Goal: Information Seeking & Learning: Learn about a topic

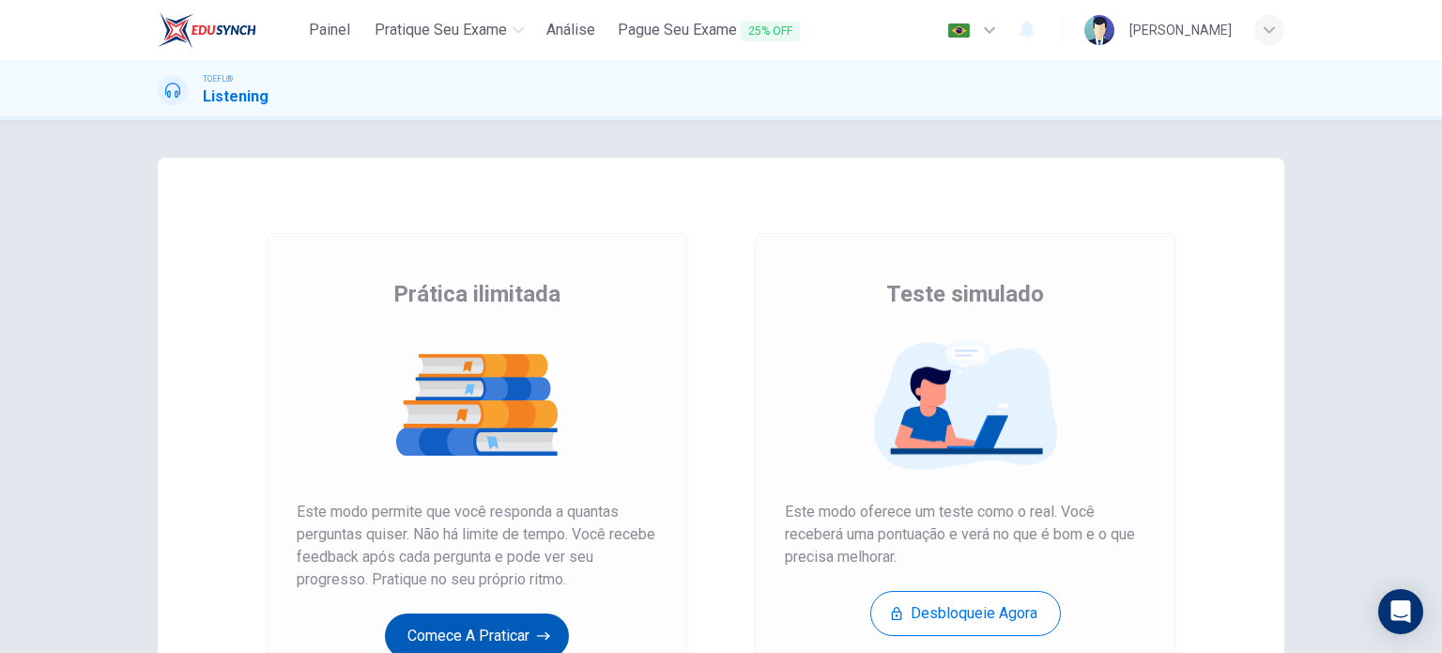
click at [422, 640] on button "Comece a praticar" at bounding box center [477, 635] width 184 height 45
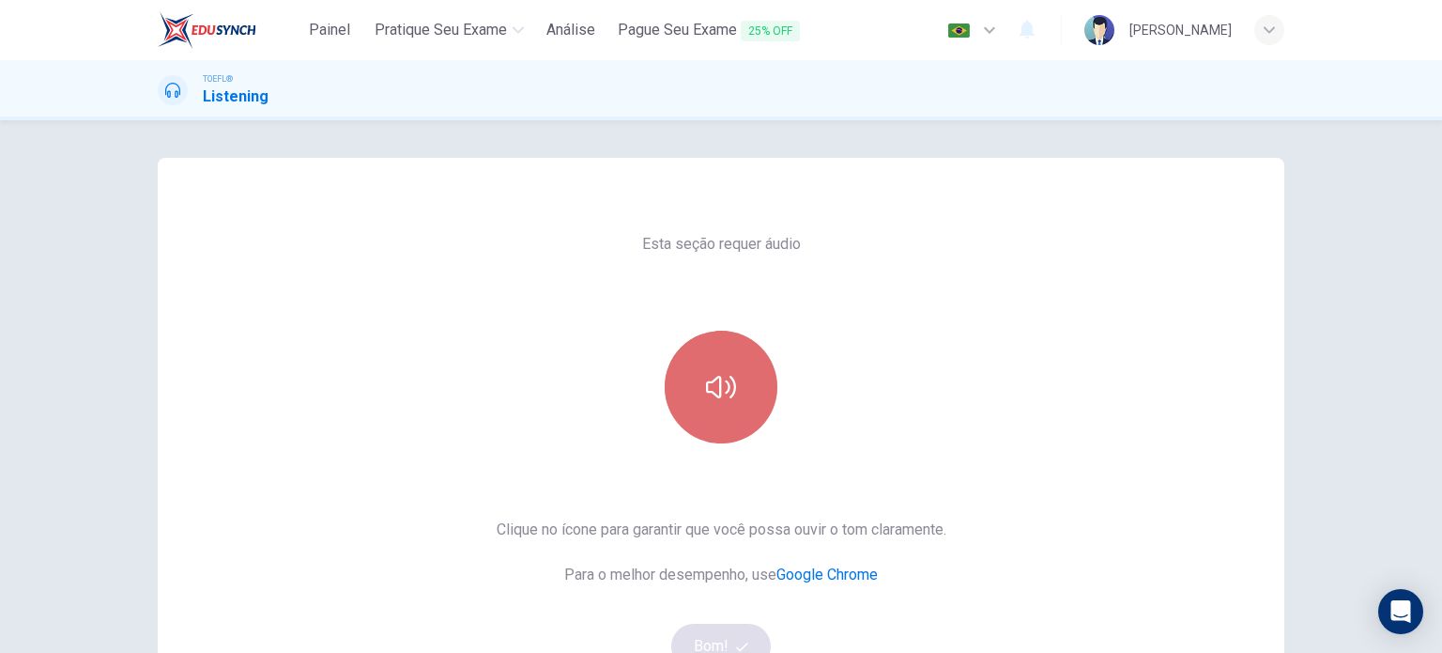
click at [737, 418] on button "button" at bounding box center [721, 387] width 113 height 113
click at [717, 402] on button "button" at bounding box center [721, 387] width 113 height 113
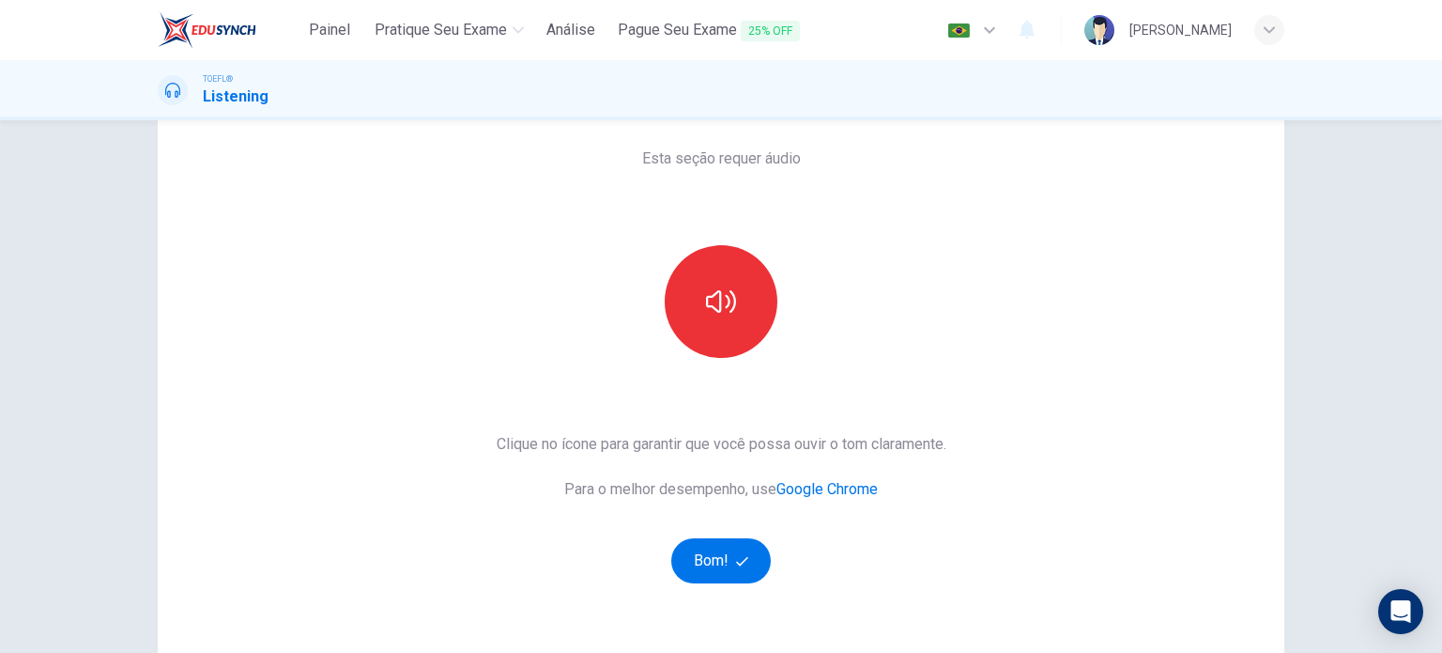
scroll to position [255, 0]
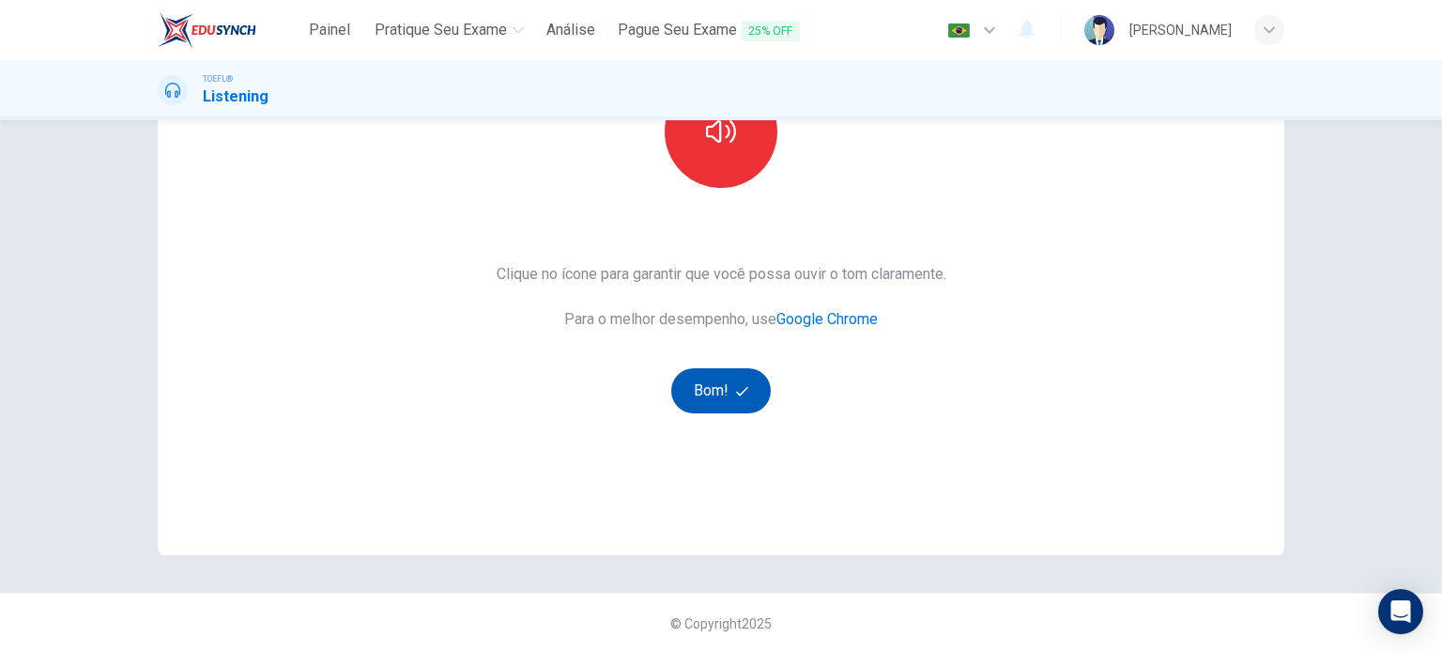
click at [732, 381] on button "Bom!" at bounding box center [721, 390] width 100 height 45
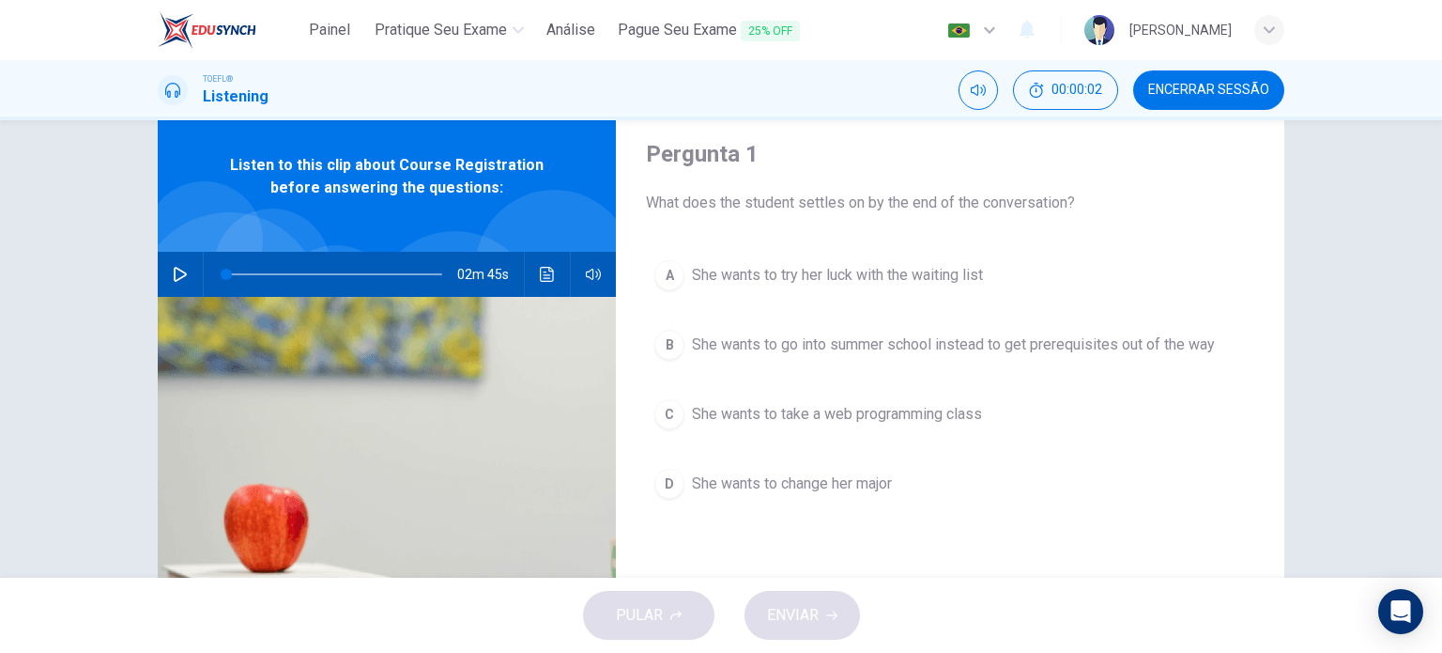
scroll to position [0, 0]
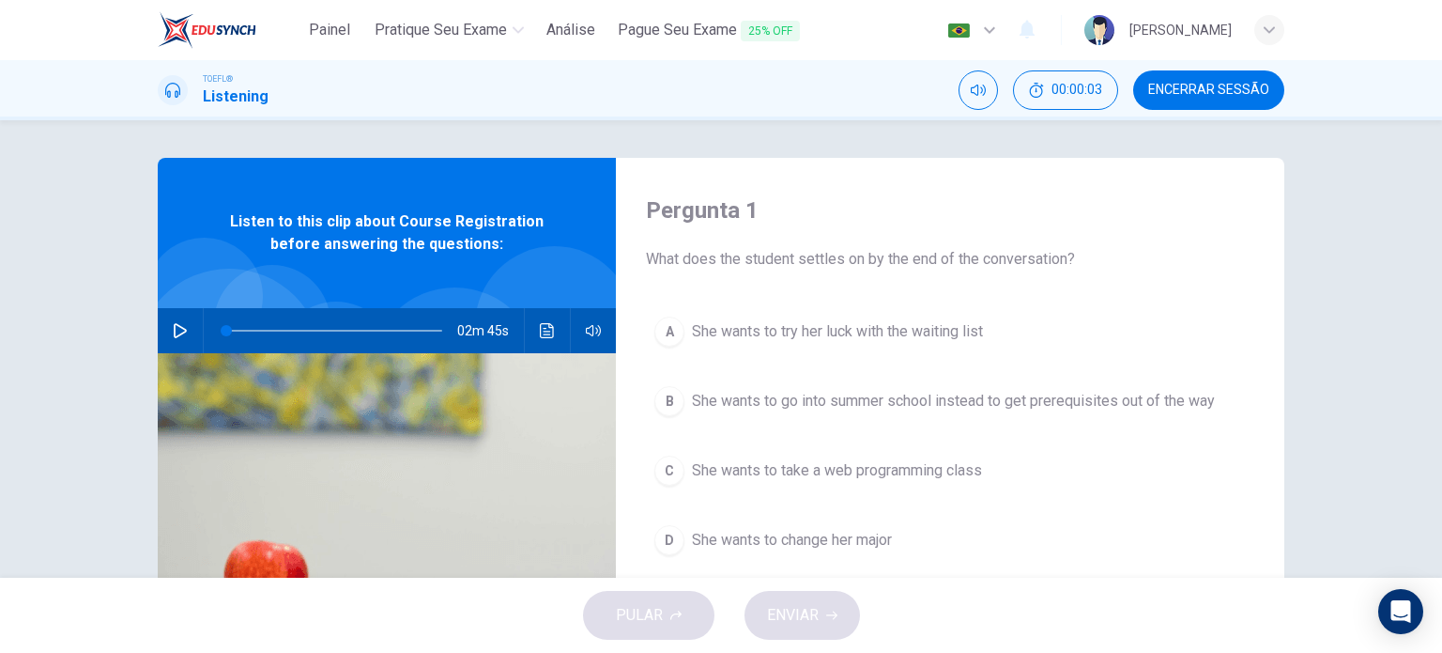
click at [174, 324] on icon "button" at bounding box center [180, 330] width 13 height 15
type input "99"
type input "0"
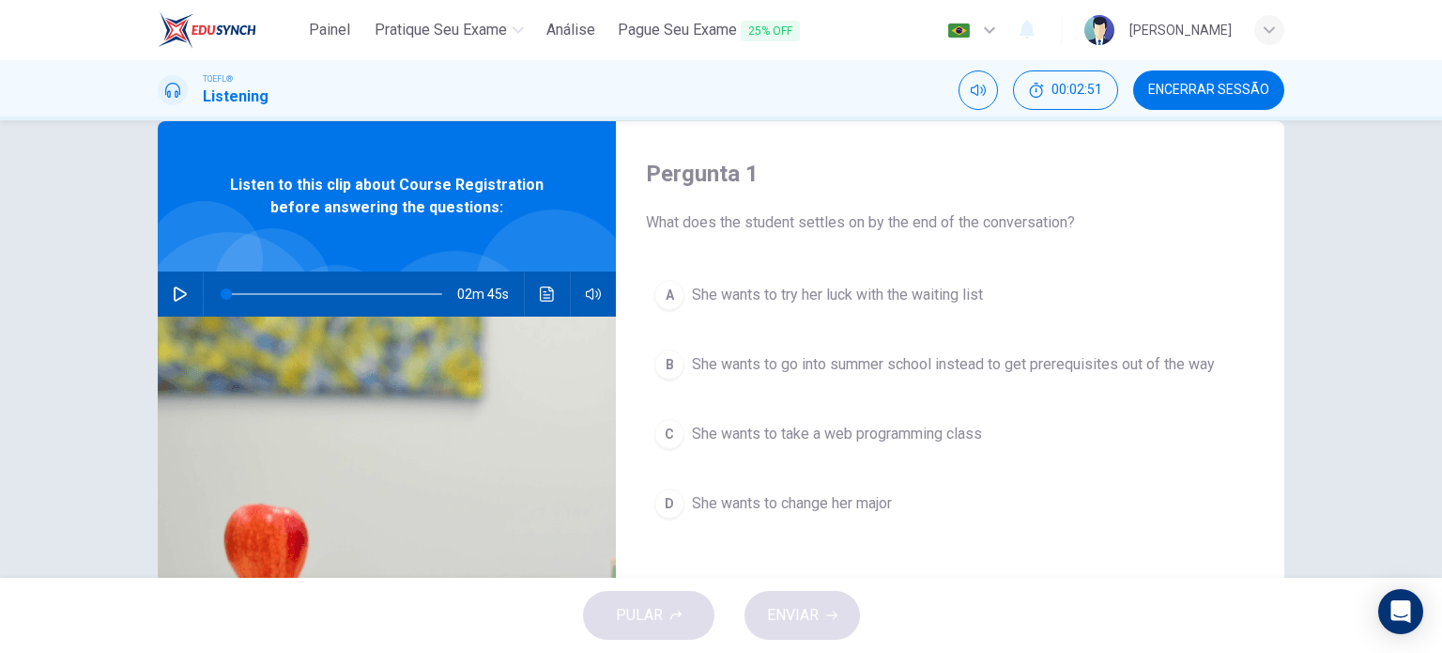
scroll to position [38, 0]
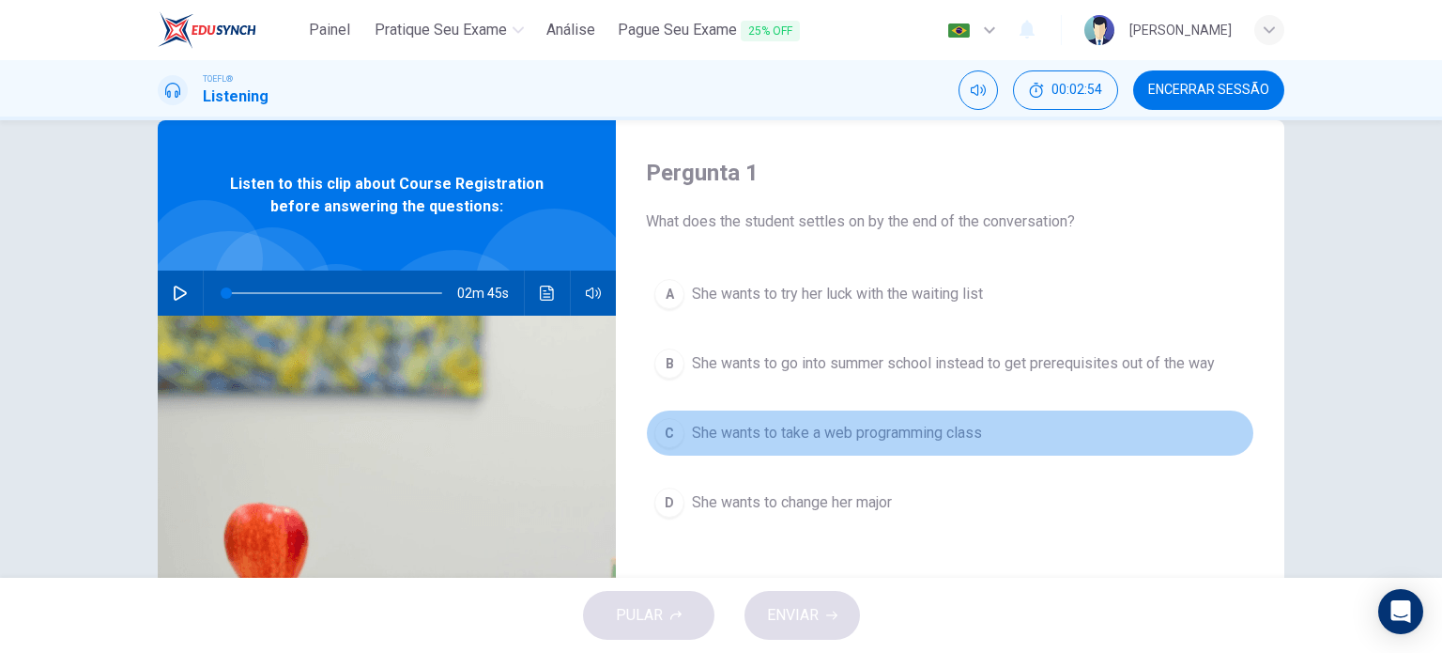
click at [900, 439] on span "She wants to take a web programming class" at bounding box center [837, 433] width 290 height 23
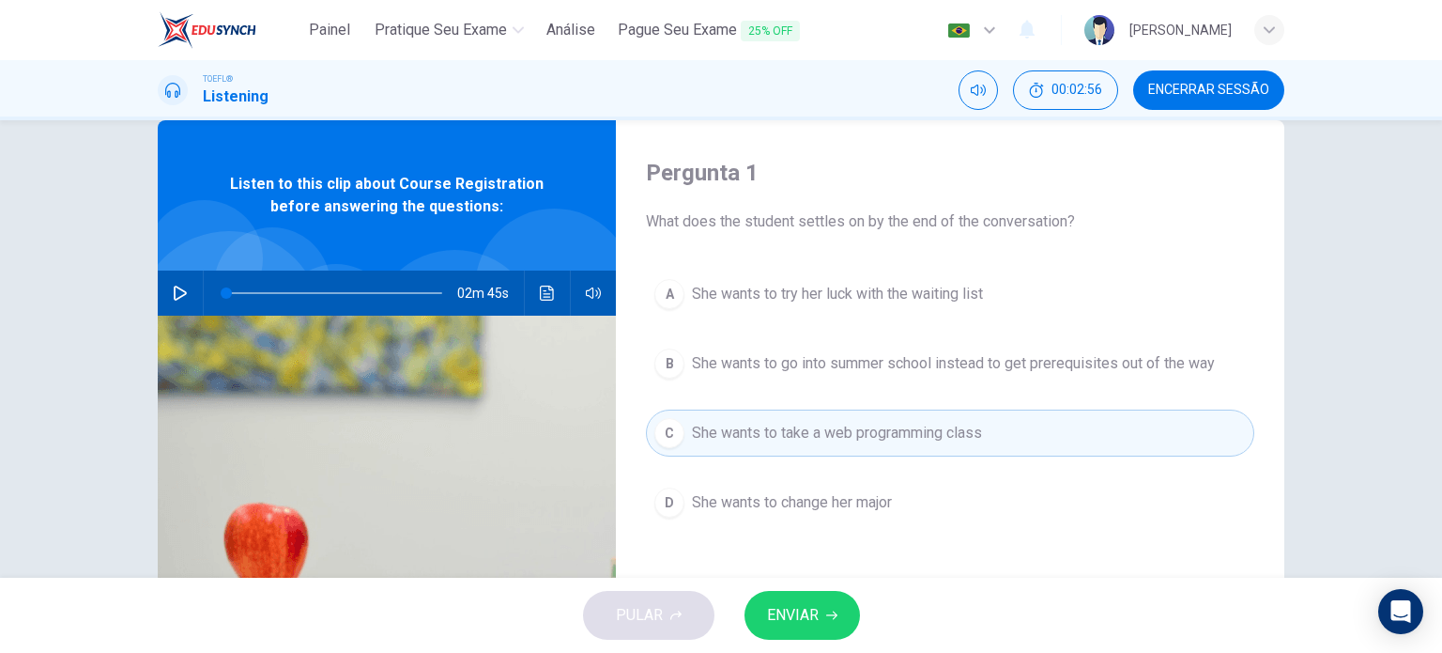
click at [794, 602] on span "ENVIAR" at bounding box center [793, 615] width 52 height 26
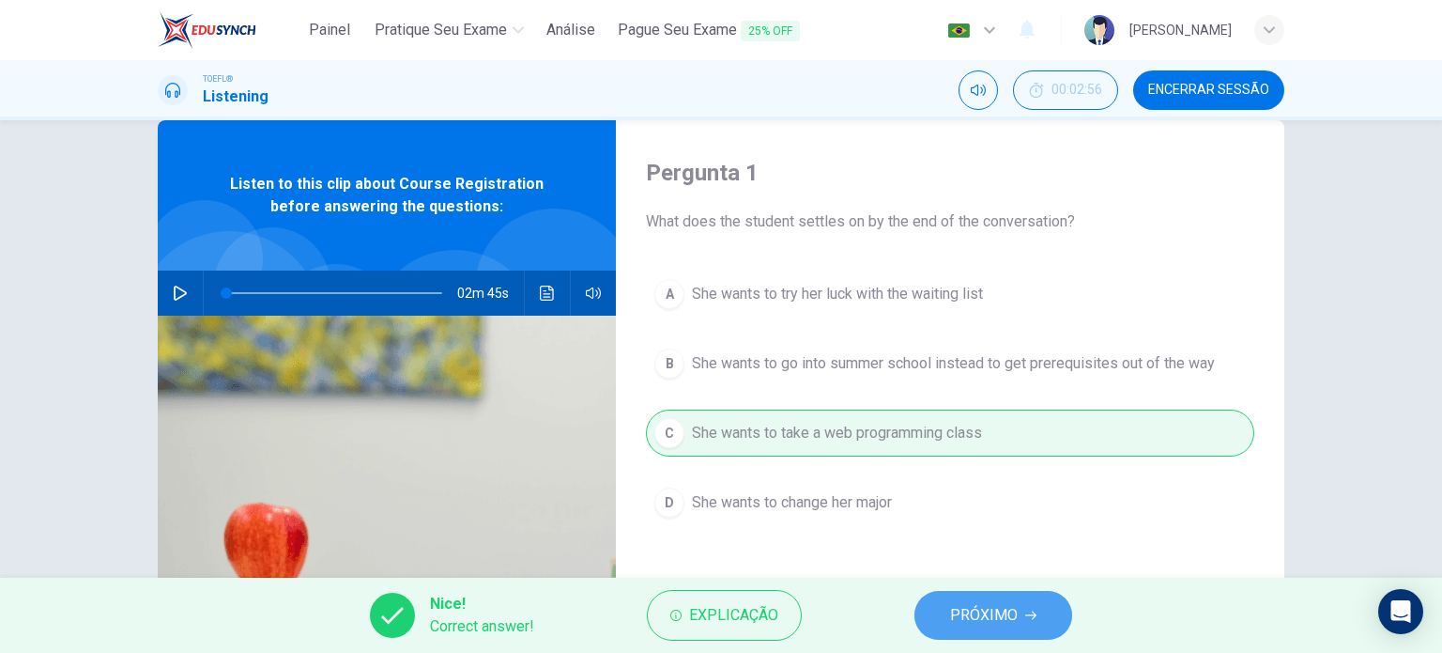
click at [961, 620] on span "PRÓXIMO" at bounding box center [984, 615] width 68 height 26
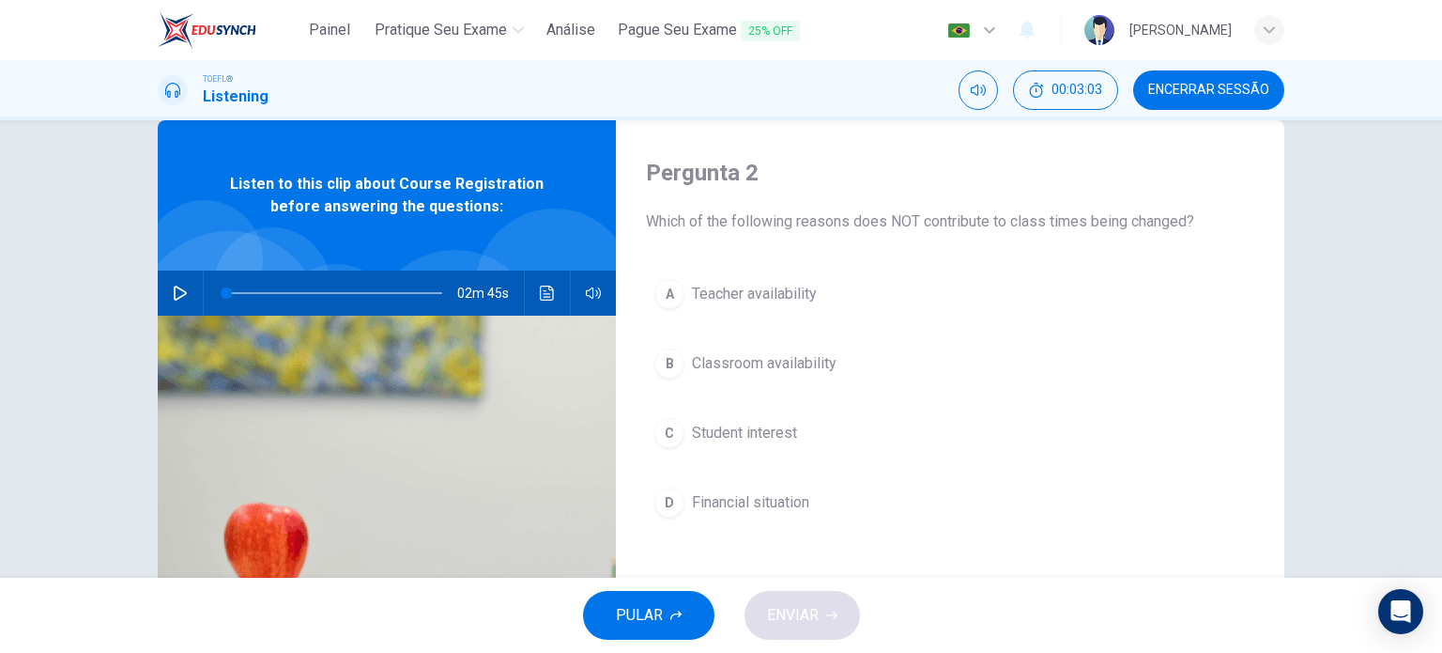
click at [759, 501] on span "Financial situation" at bounding box center [750, 502] width 117 height 23
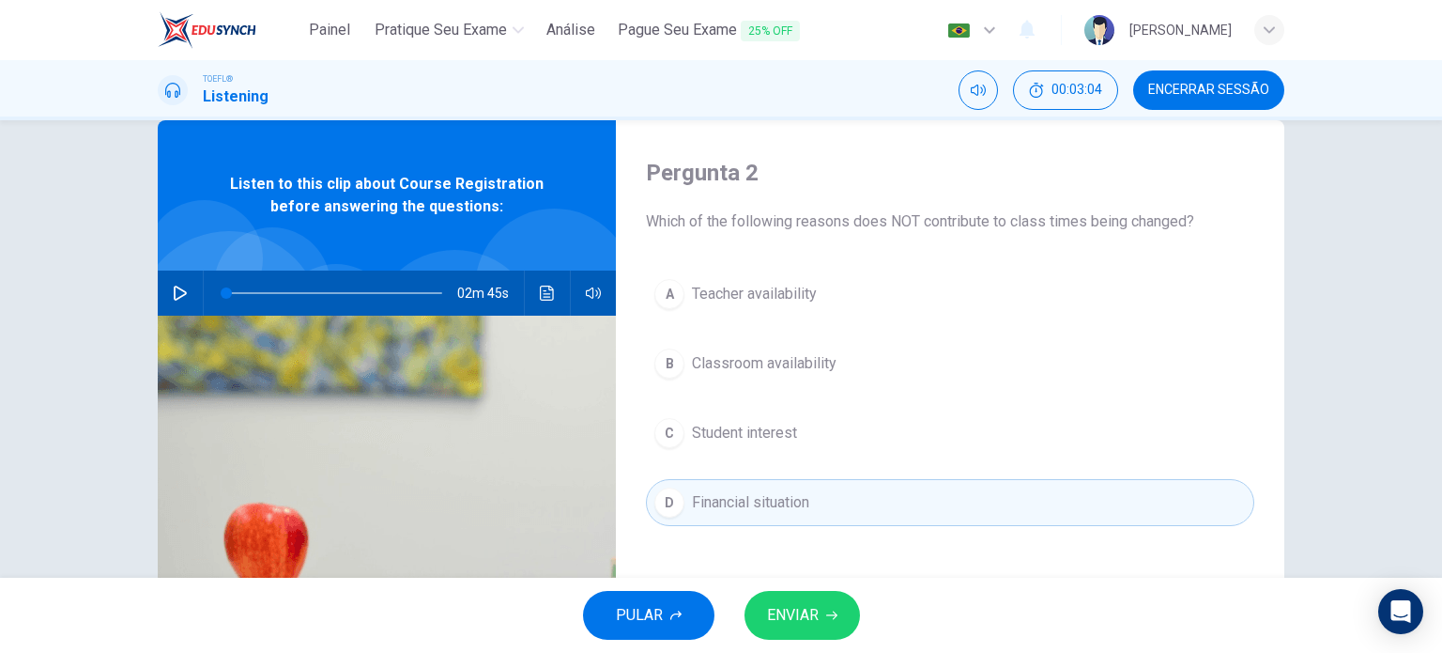
click at [808, 603] on span "ENVIAR" at bounding box center [793, 615] width 52 height 26
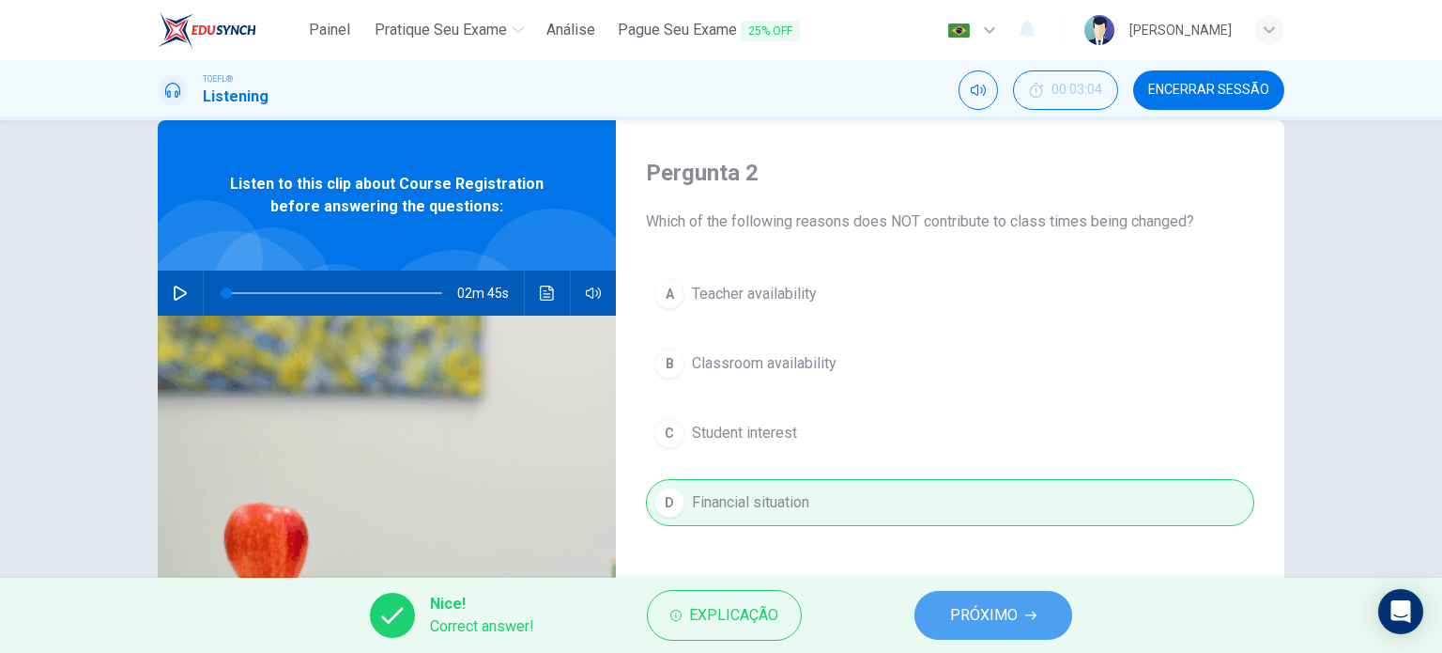
click at [978, 608] on span "PRÓXIMO" at bounding box center [984, 615] width 68 height 26
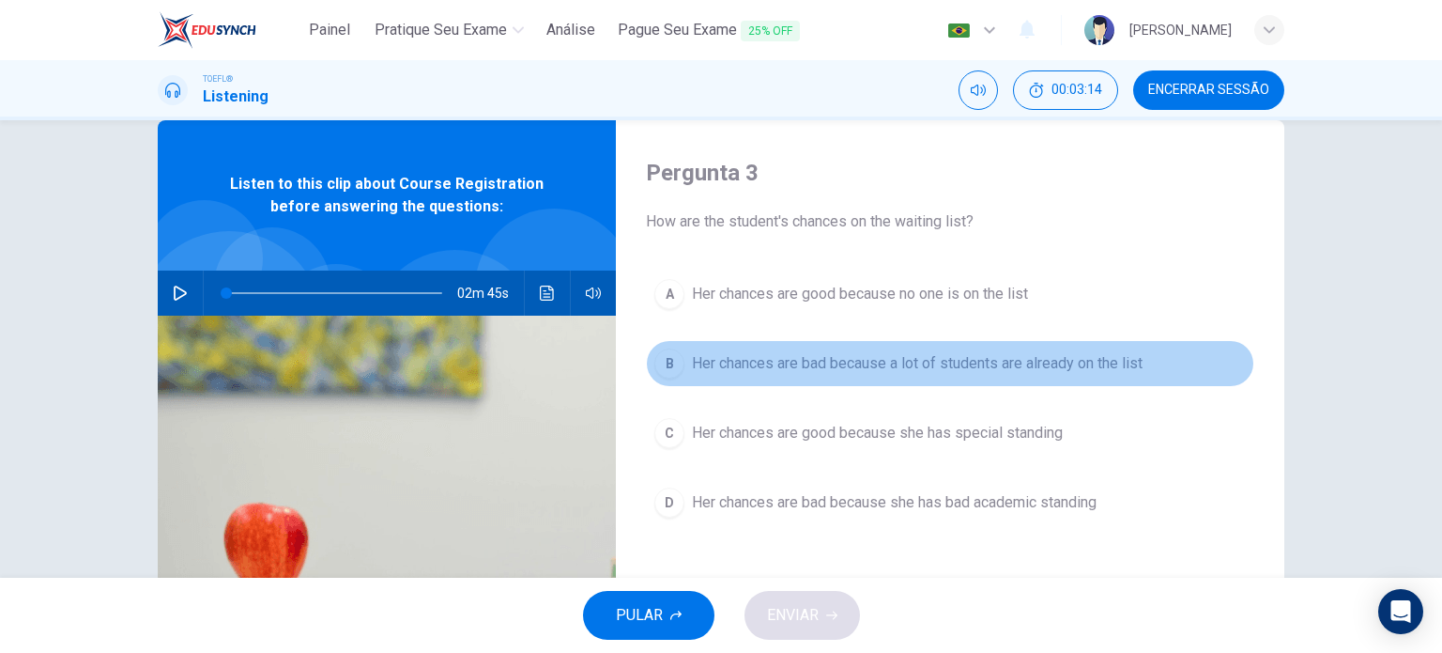
click at [866, 356] on span "Her chances are bad because a lot of students are already on the list" at bounding box center [917, 363] width 451 height 23
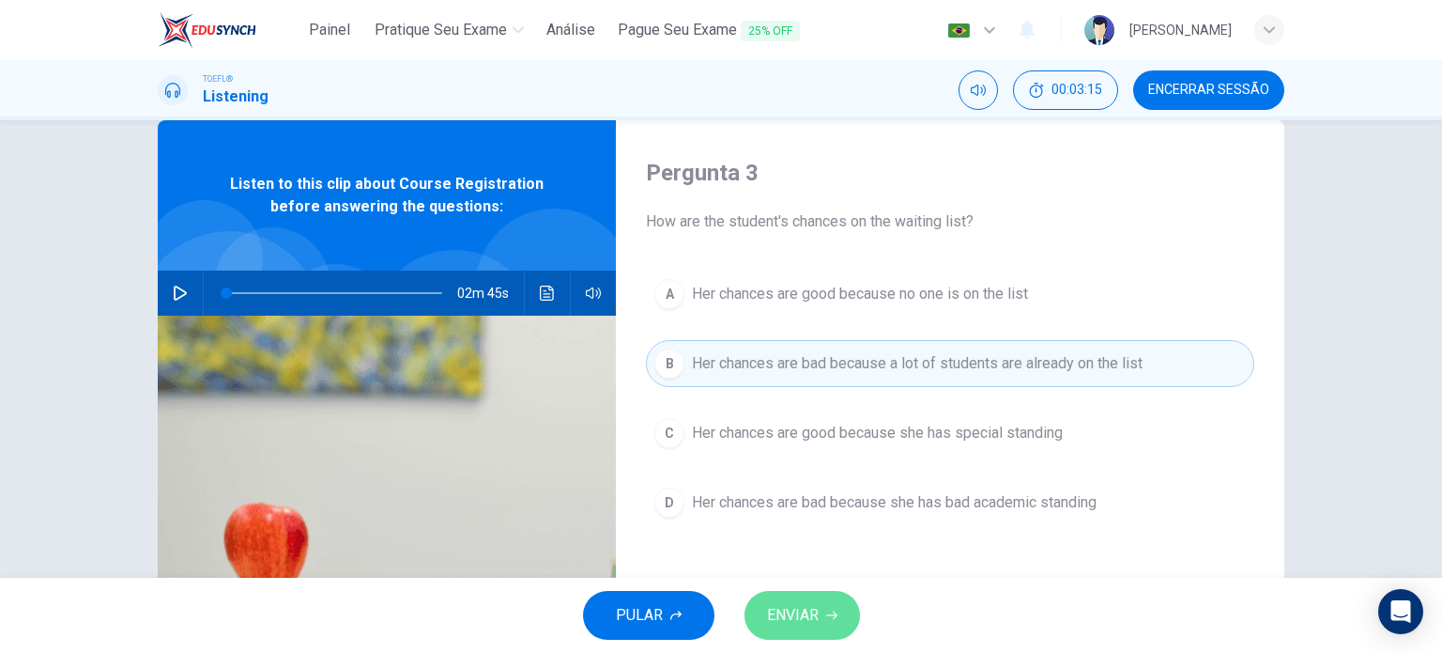
click at [811, 636] on button "ENVIAR" at bounding box center [803, 615] width 116 height 49
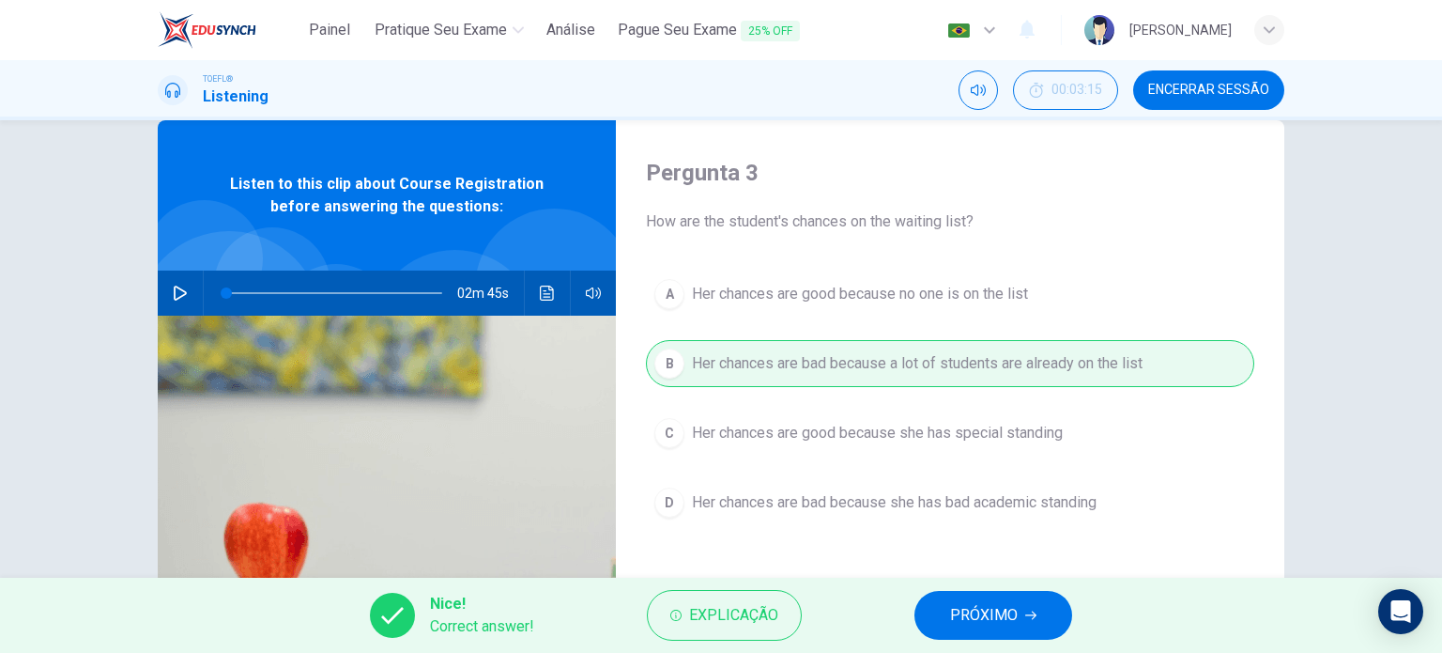
click at [929, 611] on button "PRÓXIMO" at bounding box center [994, 615] width 158 height 49
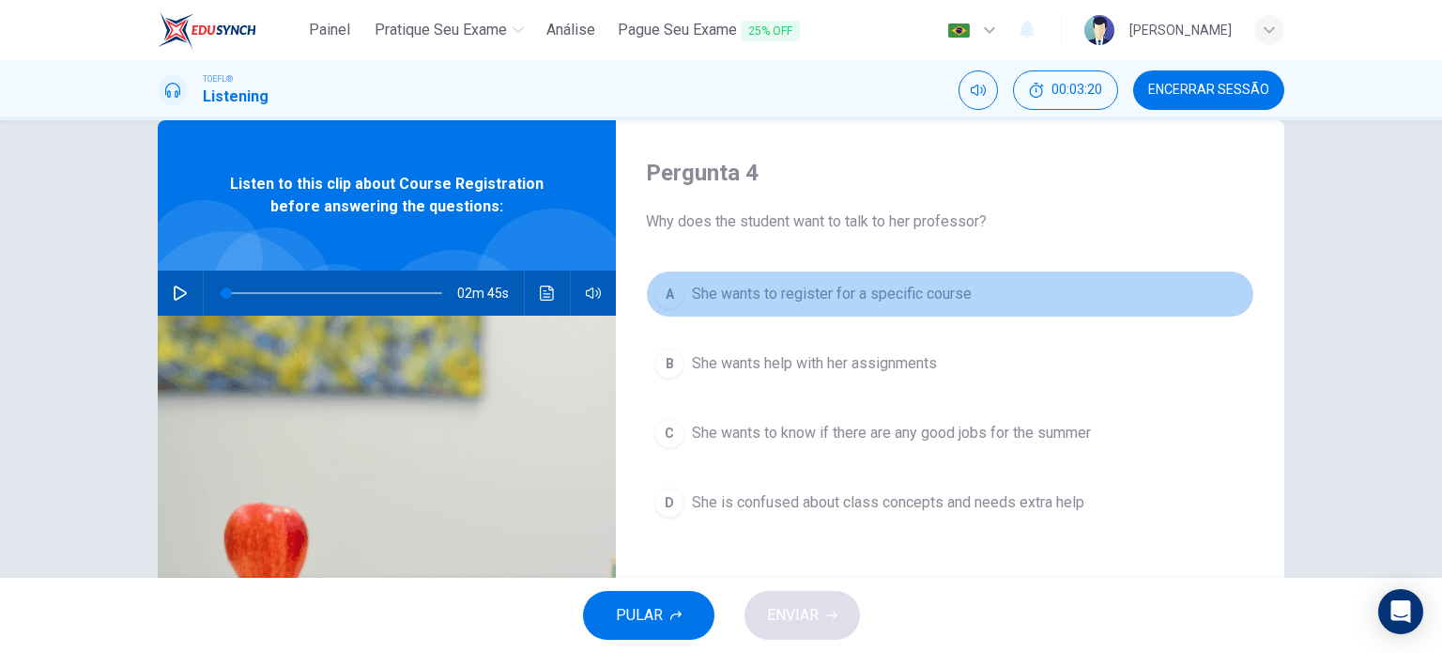
click at [853, 288] on span "She wants to register for a specific course" at bounding box center [832, 294] width 280 height 23
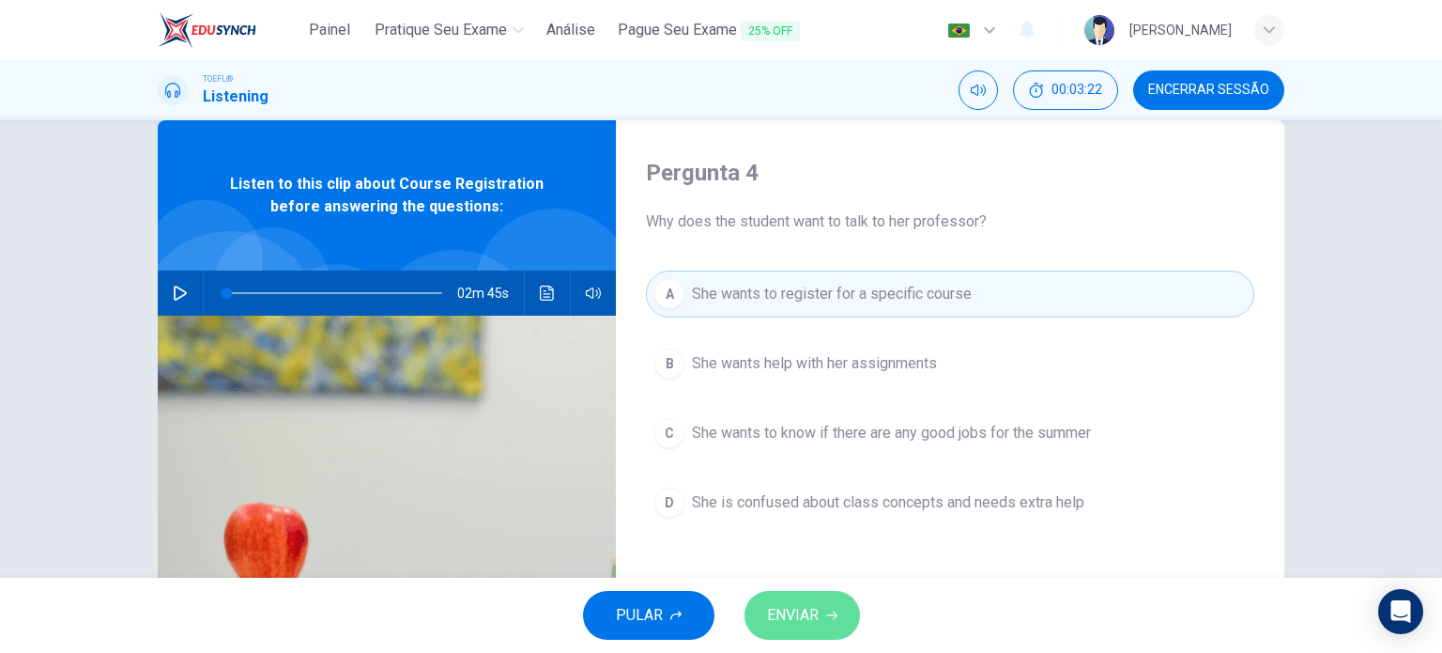
click at [852, 604] on button "ENVIAR" at bounding box center [803, 615] width 116 height 49
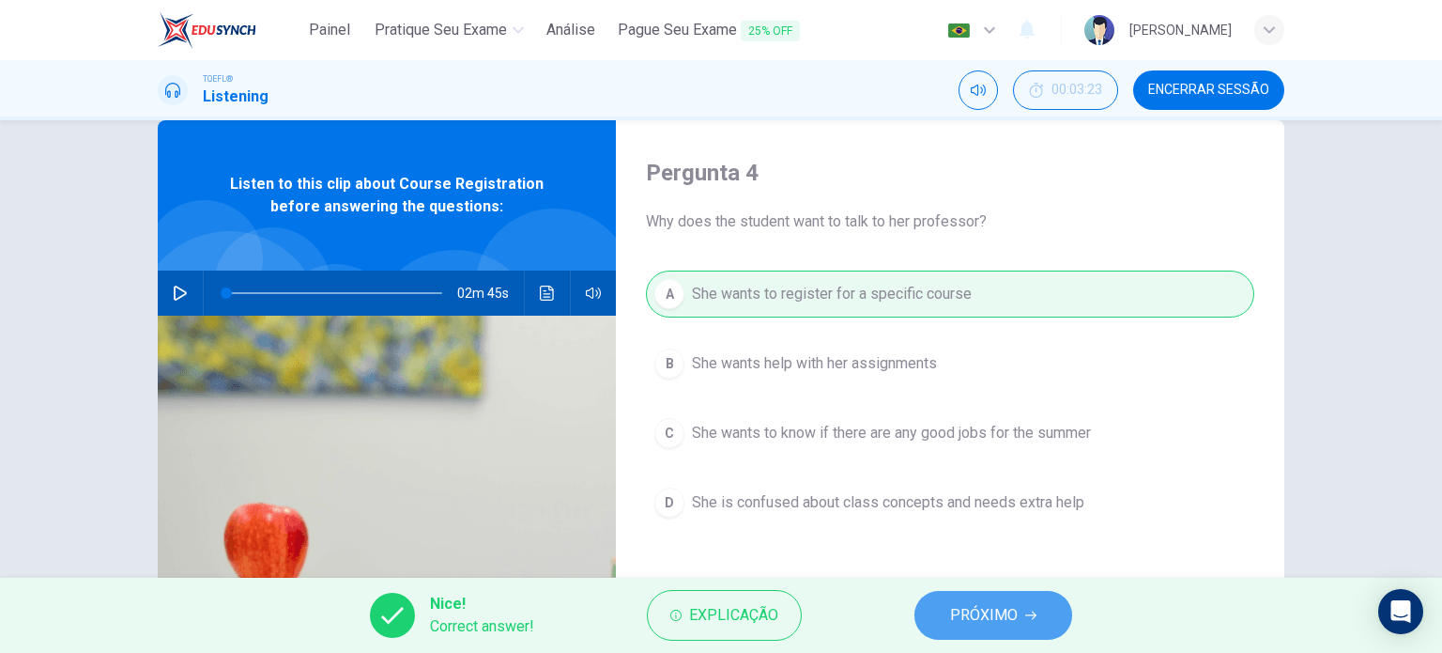
click at [963, 611] on span "PRÓXIMO" at bounding box center [984, 615] width 68 height 26
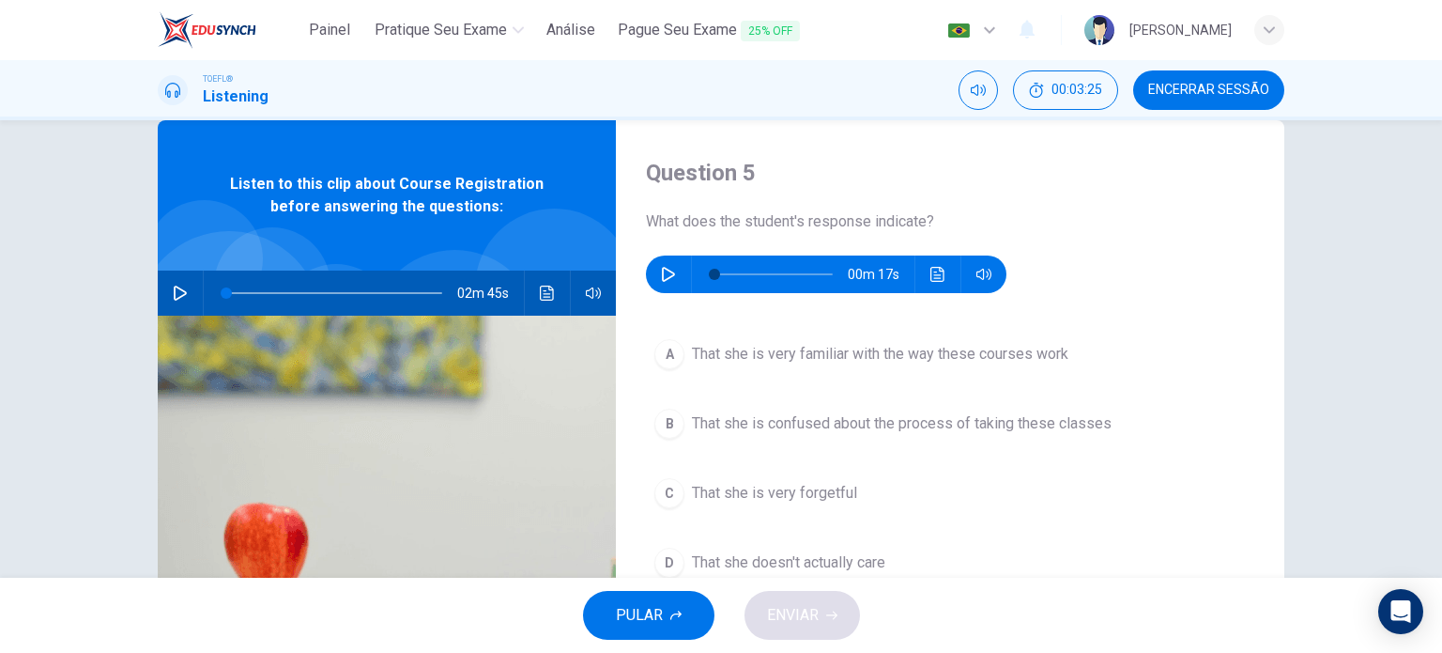
click at [671, 269] on icon "button" at bounding box center [668, 274] width 15 height 15
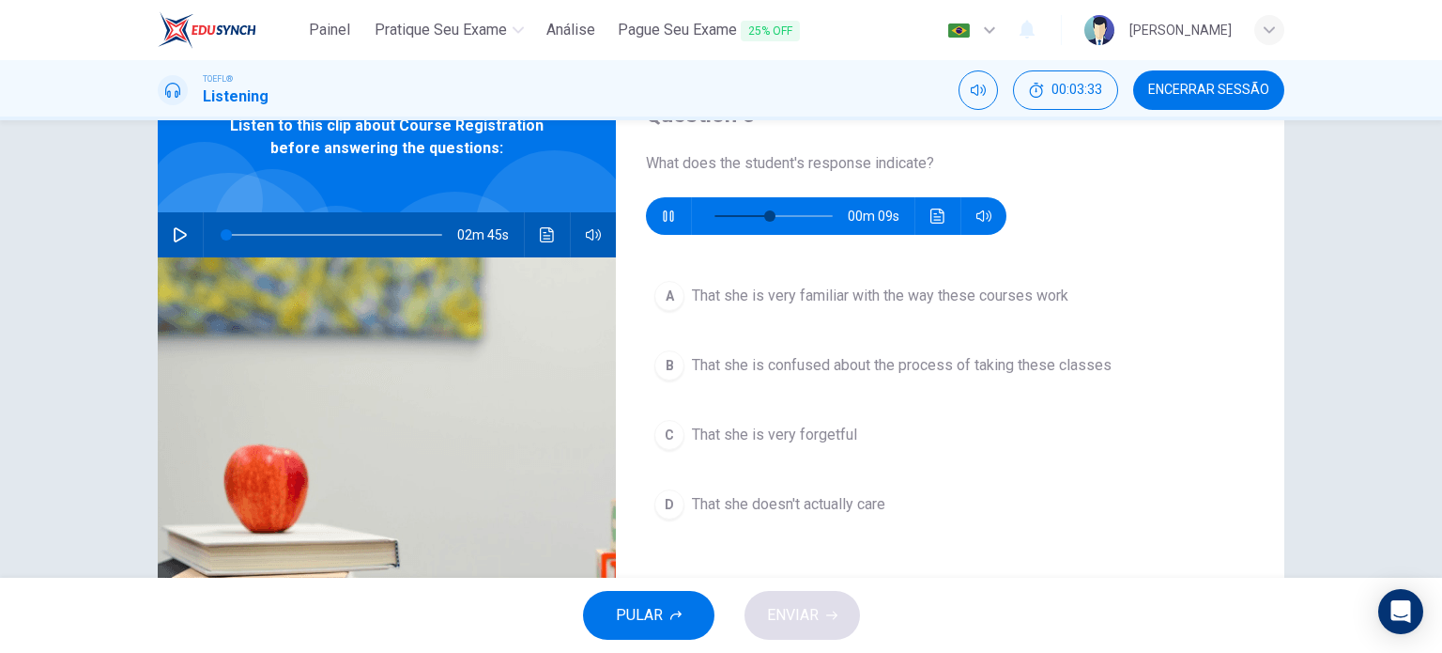
scroll to position [93, 0]
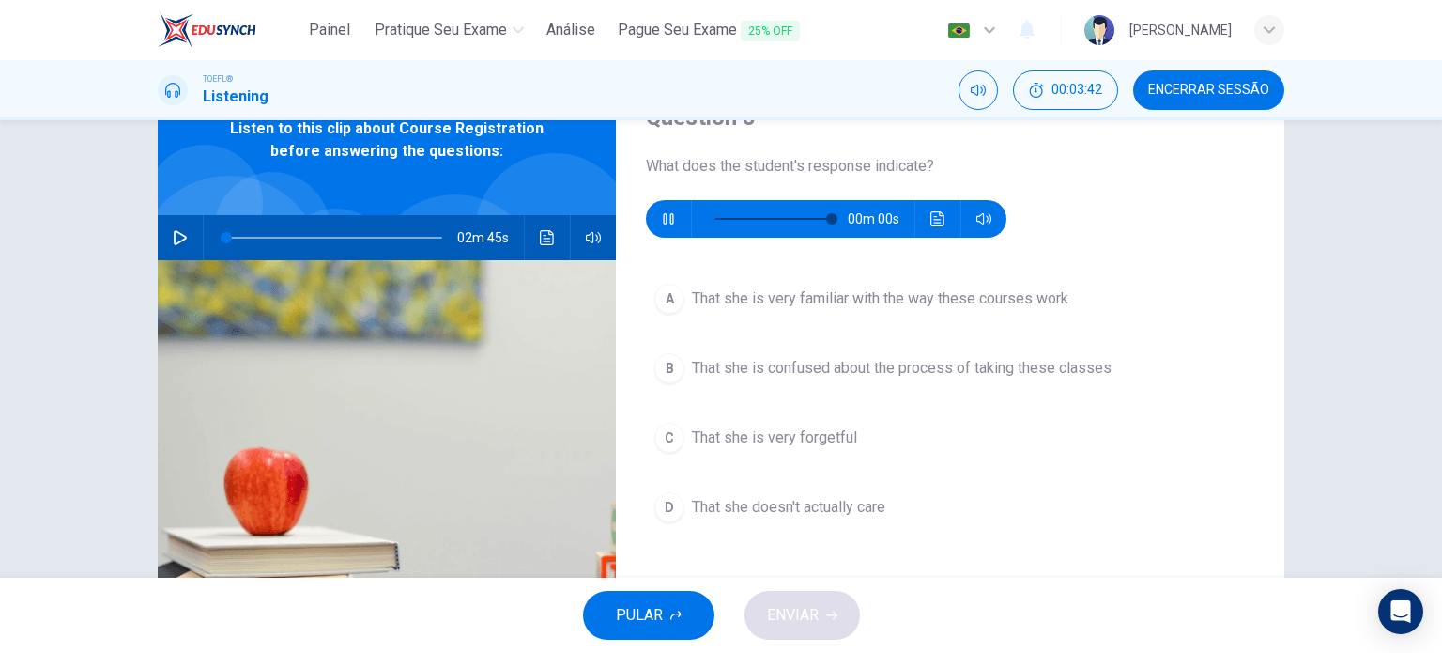
type input "0"
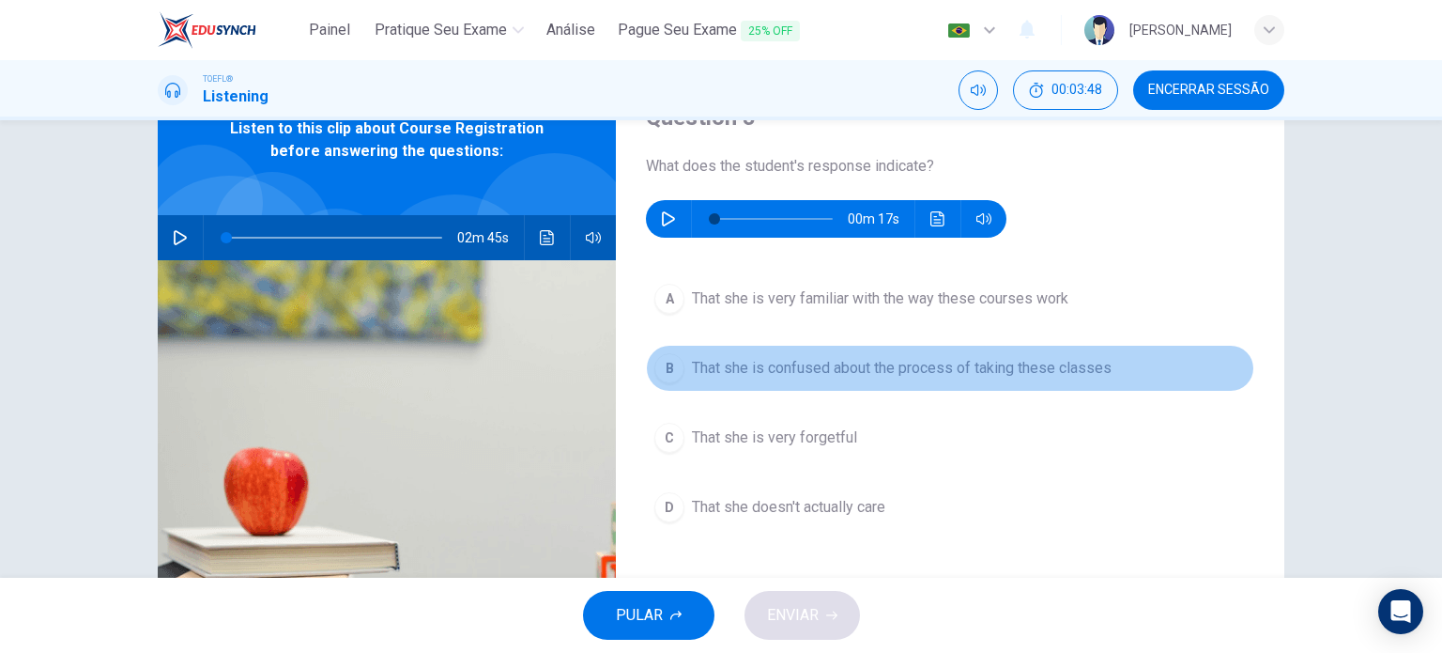
click at [961, 376] on span "That she is confused about the process of taking these classes" at bounding box center [902, 368] width 420 height 23
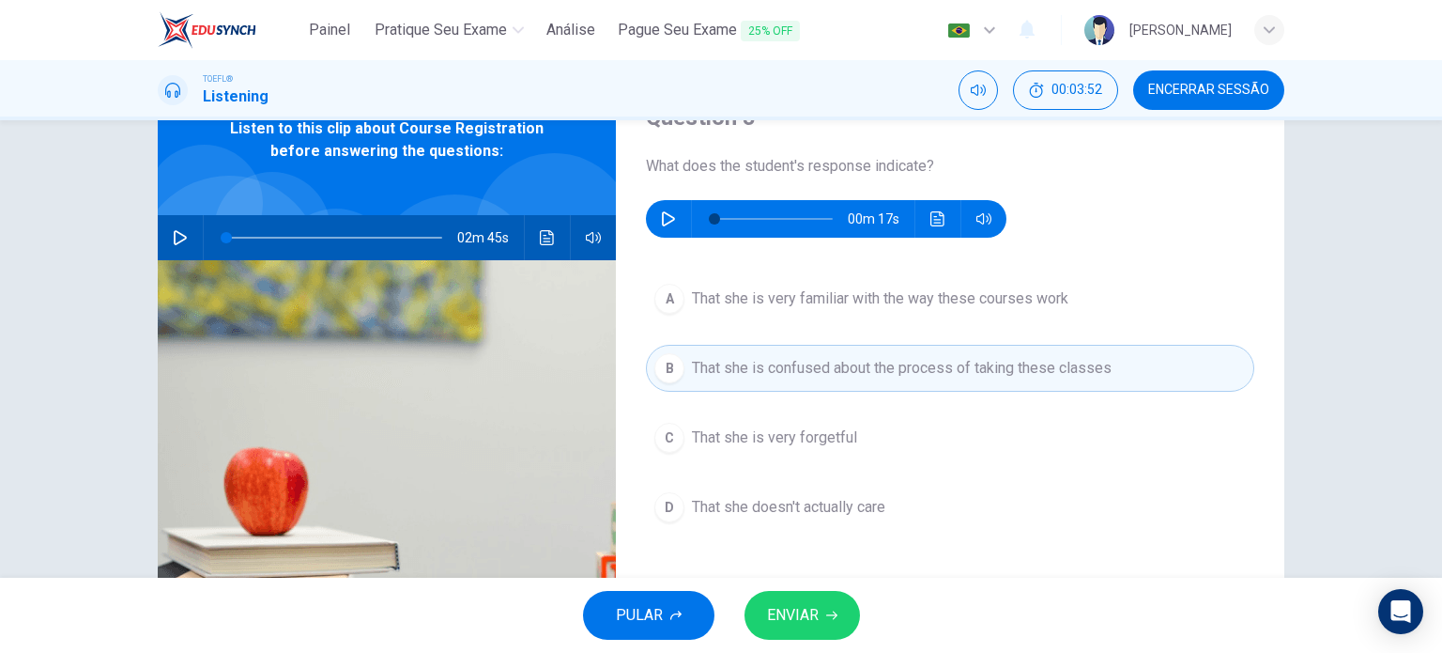
click at [808, 611] on span "ENVIAR" at bounding box center [793, 615] width 52 height 26
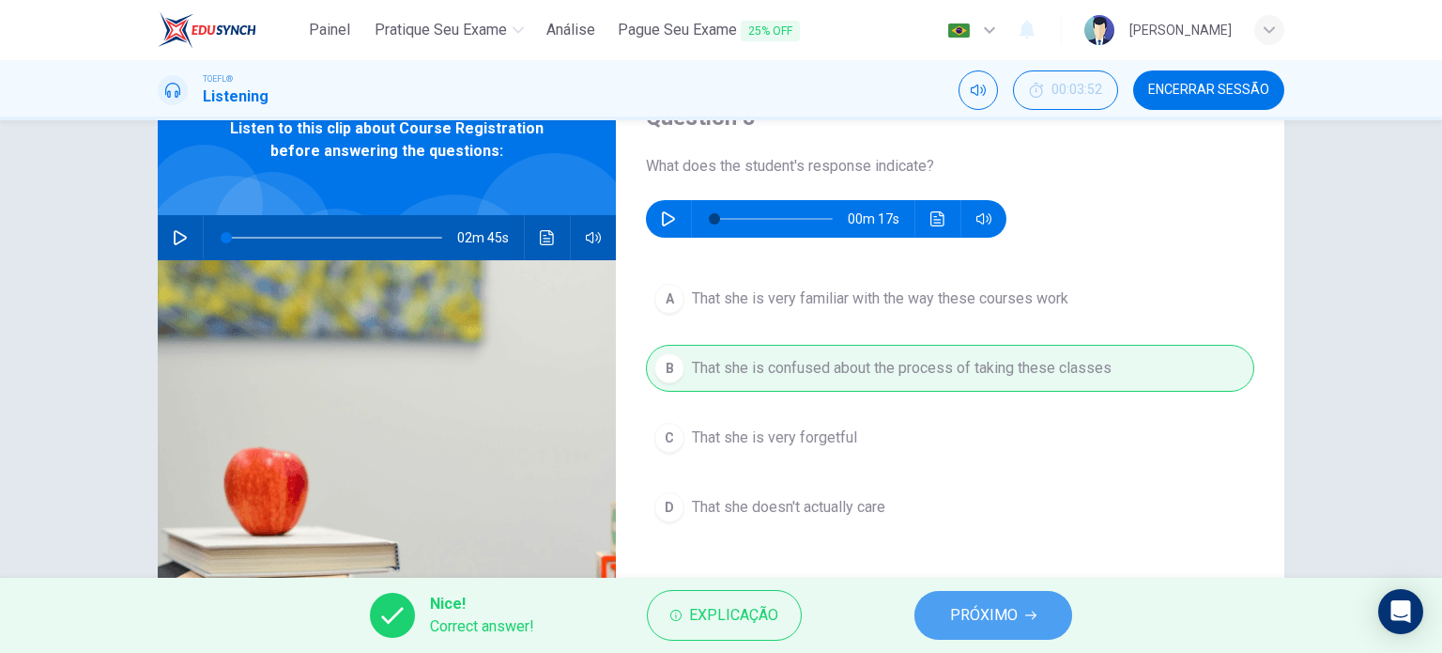
click at [943, 632] on button "PRÓXIMO" at bounding box center [994, 615] width 158 height 49
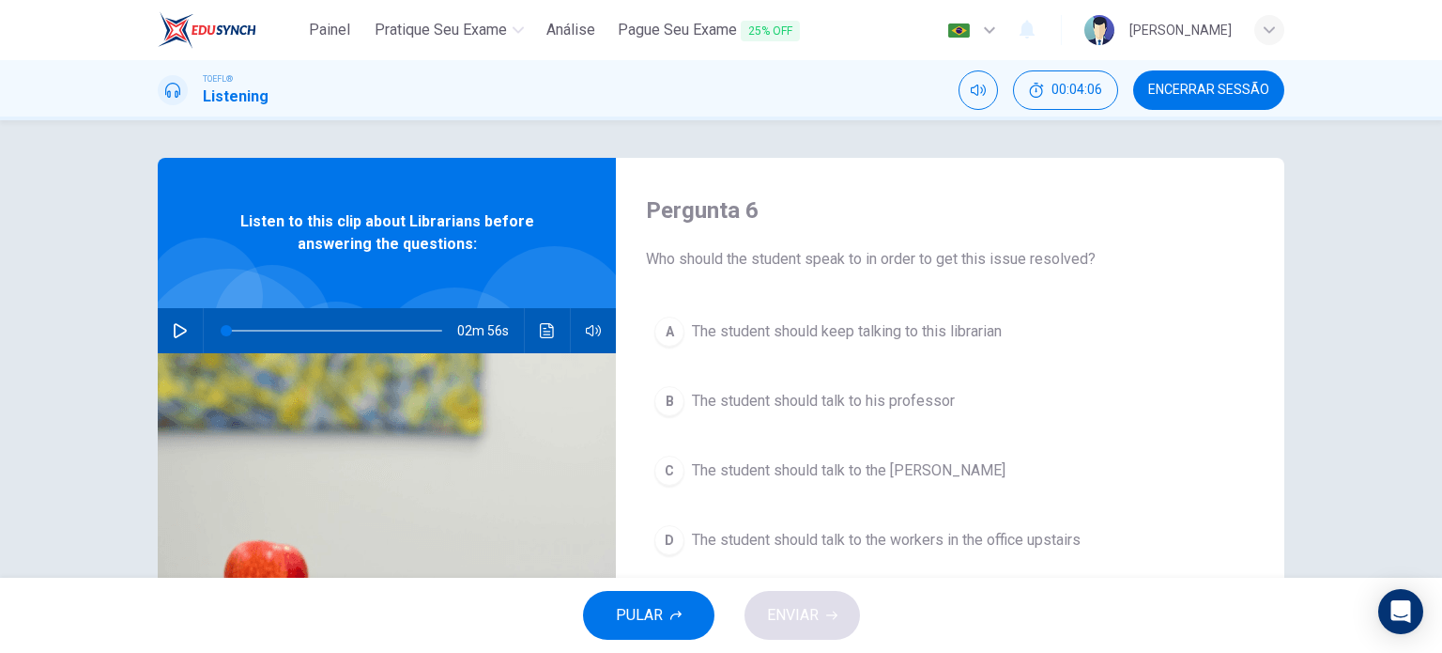
click at [190, 344] on div "02m 56s" at bounding box center [387, 330] width 458 height 45
click at [184, 333] on button "button" at bounding box center [180, 330] width 30 height 45
click at [226, 327] on span at bounding box center [334, 330] width 216 height 26
click at [543, 332] on icon "Clique para ver a transcrição do áudio" at bounding box center [547, 330] width 14 height 15
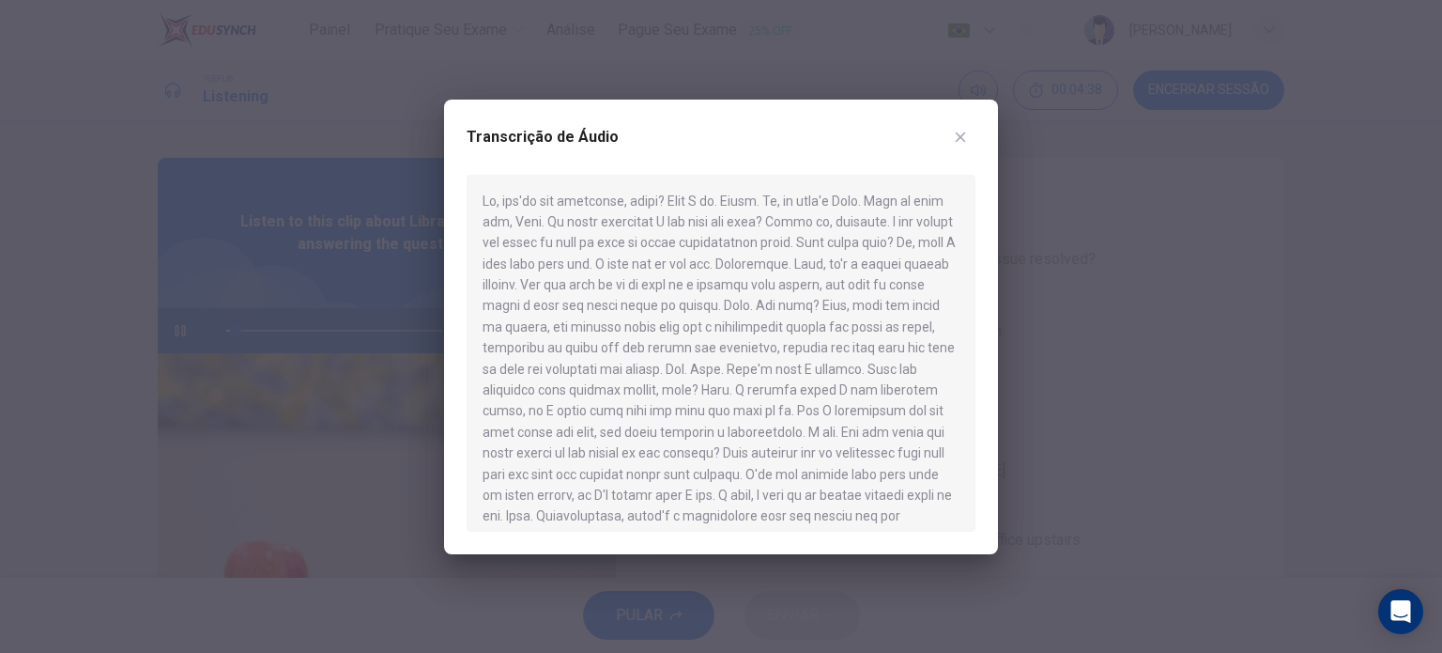
click at [143, 422] on div at bounding box center [721, 326] width 1442 height 653
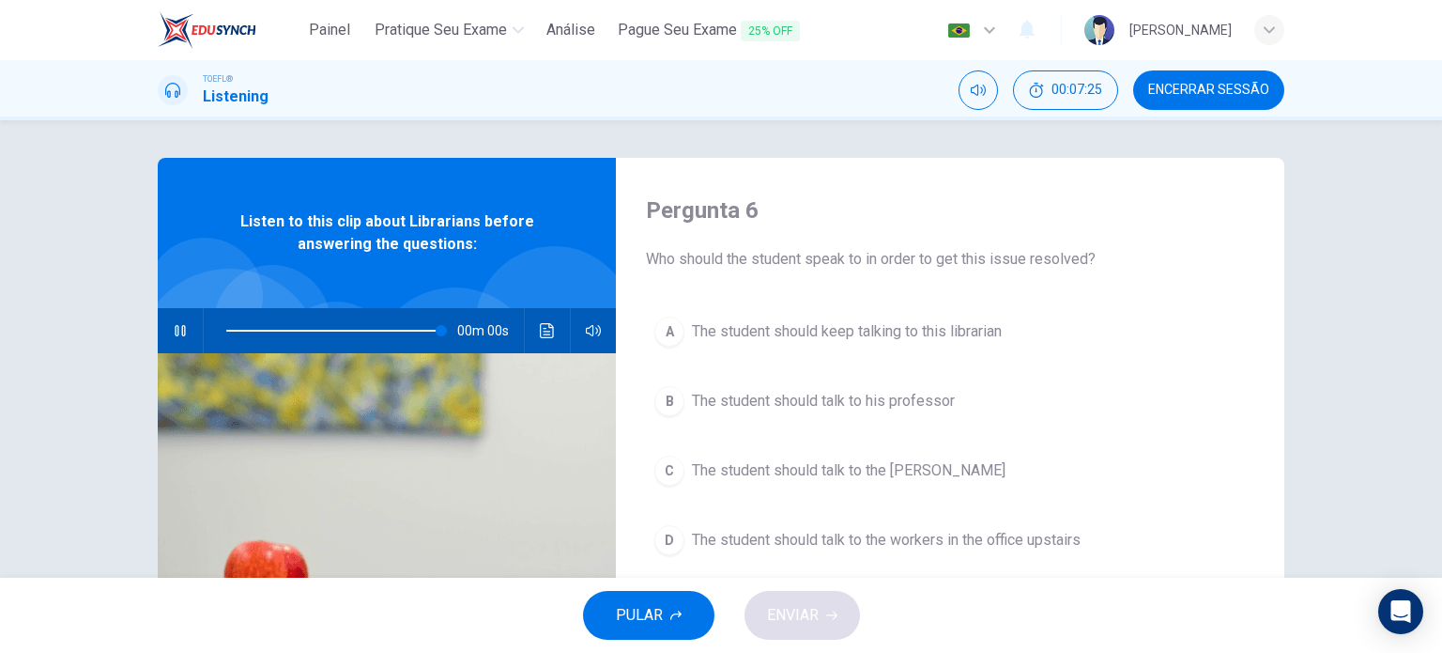
type input "0"
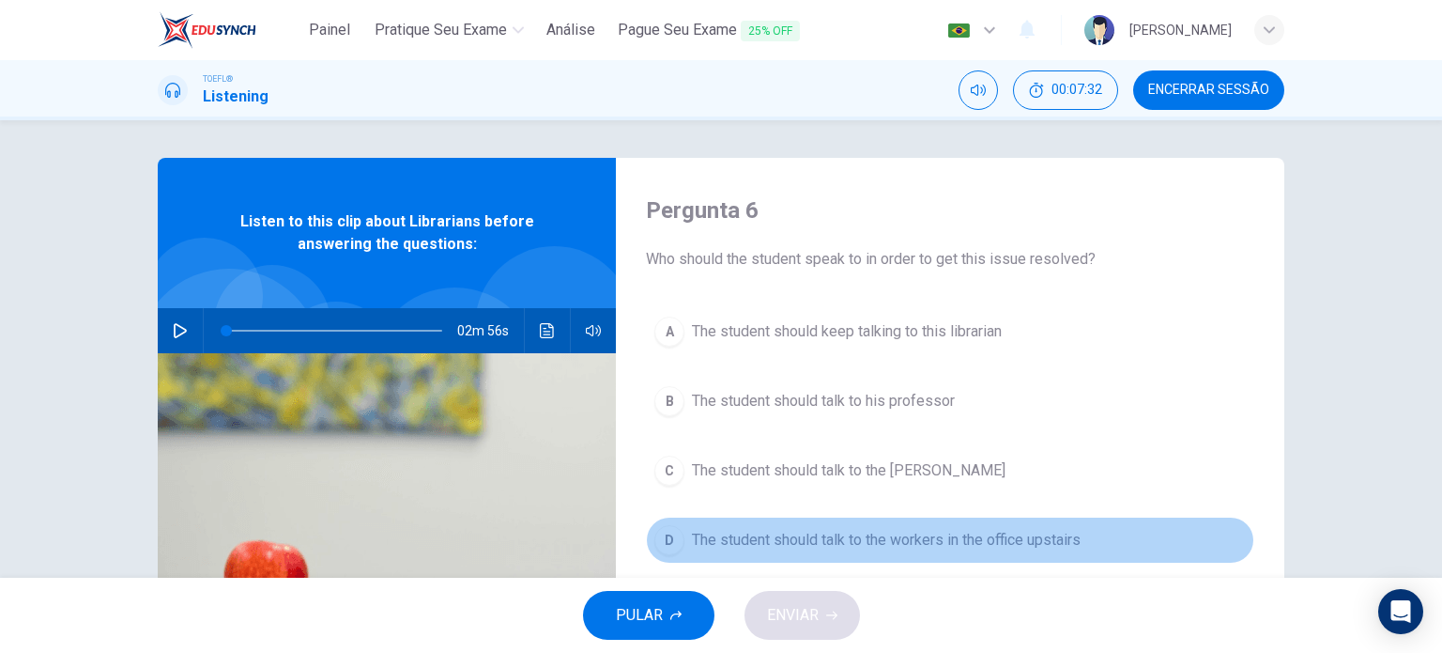
click at [862, 544] on span "The student should talk to the workers in the office upstairs" at bounding box center [886, 540] width 389 height 23
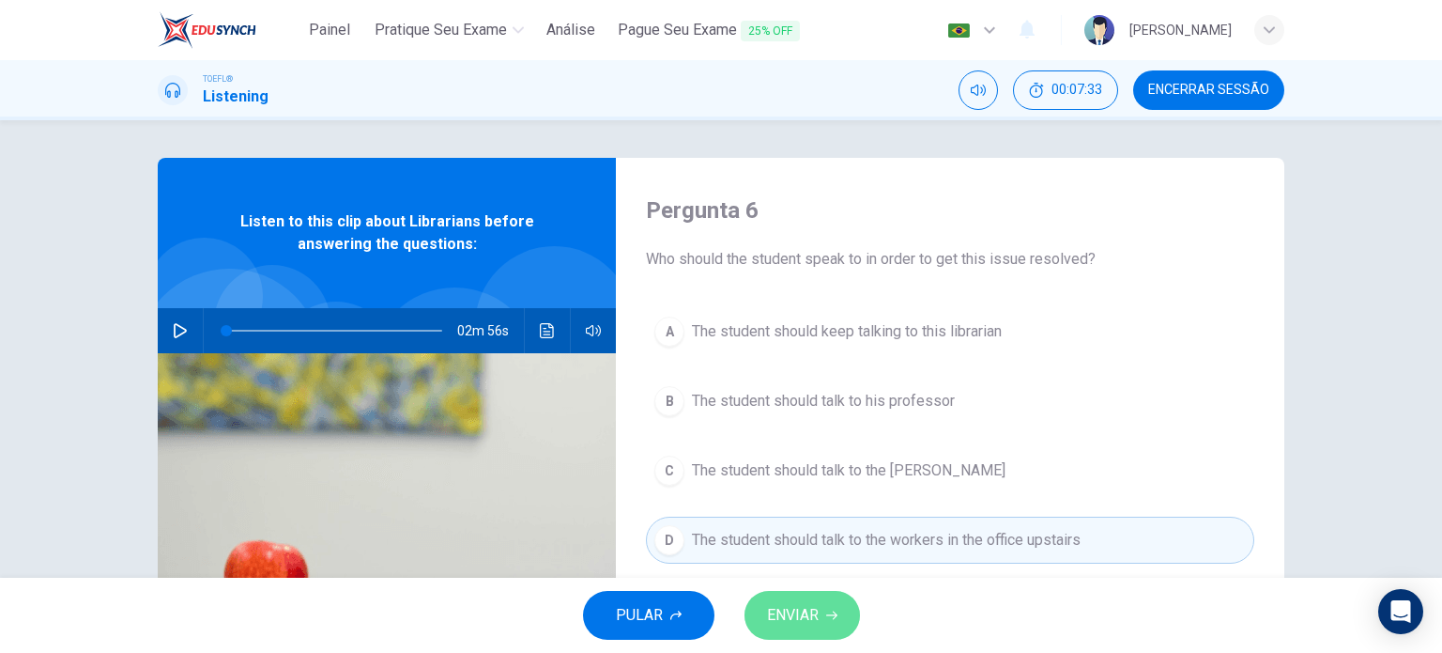
click at [809, 624] on span "ENVIAR" at bounding box center [793, 615] width 52 height 26
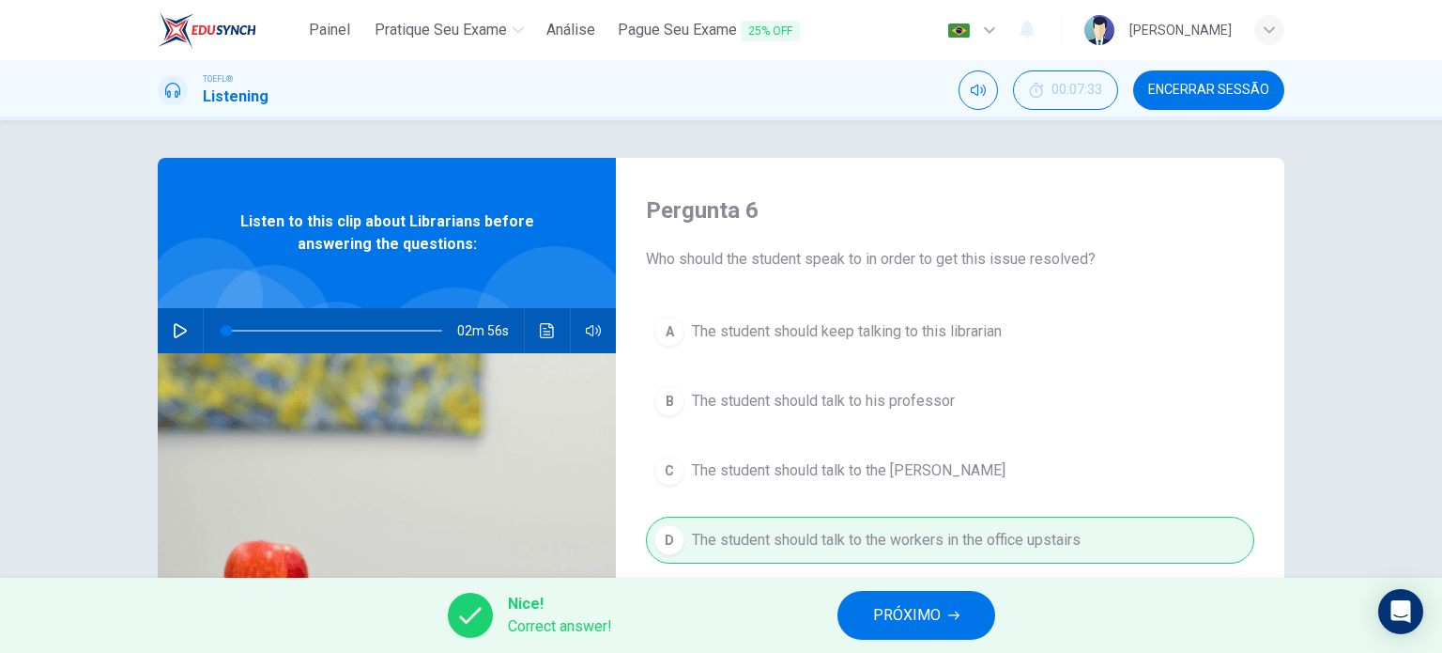
click at [874, 608] on span "PRÓXIMO" at bounding box center [907, 615] width 68 height 26
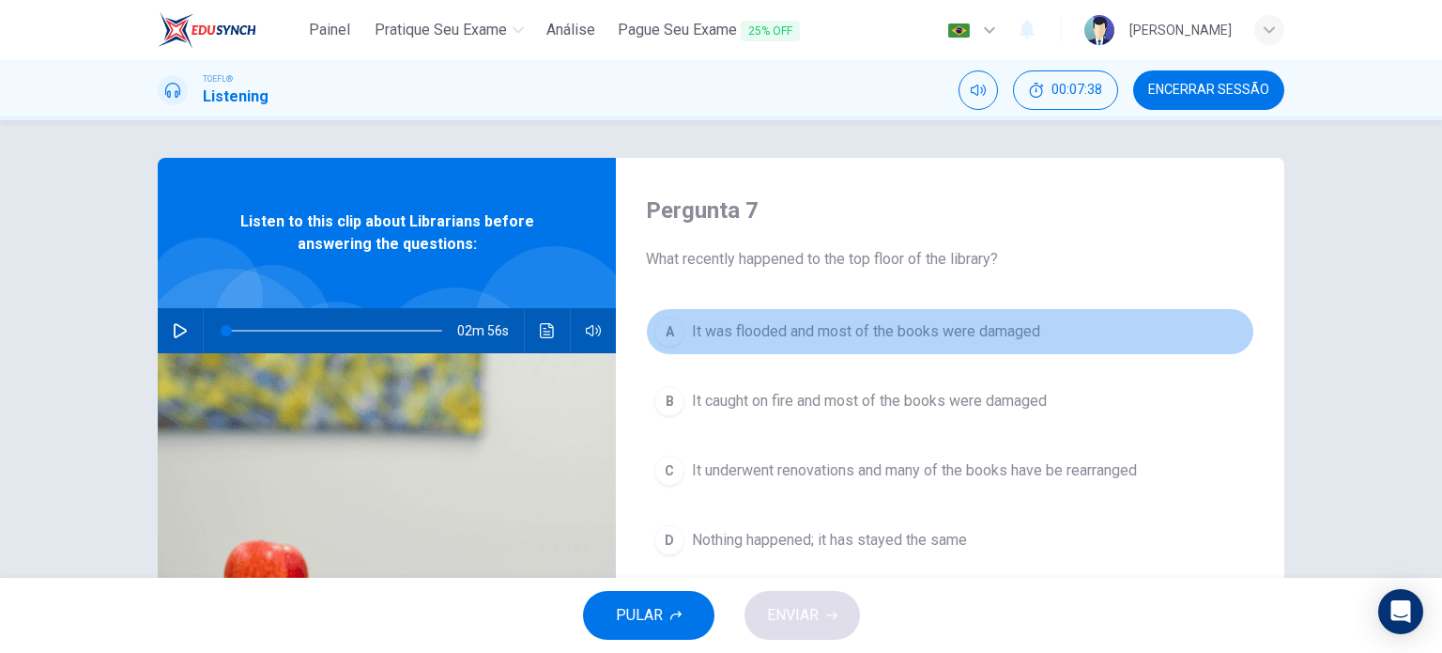
click at [845, 345] on button "A It was flooded and most of the books were damaged" at bounding box center [950, 331] width 609 height 47
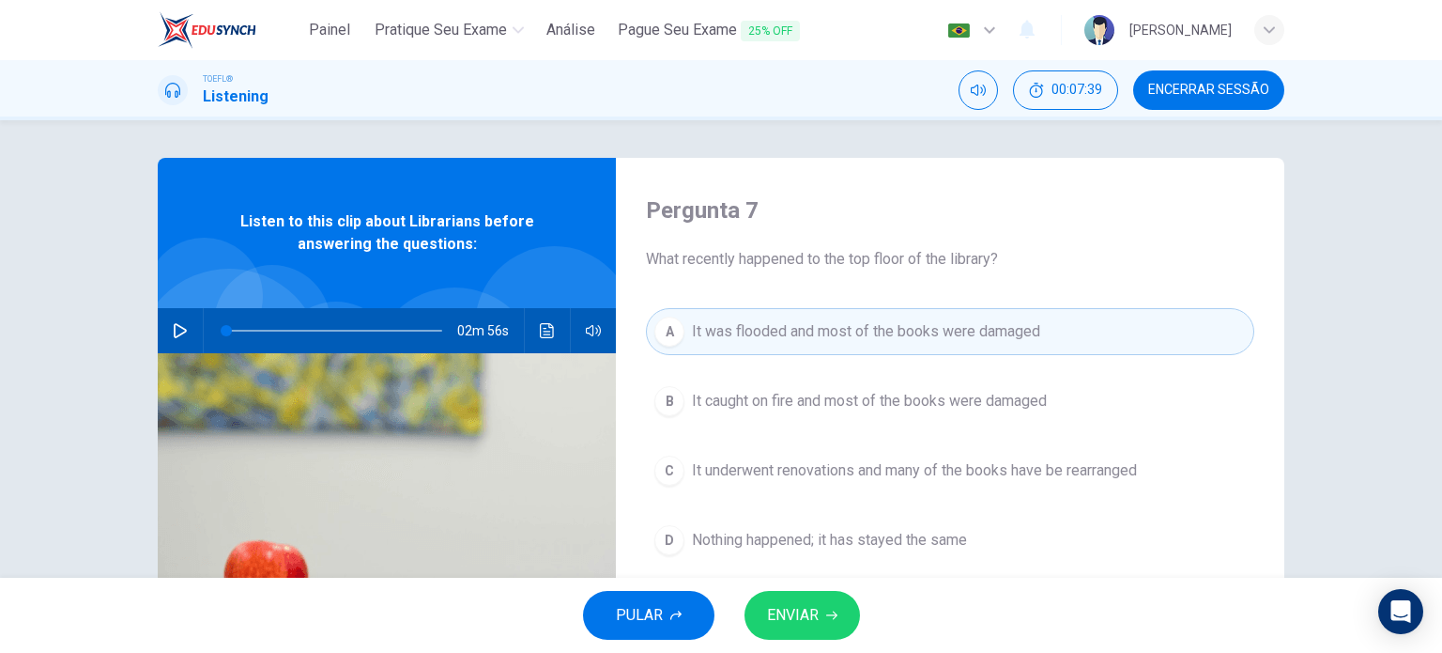
click at [824, 609] on button "ENVIAR" at bounding box center [803, 615] width 116 height 49
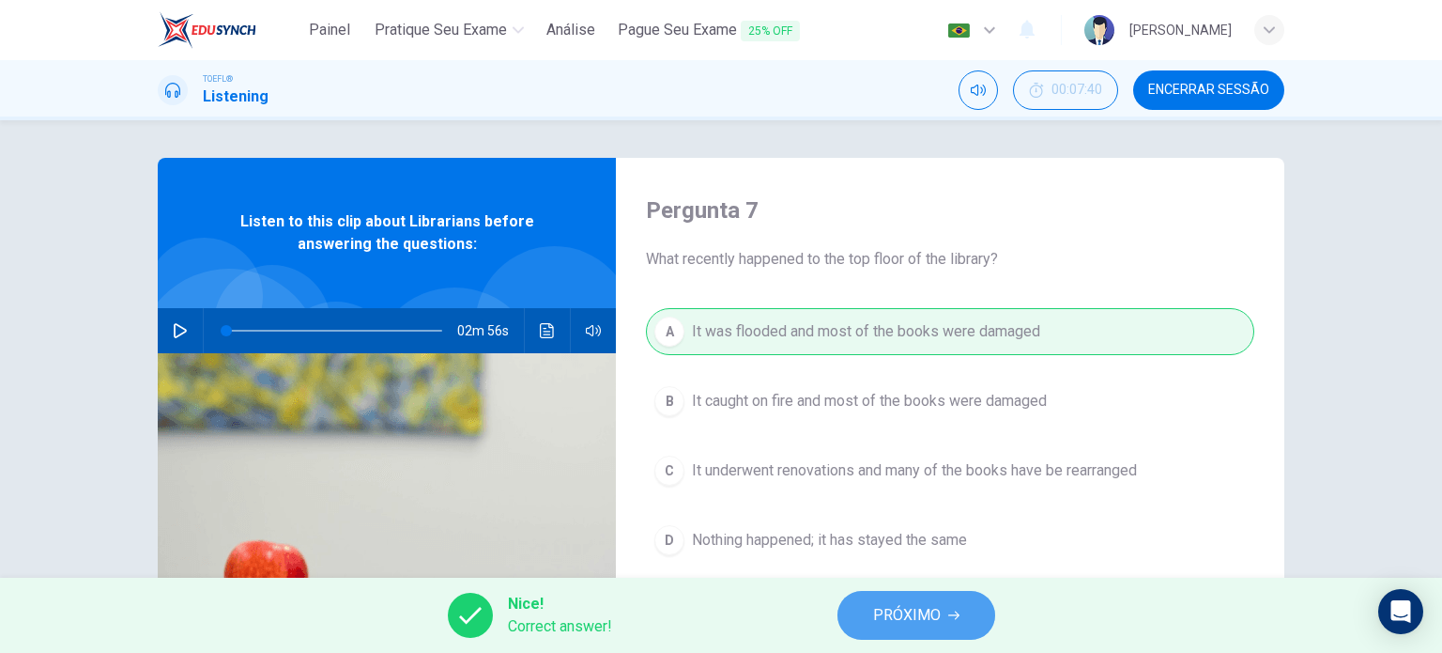
click at [874, 616] on span "PRÓXIMO" at bounding box center [907, 615] width 68 height 26
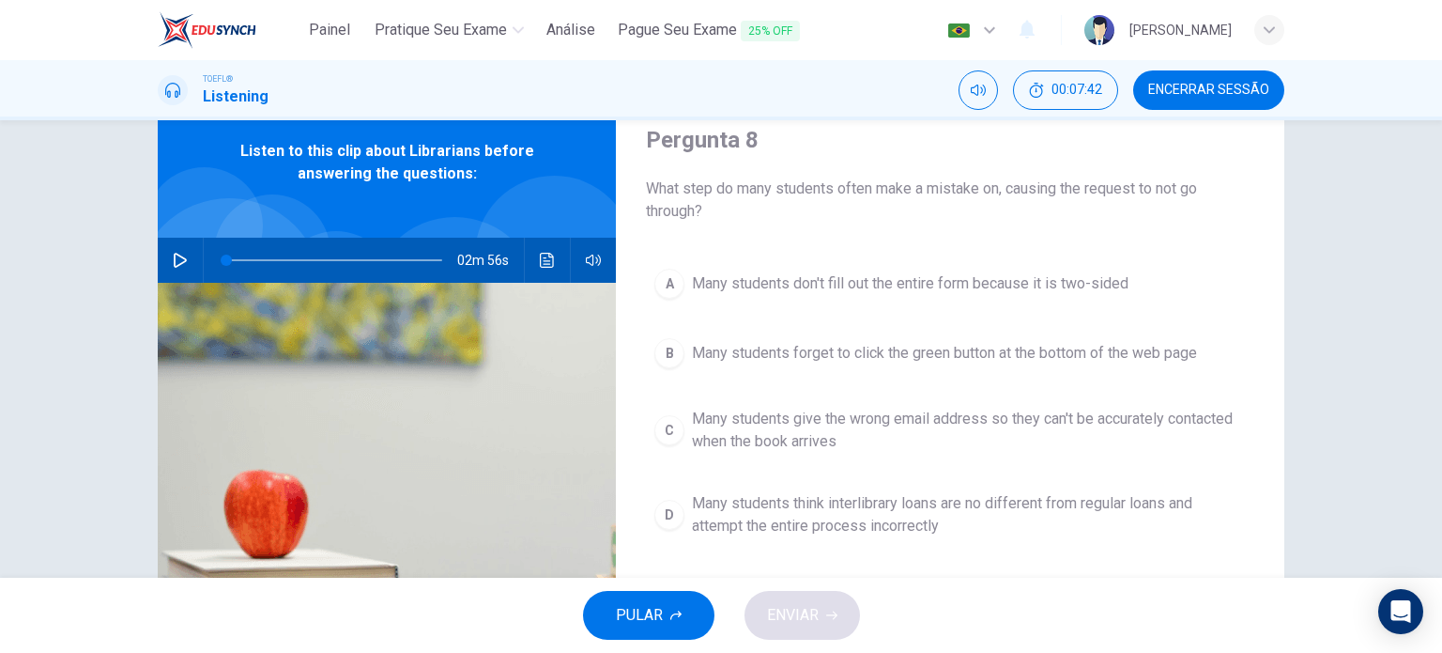
scroll to position [71, 0]
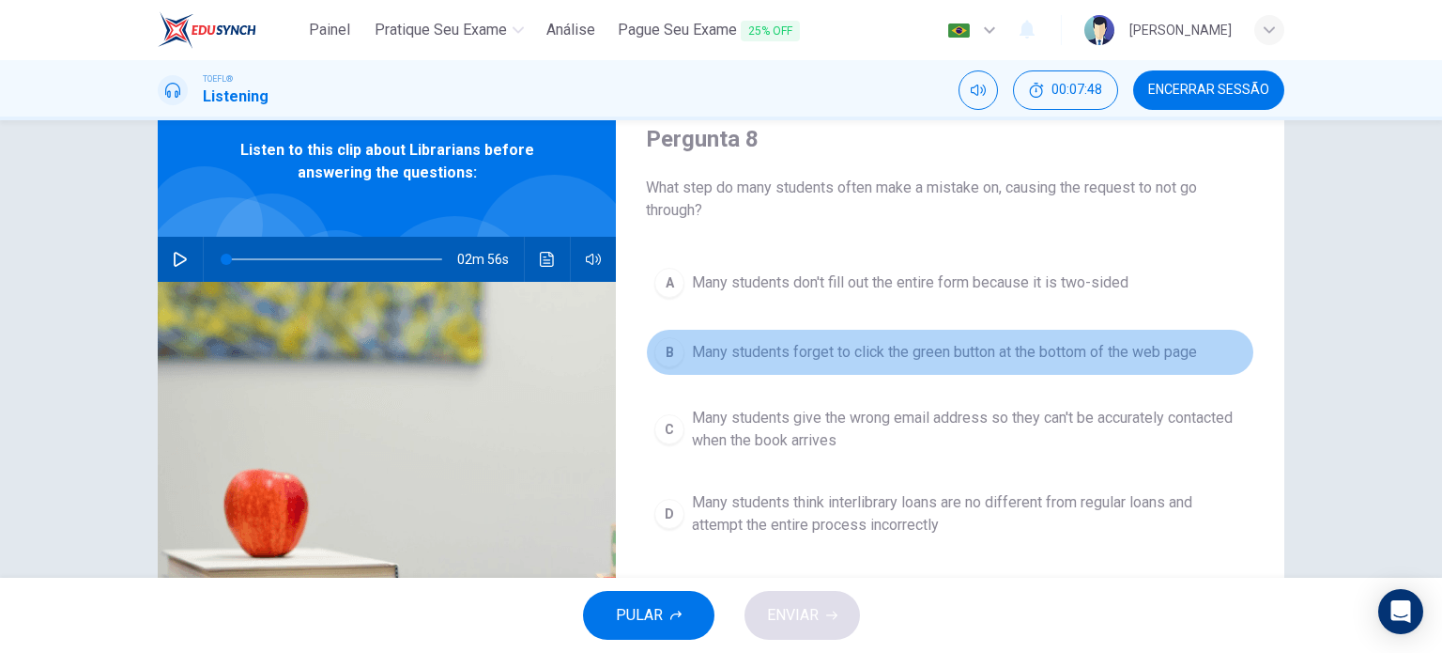
click at [922, 363] on button "B Many students forget to click the green button at the bottom of the web page" at bounding box center [950, 352] width 609 height 47
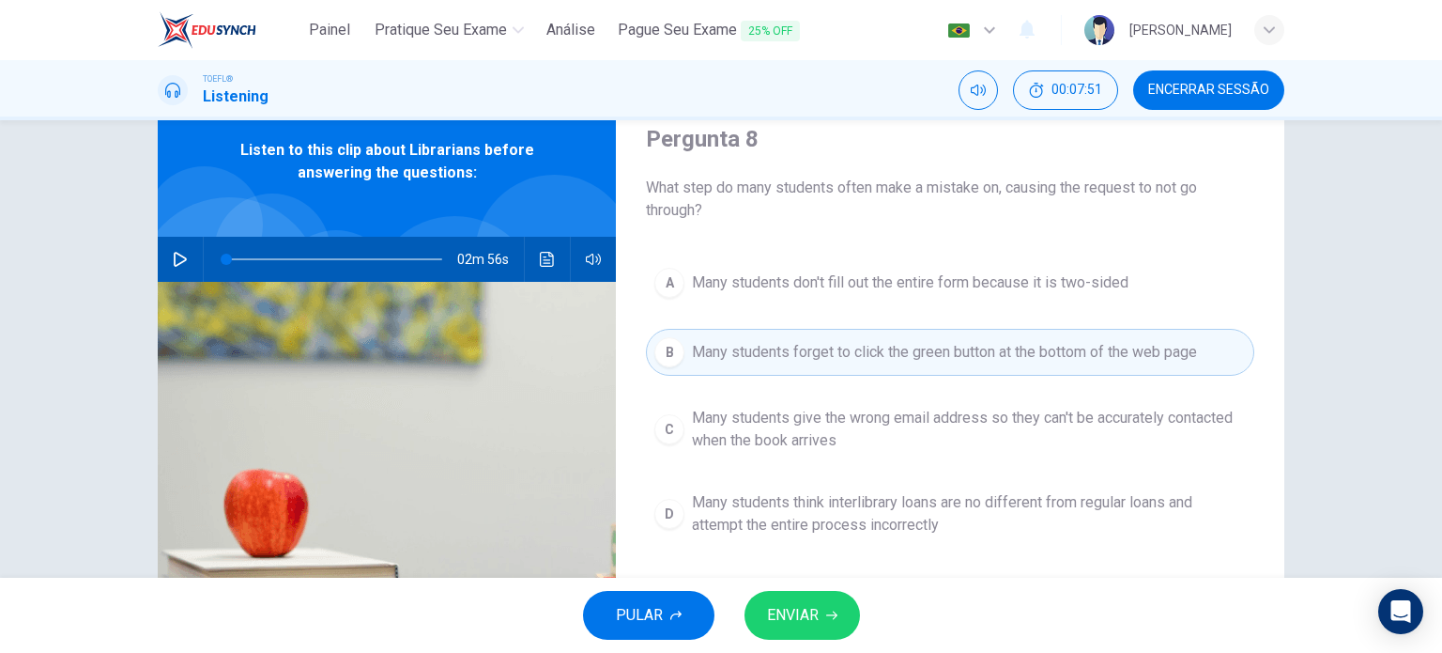
click at [832, 606] on button "ENVIAR" at bounding box center [803, 615] width 116 height 49
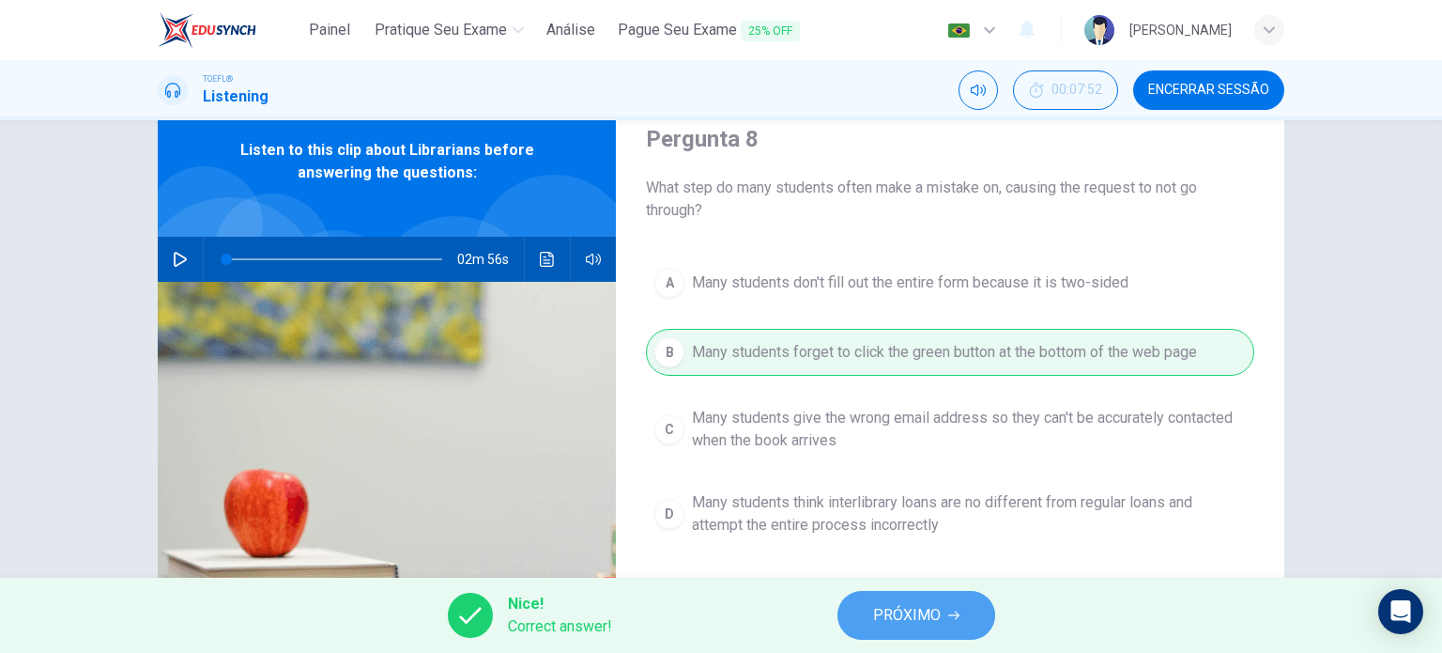
click at [876, 600] on button "PRÓXIMO" at bounding box center [917, 615] width 158 height 49
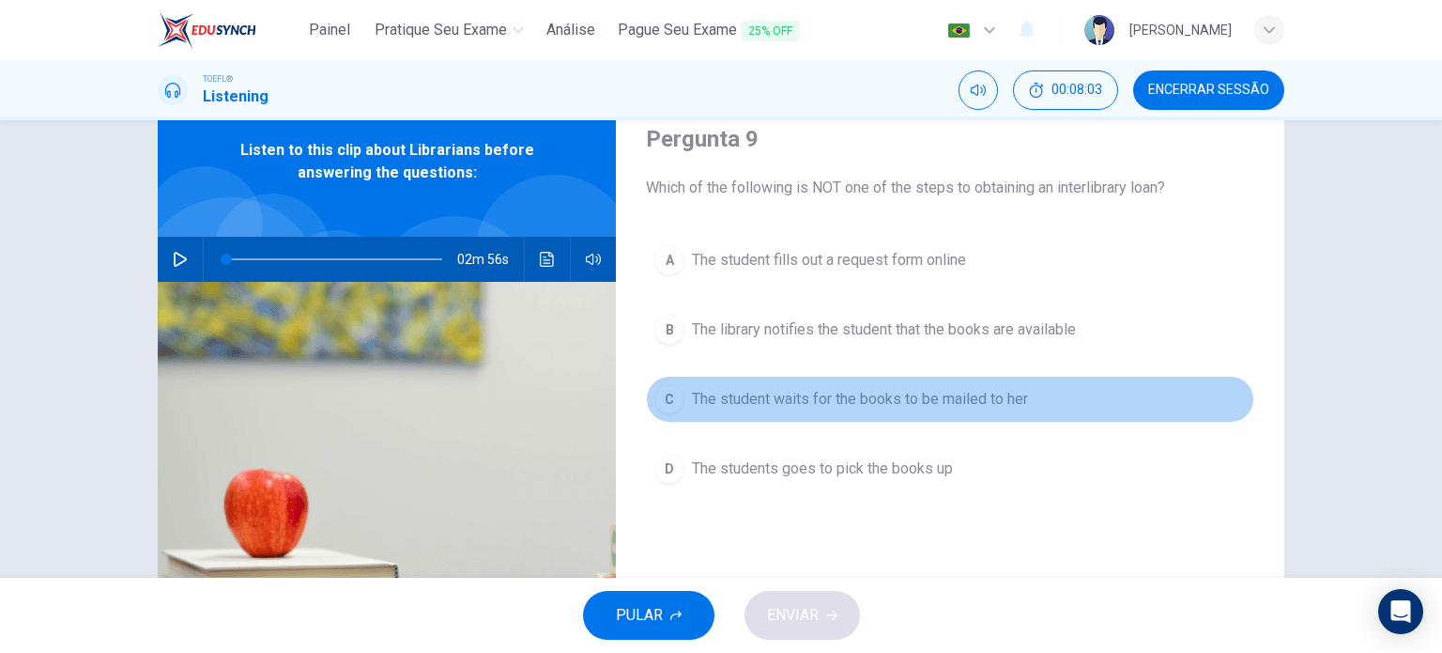
click at [841, 408] on span "The student waits for the books to be mailed to her" at bounding box center [860, 399] width 336 height 23
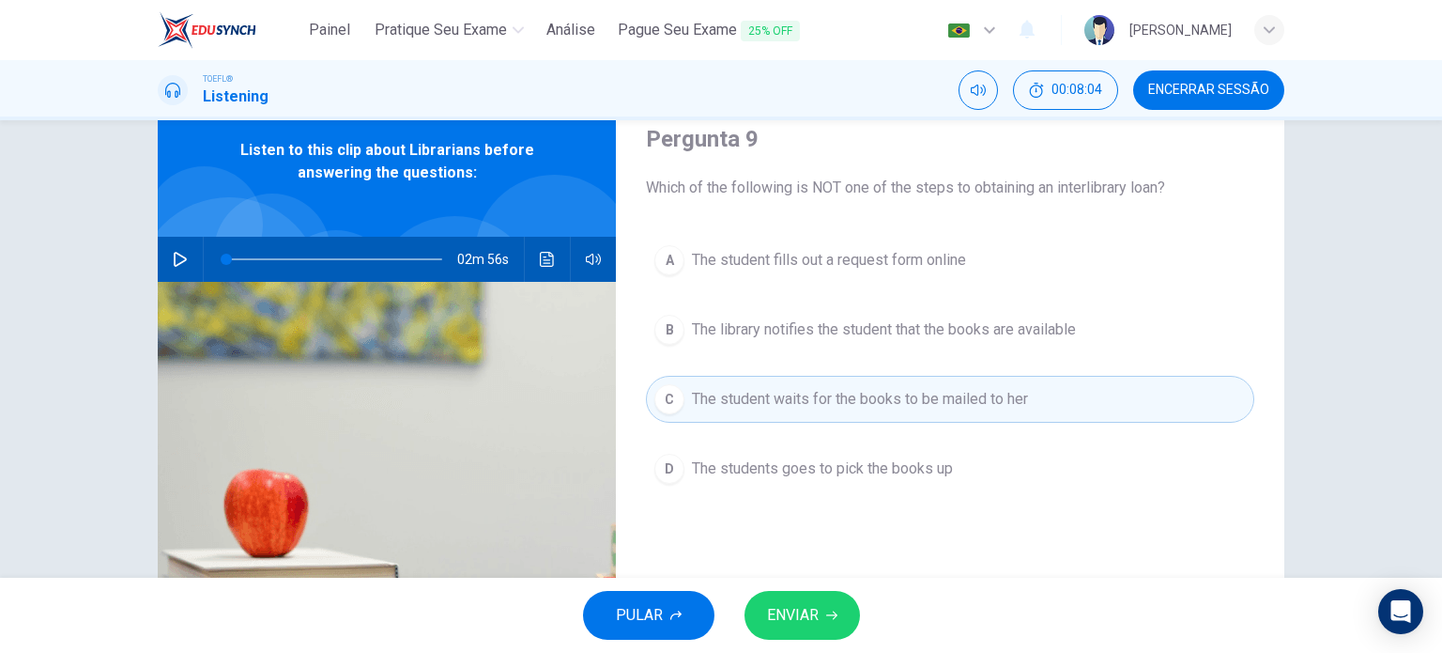
click at [834, 600] on button "ENVIAR" at bounding box center [803, 615] width 116 height 49
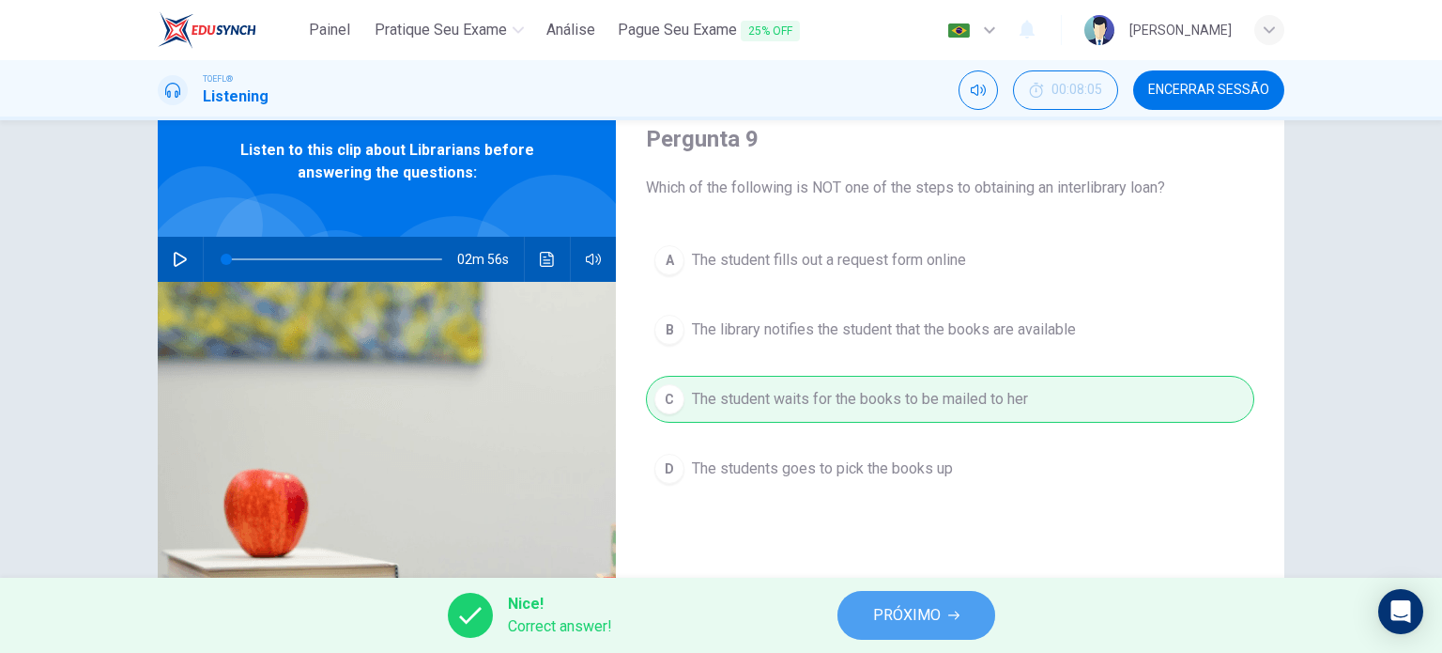
click at [902, 617] on span "PRÓXIMO" at bounding box center [907, 615] width 68 height 26
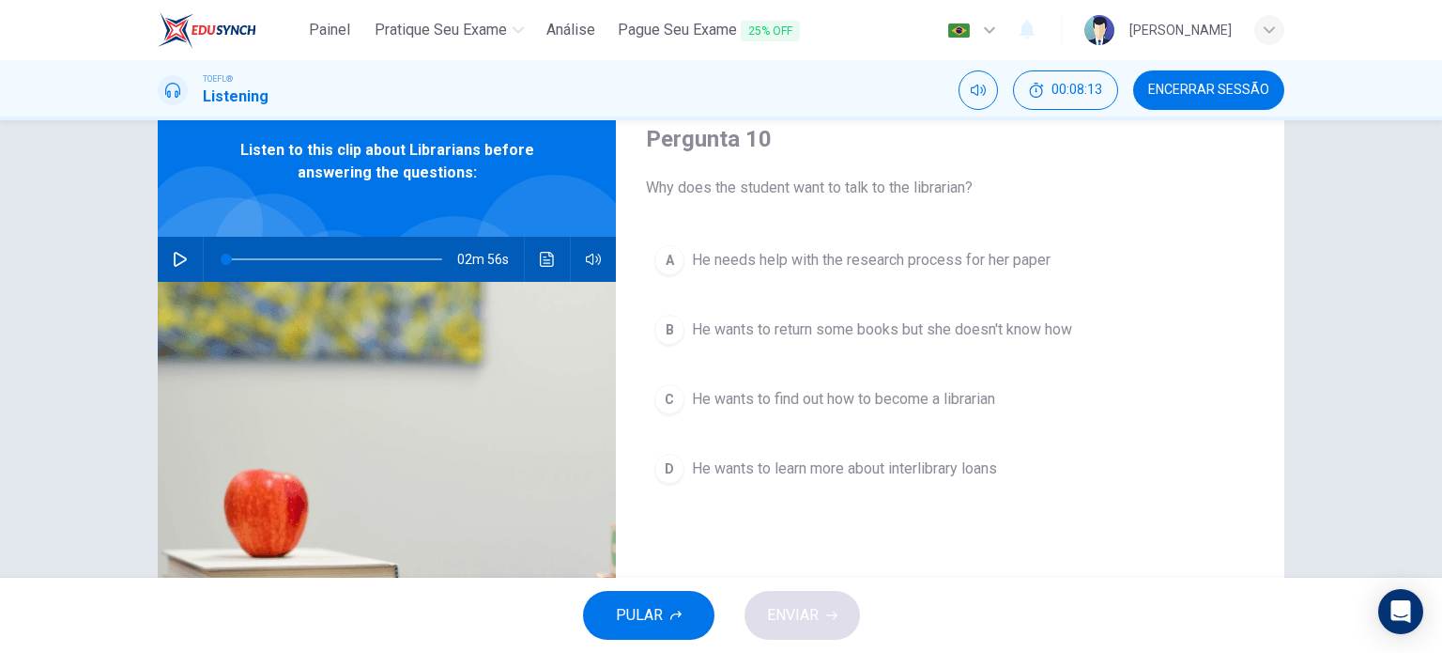
click at [740, 473] on span "He wants to learn more about interlibrary loans" at bounding box center [844, 468] width 305 height 23
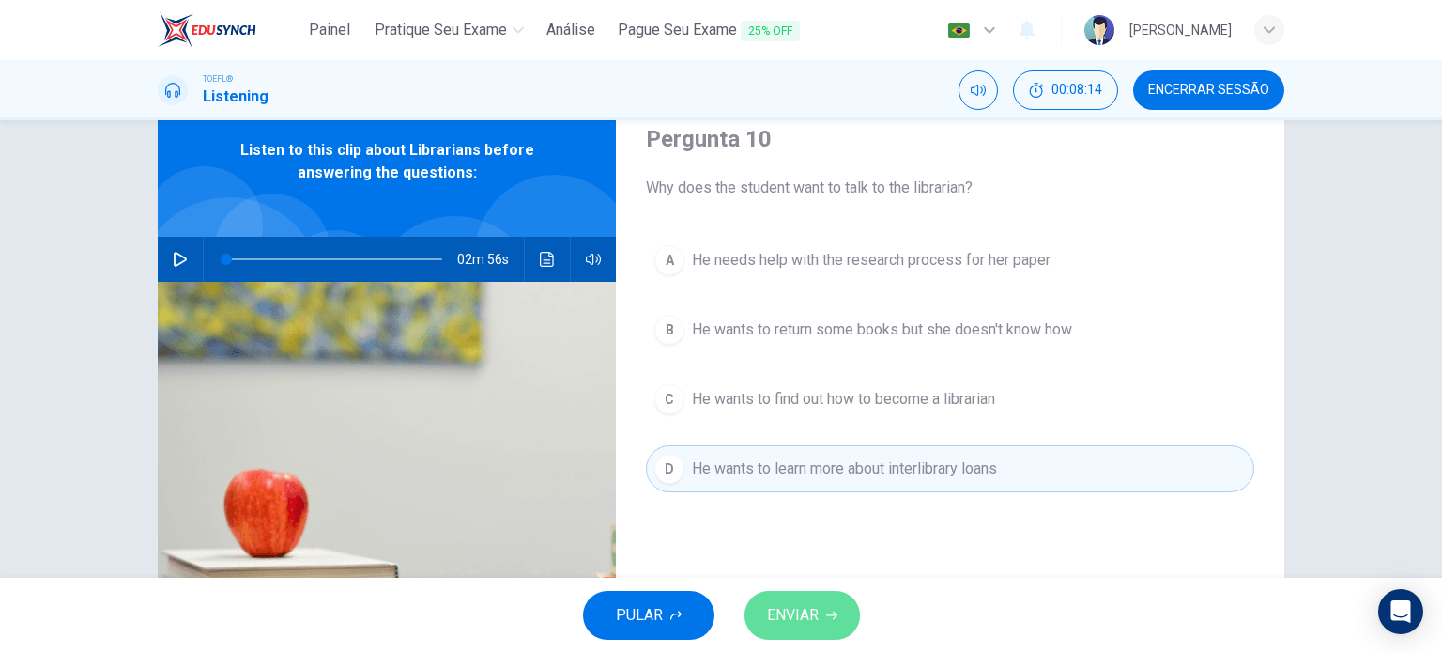
click at [826, 611] on icon "button" at bounding box center [831, 614] width 11 height 11
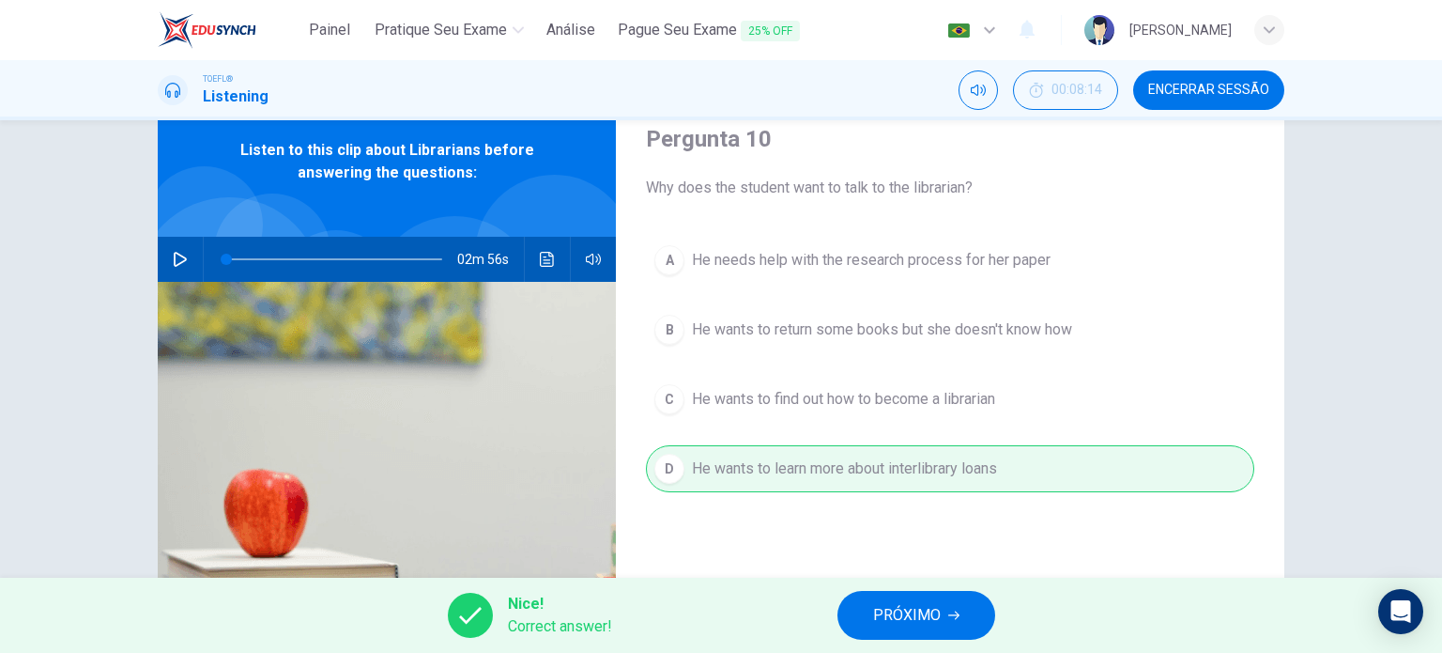
click at [898, 611] on span "PRÓXIMO" at bounding box center [907, 615] width 68 height 26
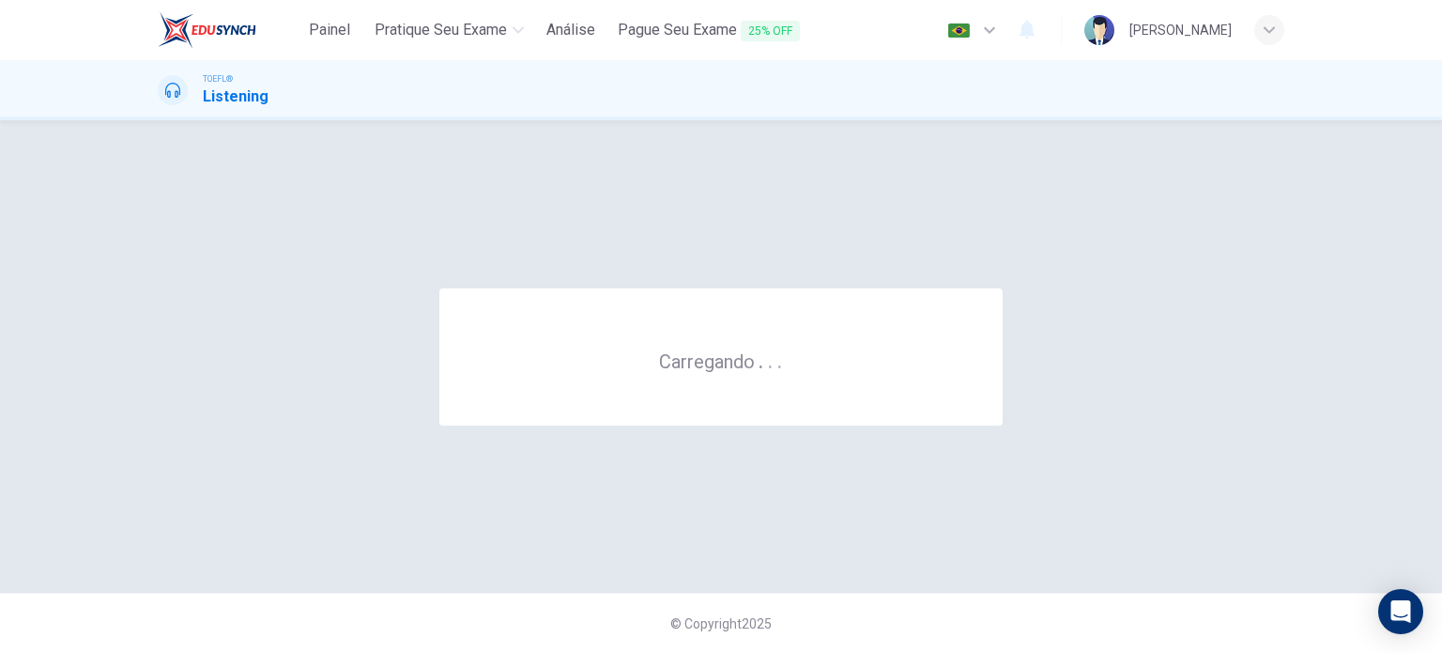
scroll to position [0, 0]
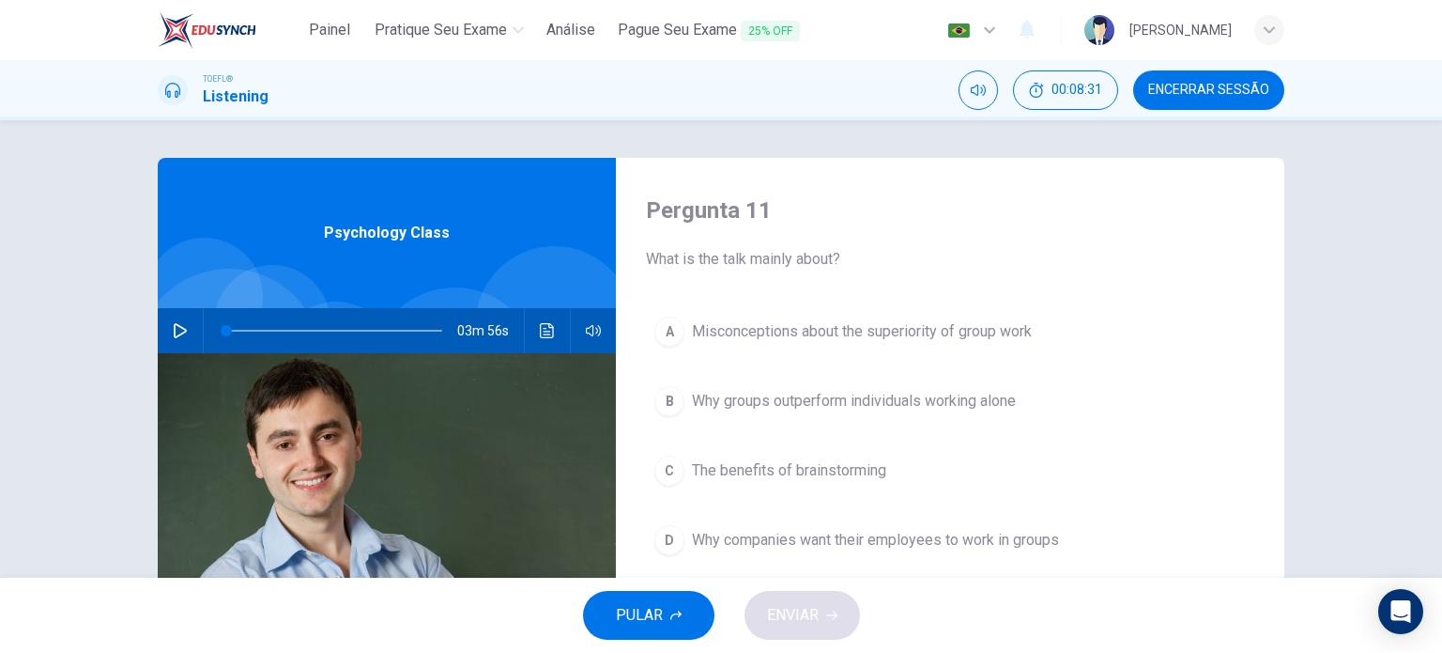
click at [1175, 91] on span "Encerrar Sessão" at bounding box center [1209, 90] width 121 height 15
click at [165, 327] on button "button" at bounding box center [180, 330] width 30 height 45
type input "1"
drag, startPoint x: 224, startPoint y: 333, endPoint x: 191, endPoint y: 341, distance: 34.6
click at [191, 341] on div "03m 56s" at bounding box center [387, 330] width 458 height 45
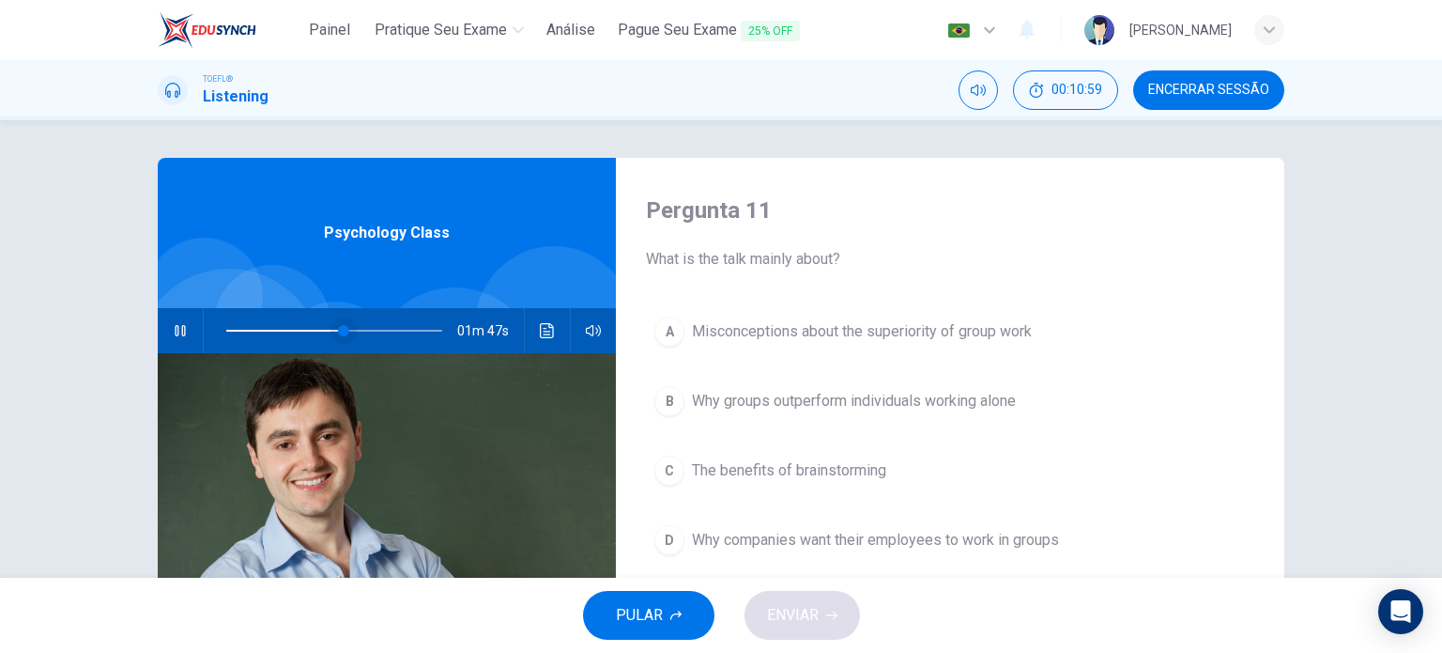
click at [338, 328] on span at bounding box center [343, 330] width 11 height 11
click at [322, 329] on span at bounding box center [325, 330] width 11 height 11
click at [338, 330] on span at bounding box center [343, 330] width 11 height 11
type input "0"
click at [852, 353] on button "A Misconceptions about the superiority of group work" at bounding box center [950, 331] width 609 height 47
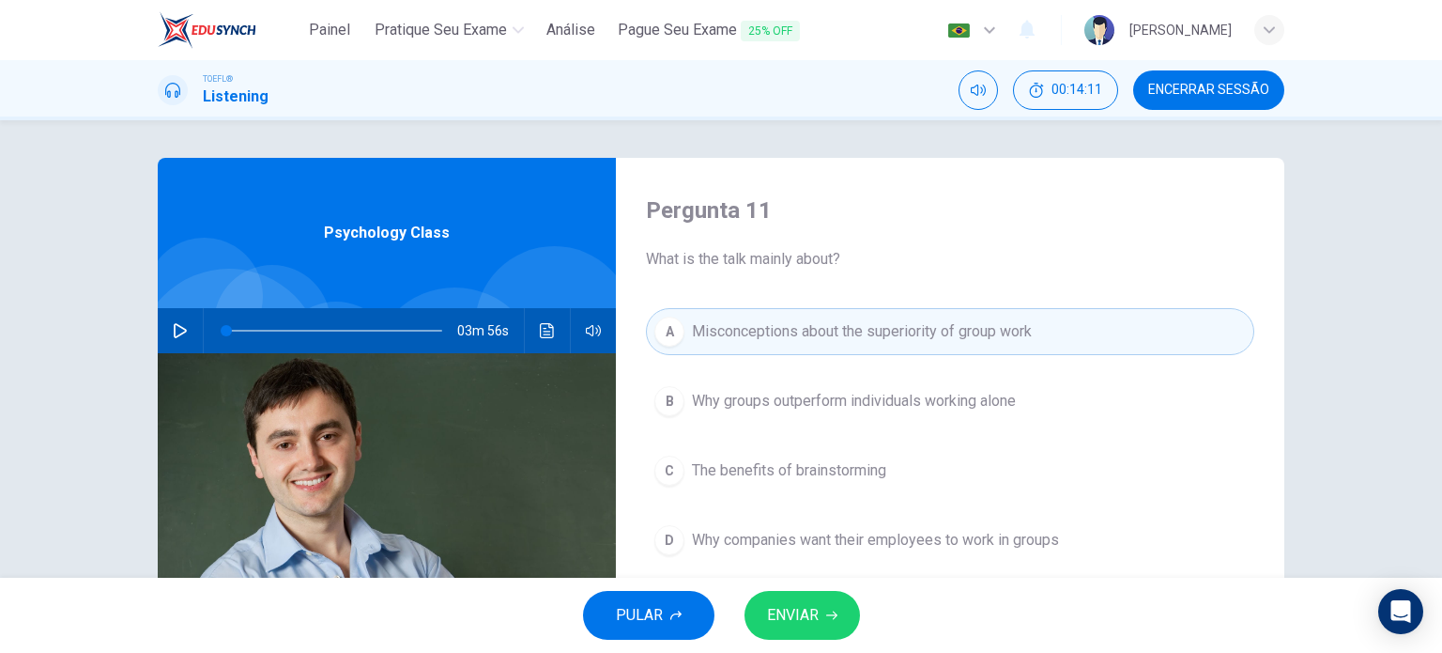
click at [814, 614] on span "ENVIAR" at bounding box center [793, 615] width 52 height 26
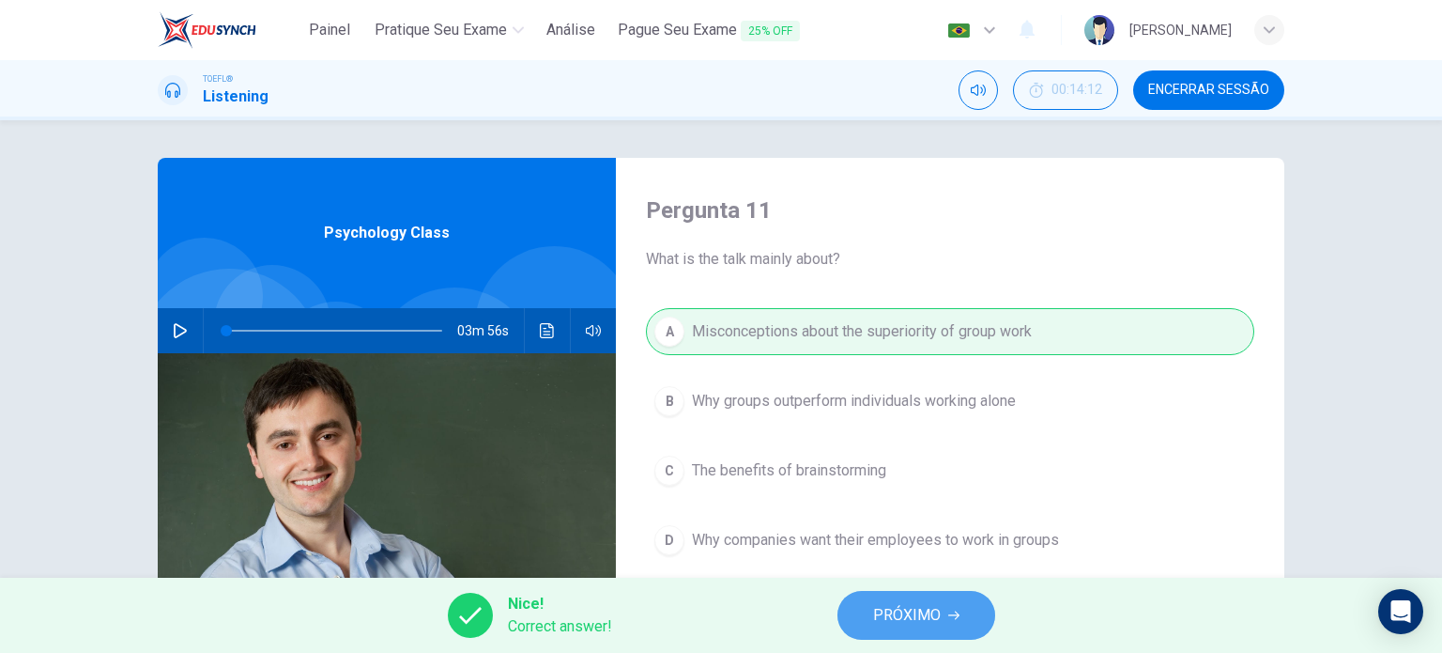
click at [948, 608] on button "PRÓXIMO" at bounding box center [917, 615] width 158 height 49
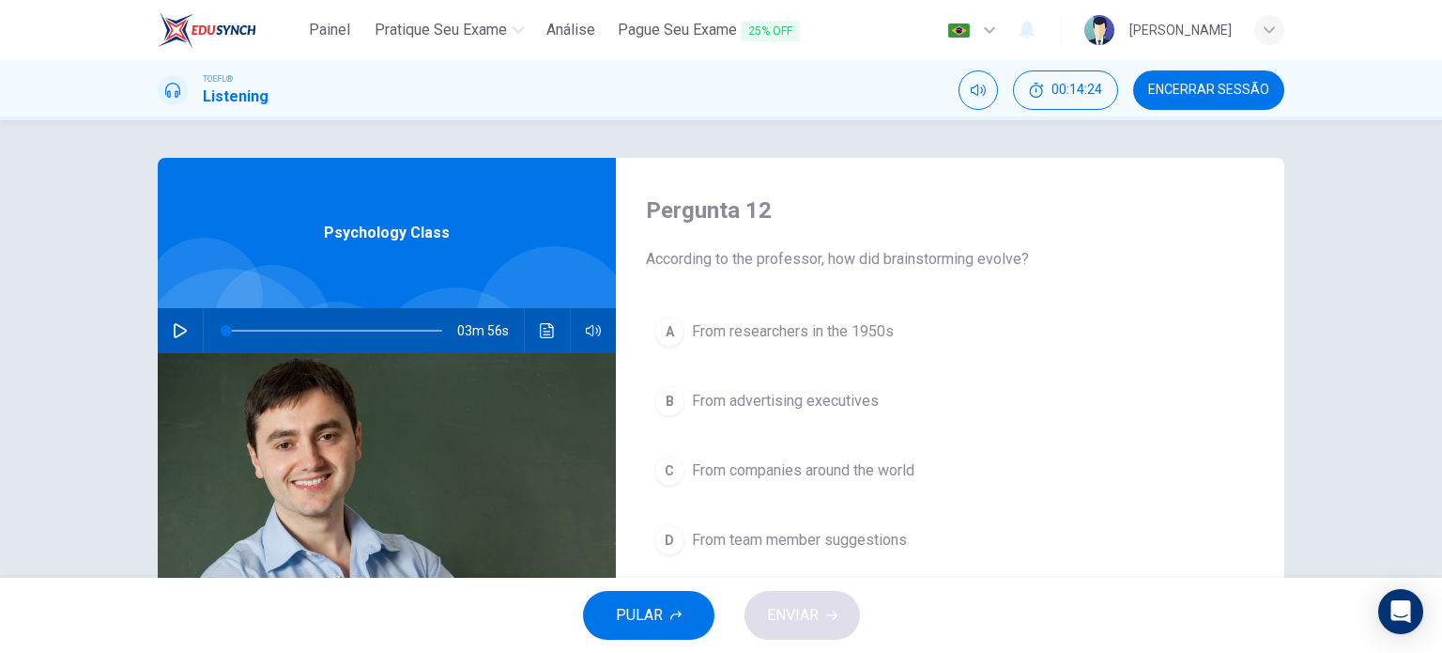
click at [836, 341] on span "From researchers in the 1950s" at bounding box center [793, 331] width 202 height 23
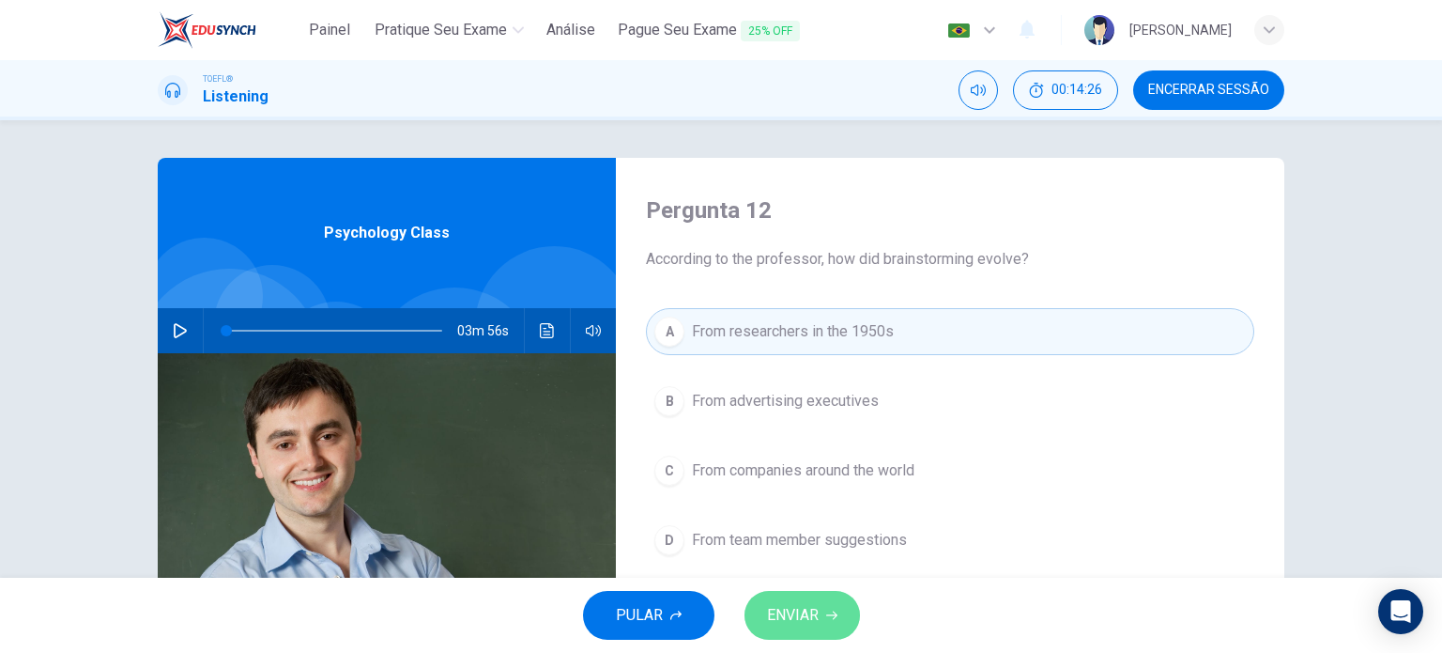
click at [798, 599] on button "ENVIAR" at bounding box center [803, 615] width 116 height 49
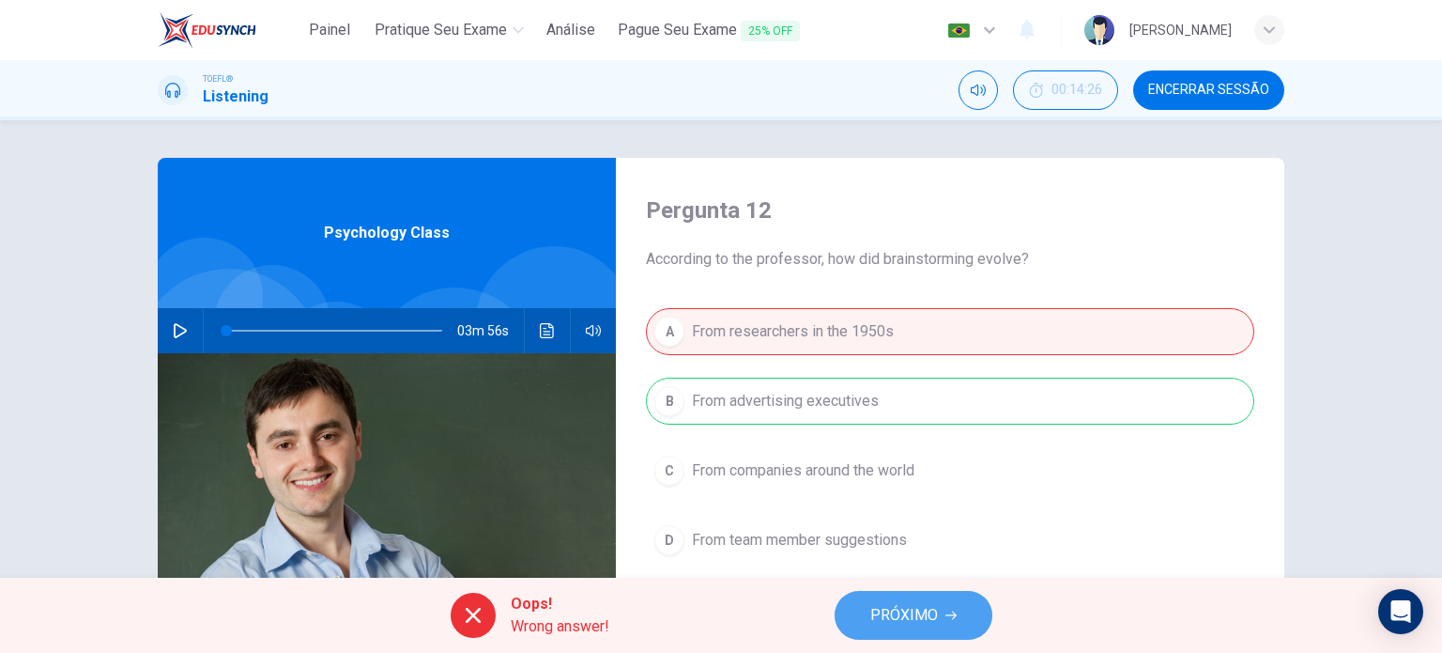
click at [932, 616] on span "PRÓXIMO" at bounding box center [905, 615] width 68 height 26
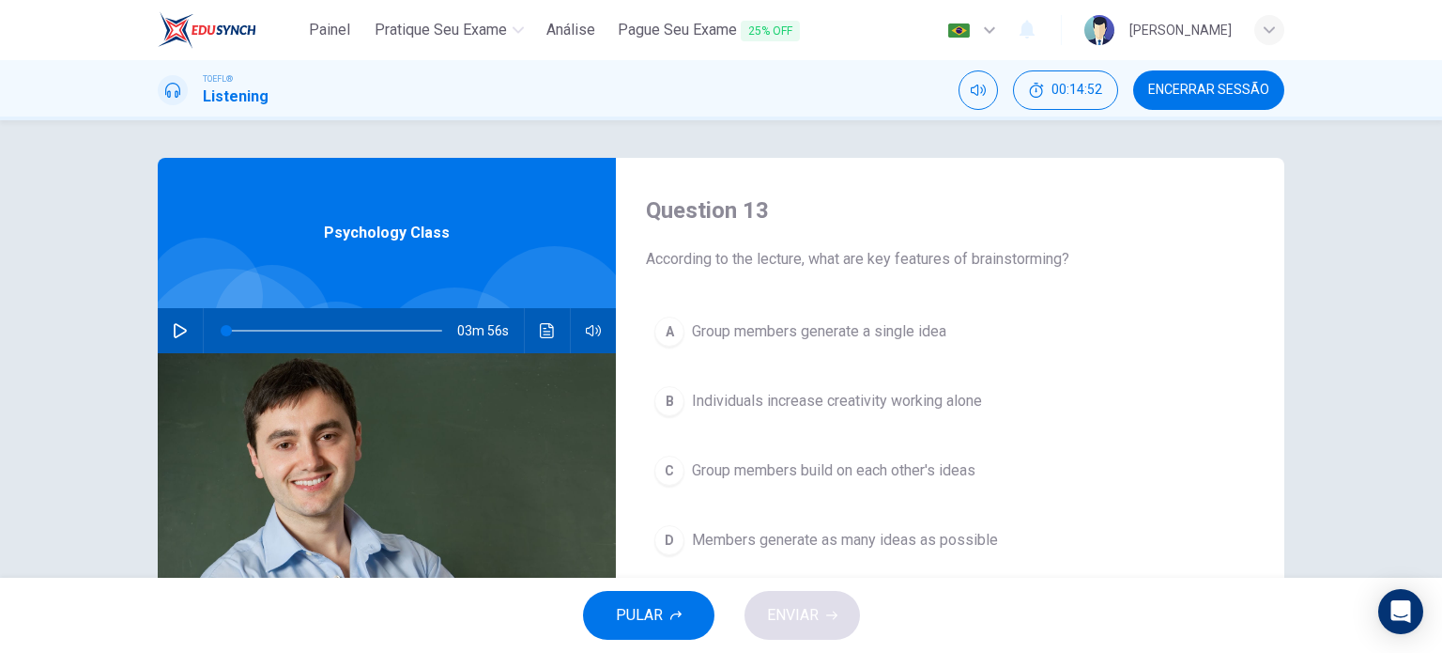
click at [820, 529] on span "Members generate as many ideas as possible" at bounding box center [845, 540] width 306 height 23
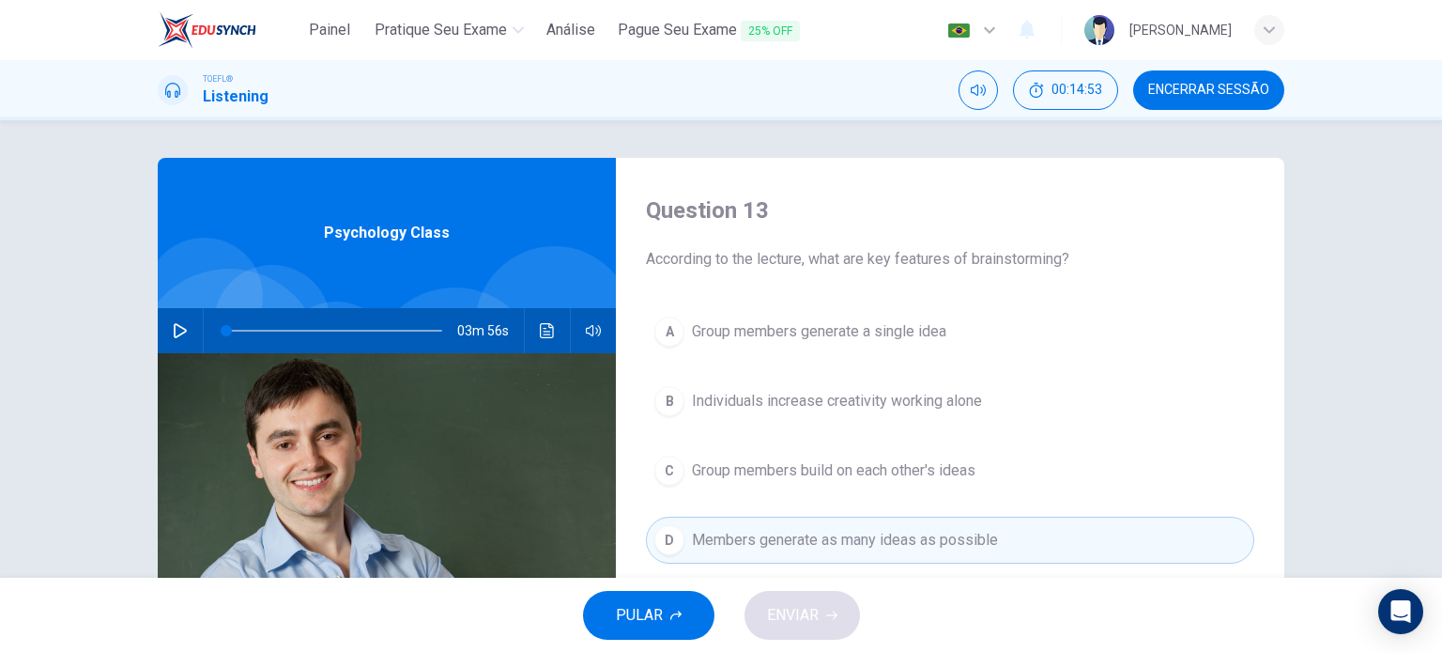
click at [808, 624] on div "PULAR ENVIAR" at bounding box center [721, 615] width 1442 height 75
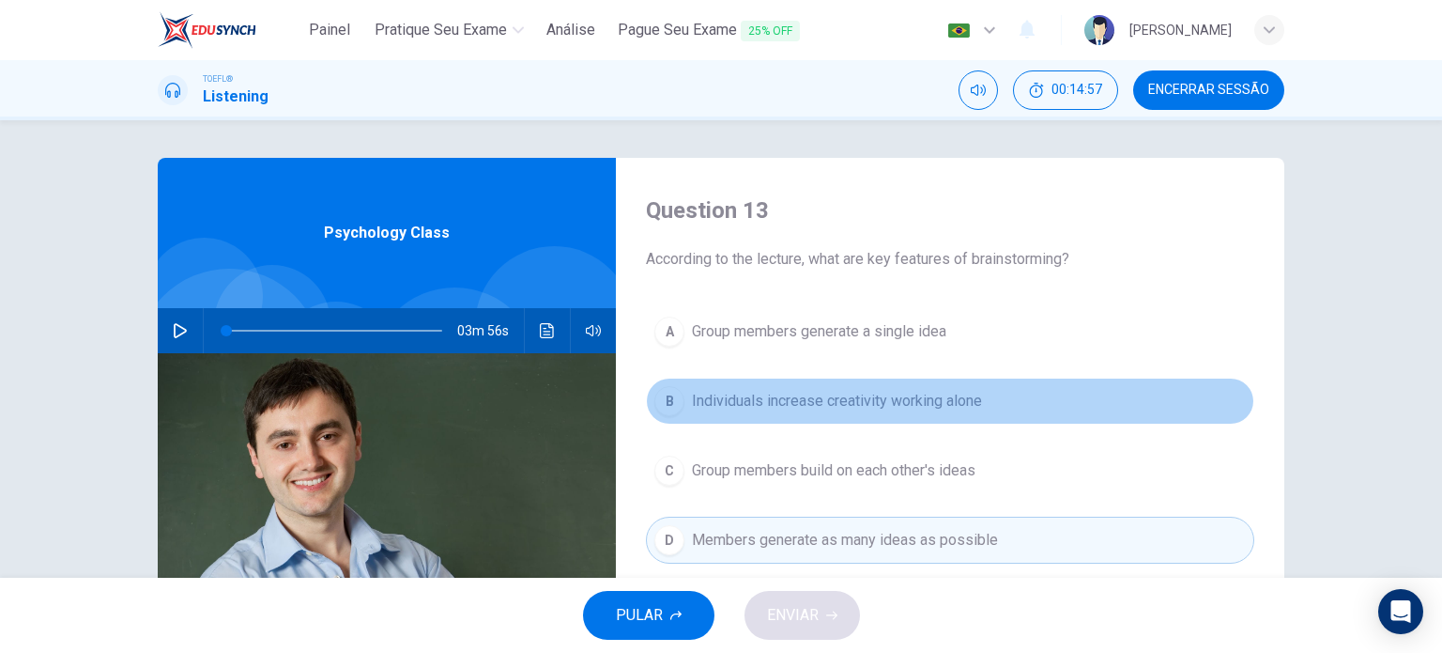
click at [702, 390] on span "Individuals increase creativity working alone" at bounding box center [837, 401] width 290 height 23
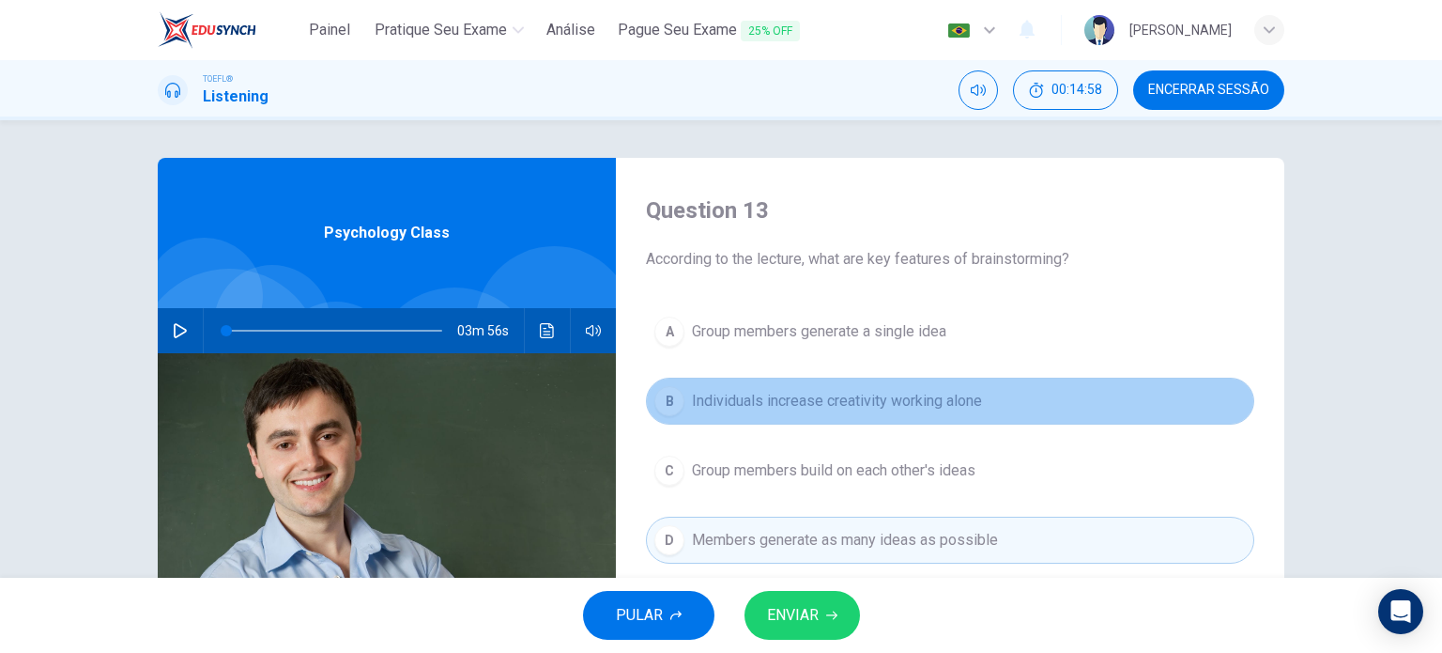
click at [702, 390] on span "Individuals increase creativity working alone" at bounding box center [837, 401] width 290 height 23
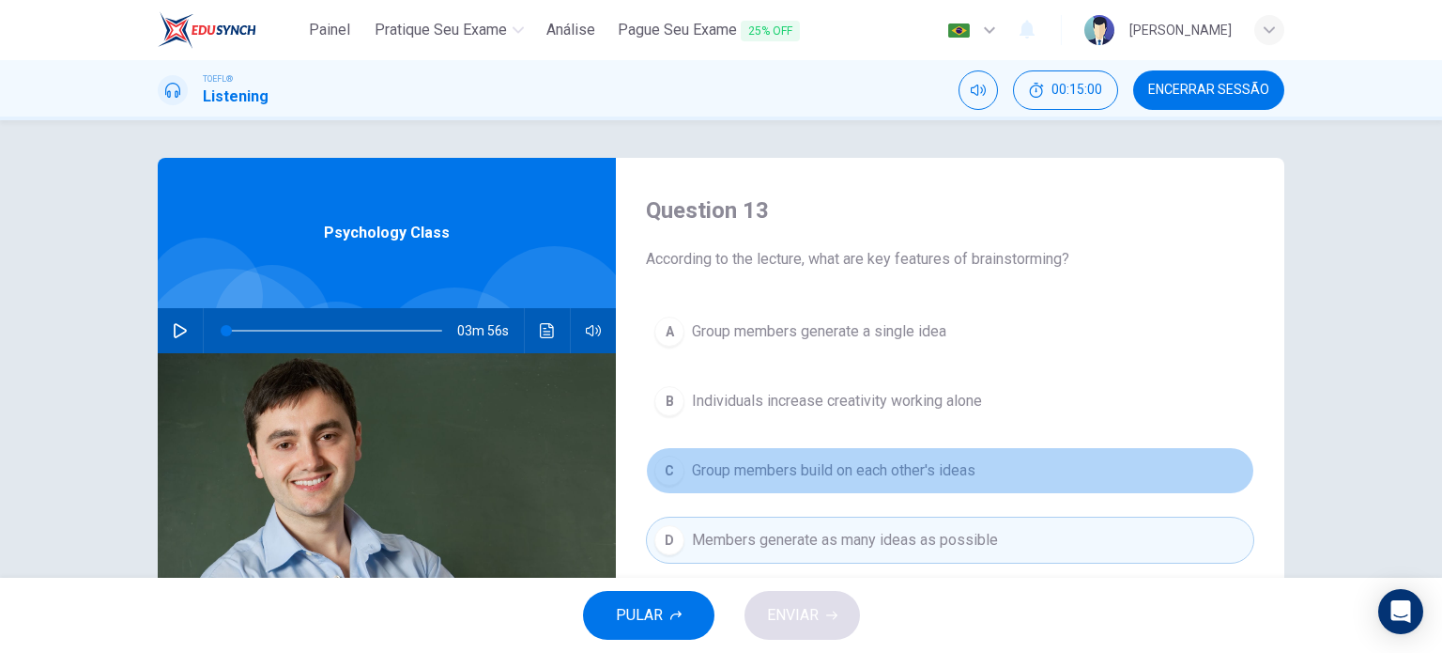
click at [785, 480] on span "Group members build on each other's ideas" at bounding box center [834, 470] width 284 height 23
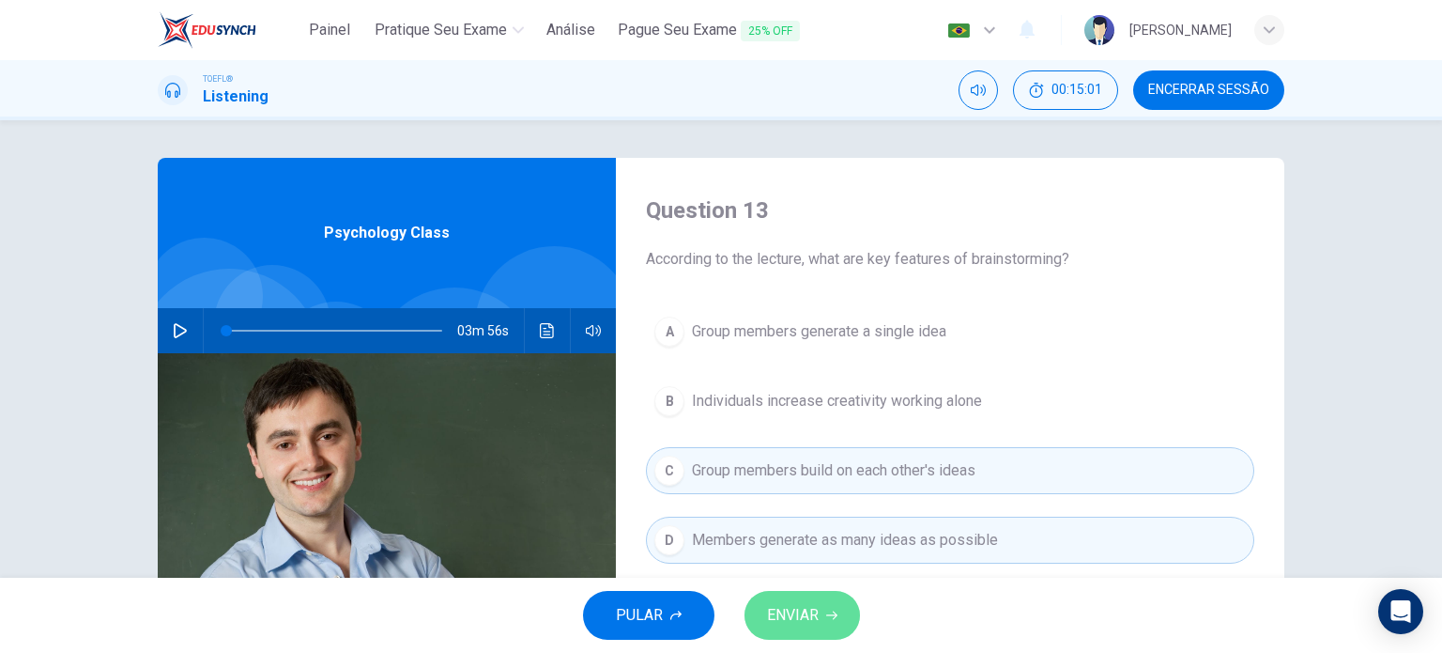
click at [810, 603] on span "ENVIAR" at bounding box center [793, 615] width 52 height 26
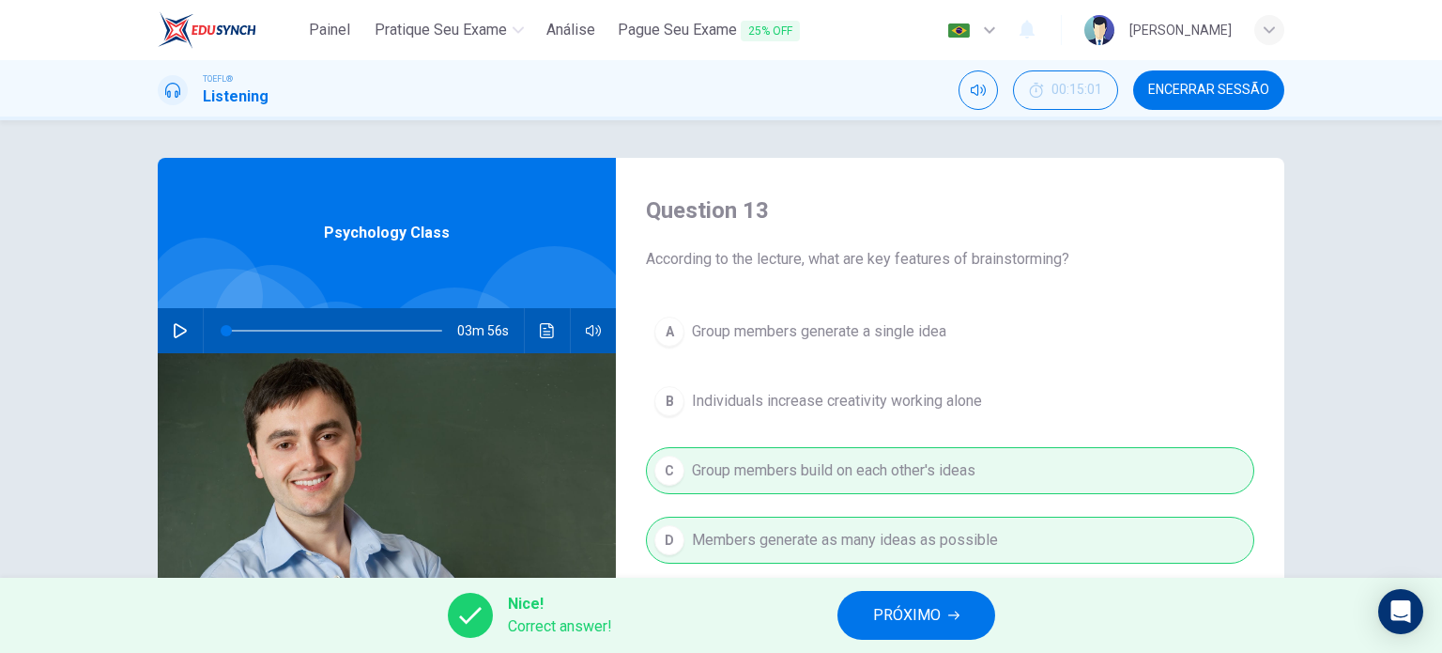
click at [905, 622] on span "PRÓXIMO" at bounding box center [907, 615] width 68 height 26
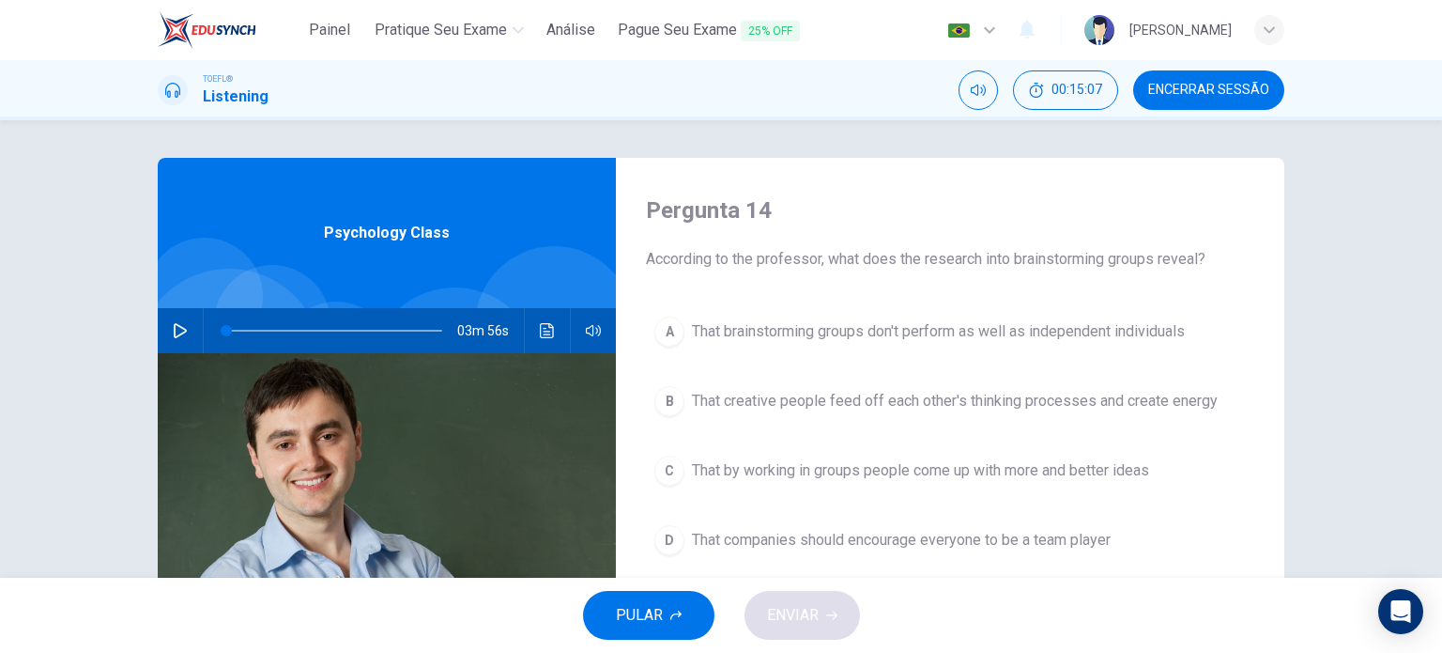
click at [815, 345] on button "A That brainstorming groups don't perform as well as independent individuals" at bounding box center [950, 331] width 609 height 47
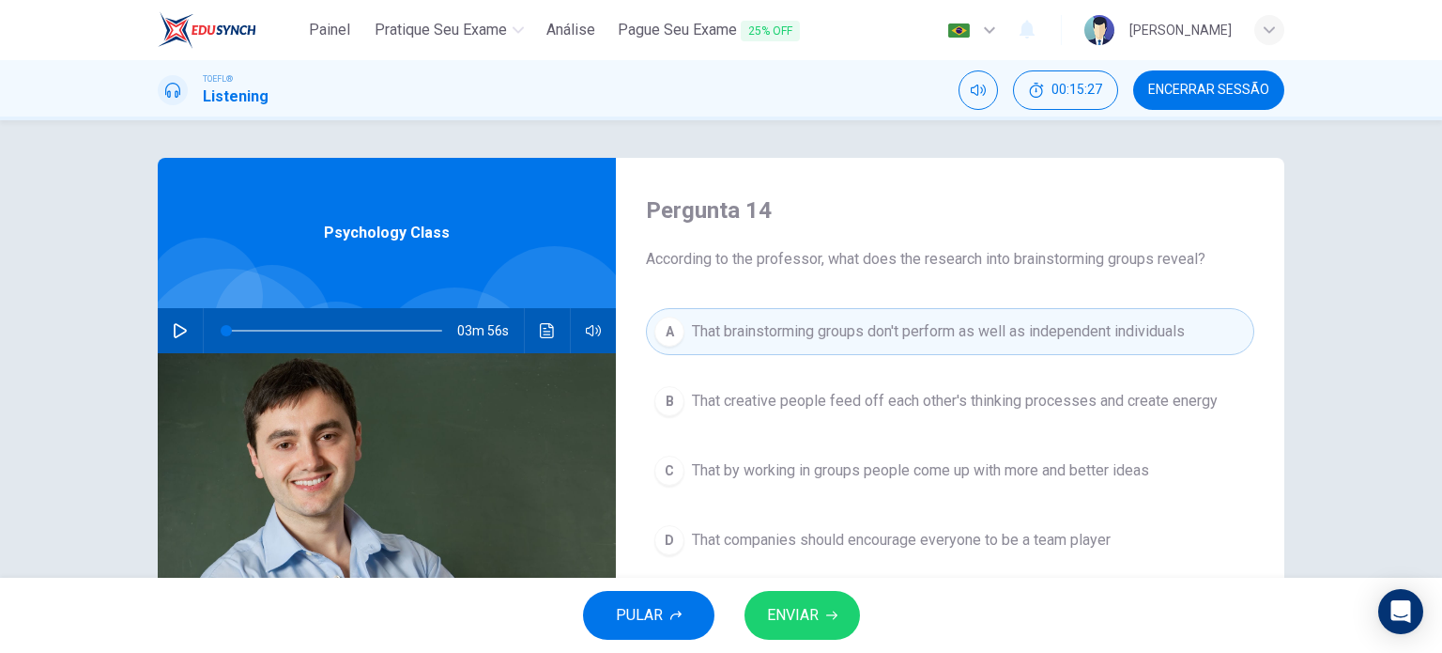
click at [846, 601] on button "ENVIAR" at bounding box center [803, 615] width 116 height 49
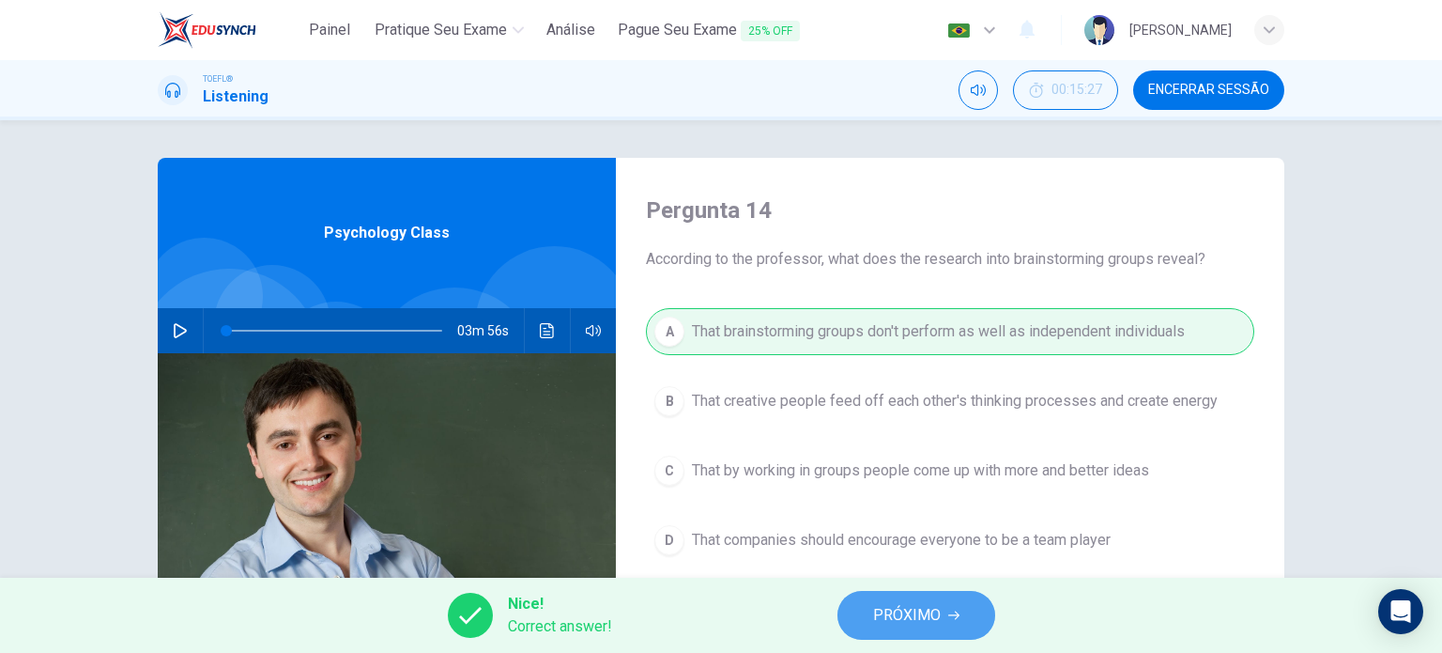
click at [913, 604] on span "PRÓXIMO" at bounding box center [907, 615] width 68 height 26
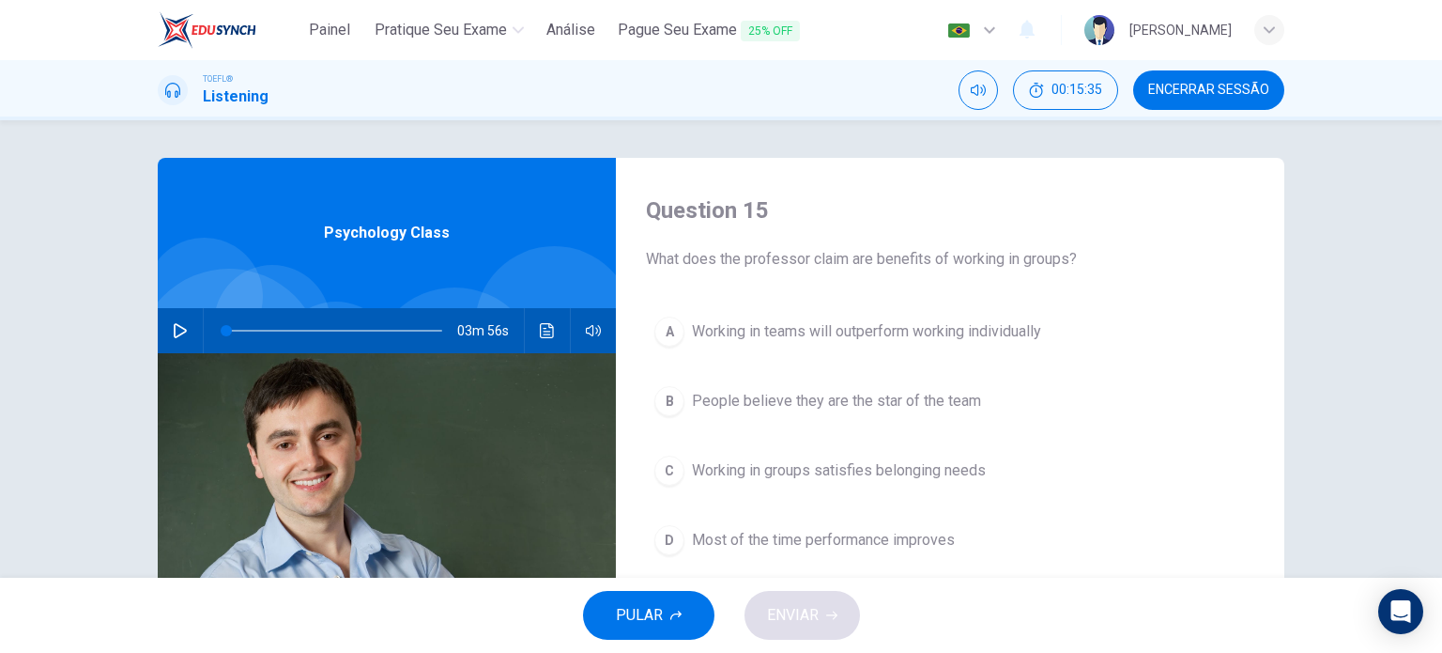
click at [920, 471] on span "Working in groups satisfies belonging needs" at bounding box center [839, 470] width 294 height 23
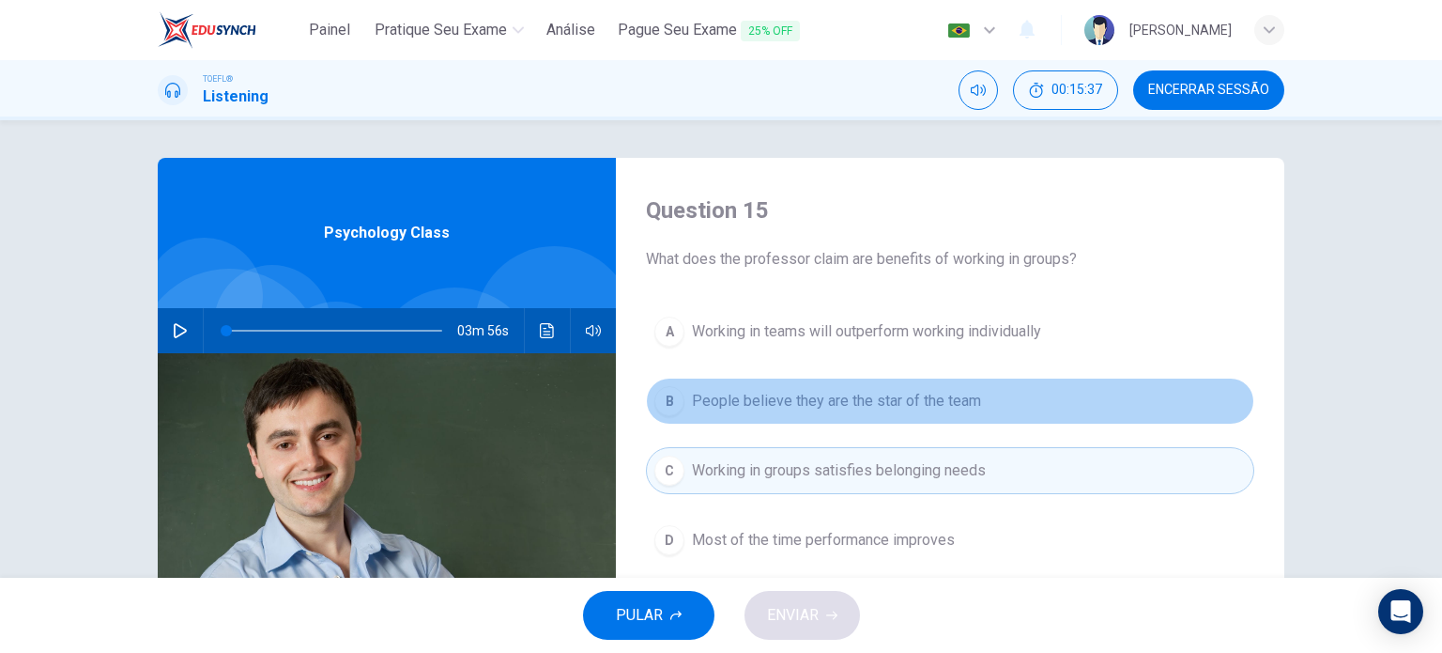
click at [891, 412] on button "B People believe they are the star of the team" at bounding box center [950, 401] width 609 height 47
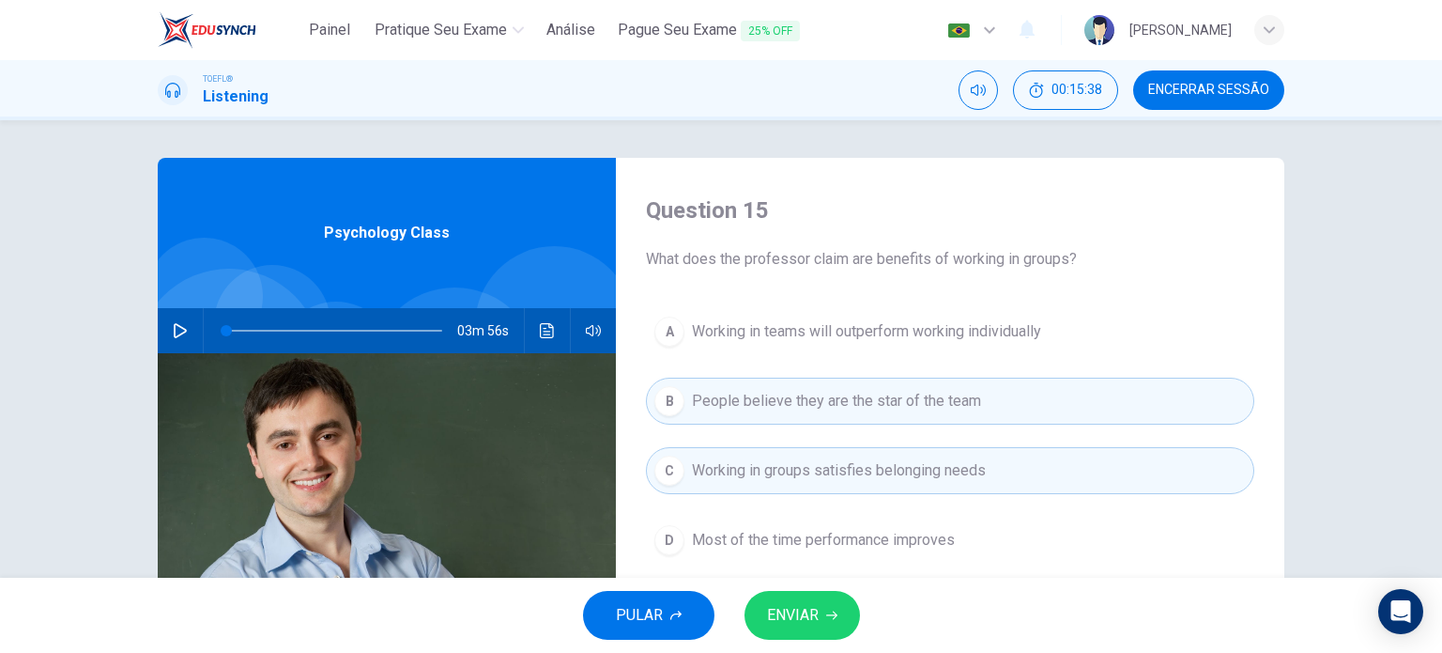
click at [800, 603] on span "ENVIAR" at bounding box center [793, 615] width 52 height 26
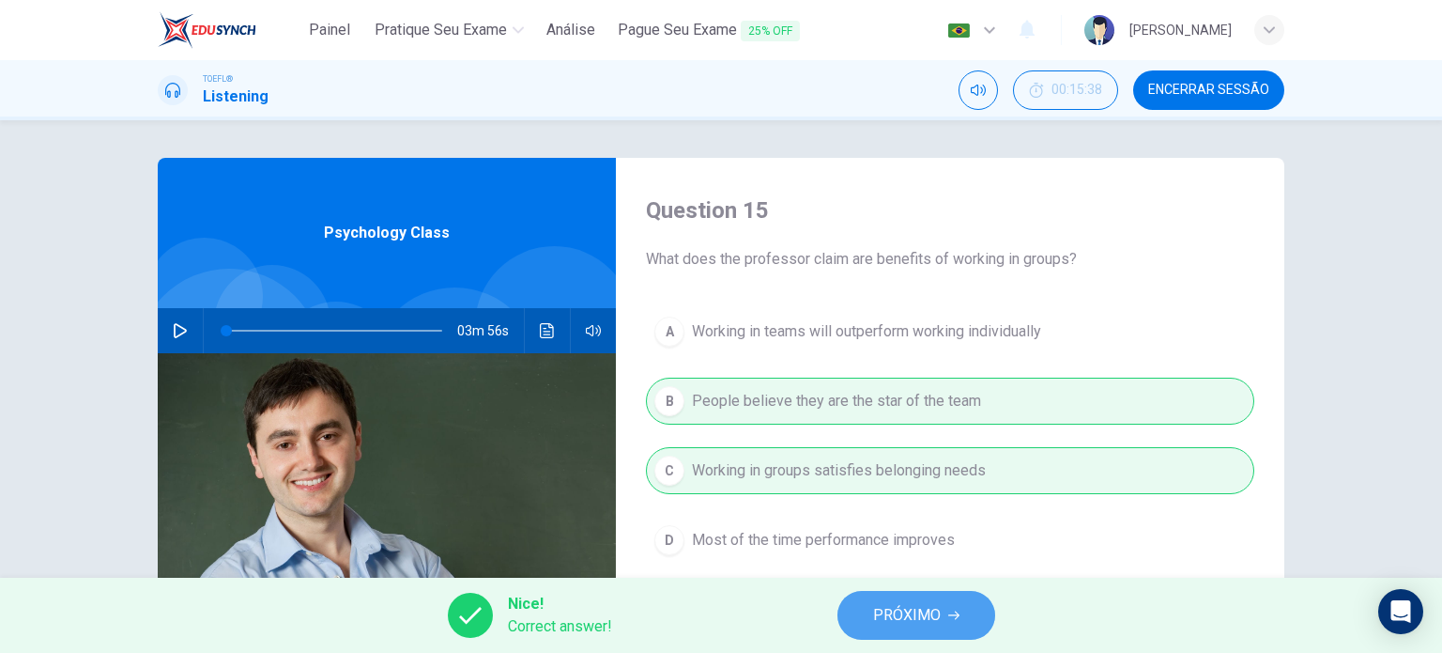
click at [875, 611] on span "PRÓXIMO" at bounding box center [907, 615] width 68 height 26
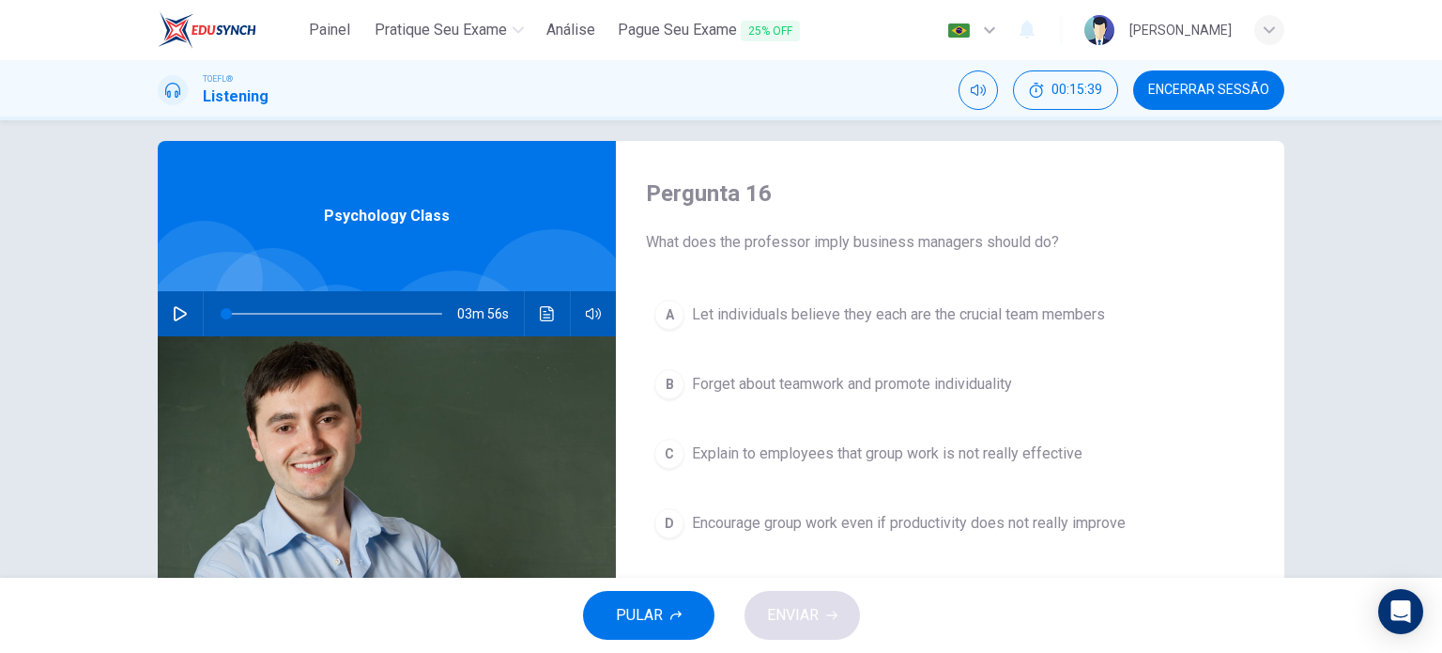
scroll to position [17, 0]
click at [828, 519] on span "Encourage group work even if productivity does not really improve" at bounding box center [909, 523] width 434 height 23
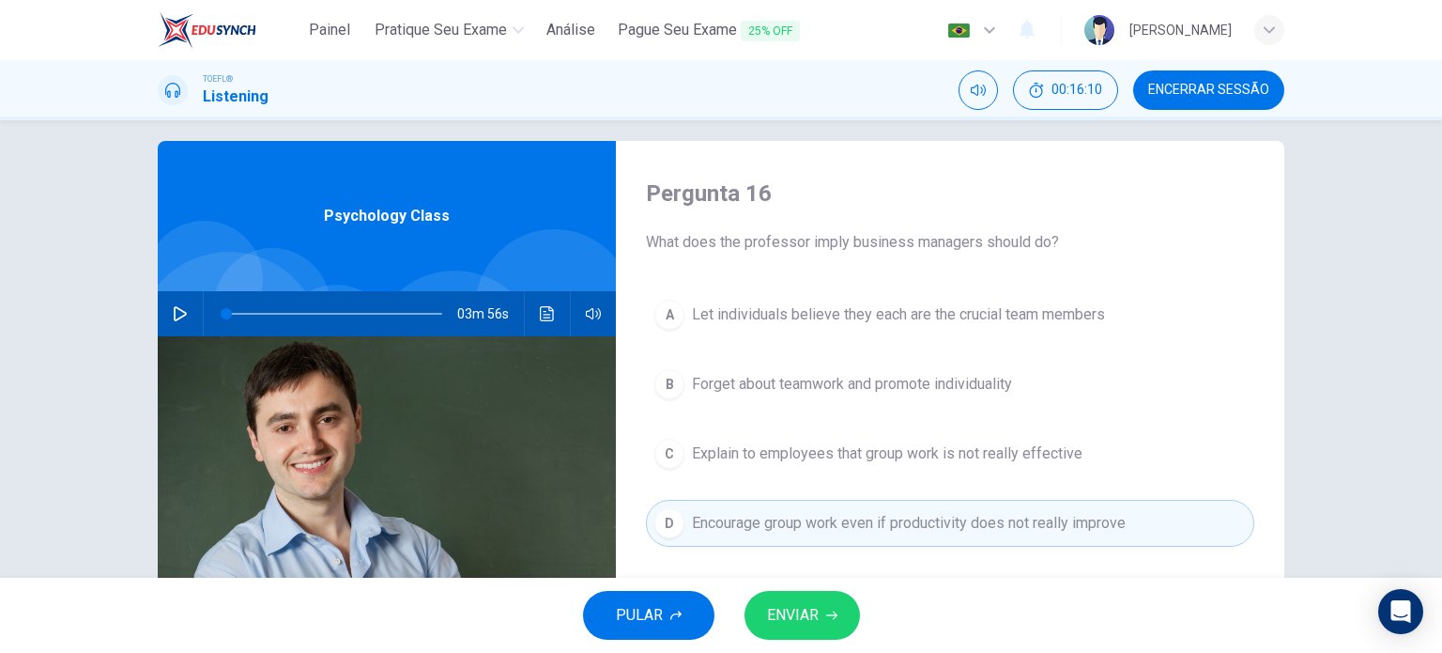
click at [842, 615] on button "ENVIAR" at bounding box center [803, 615] width 116 height 49
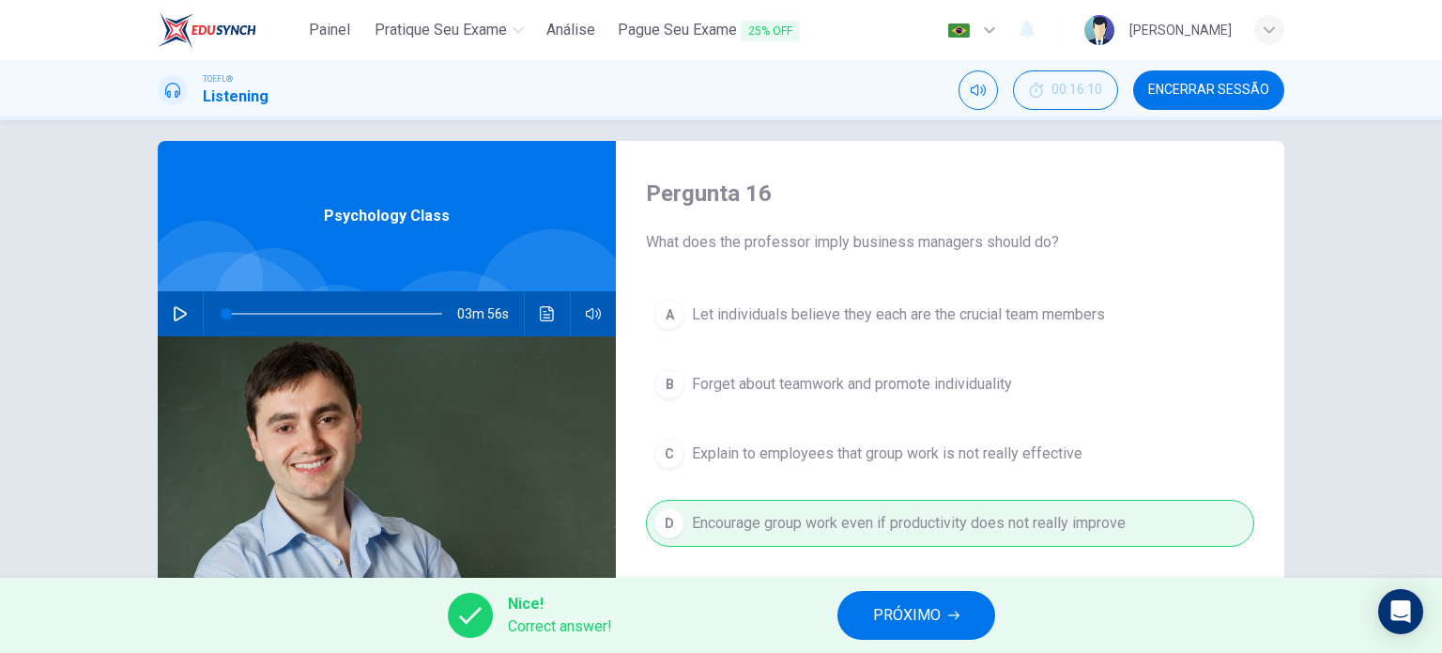
click at [902, 618] on span "PRÓXIMO" at bounding box center [907, 615] width 68 height 26
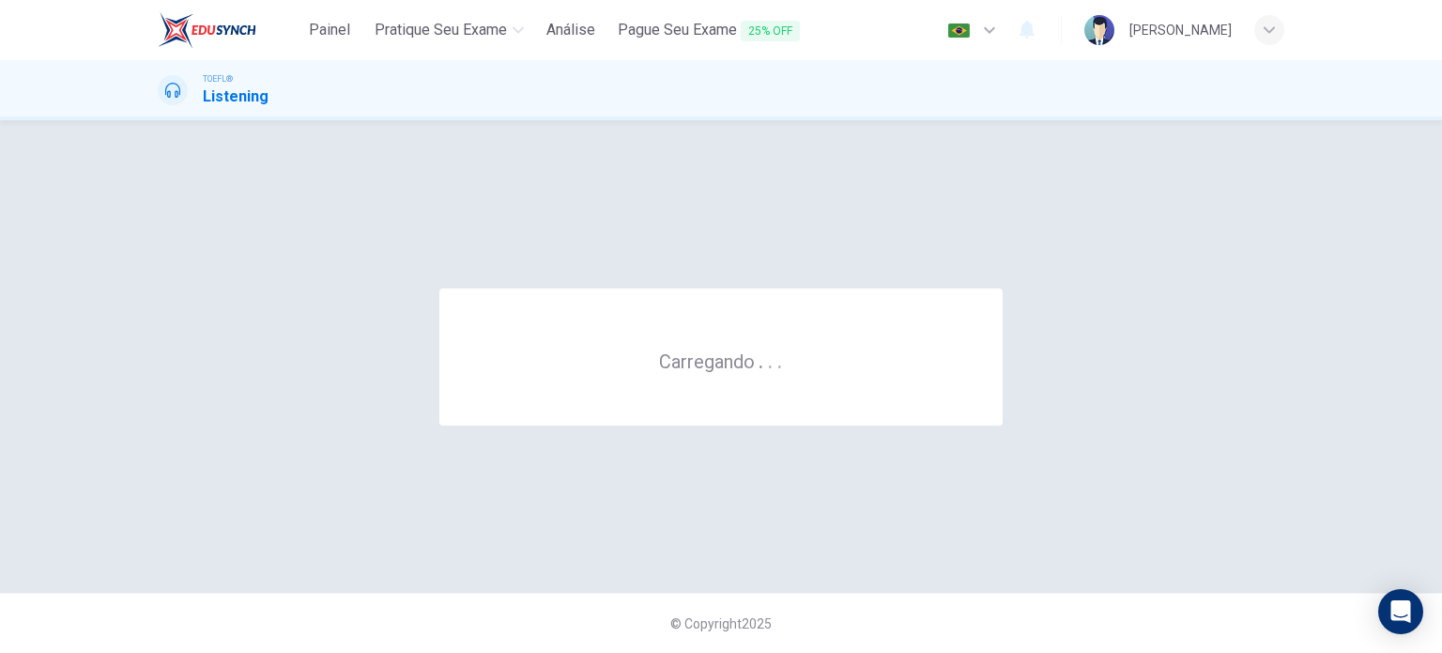
scroll to position [0, 0]
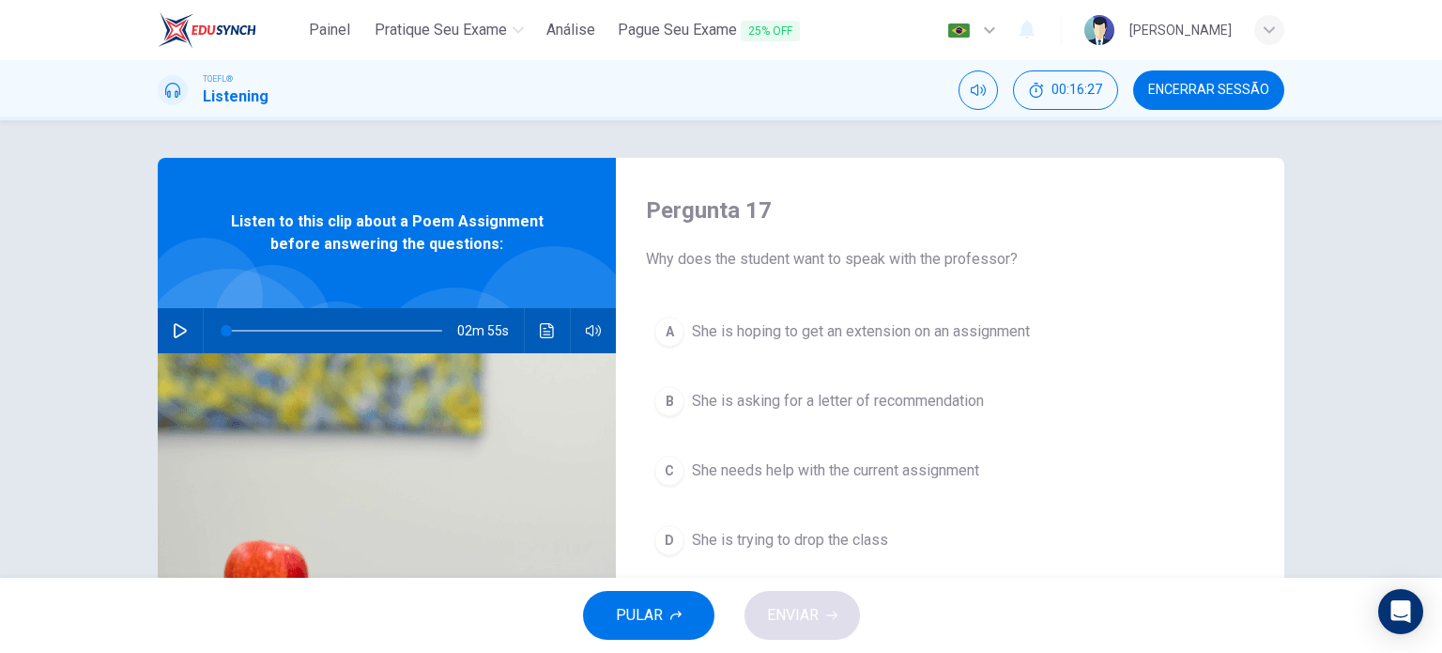
click at [183, 330] on button "button" at bounding box center [180, 330] width 30 height 45
type input "2"
drag, startPoint x: 220, startPoint y: 331, endPoint x: 121, endPoint y: 352, distance: 100.9
click at [121, 352] on div "Pergunta 17 Why does the student want to speak with the professor? A She is hop…" at bounding box center [721, 348] width 1442 height 457
click at [252, 327] on span at bounding box center [334, 330] width 216 height 26
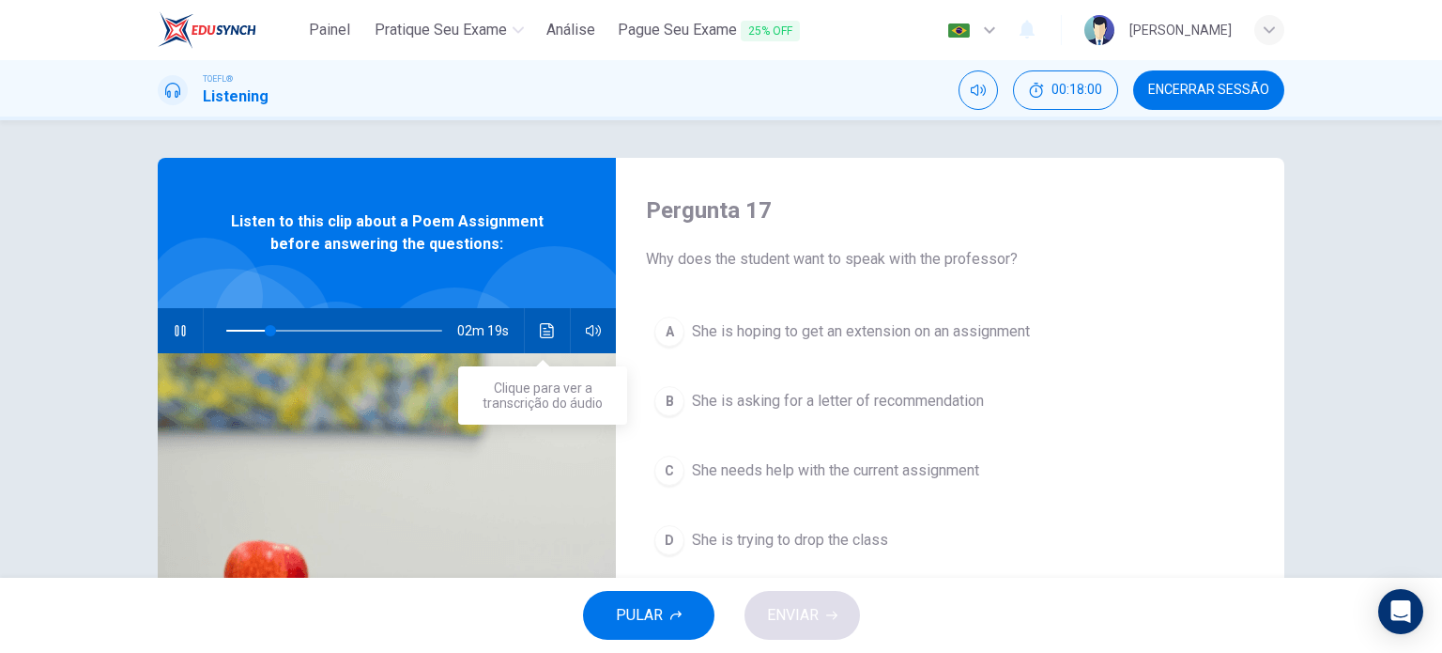
click at [553, 332] on button "Clique para ver a transcrição do áudio" at bounding box center [547, 330] width 30 height 45
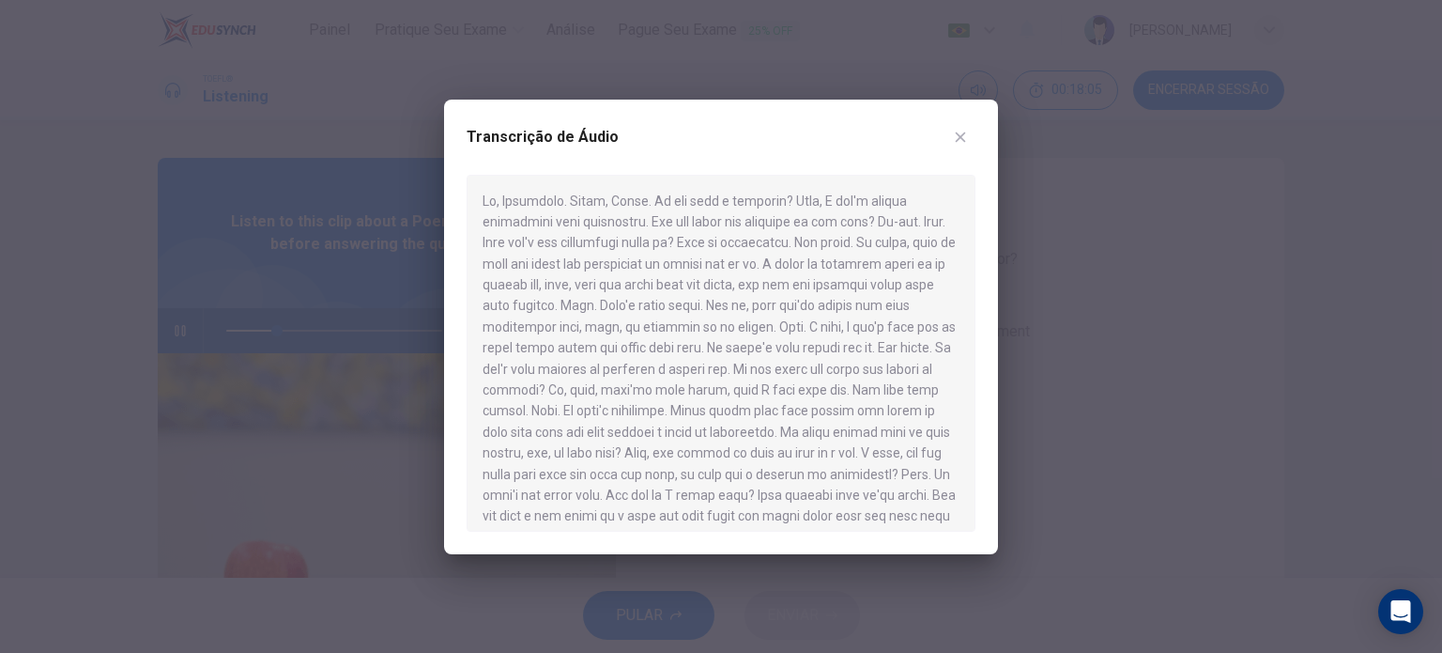
click at [150, 454] on div at bounding box center [721, 326] width 1442 height 653
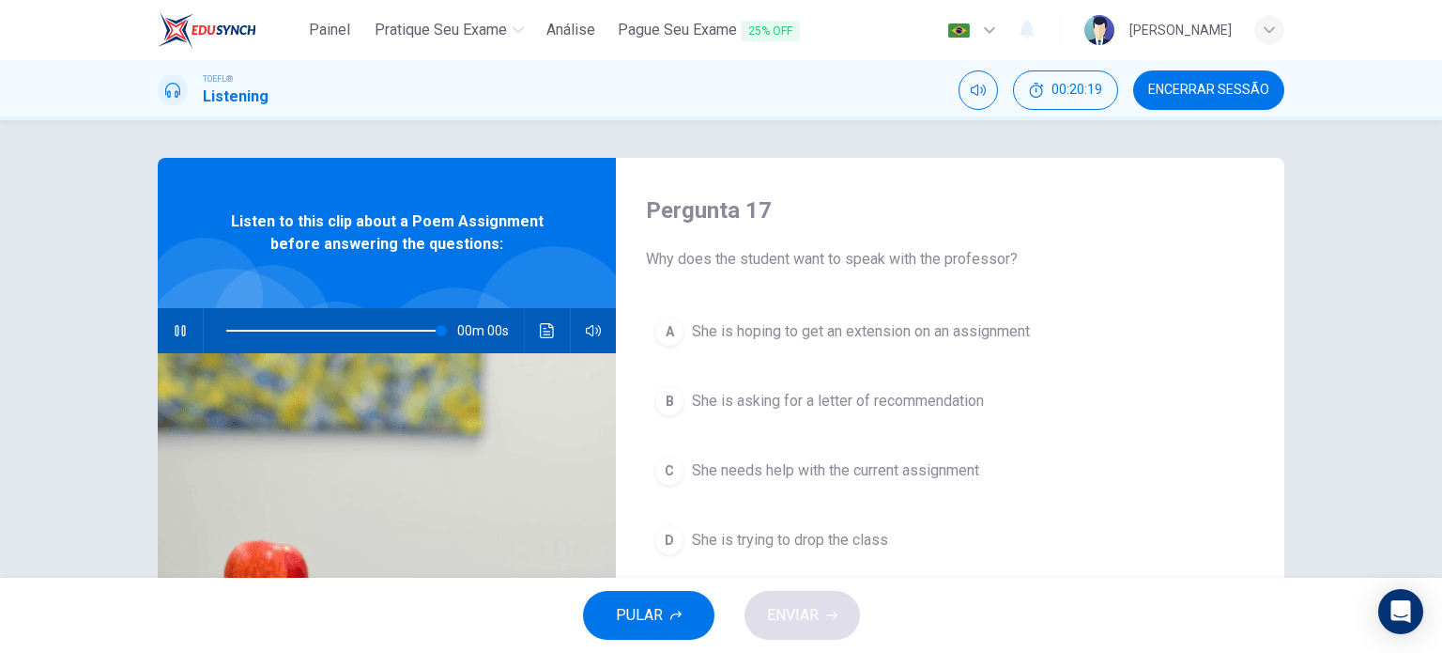
type input "0"
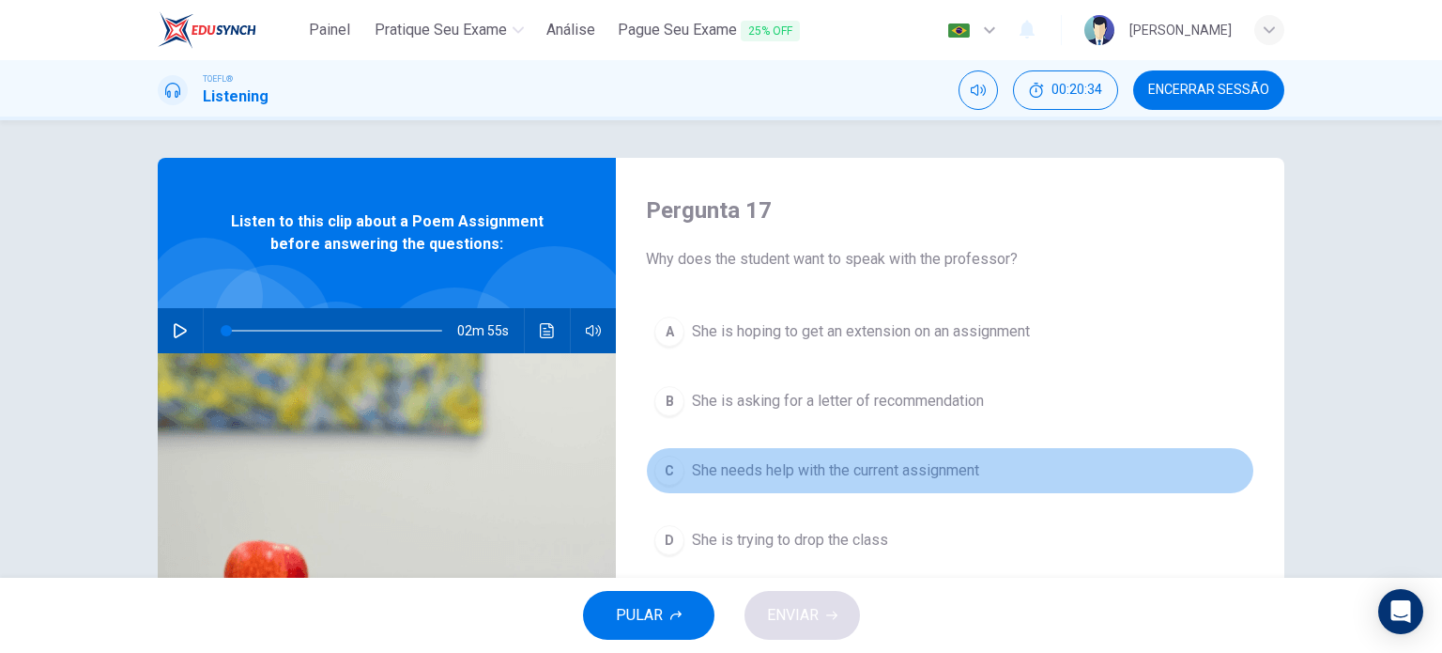
click at [795, 480] on span "She needs help with the current assignment" at bounding box center [835, 470] width 287 height 23
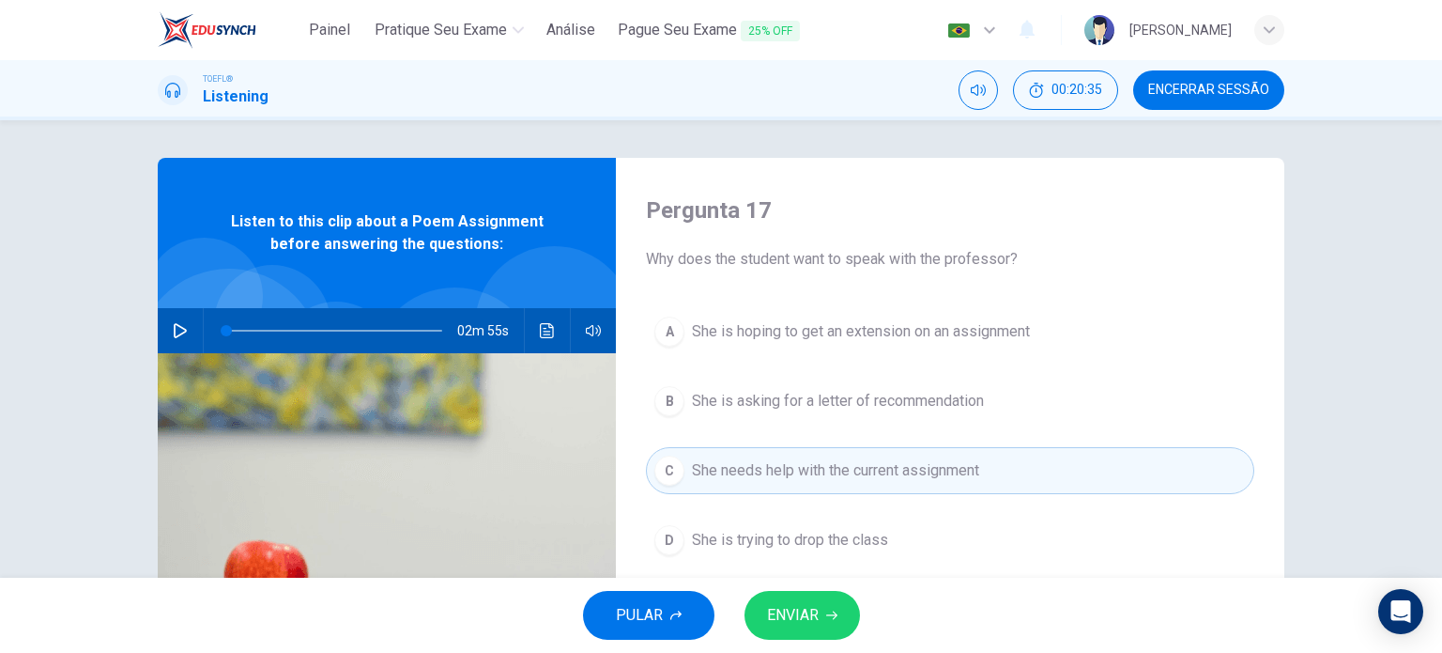
click at [803, 617] on span "ENVIAR" at bounding box center [793, 615] width 52 height 26
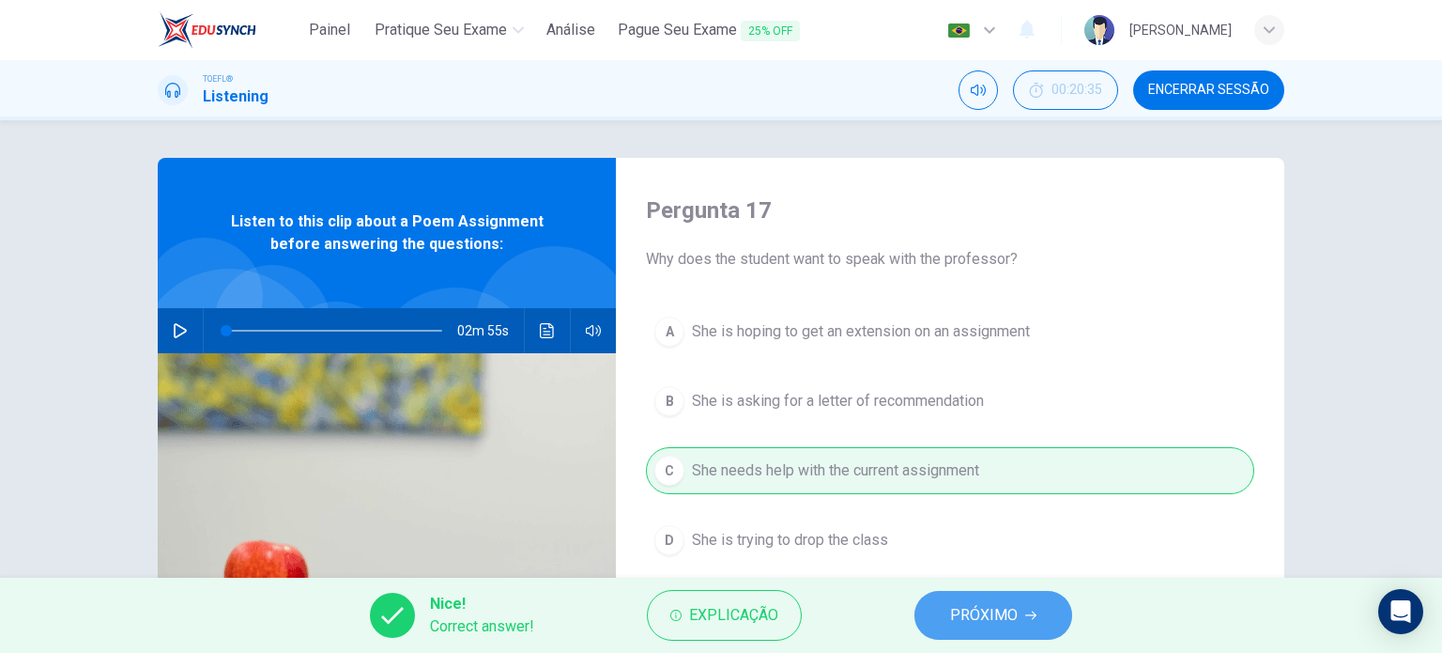
click at [960, 617] on span "PRÓXIMO" at bounding box center [984, 615] width 68 height 26
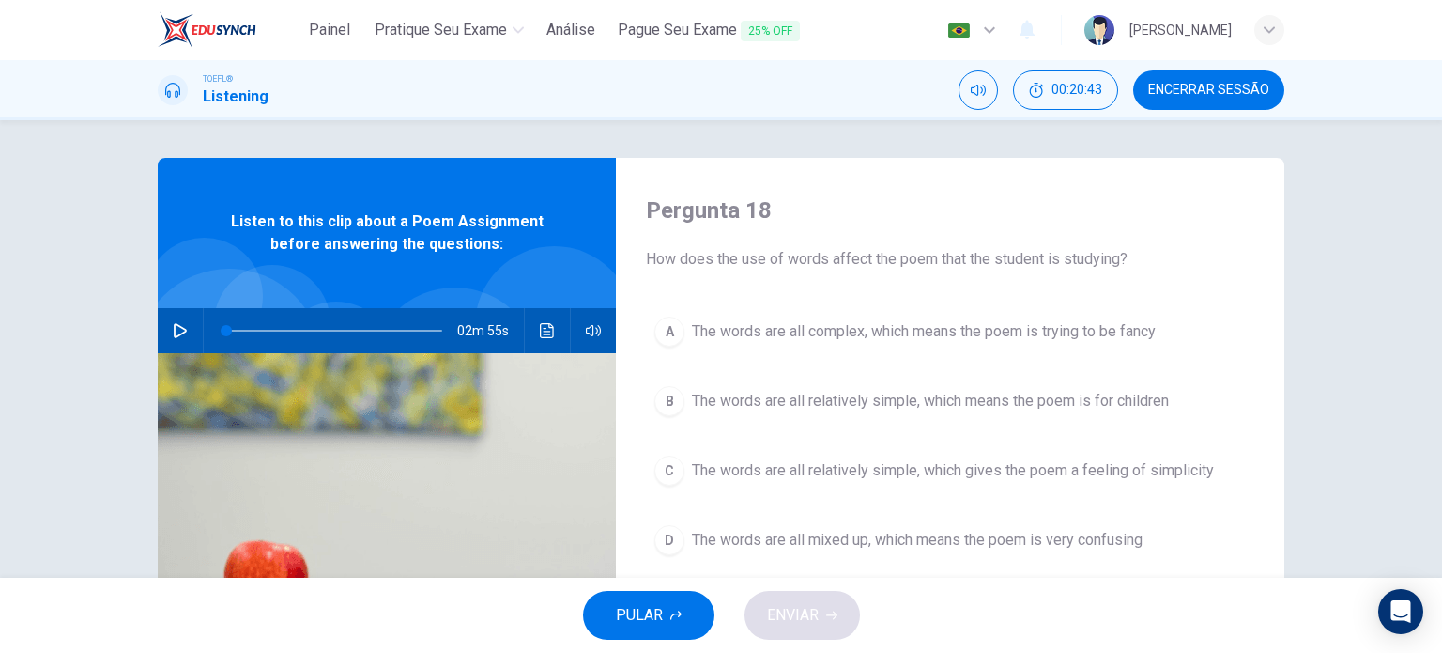
click at [933, 492] on button "C The words are all relatively simple, which gives the poem a feeling of simpli…" at bounding box center [950, 470] width 609 height 47
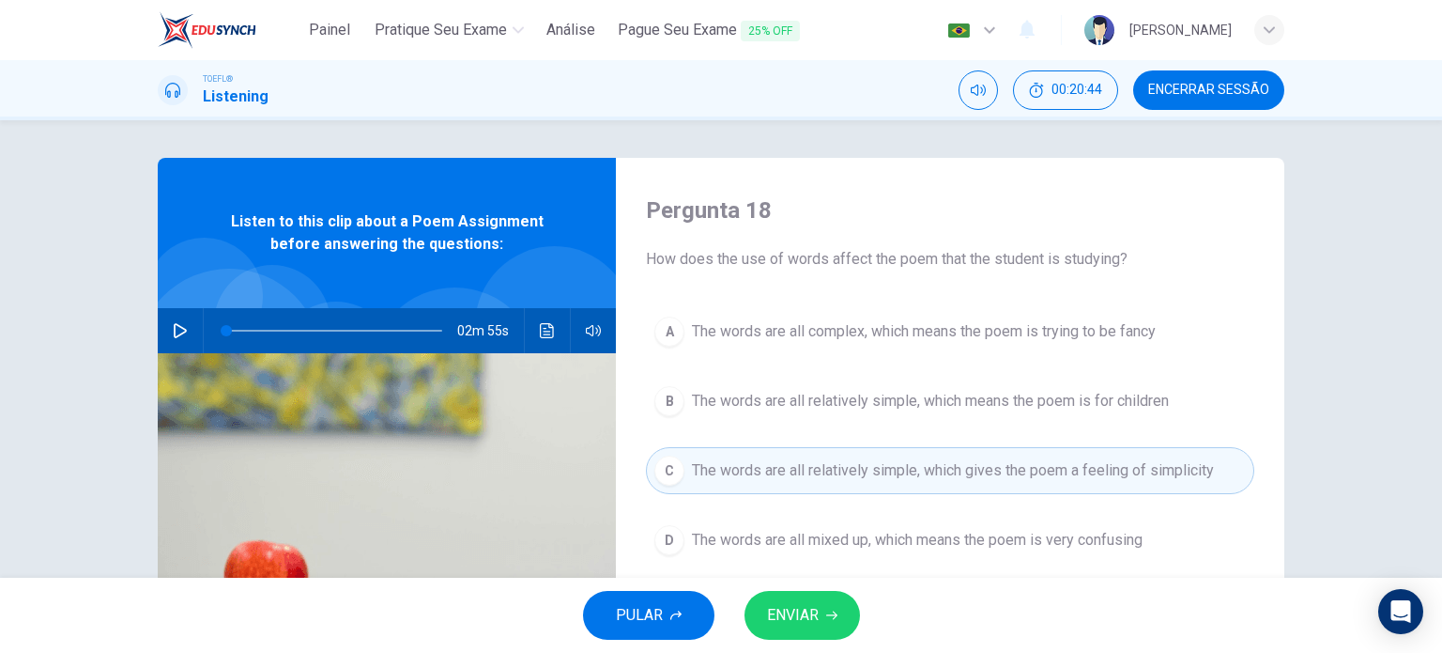
click at [815, 605] on span "ENVIAR" at bounding box center [793, 615] width 52 height 26
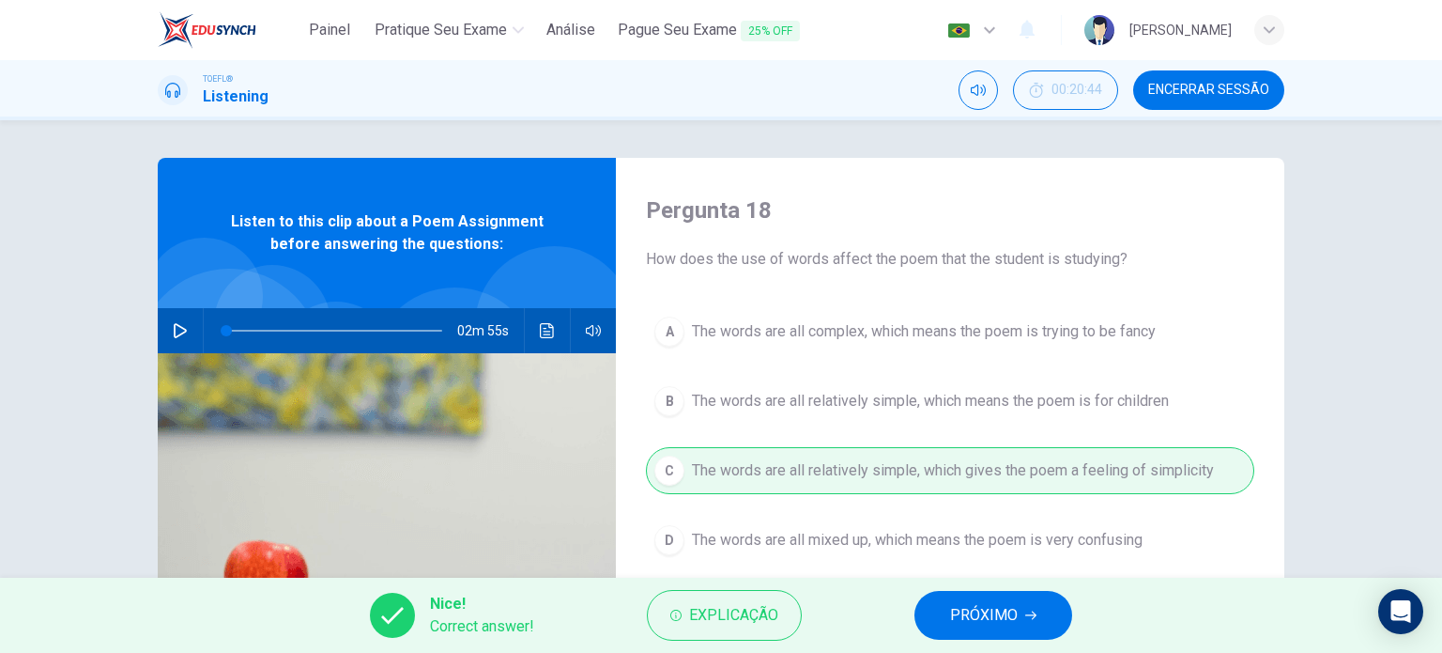
click at [977, 626] on span "PRÓXIMO" at bounding box center [984, 615] width 68 height 26
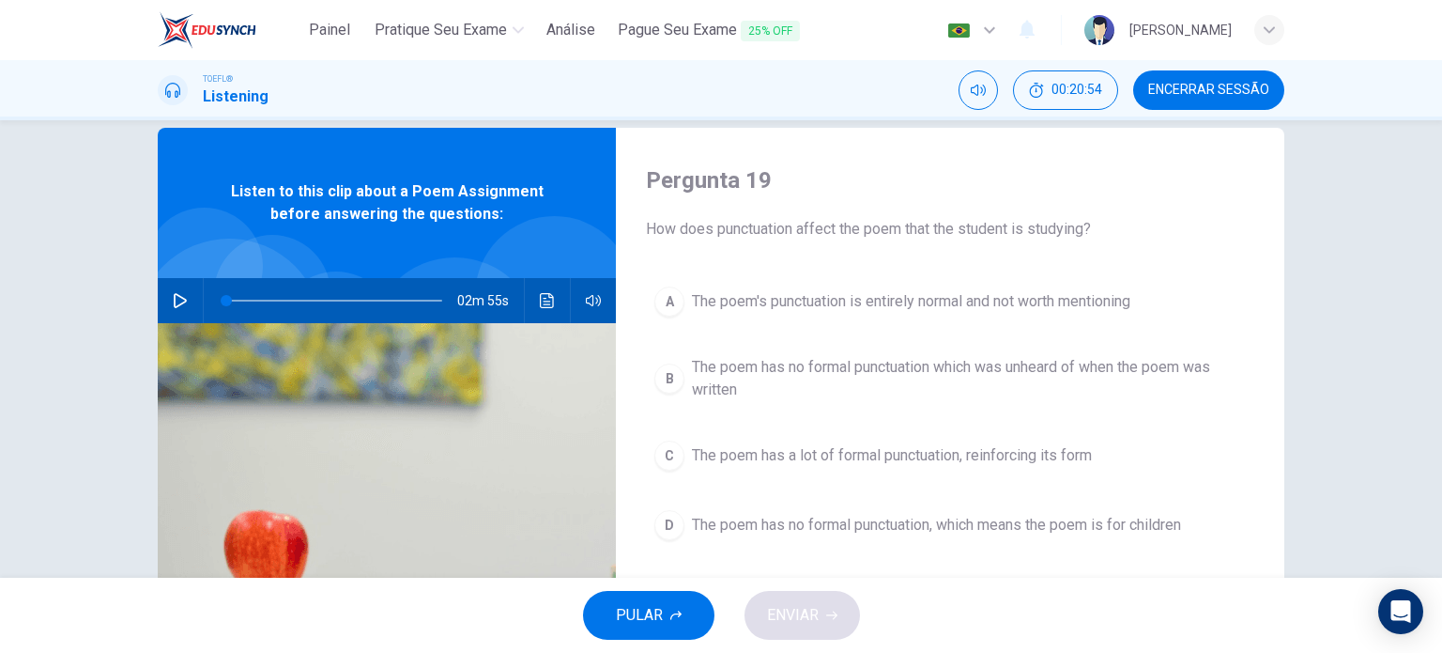
scroll to position [30, 0]
click at [1152, 377] on span "The poem has no formal punctuation which was unheard of when the poem was writt…" at bounding box center [969, 378] width 554 height 45
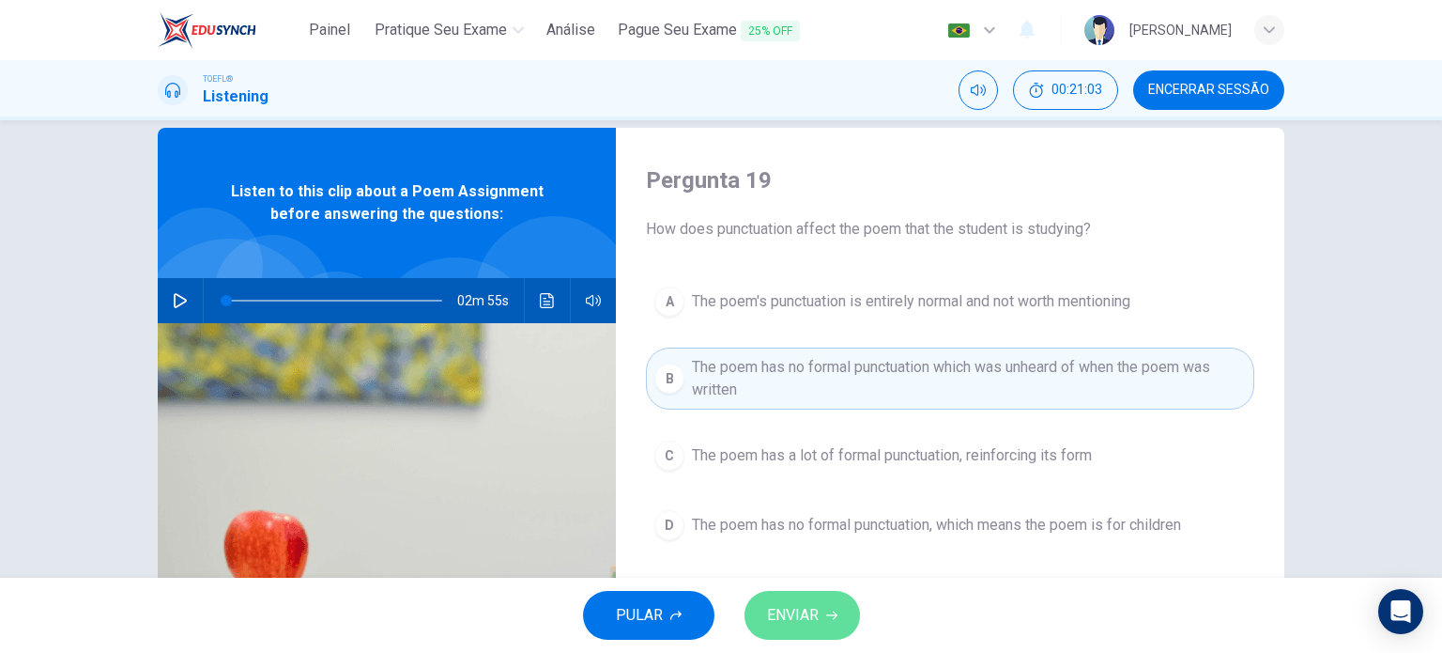
click at [825, 596] on button "ENVIAR" at bounding box center [803, 615] width 116 height 49
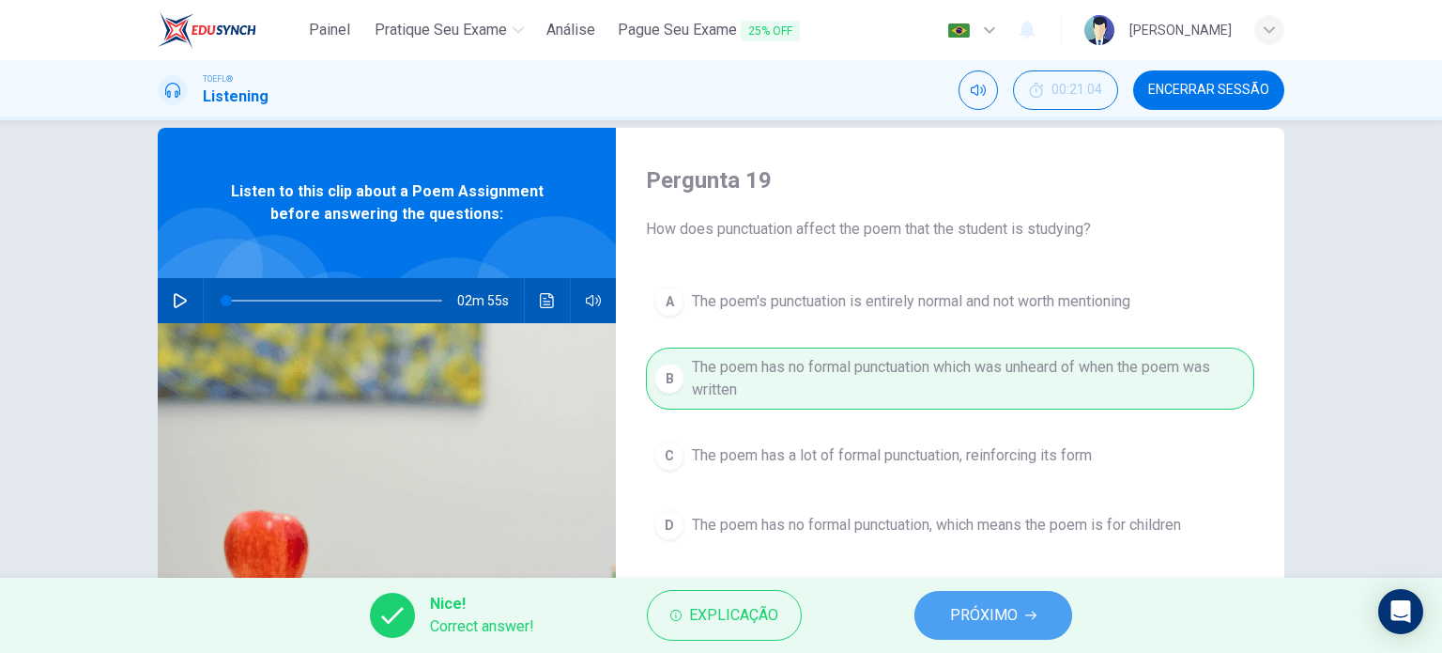
click at [1010, 603] on span "PRÓXIMO" at bounding box center [984, 615] width 68 height 26
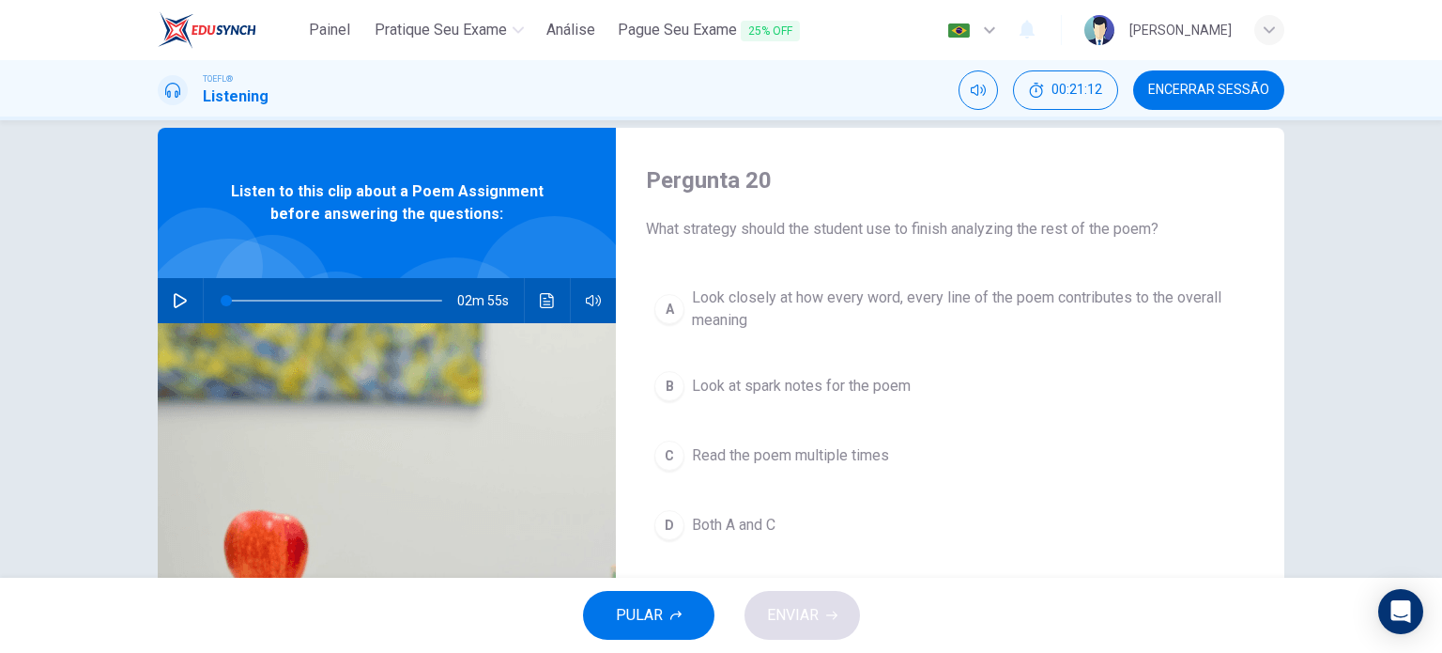
click at [765, 294] on span "Look closely at how every word, every line of the poem contributes to the overa…" at bounding box center [969, 308] width 554 height 45
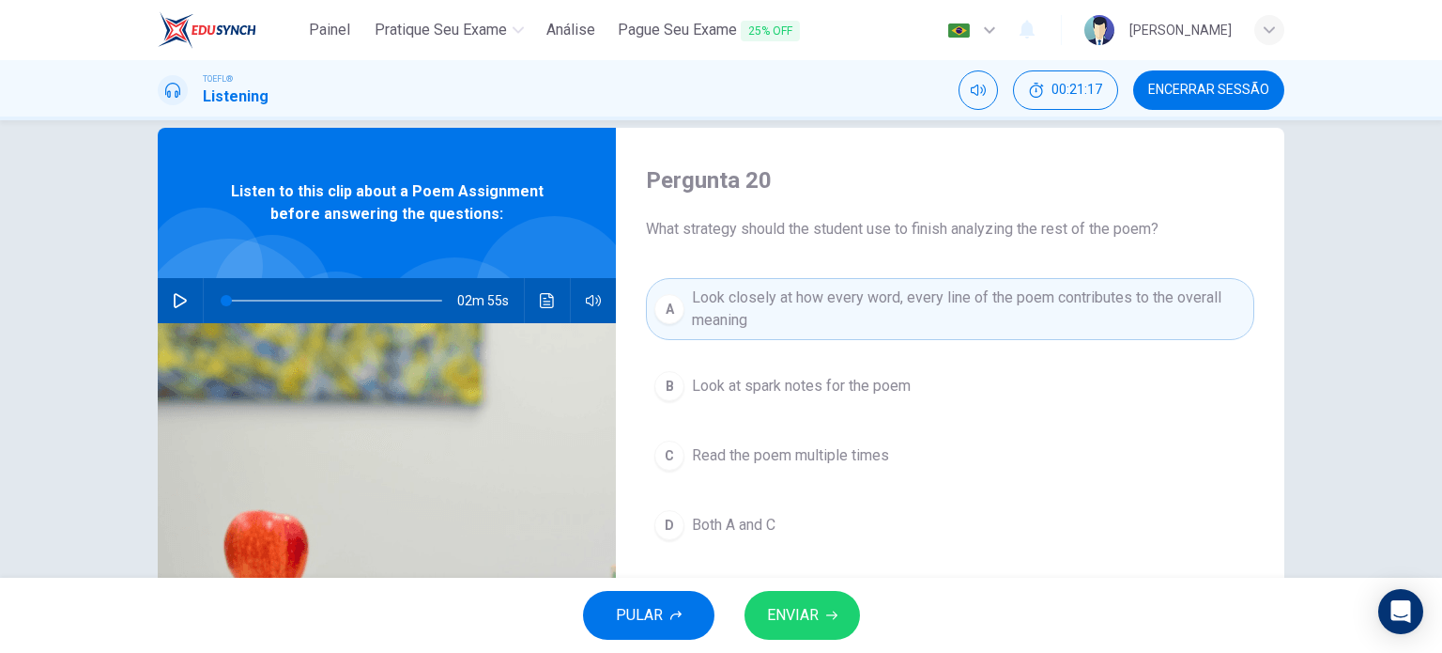
click at [540, 306] on icon "Clique para ver a transcrição do áudio" at bounding box center [547, 300] width 14 height 15
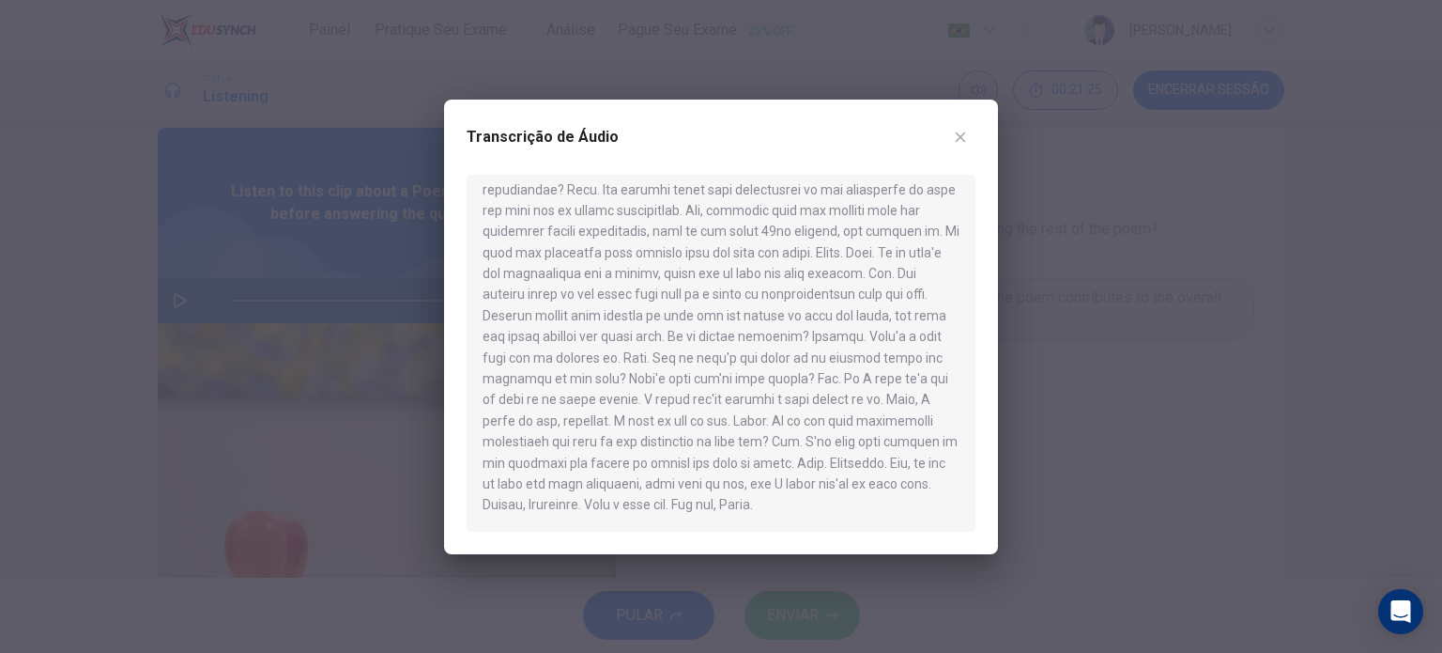
scroll to position [400, 0]
click at [1044, 419] on div at bounding box center [721, 326] width 1442 height 653
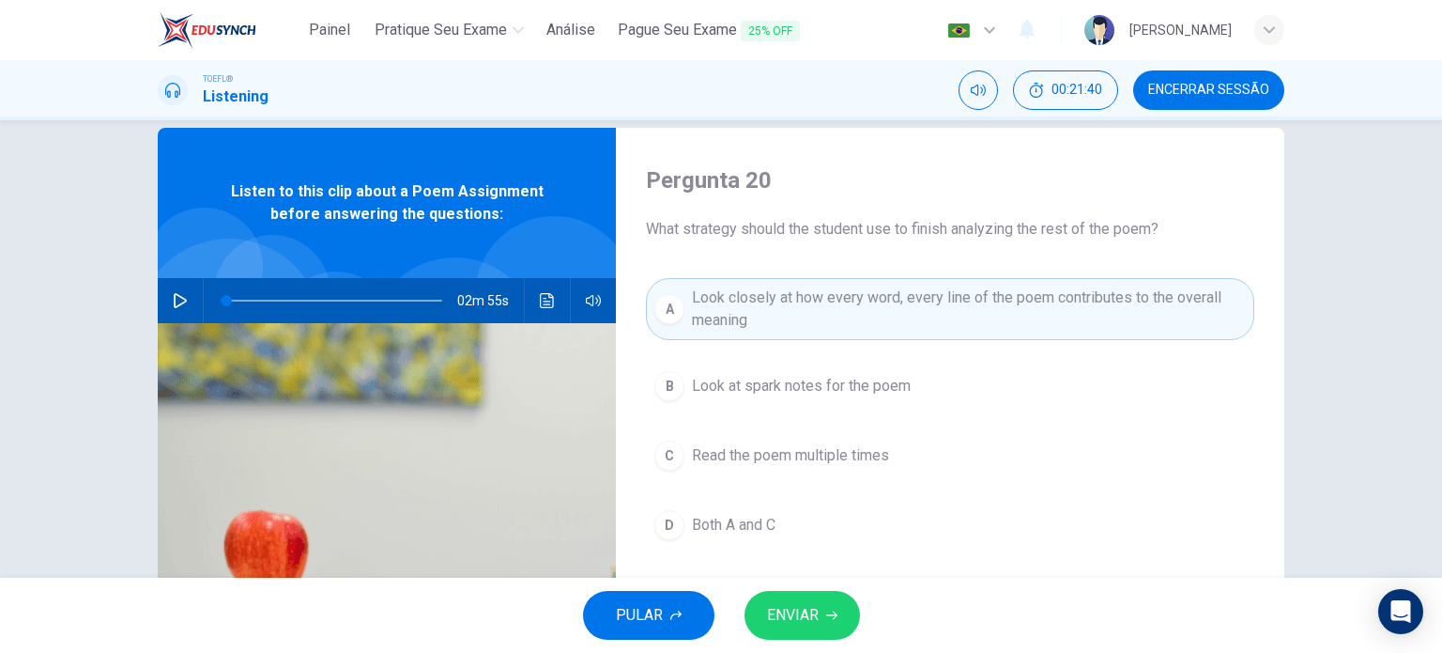
click at [841, 617] on button "ENVIAR" at bounding box center [803, 615] width 116 height 49
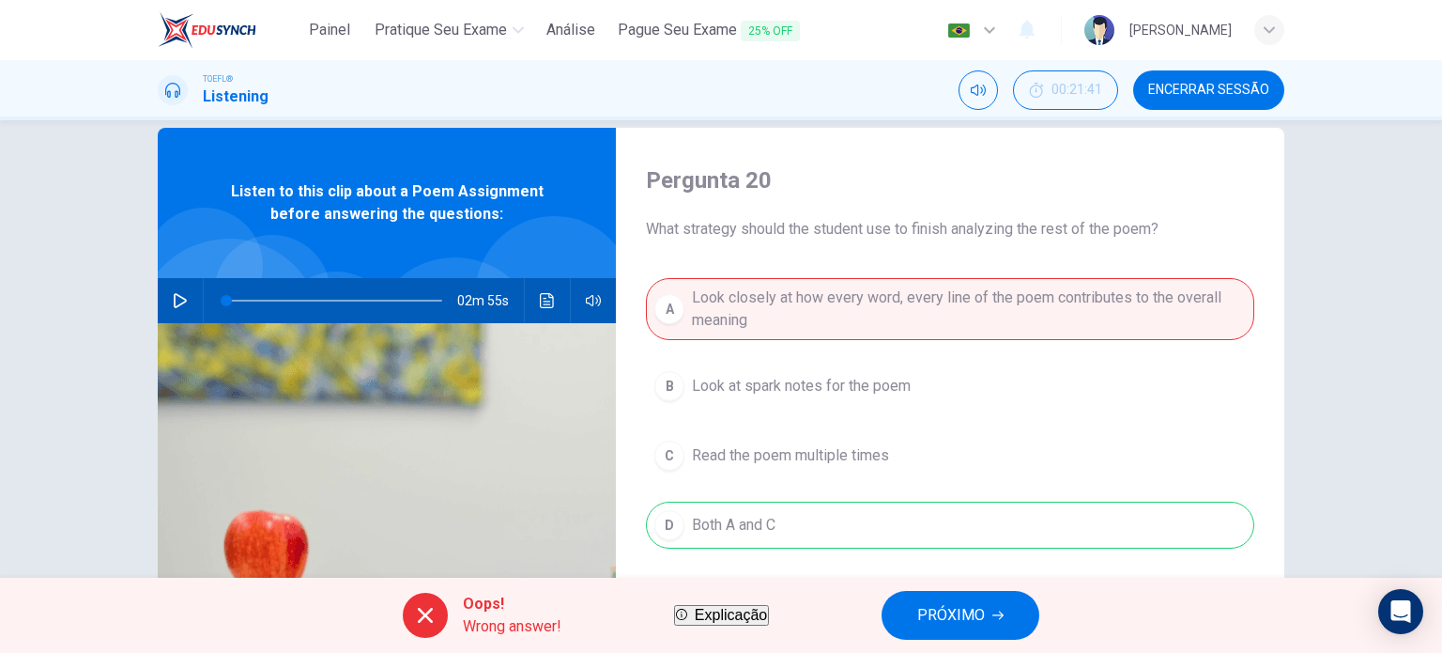
click at [973, 624] on span "PRÓXIMO" at bounding box center [951, 615] width 68 height 26
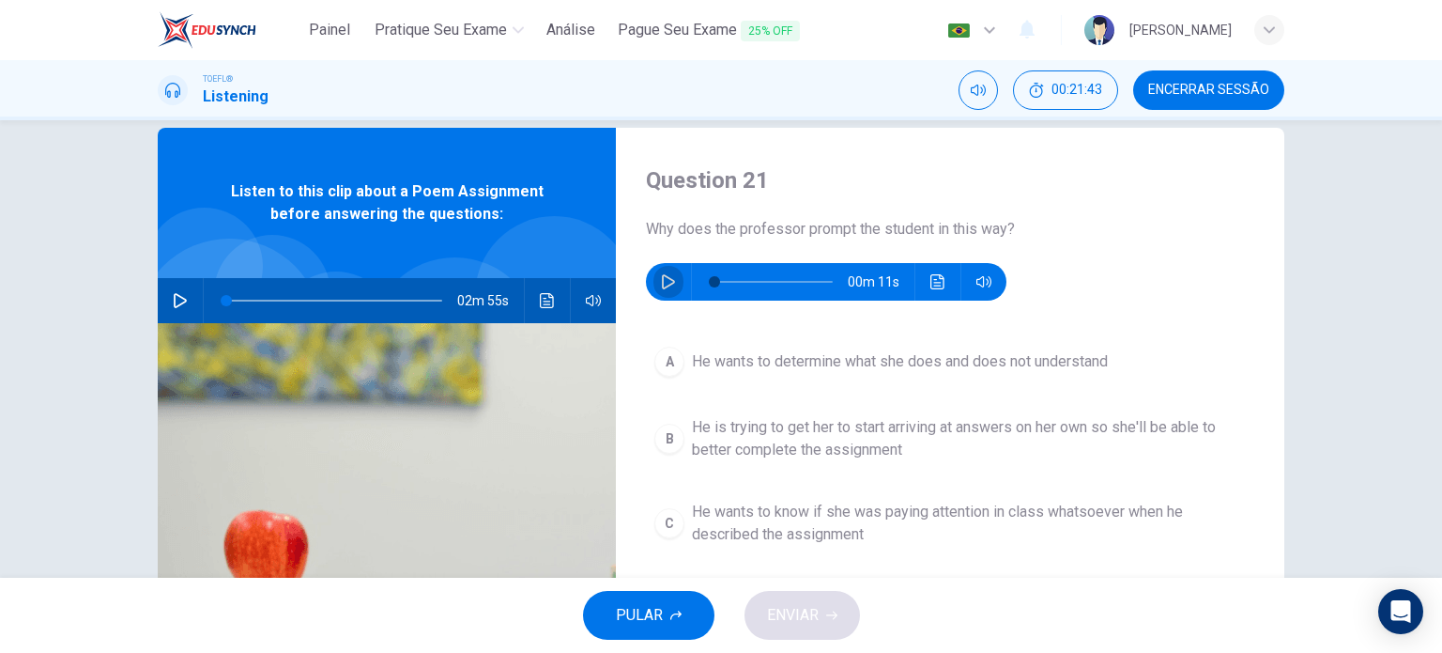
drag, startPoint x: 665, startPoint y: 270, endPoint x: 643, endPoint y: 335, distance: 69.2
click at [643, 335] on div "Question 21 Why does the professor prompt the student in this way? 00m 11s A He…" at bounding box center [950, 454] width 669 height 653
click at [665, 292] on button "button" at bounding box center [669, 282] width 30 height 38
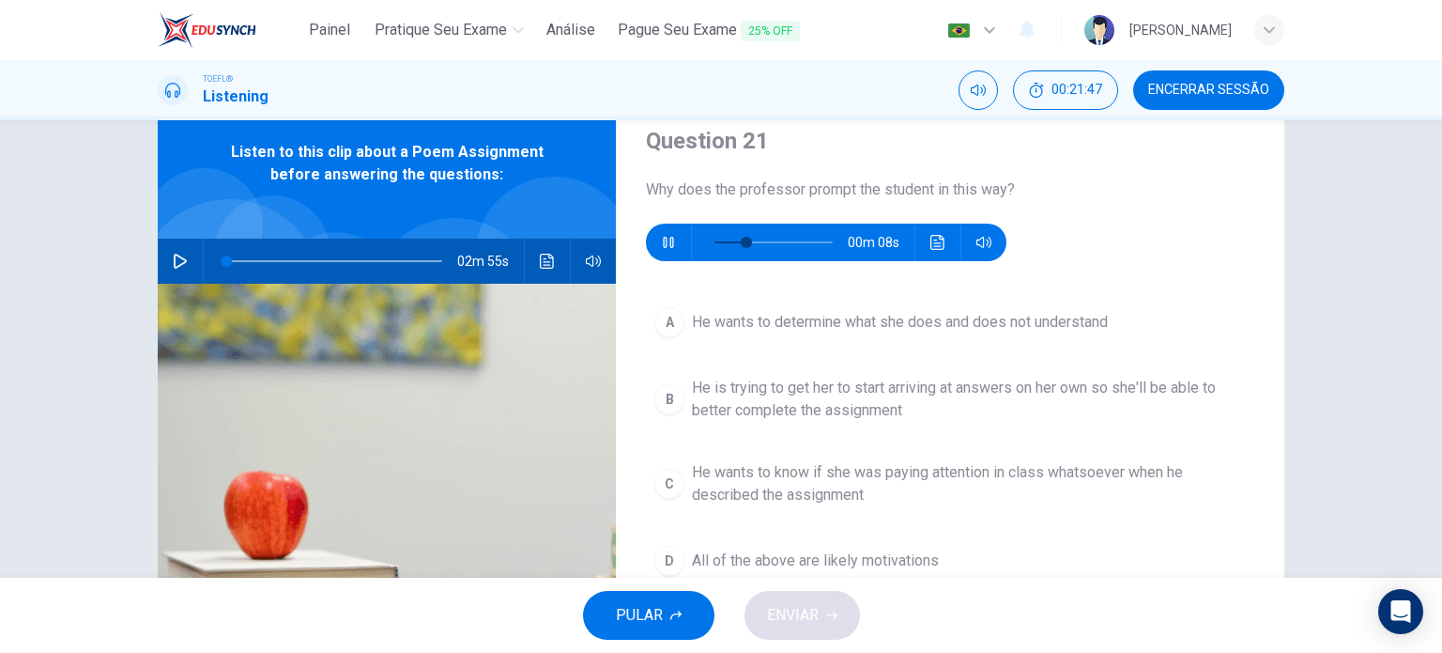
scroll to position [75, 0]
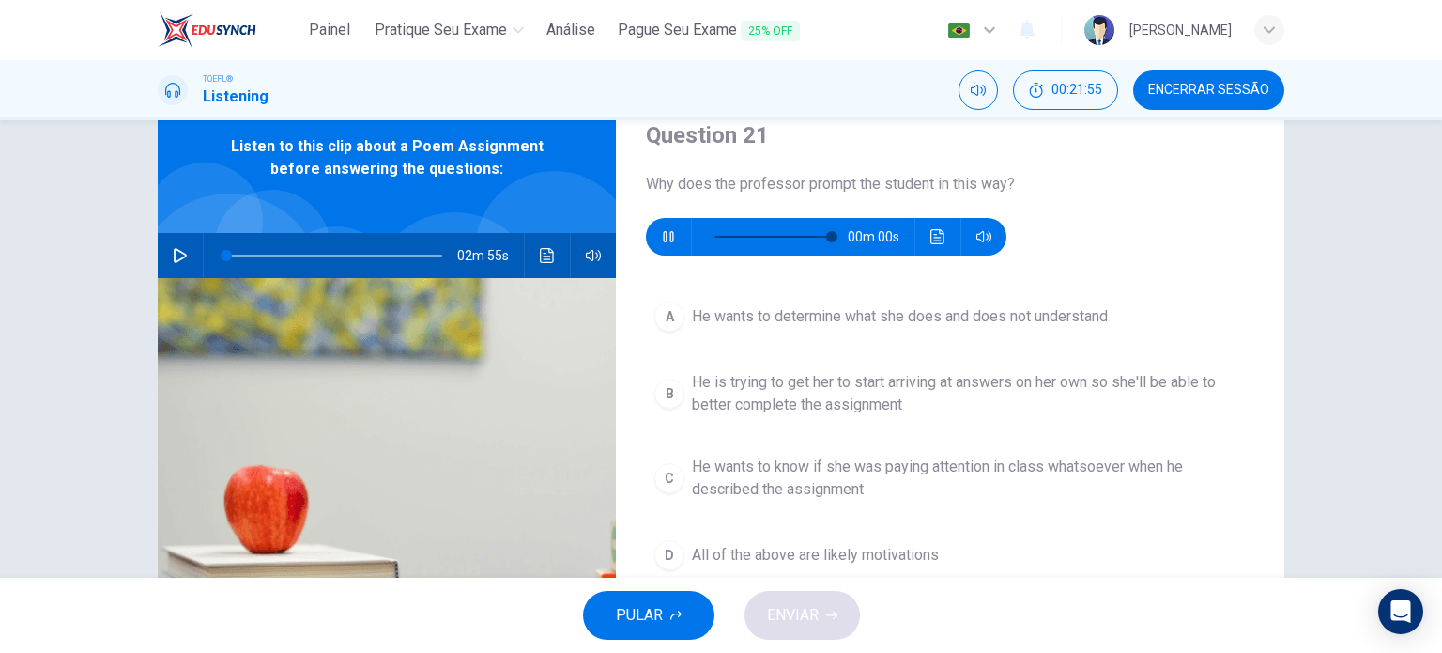
type input "0"
click at [796, 559] on span "All of the above are likely motivations" at bounding box center [815, 555] width 247 height 23
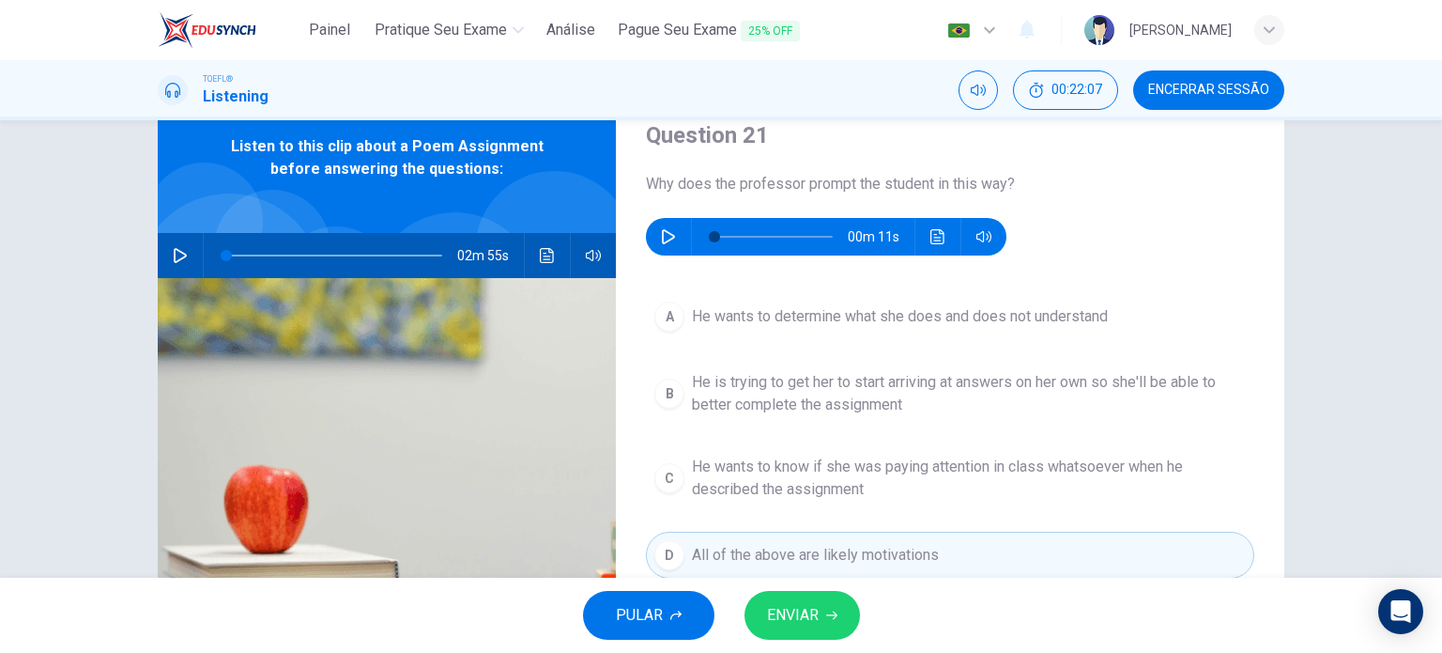
click at [800, 602] on span "ENVIAR" at bounding box center [793, 615] width 52 height 26
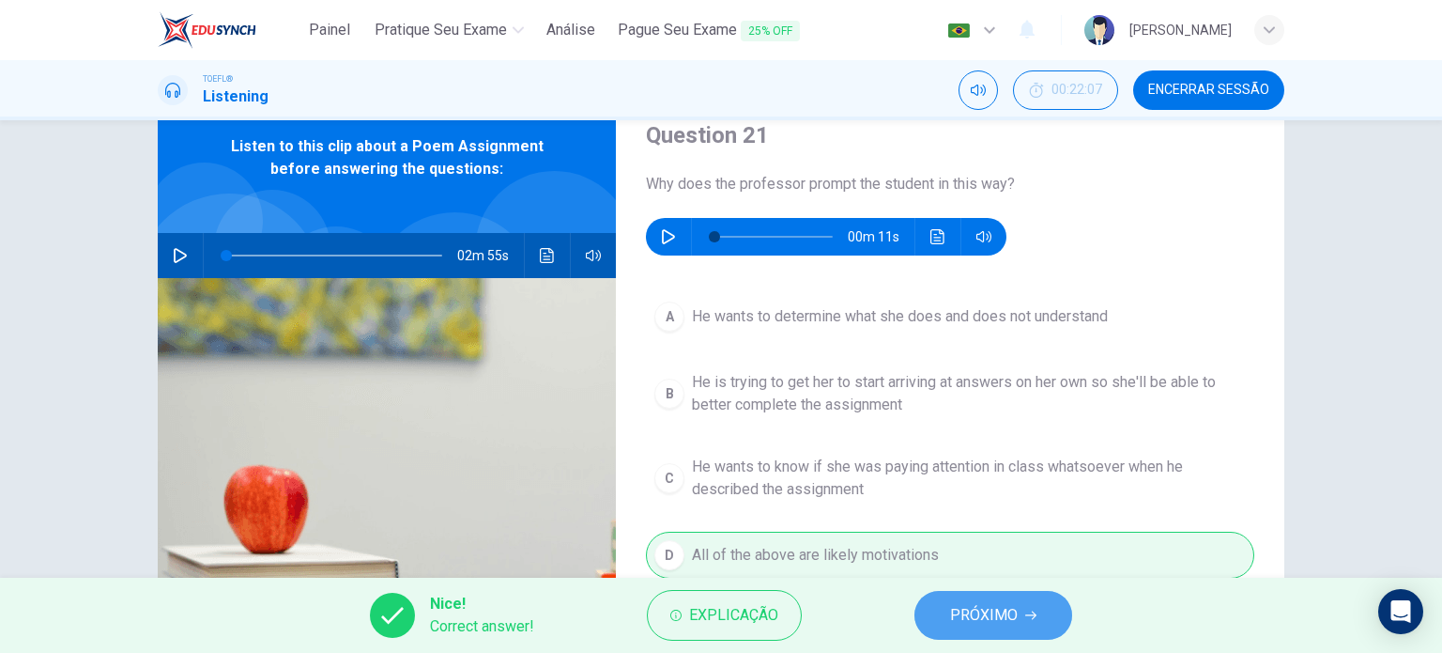
click at [941, 594] on button "PRÓXIMO" at bounding box center [994, 615] width 158 height 49
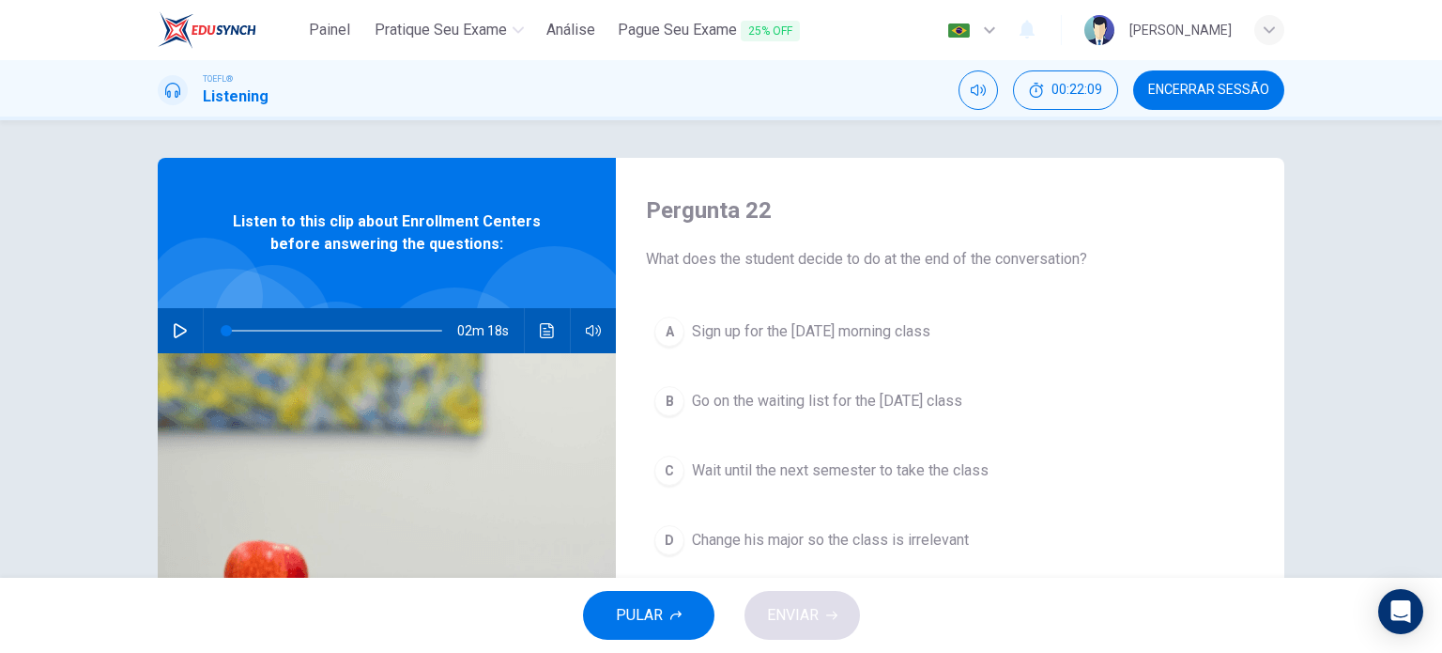
click at [1172, 89] on span "Encerrar Sessão" at bounding box center [1209, 90] width 121 height 15
click at [174, 334] on icon "button" at bounding box center [180, 330] width 13 height 15
type input "1"
drag, startPoint x: 218, startPoint y: 332, endPoint x: 100, endPoint y: 320, distance: 118.9
click at [100, 320] on div "Pergunta 22 What does the student decide to do at the end of the conversation? …" at bounding box center [721, 348] width 1442 height 457
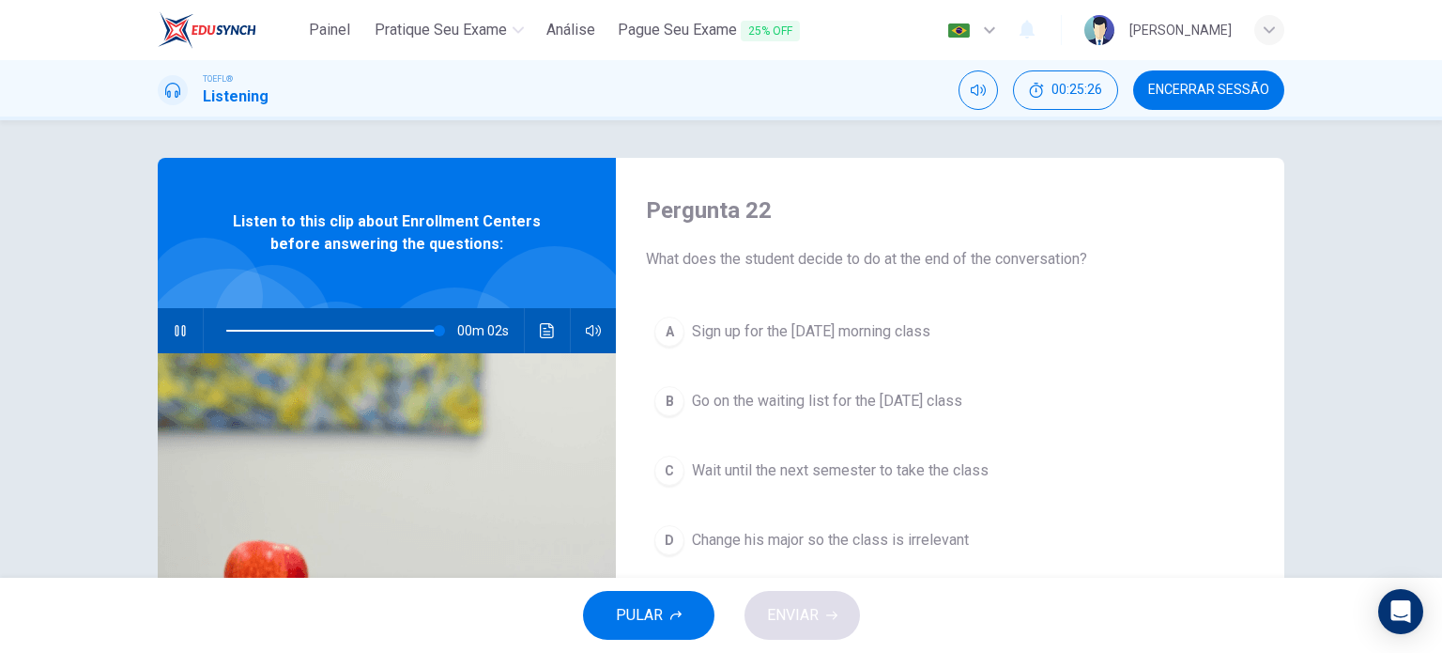
click at [917, 398] on span "Go on the waiting list for the Monday class" at bounding box center [827, 401] width 270 height 23
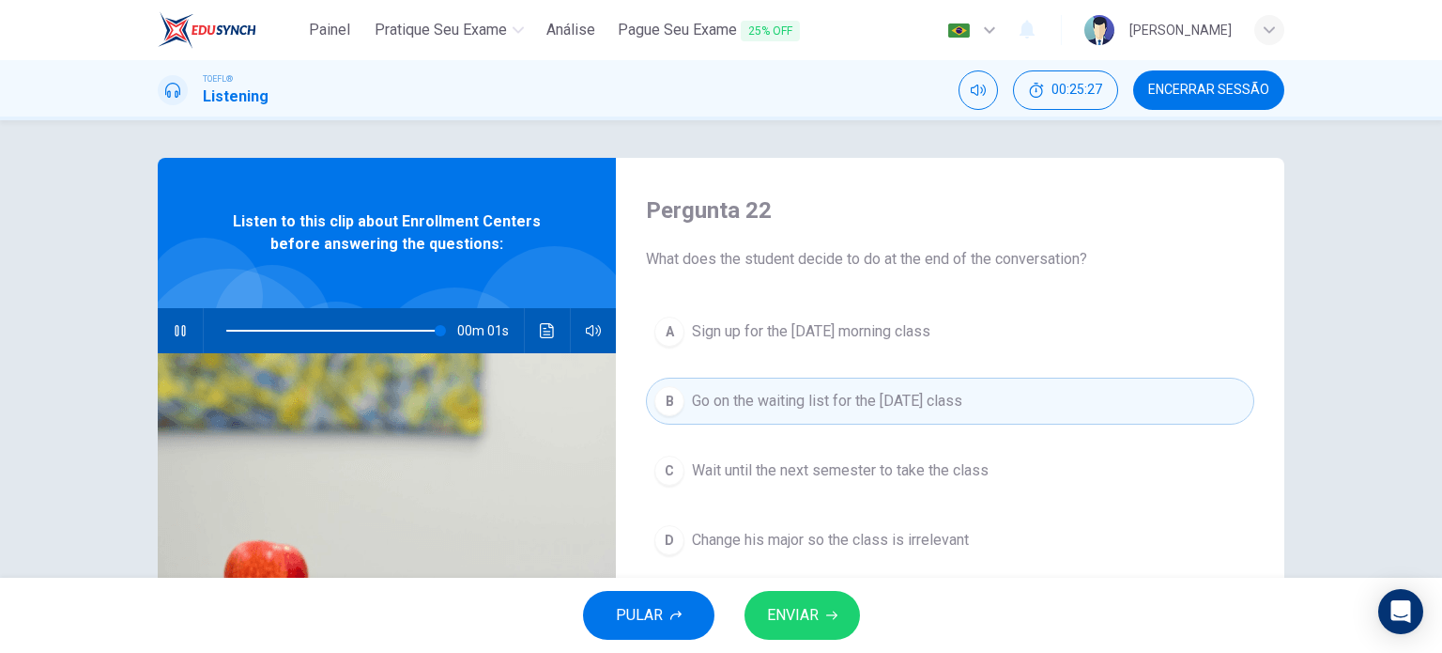
type input "0"
click at [838, 632] on button "ENVIAR" at bounding box center [803, 615] width 116 height 49
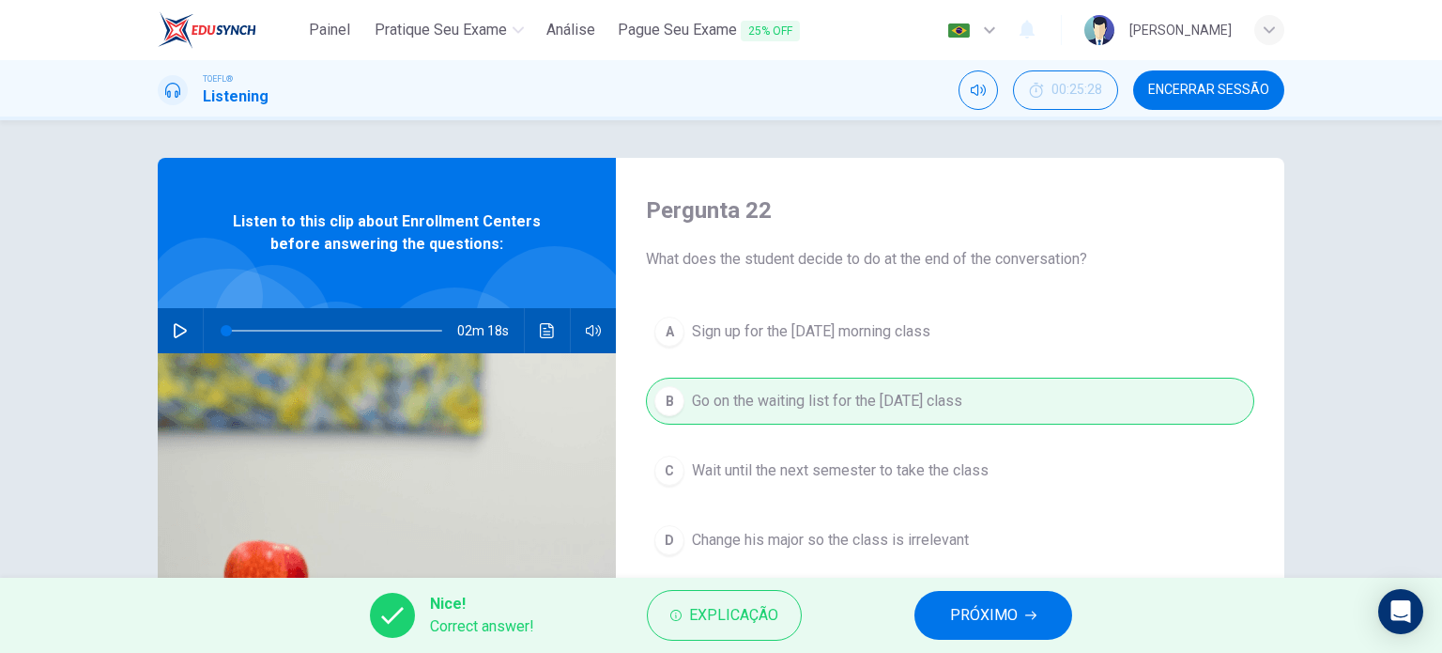
click at [1008, 584] on div "Nice! Correct answer! Explicação PRÓXIMO" at bounding box center [721, 615] width 1442 height 75
click at [1002, 606] on span "PRÓXIMO" at bounding box center [984, 615] width 68 height 26
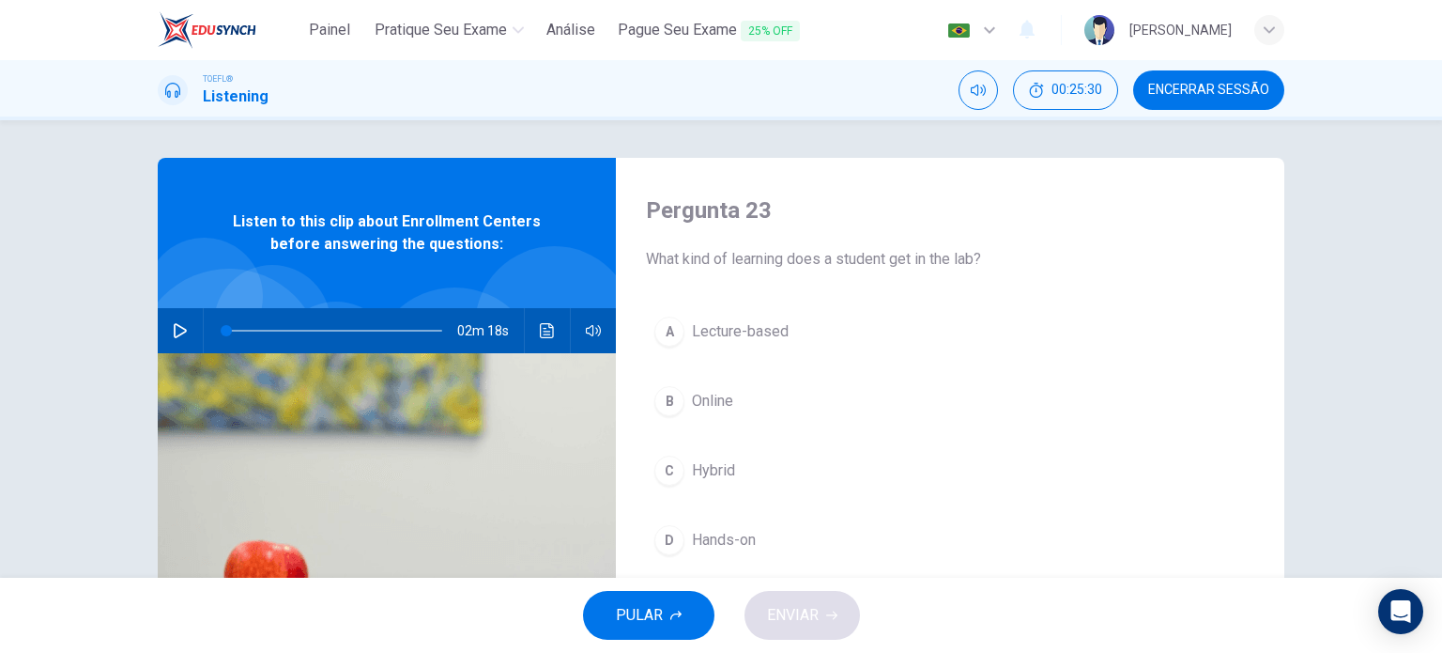
scroll to position [25, 0]
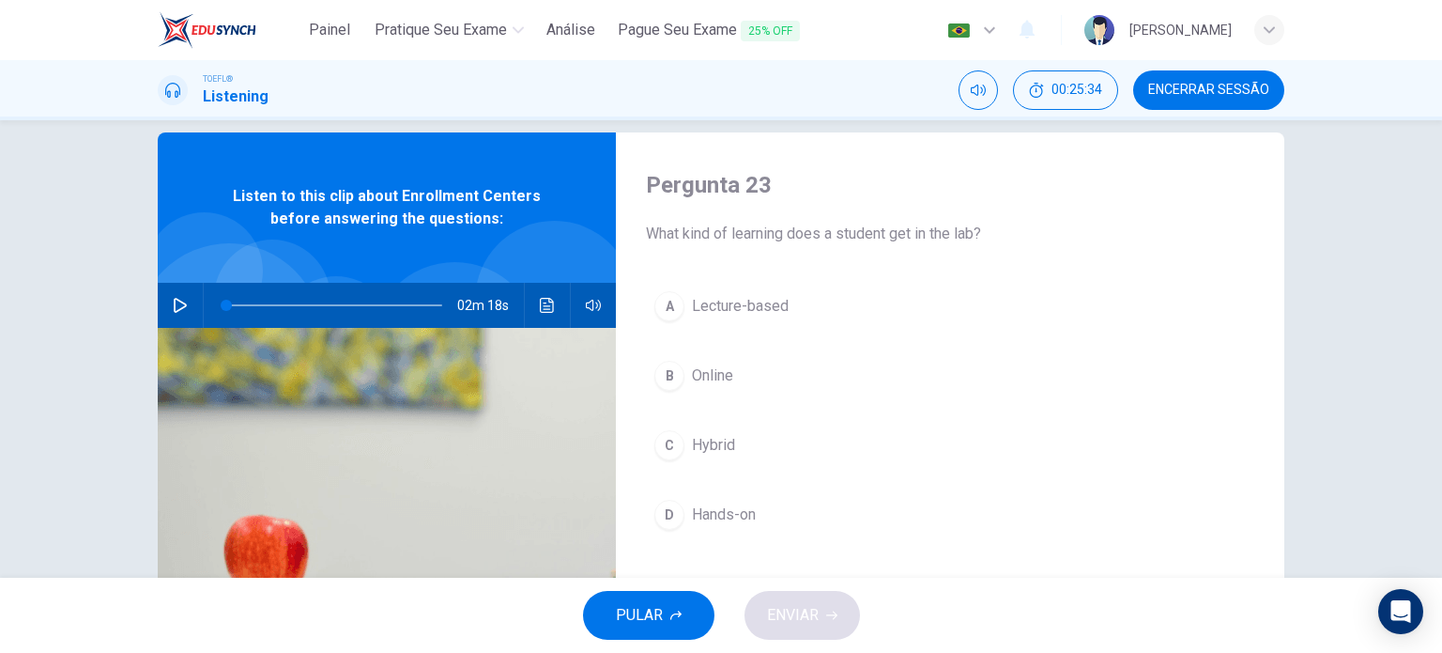
click at [701, 514] on span "Hands-on" at bounding box center [724, 514] width 64 height 23
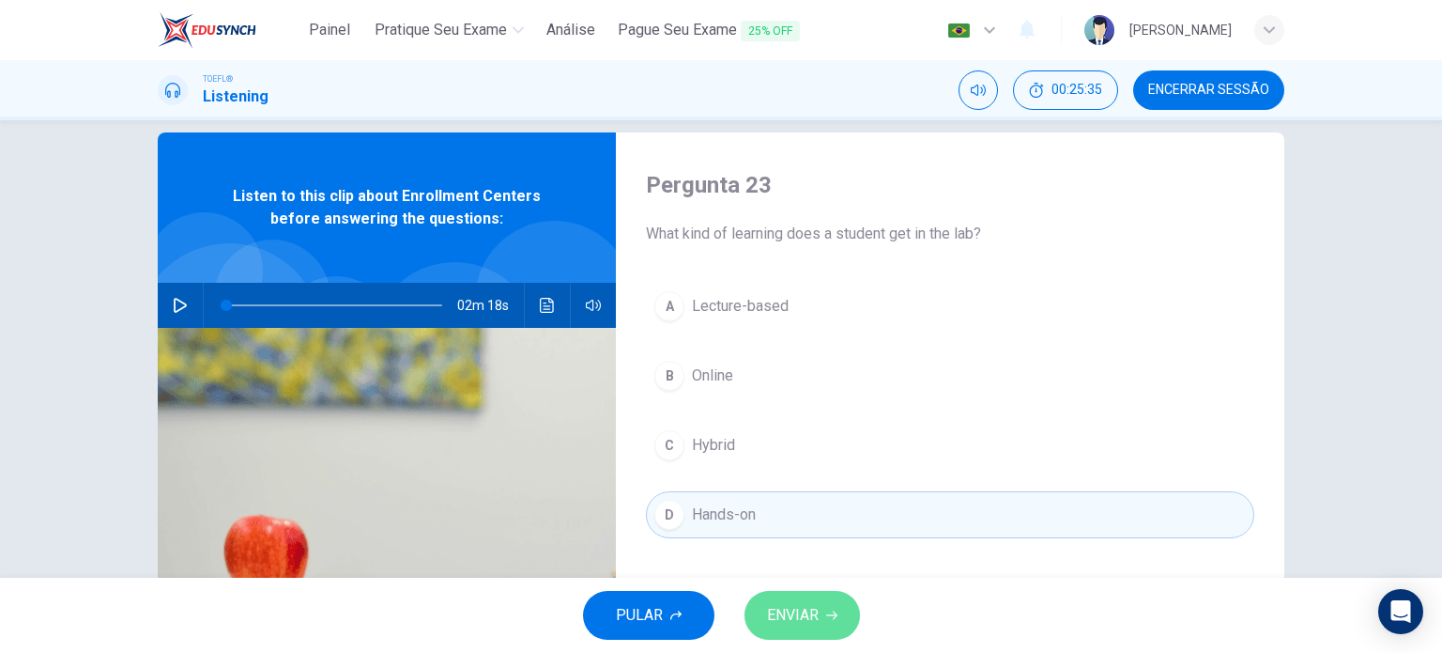
click at [825, 626] on button "ENVIAR" at bounding box center [803, 615] width 116 height 49
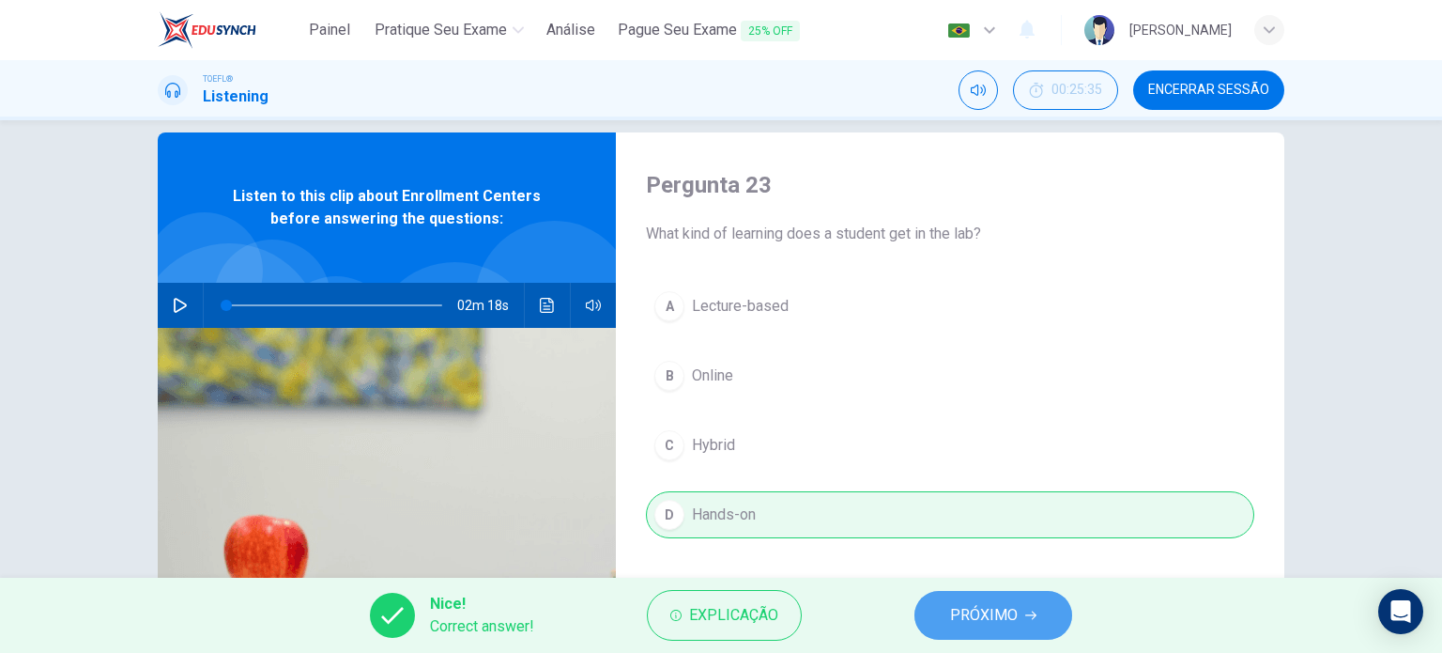
click at [989, 608] on span "PRÓXIMO" at bounding box center [984, 615] width 68 height 26
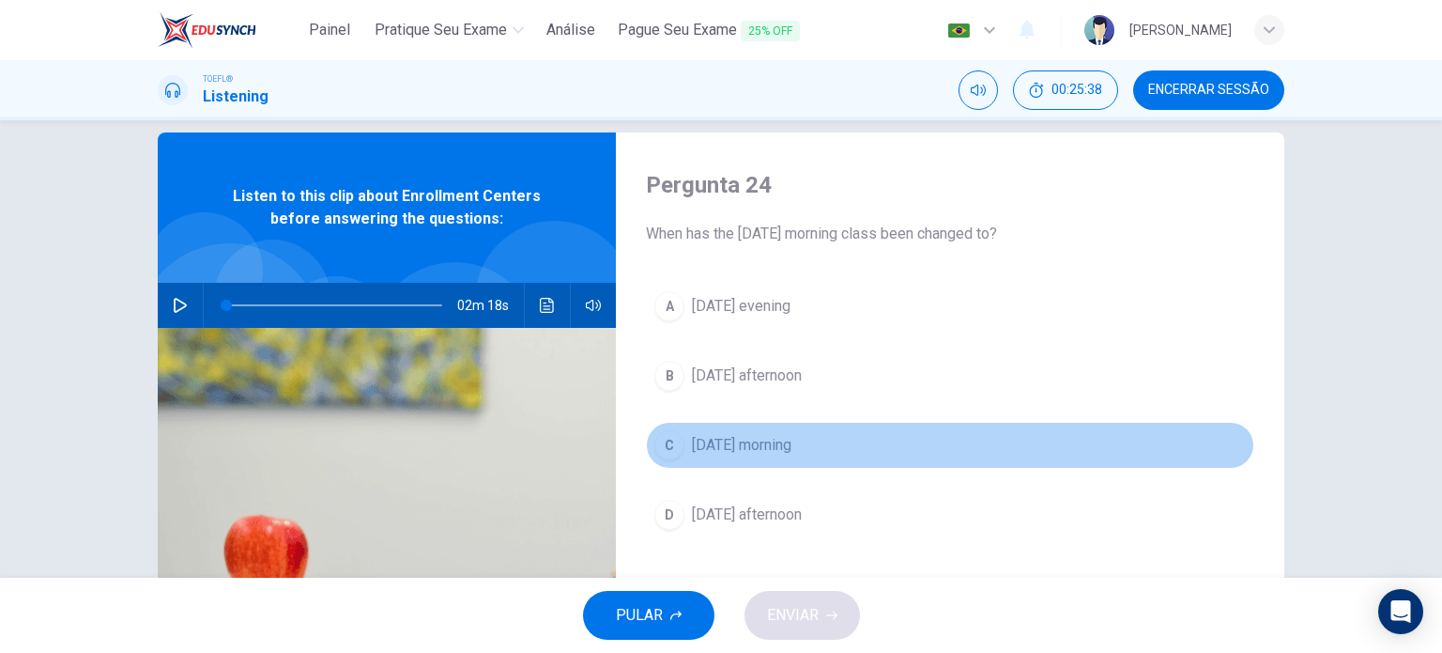
click at [751, 444] on span "Friday morning" at bounding box center [742, 445] width 100 height 23
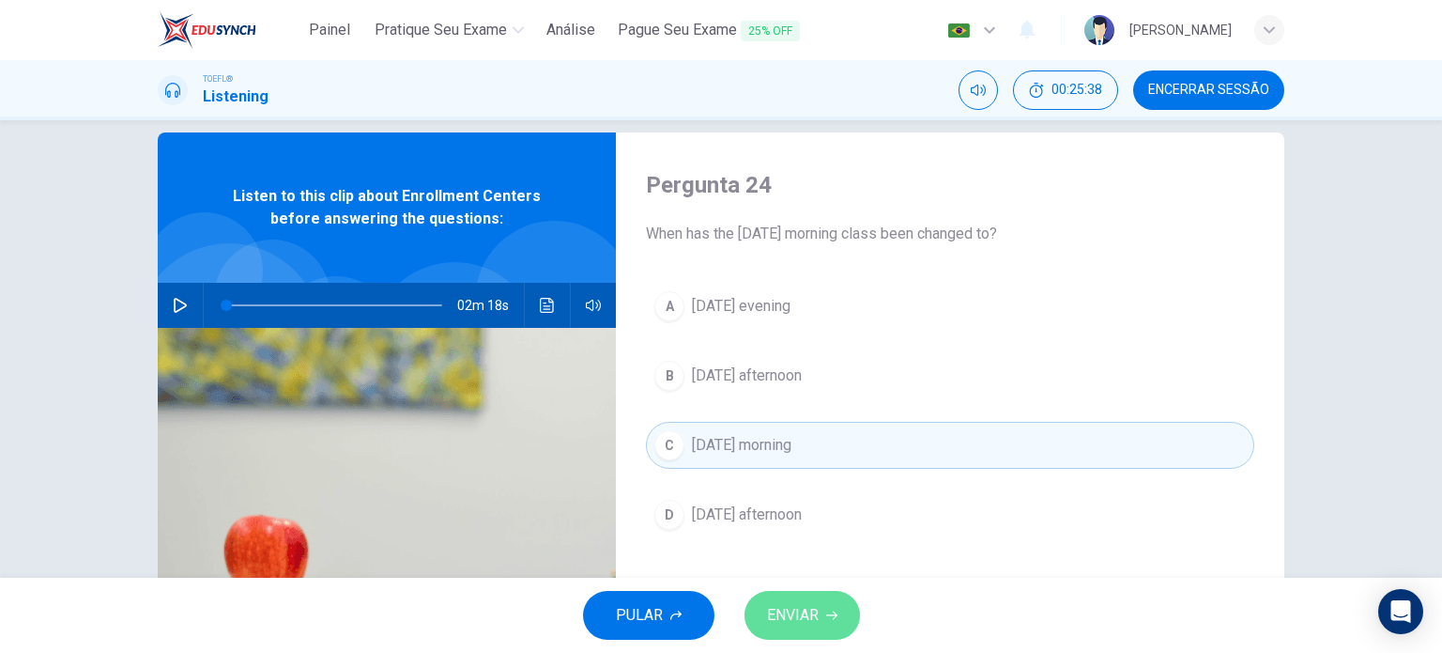
click at [810, 618] on span "ENVIAR" at bounding box center [793, 615] width 52 height 26
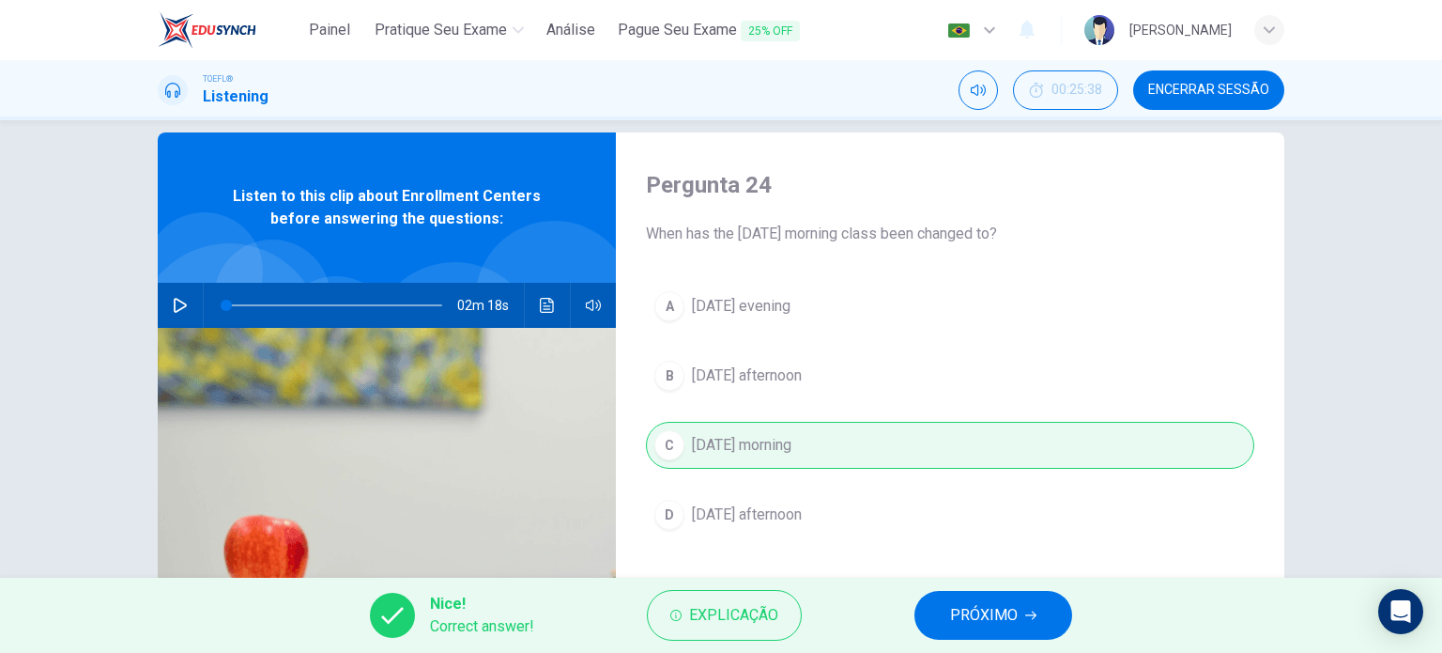
click at [1014, 605] on span "PRÓXIMO" at bounding box center [984, 615] width 68 height 26
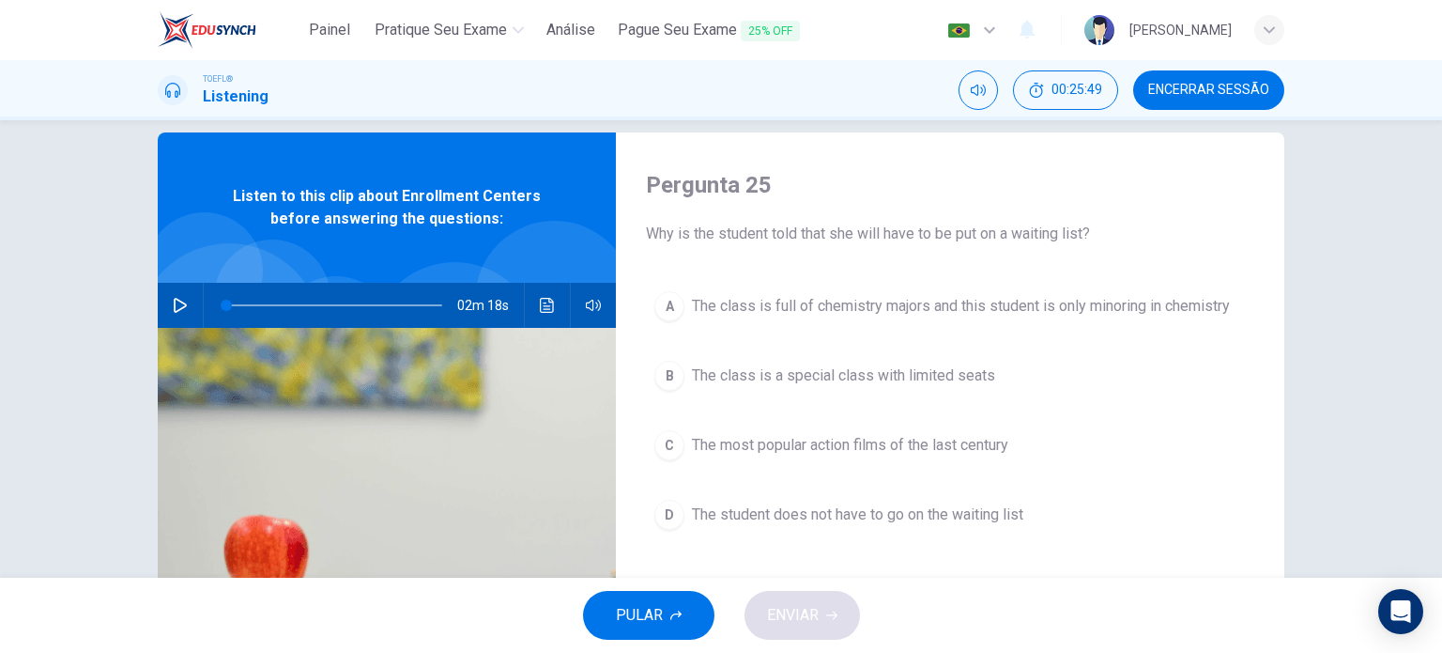
click at [973, 381] on span "The class is a special class with limited seats" at bounding box center [843, 375] width 303 height 23
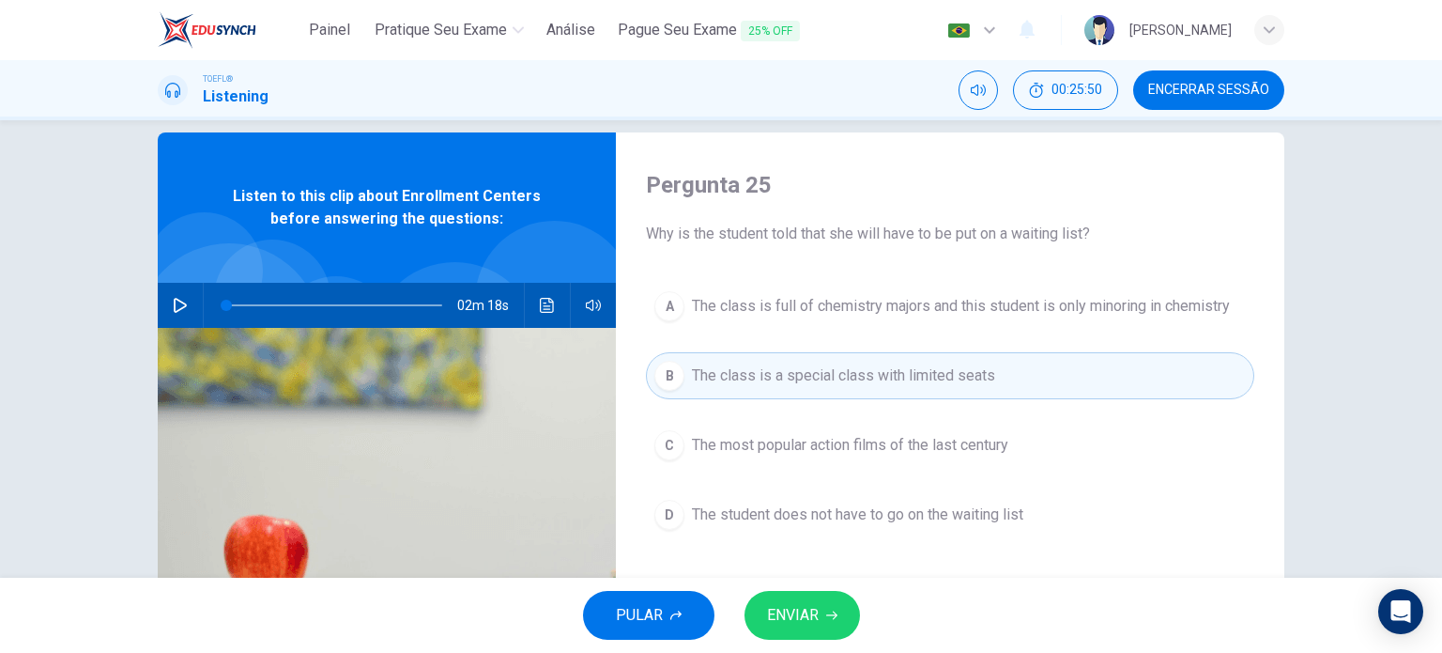
click at [836, 623] on button "ENVIAR" at bounding box center [803, 615] width 116 height 49
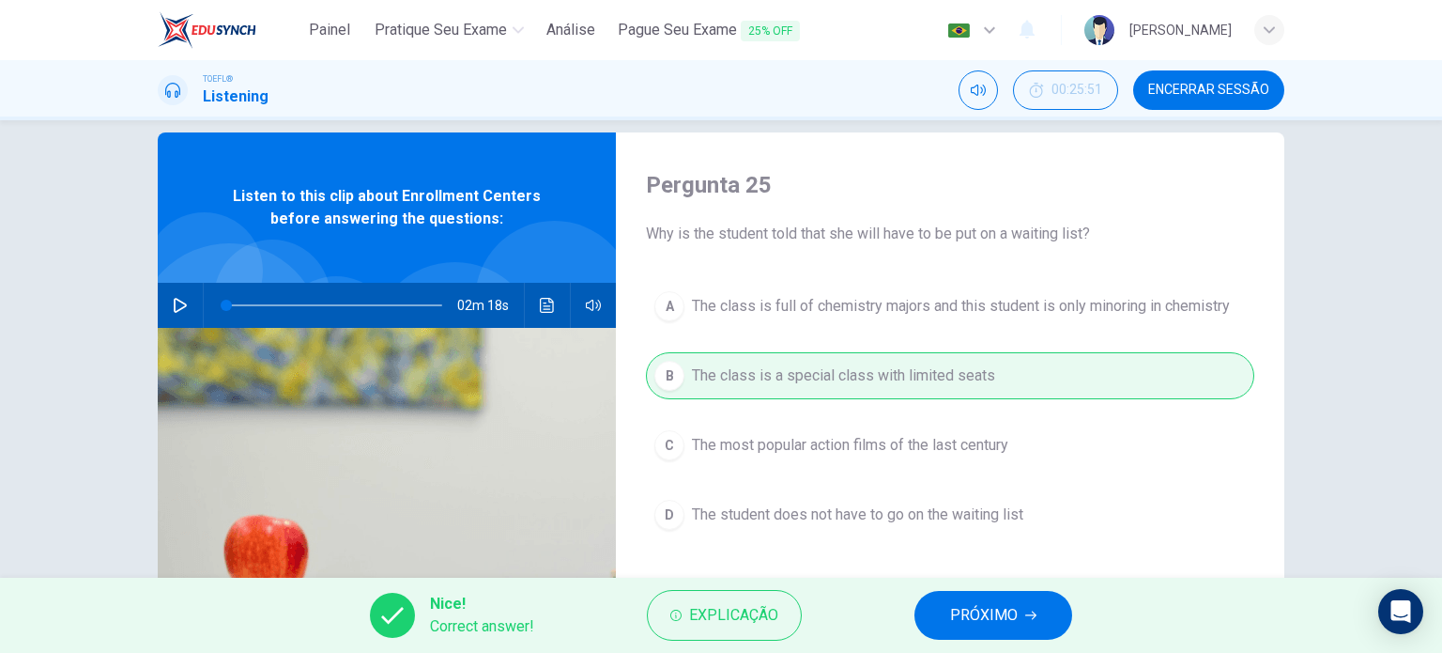
click at [962, 600] on button "PRÓXIMO" at bounding box center [994, 615] width 158 height 49
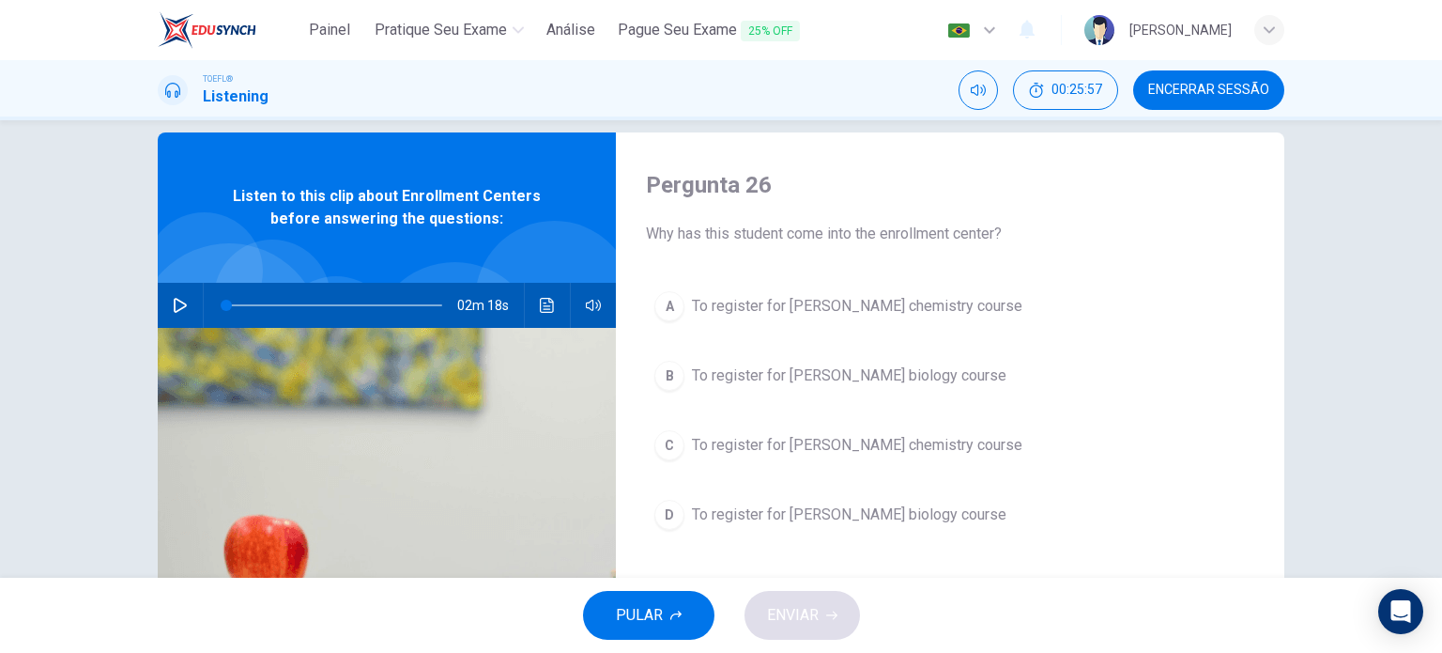
click at [923, 316] on span "To register for Professor Taylor's chemistry course" at bounding box center [857, 306] width 331 height 23
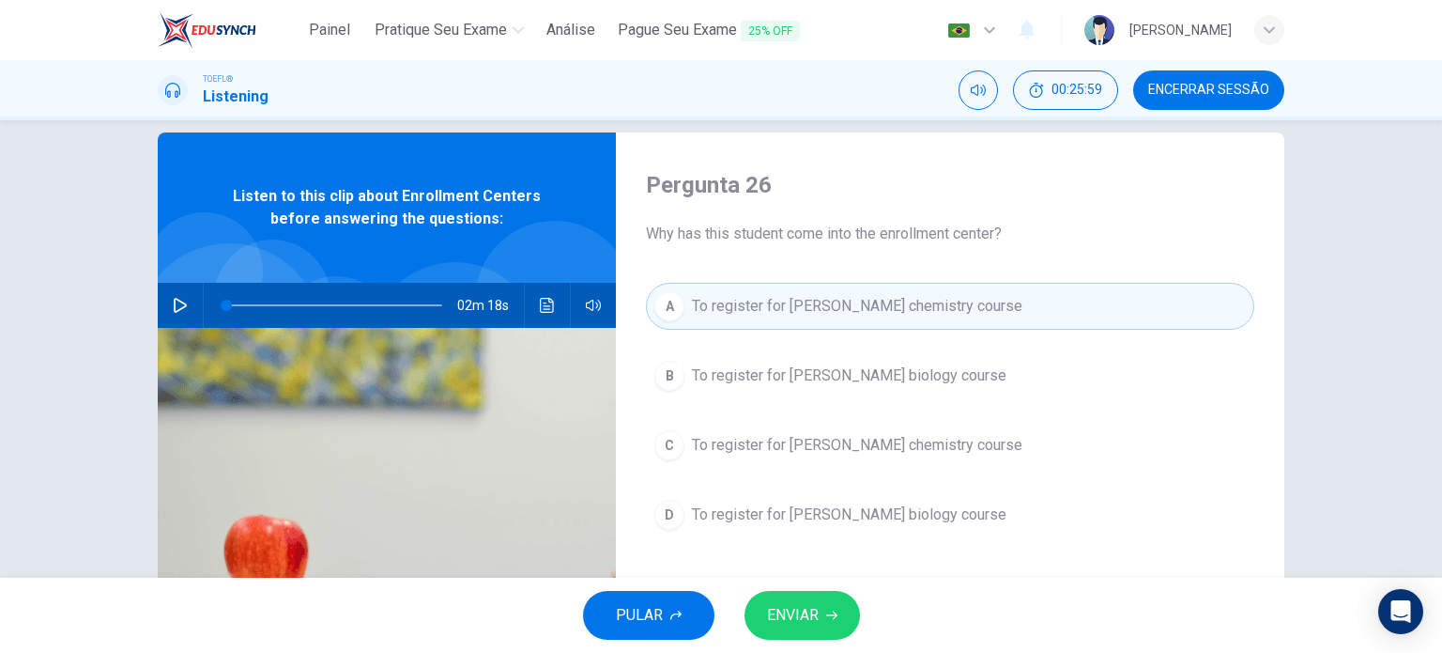
click at [792, 625] on span "ENVIAR" at bounding box center [793, 615] width 52 height 26
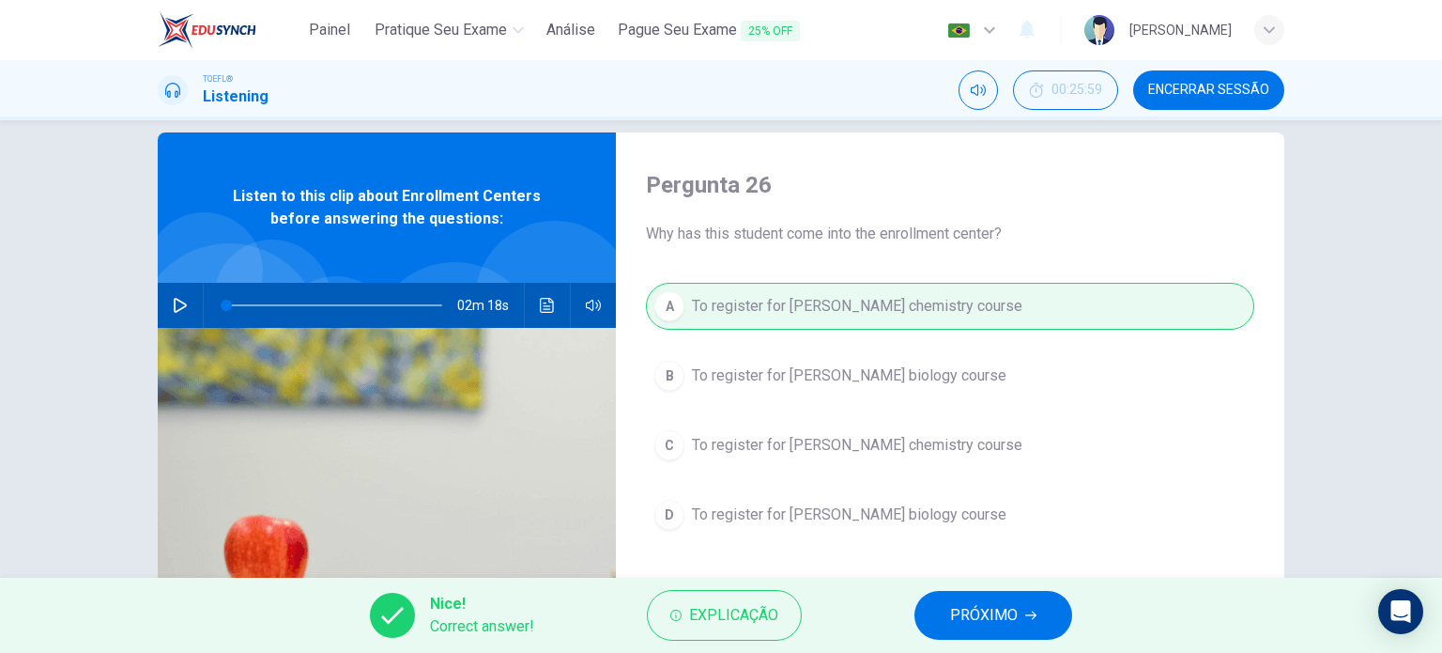
click at [944, 600] on button "PRÓXIMO" at bounding box center [994, 615] width 158 height 49
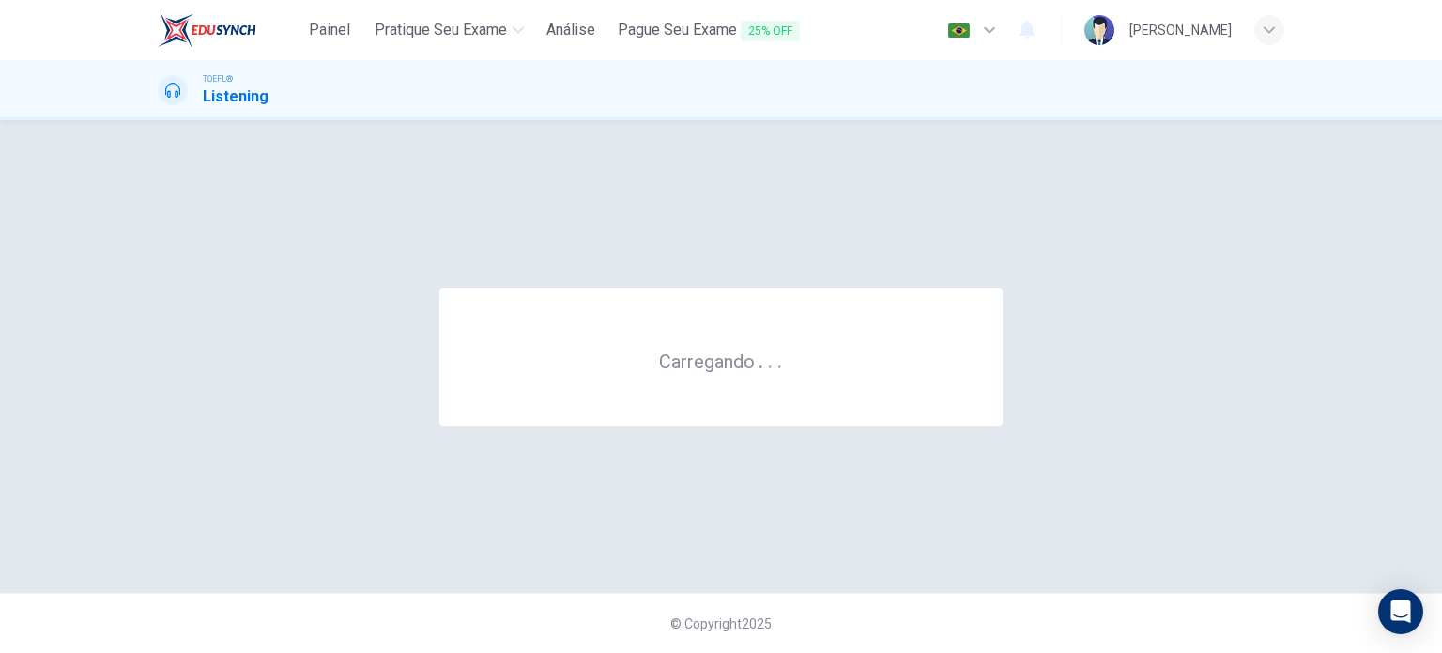
scroll to position [0, 0]
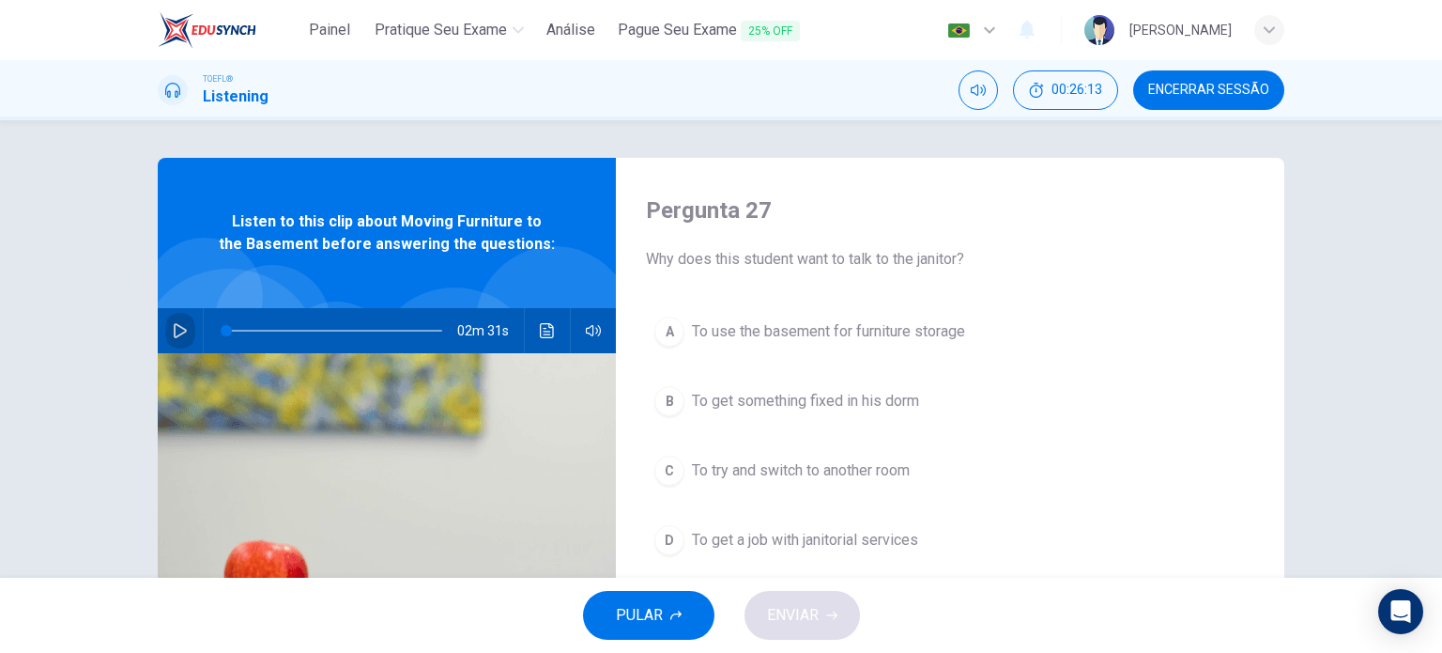
click at [174, 337] on icon "button" at bounding box center [180, 330] width 13 height 15
type input "2"
drag, startPoint x: 228, startPoint y: 329, endPoint x: 189, endPoint y: 327, distance: 39.5
click at [189, 327] on div "02m 31s" at bounding box center [387, 330] width 458 height 45
type input "0"
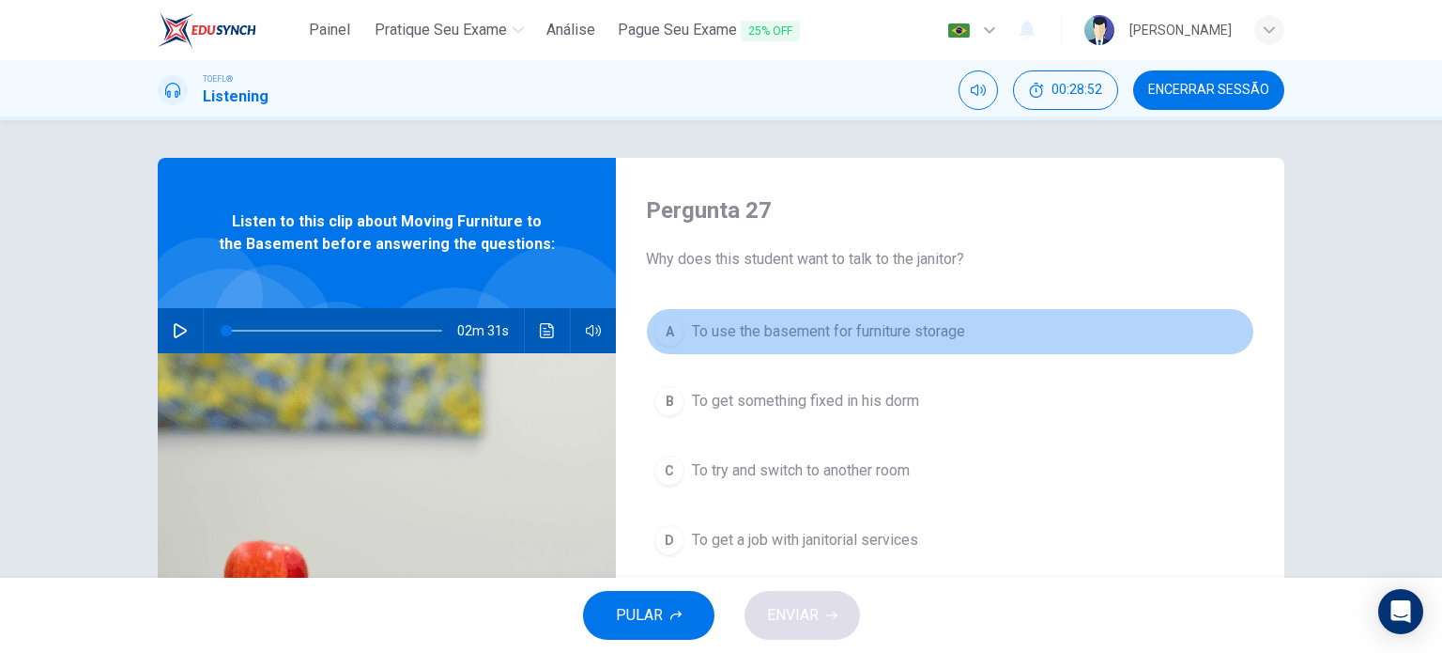
click at [845, 330] on span "To use the basement for furniture storage" at bounding box center [828, 331] width 273 height 23
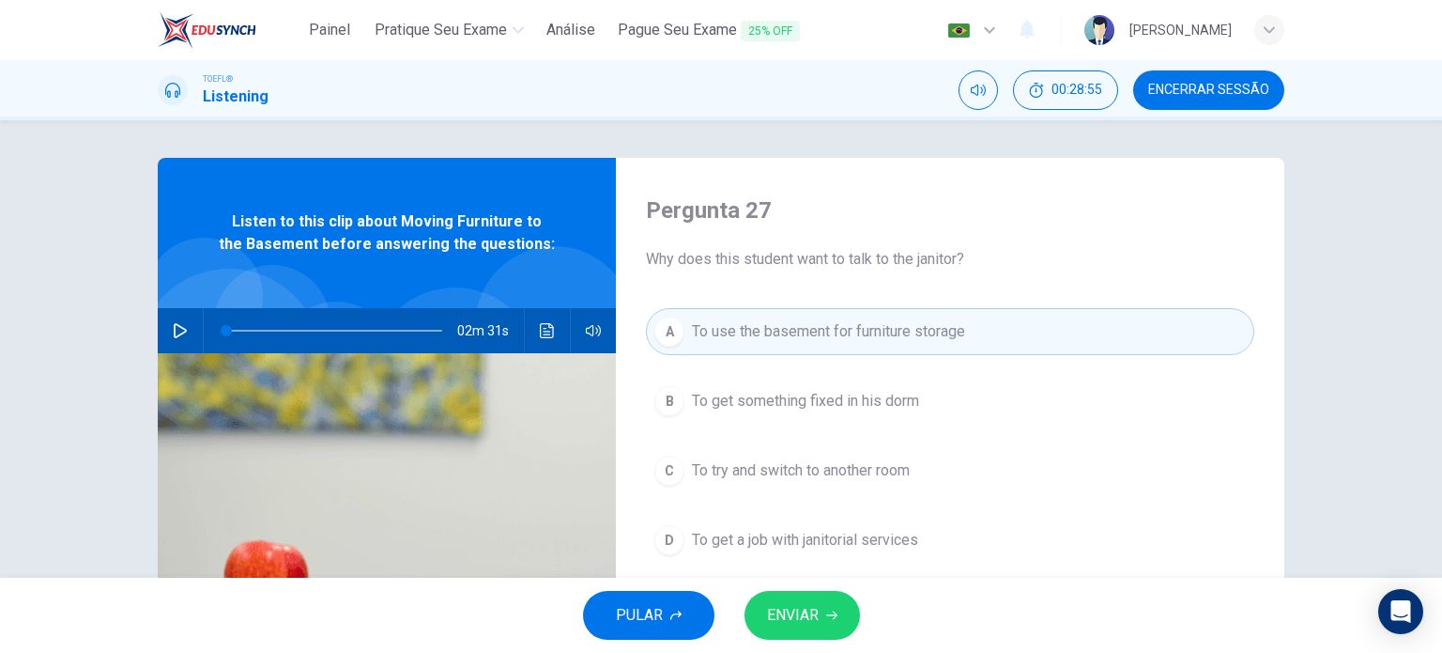
click at [813, 602] on span "ENVIAR" at bounding box center [793, 615] width 52 height 26
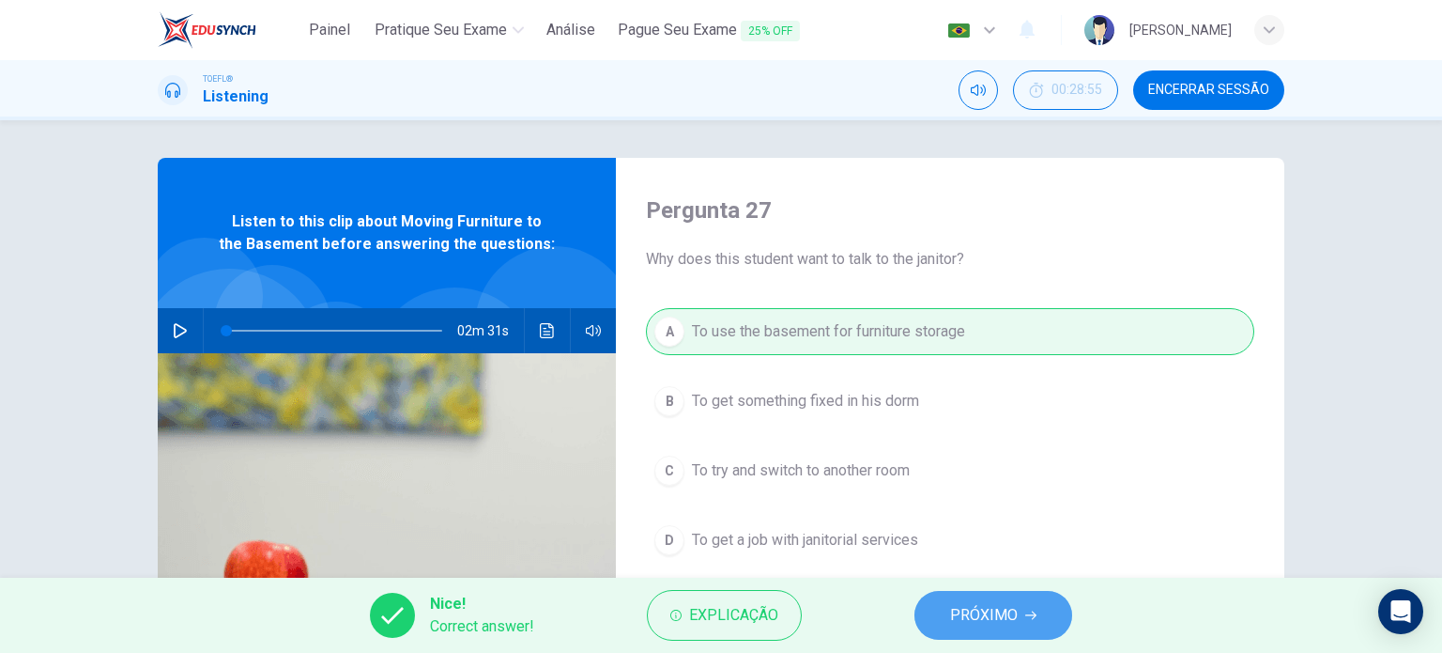
click at [1022, 623] on button "PRÓXIMO" at bounding box center [994, 615] width 158 height 49
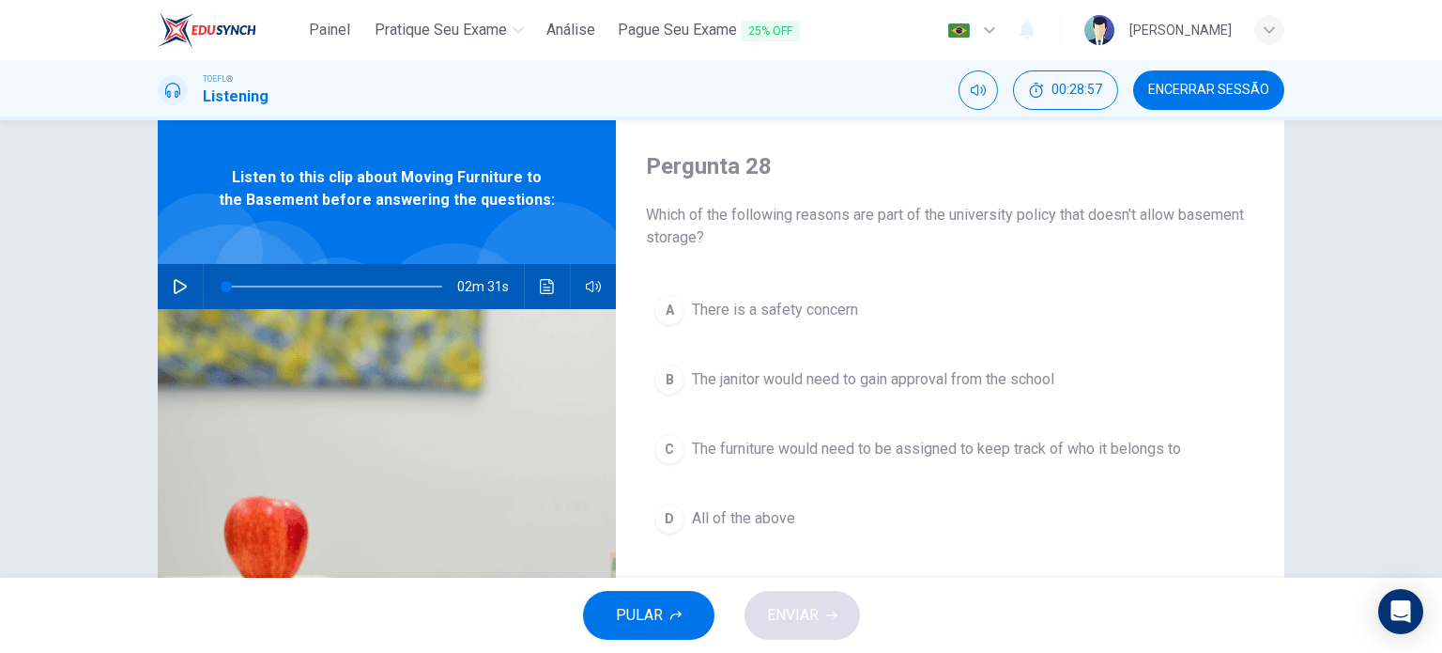
scroll to position [45, 0]
click at [747, 530] on button "D All of the above" at bounding box center [950, 517] width 609 height 47
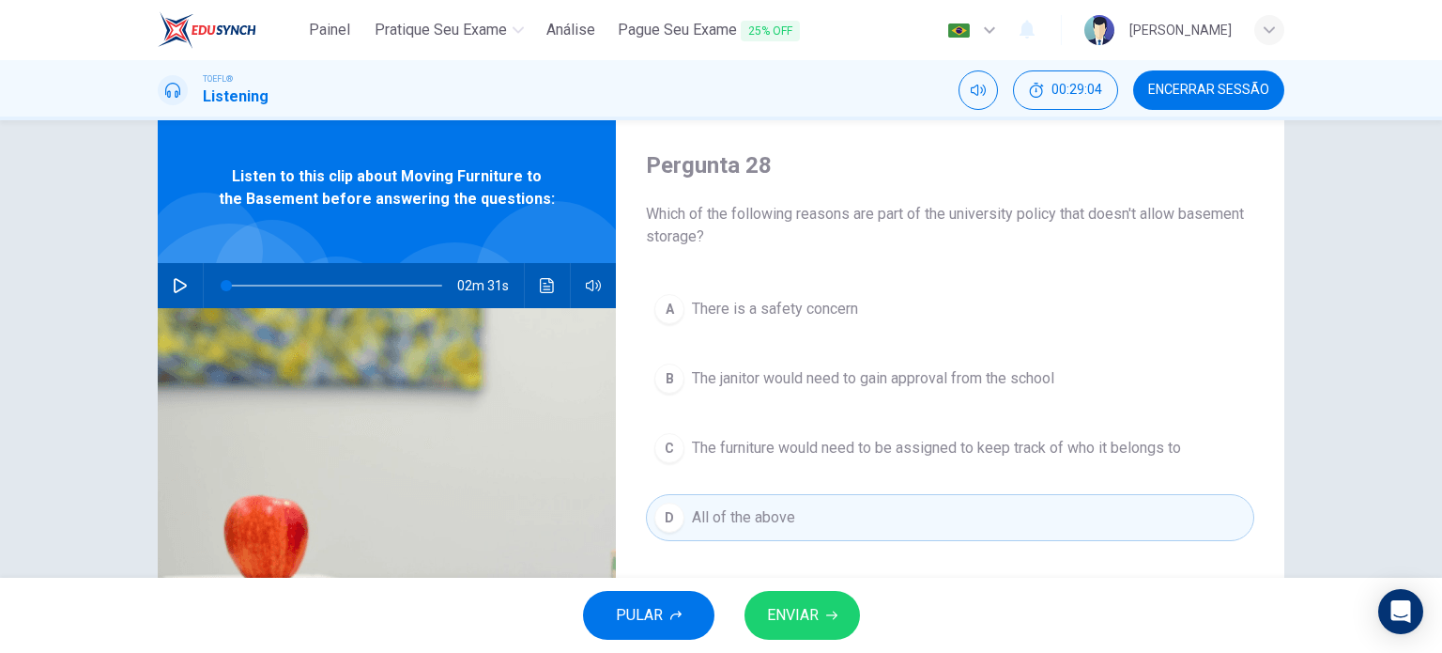
click at [789, 612] on span "ENVIAR" at bounding box center [793, 615] width 52 height 26
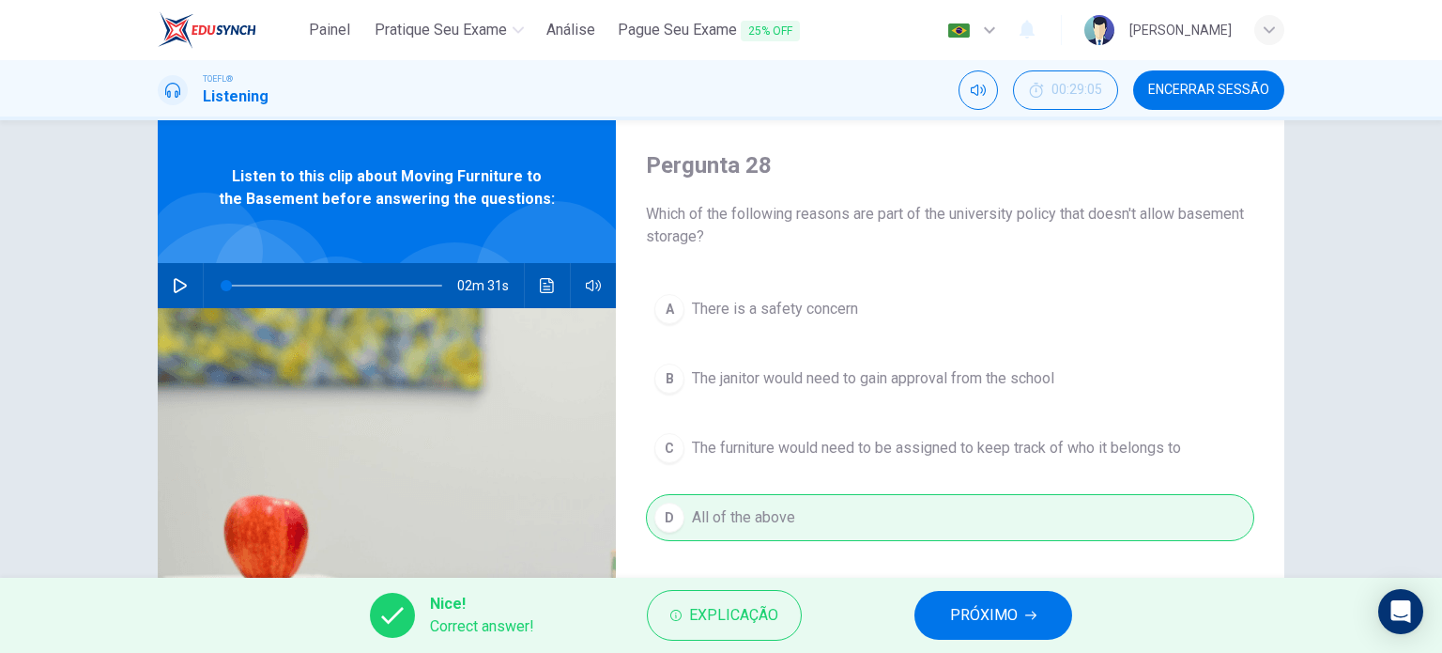
click at [1017, 628] on button "PRÓXIMO" at bounding box center [994, 615] width 158 height 49
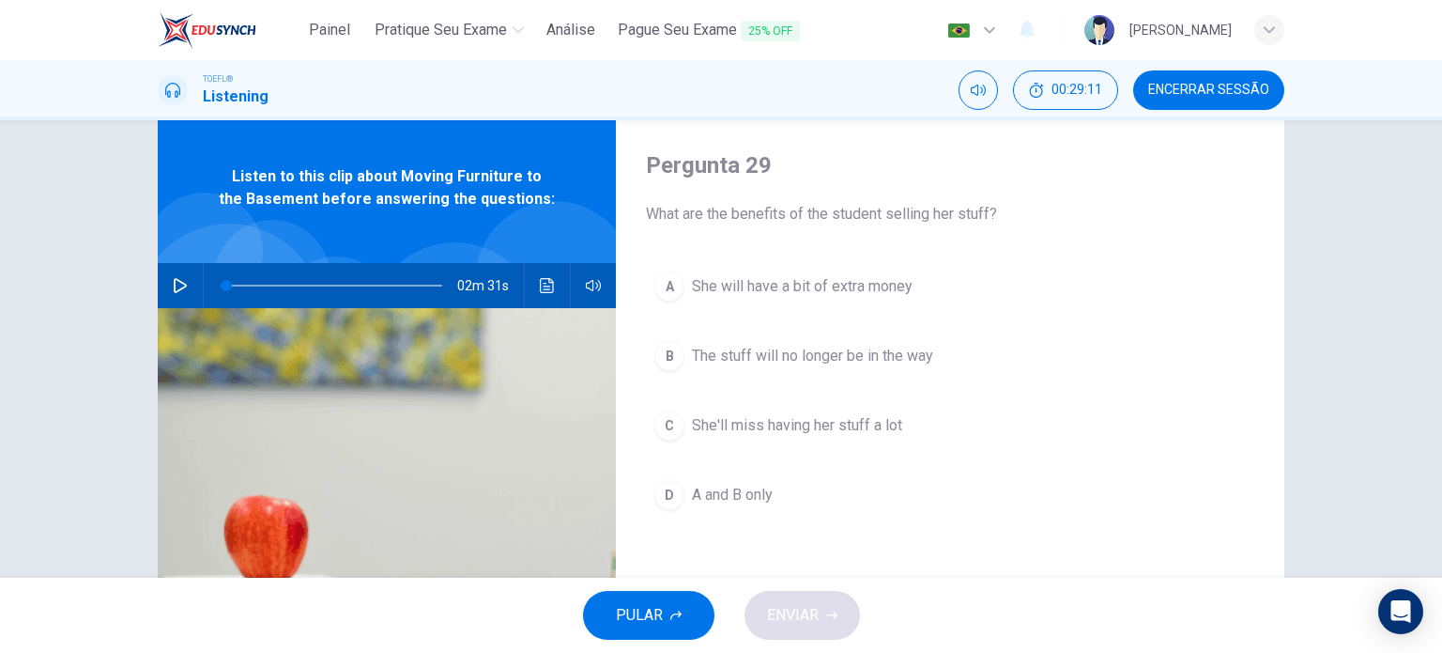
click at [740, 492] on span "A and B only" at bounding box center [732, 495] width 81 height 23
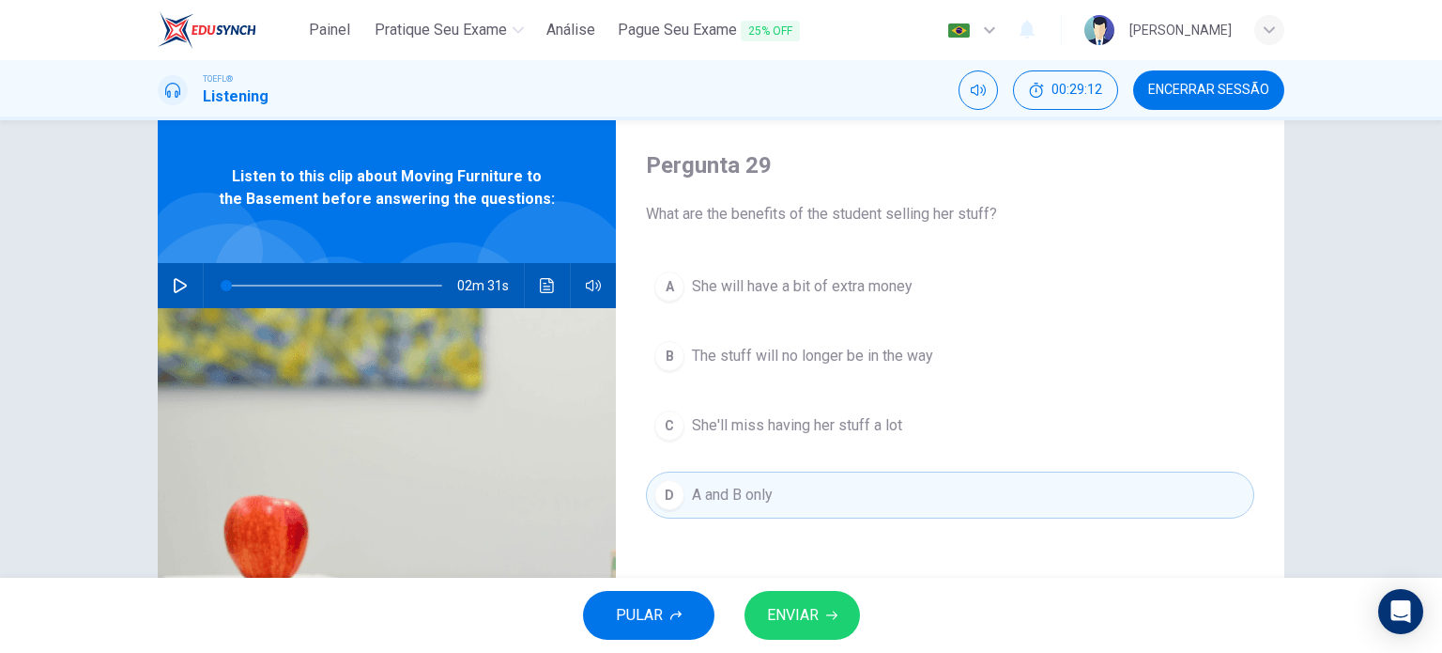
click at [778, 598] on button "ENVIAR" at bounding box center [803, 615] width 116 height 49
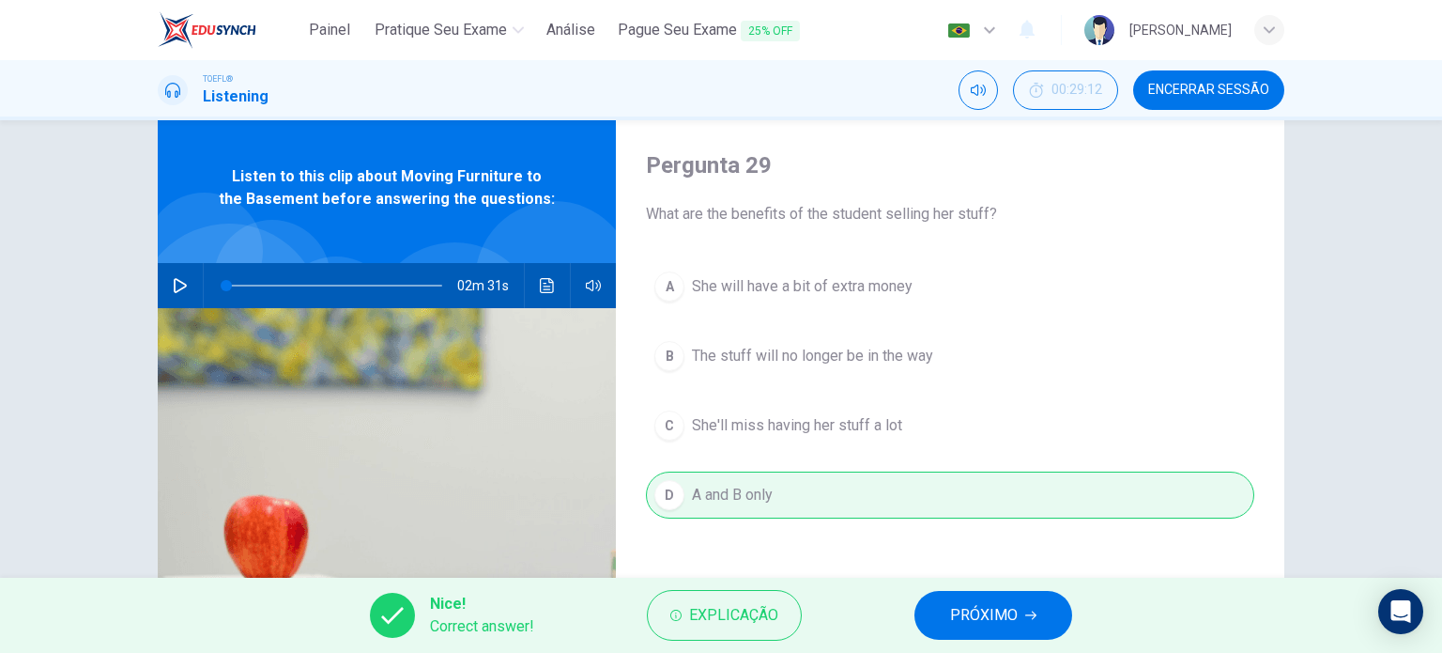
click at [947, 612] on button "PRÓXIMO" at bounding box center [994, 615] width 158 height 49
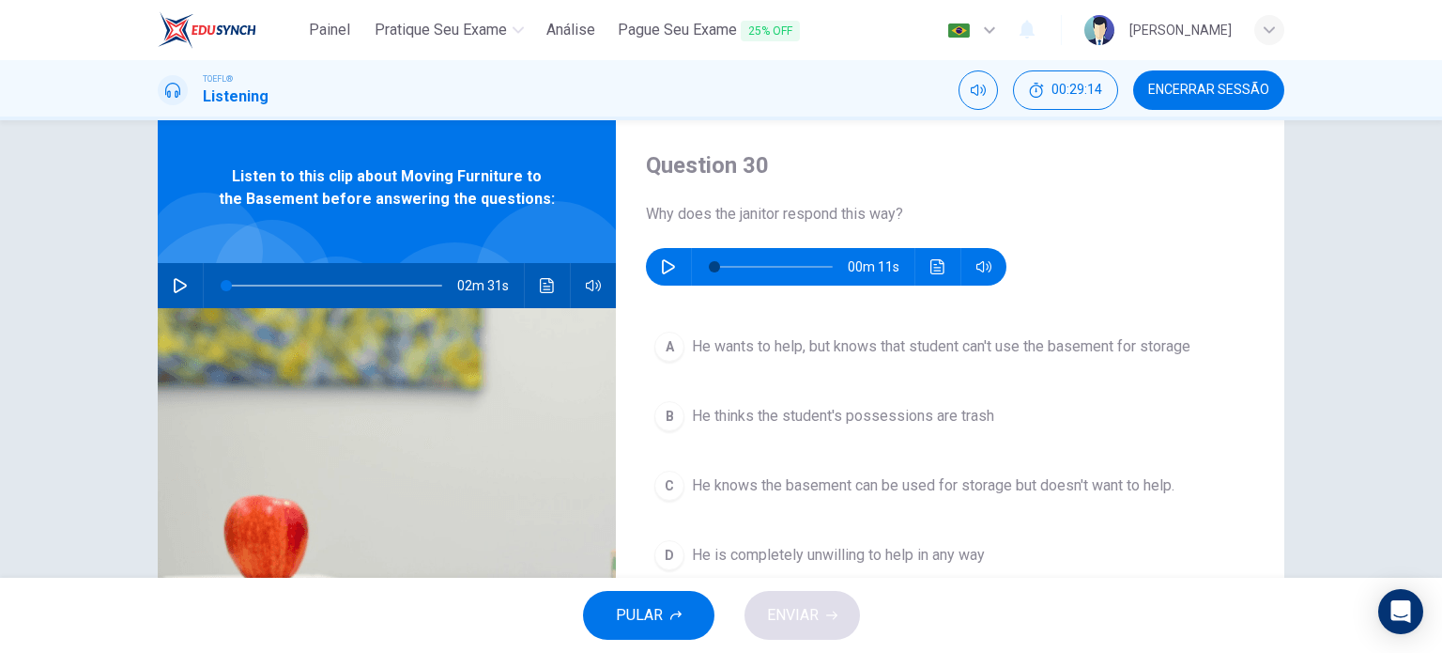
click at [654, 255] on button "button" at bounding box center [669, 267] width 30 height 38
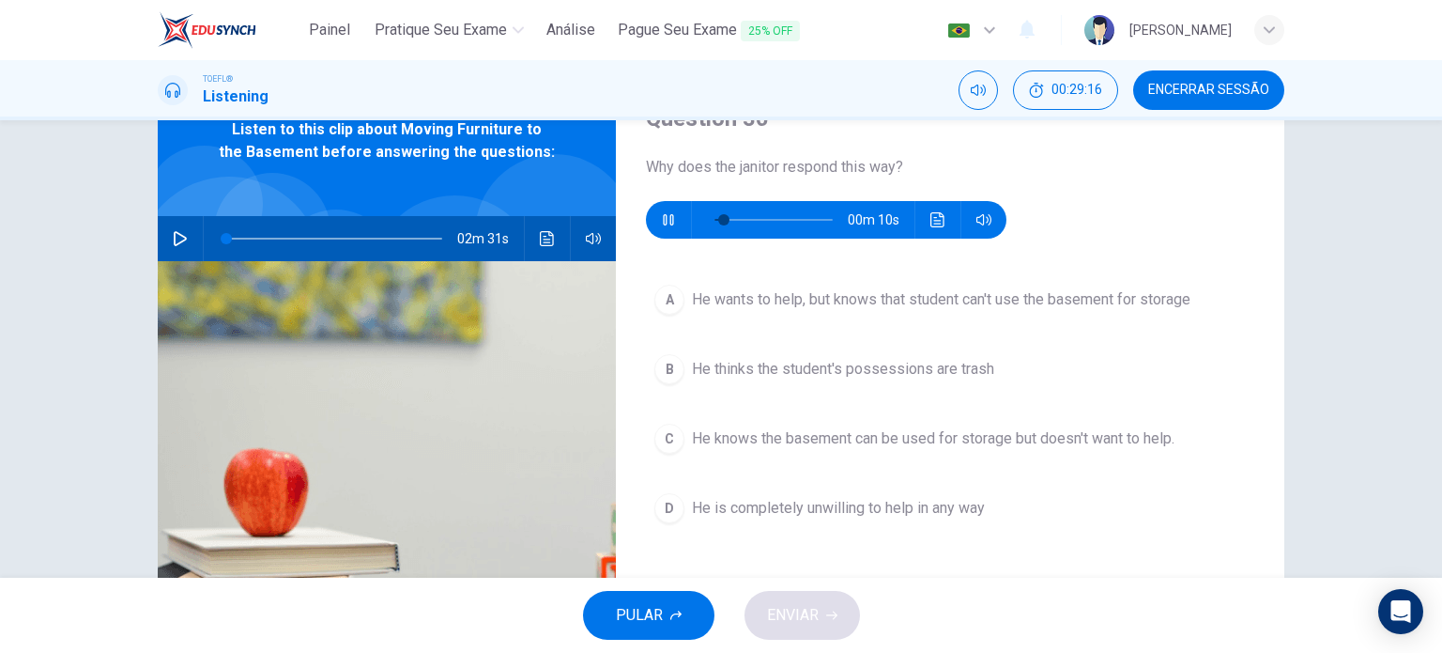
scroll to position [90, 0]
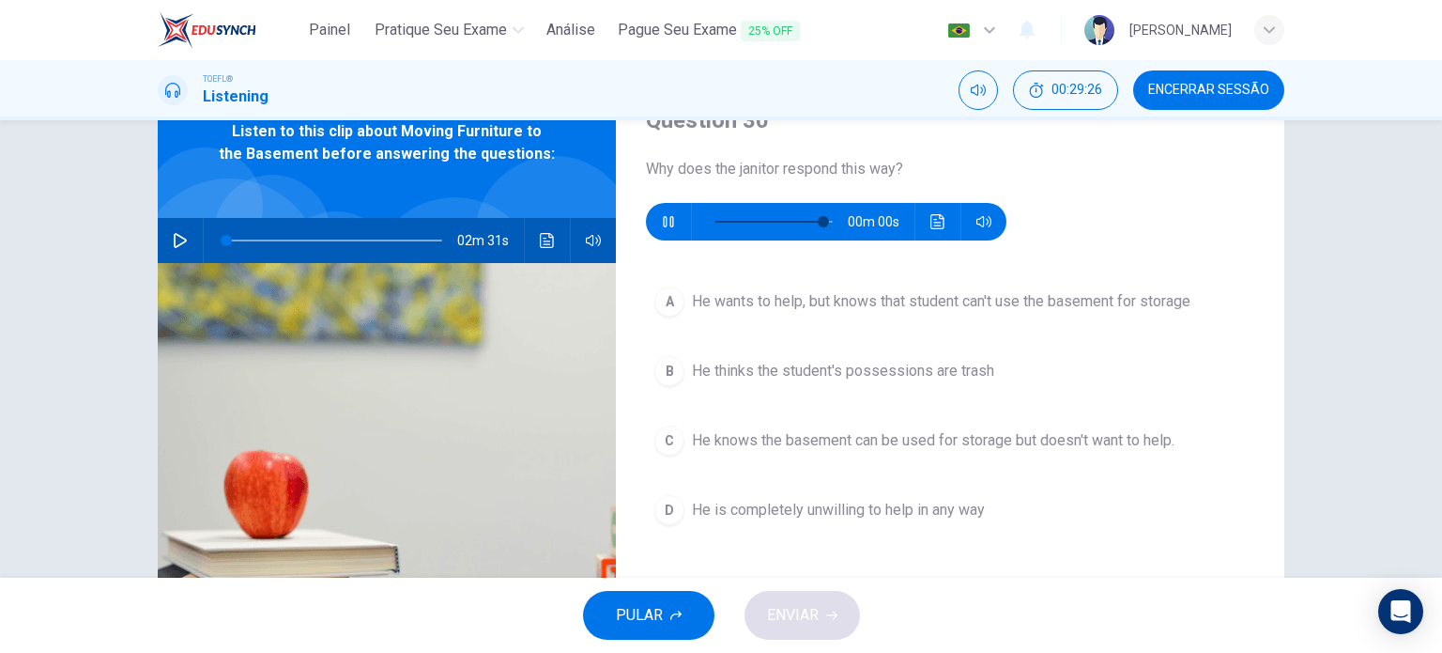
type input "0"
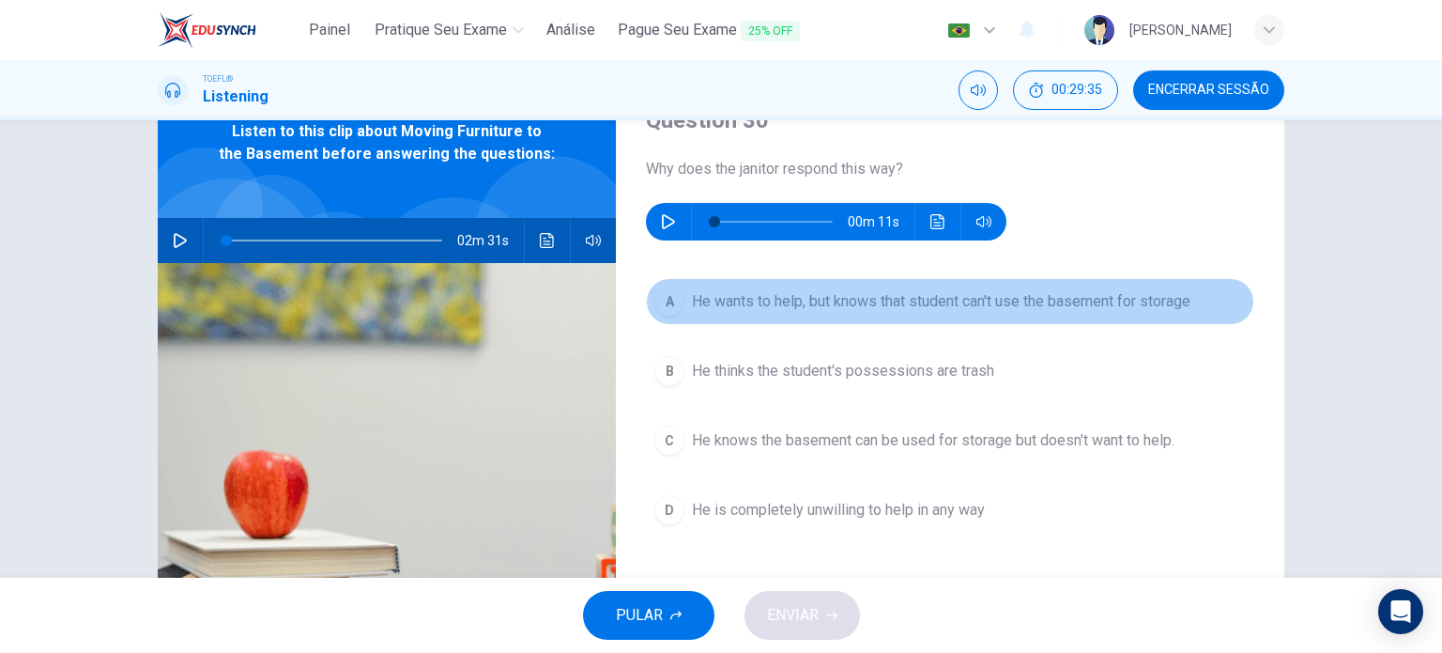
click at [879, 302] on span "He wants to help, but knows that student can't use the basement for storage" at bounding box center [941, 301] width 499 height 23
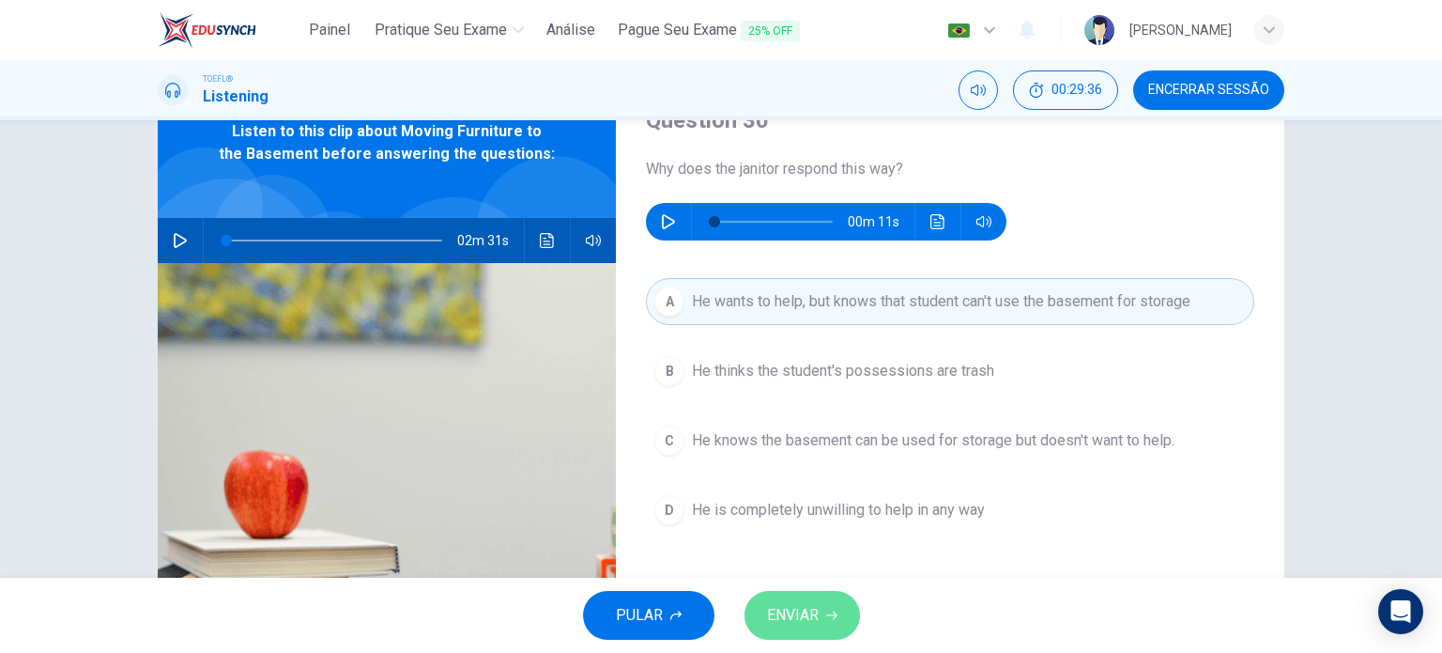
click at [803, 621] on span "ENVIAR" at bounding box center [793, 615] width 52 height 26
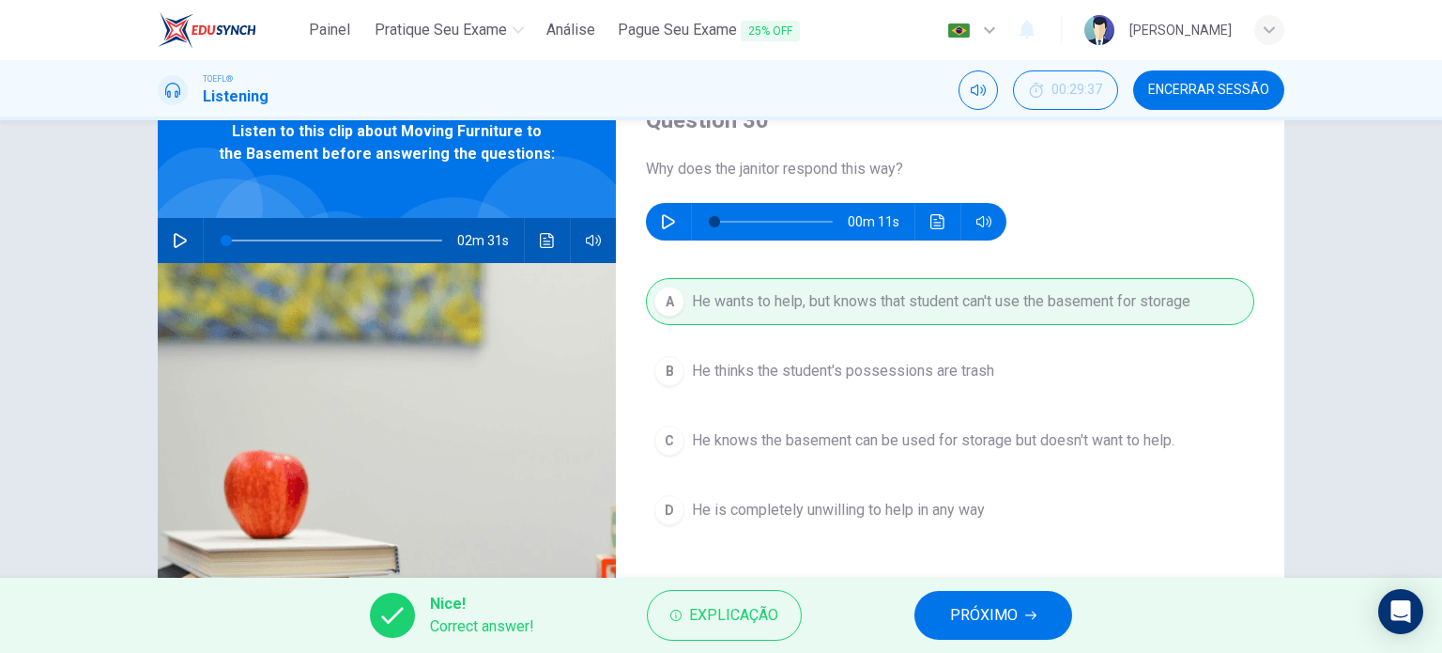
click at [973, 608] on span "PRÓXIMO" at bounding box center [984, 615] width 68 height 26
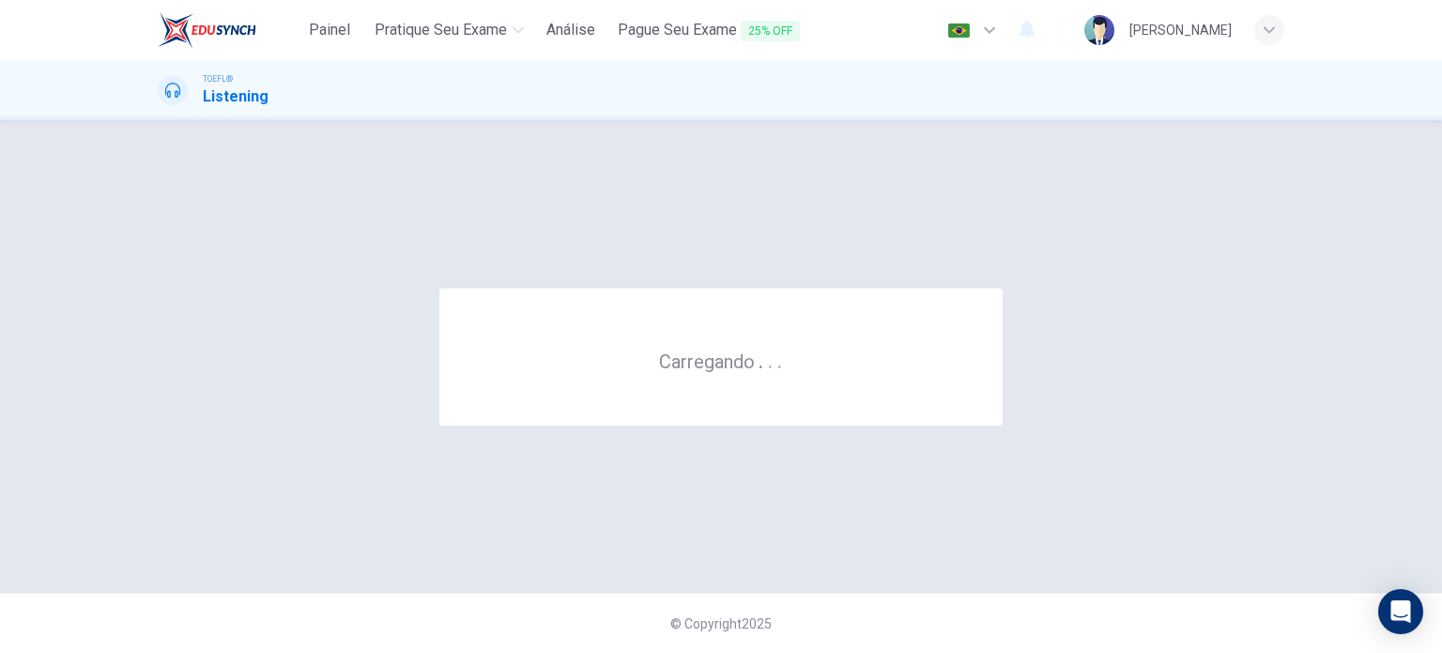
scroll to position [0, 0]
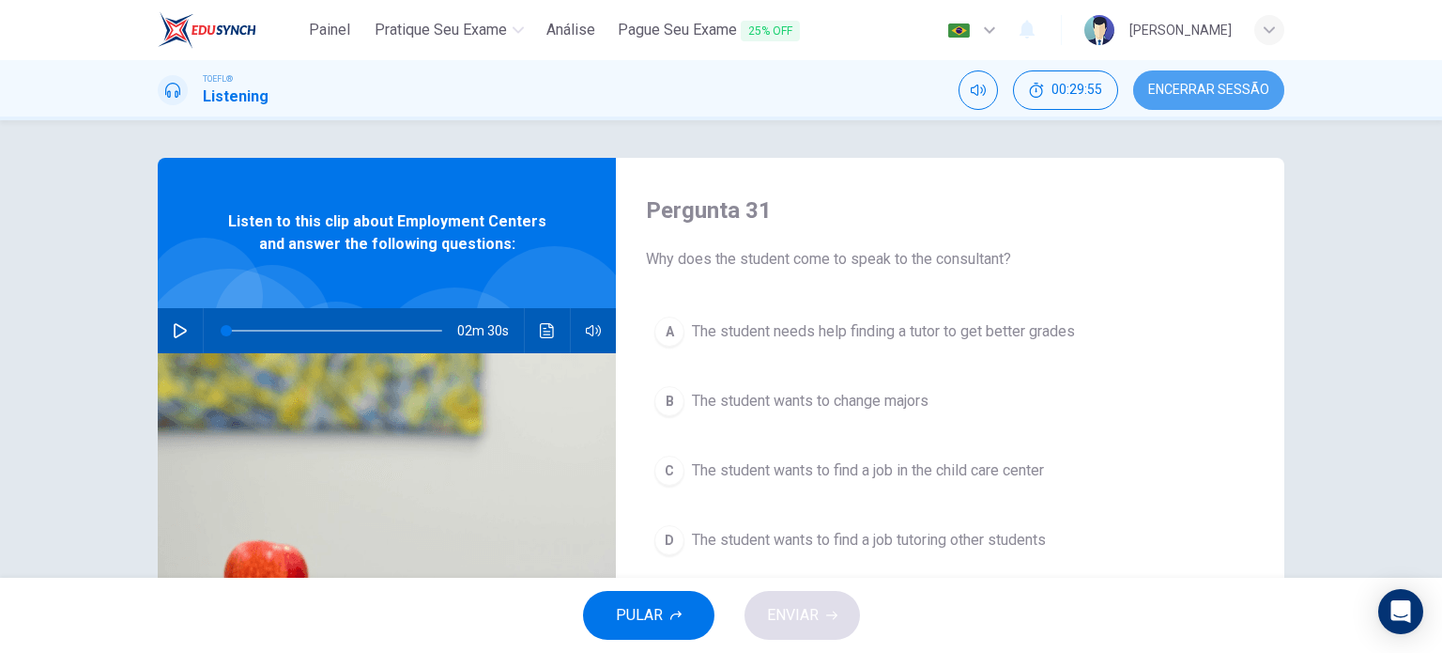
click at [1218, 85] on span "Encerrar Sessão" at bounding box center [1209, 90] width 121 height 15
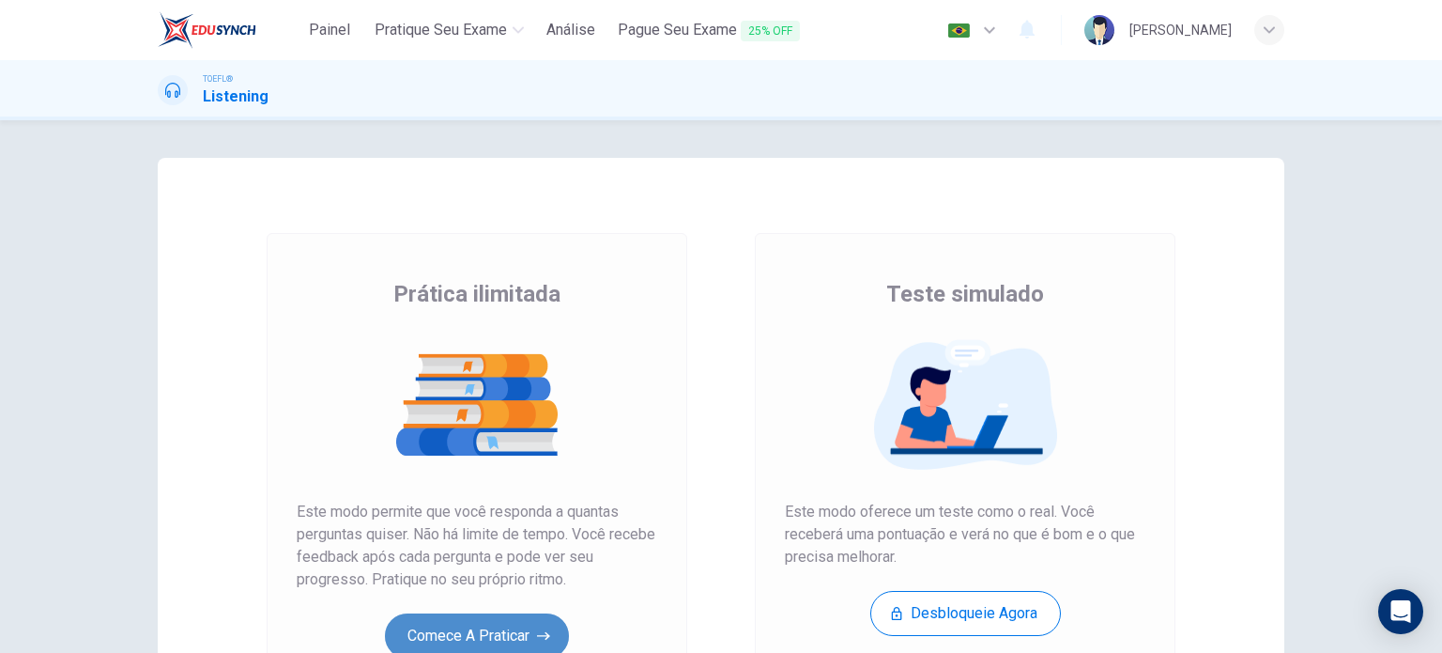
click at [521, 634] on button "Comece a praticar" at bounding box center [477, 635] width 184 height 45
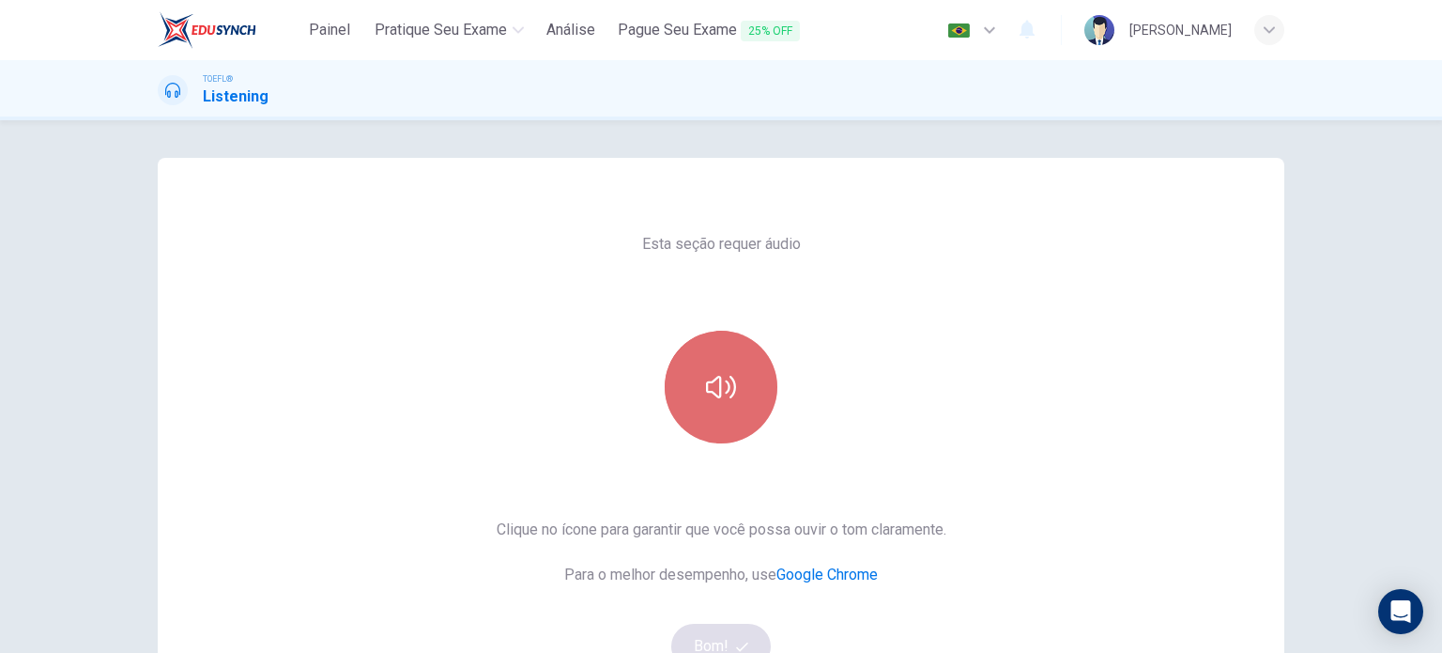
click at [741, 435] on button "button" at bounding box center [721, 387] width 113 height 113
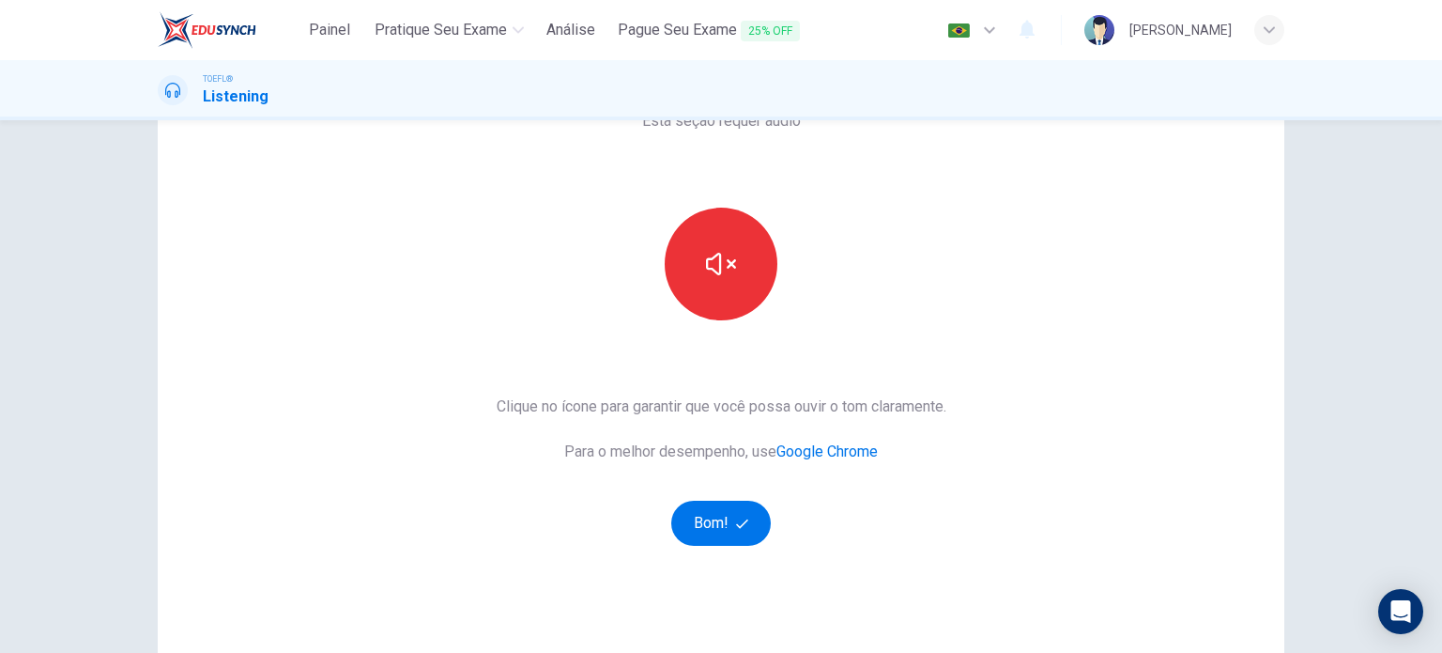
scroll to position [124, 0]
click at [744, 506] on button "Bom!" at bounding box center [721, 522] width 100 height 45
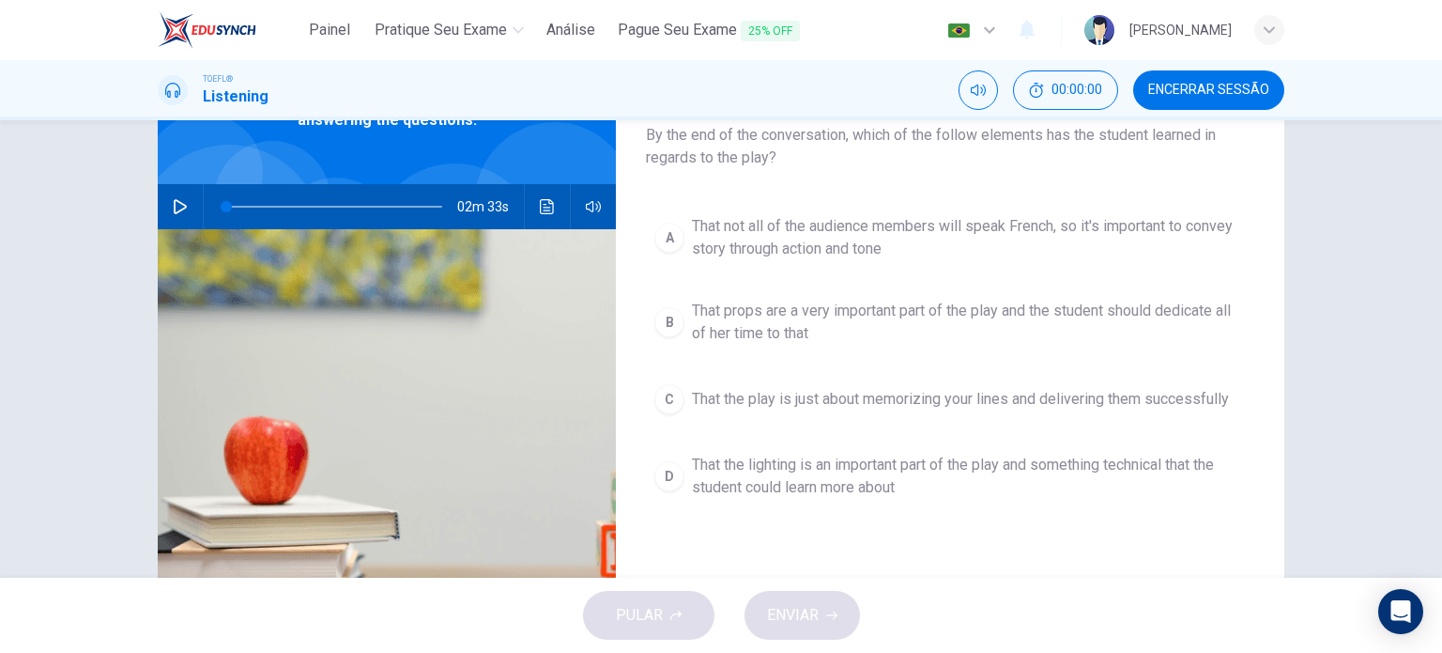
scroll to position [0, 0]
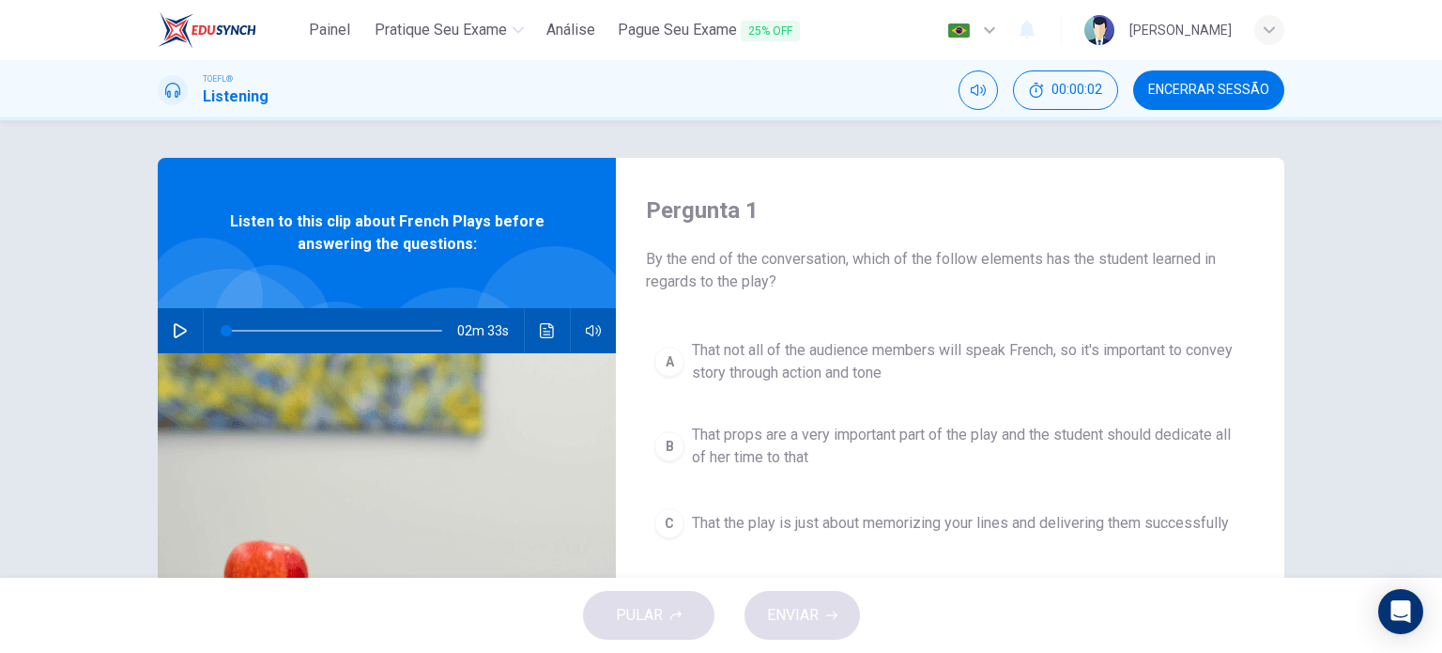
click at [173, 334] on icon "button" at bounding box center [180, 330] width 15 height 15
click at [226, 329] on span at bounding box center [334, 330] width 216 height 26
type input "0"
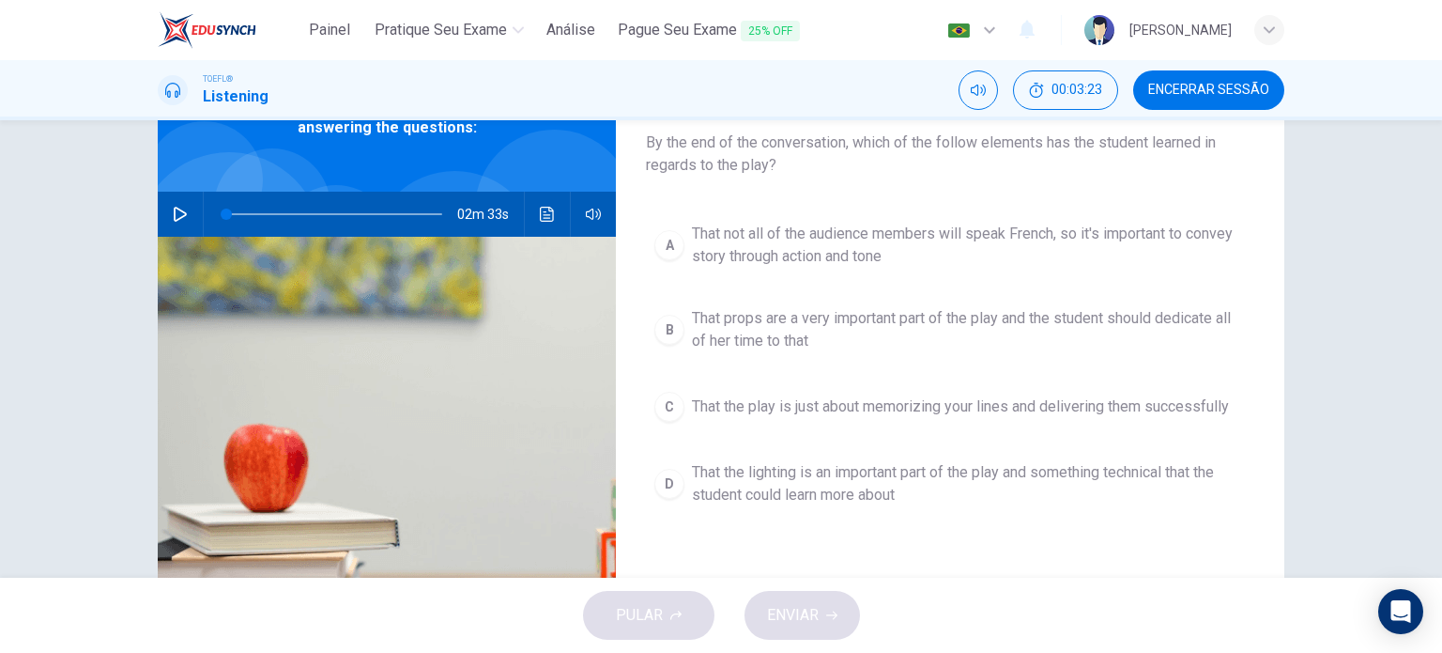
scroll to position [135, 0]
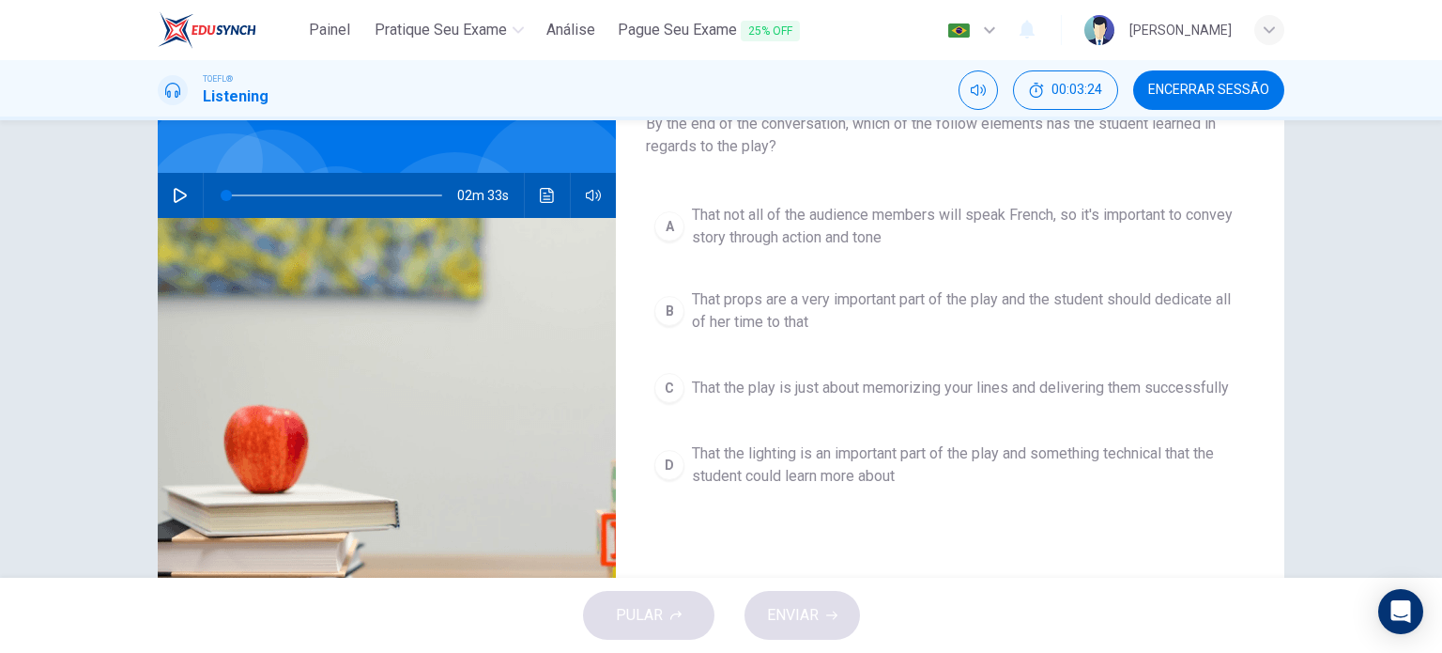
click at [1117, 244] on span "That not all of the audience members will speak French, so it's important to co…" at bounding box center [969, 226] width 554 height 45
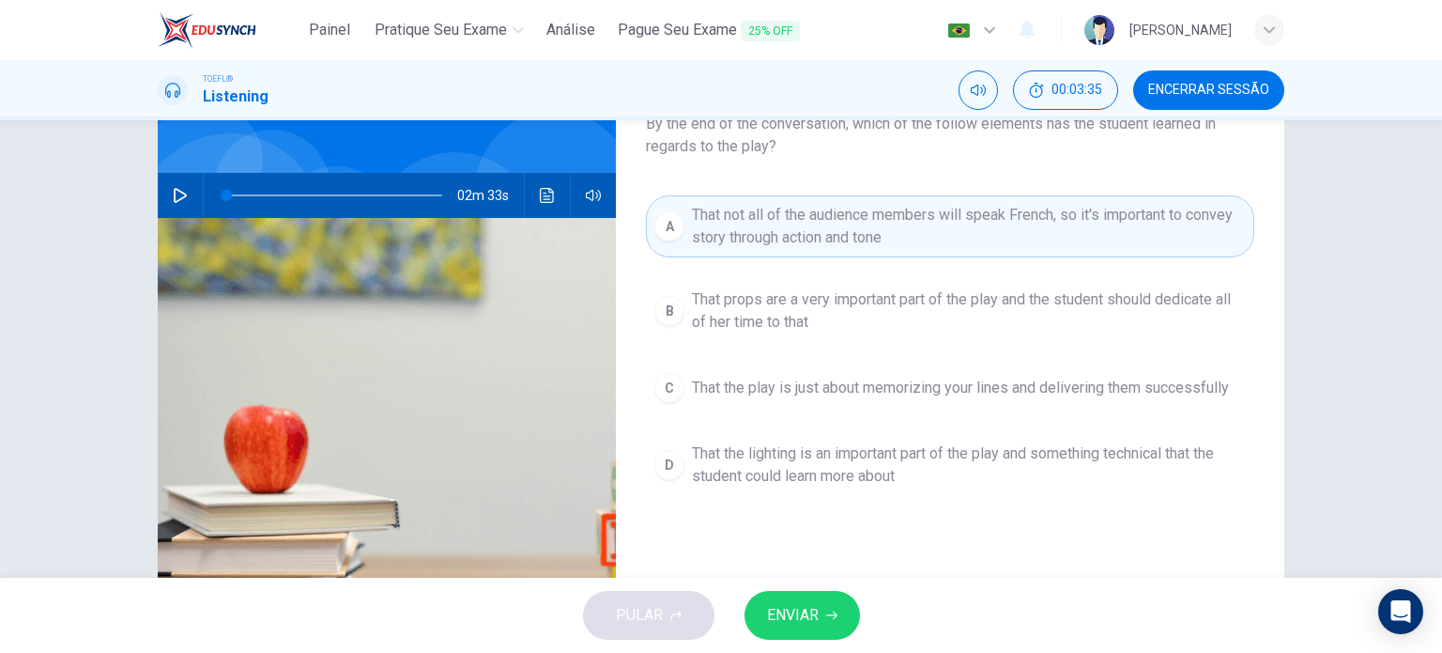
click at [833, 610] on icon "button" at bounding box center [831, 614] width 11 height 11
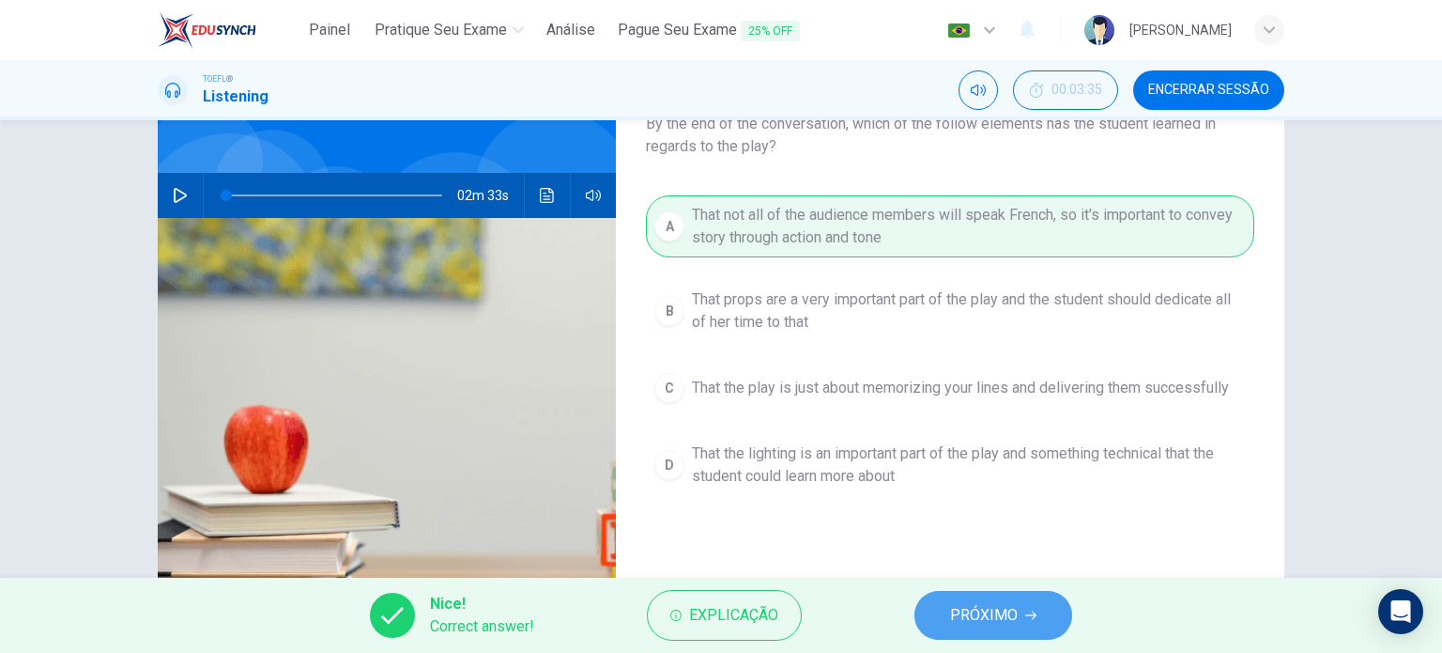
click at [944, 615] on button "PRÓXIMO" at bounding box center [994, 615] width 158 height 49
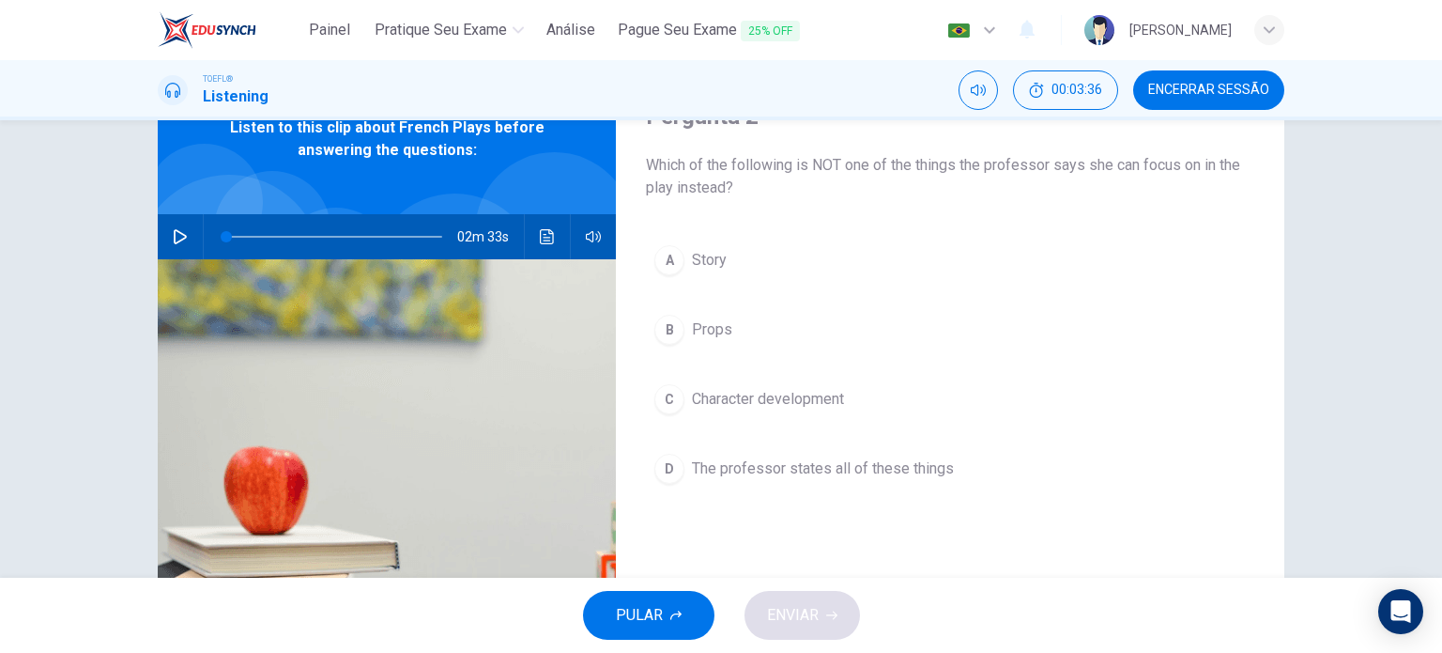
scroll to position [93, 0]
click at [524, 224] on div "02m 33s" at bounding box center [387, 237] width 458 height 45
click at [563, 247] on div "02m 33s" at bounding box center [387, 237] width 458 height 45
click at [725, 336] on span "Props" at bounding box center [712, 330] width 40 height 23
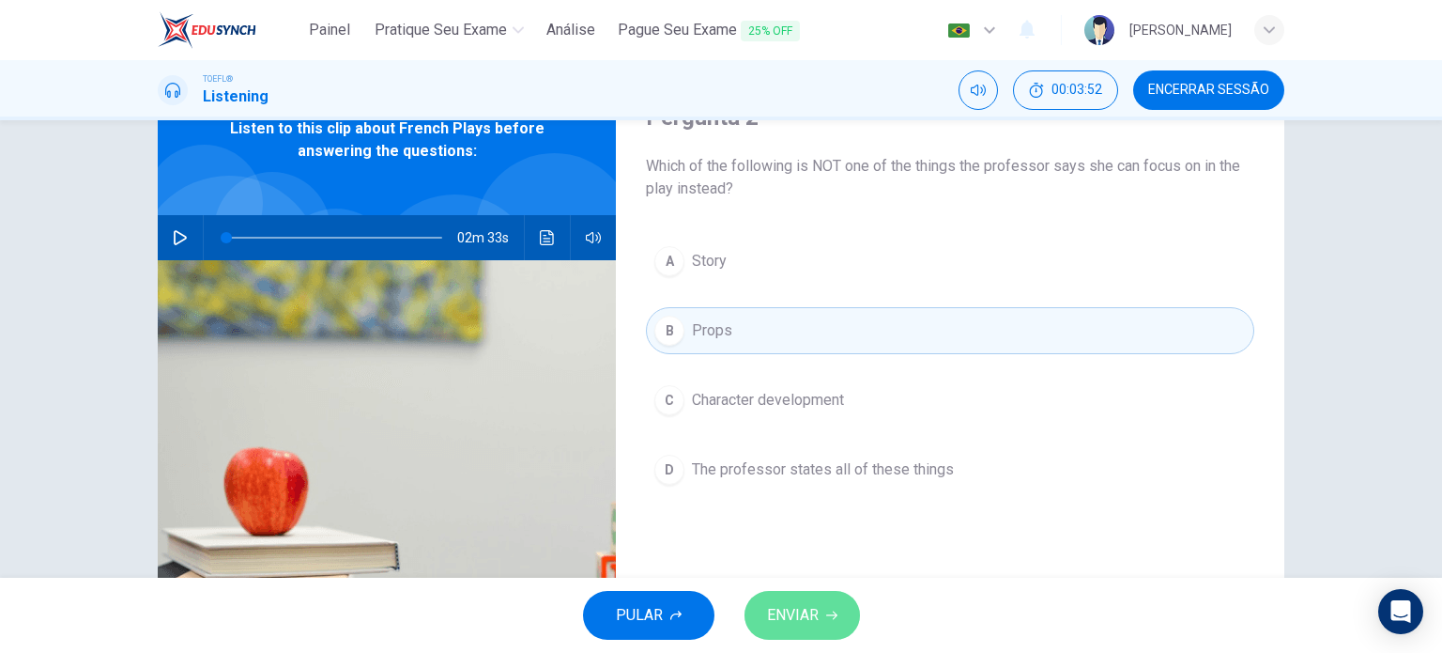
click at [785, 630] on button "ENVIAR" at bounding box center [803, 615] width 116 height 49
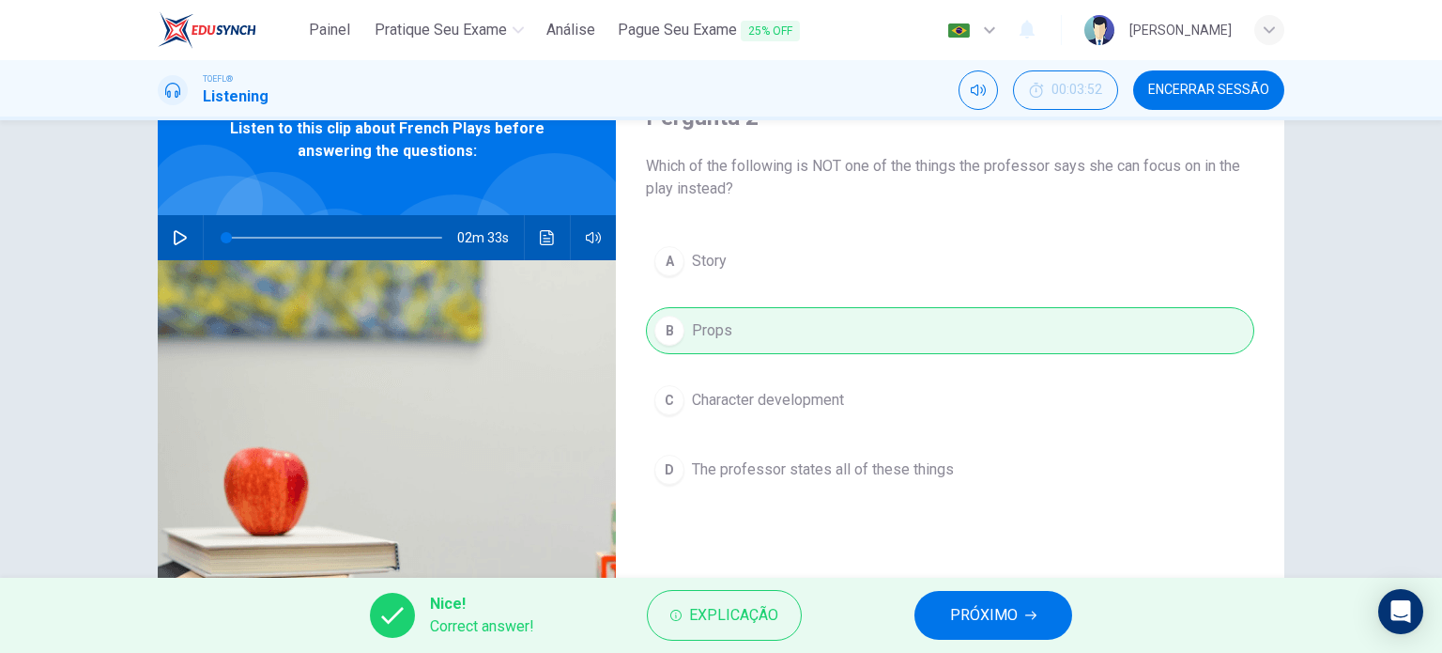
click at [999, 626] on span "PRÓXIMO" at bounding box center [984, 615] width 68 height 26
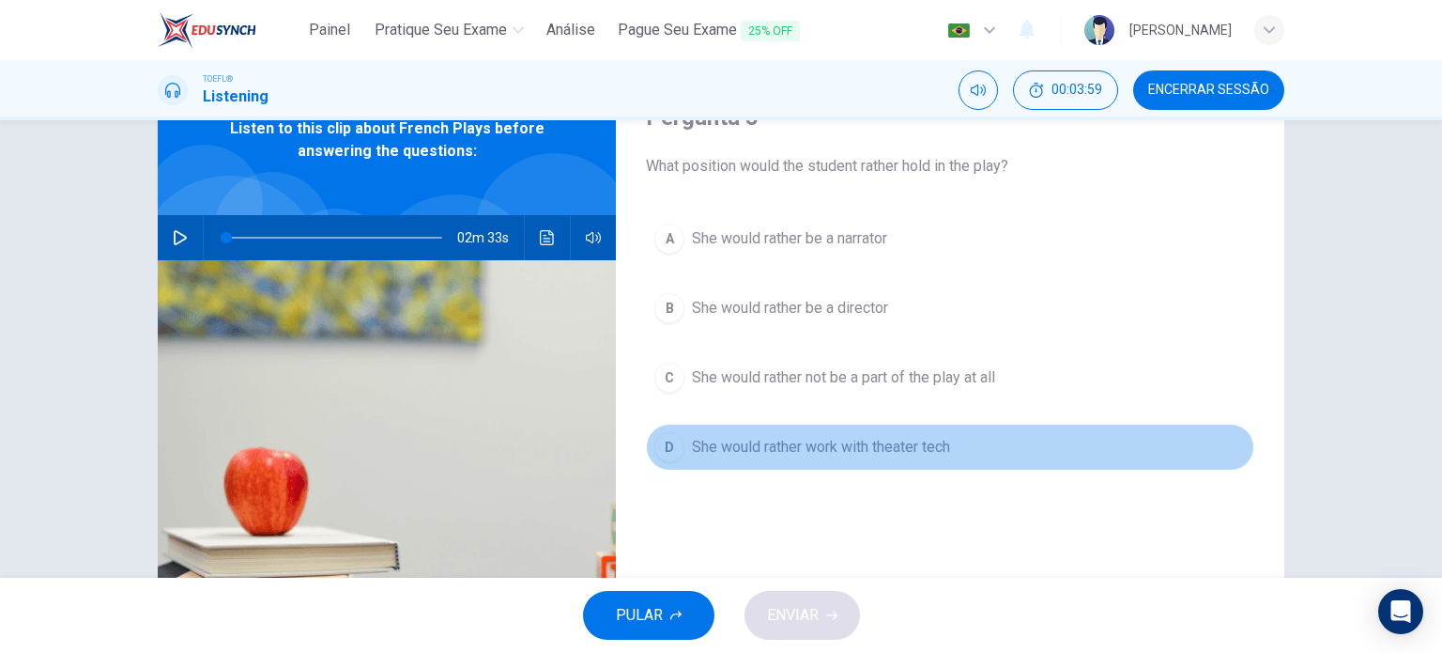
click at [840, 445] on span "She would rather work with theater tech" at bounding box center [821, 447] width 258 height 23
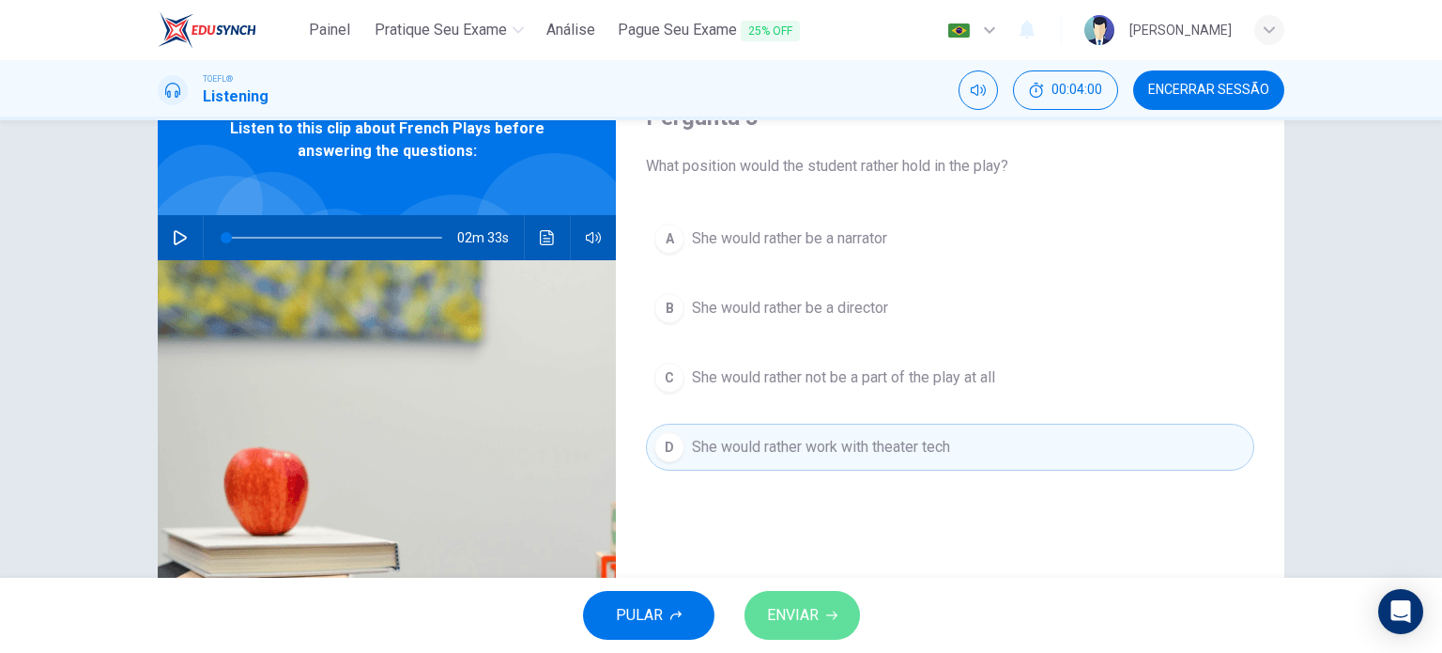
click at [809, 611] on span "ENVIAR" at bounding box center [793, 615] width 52 height 26
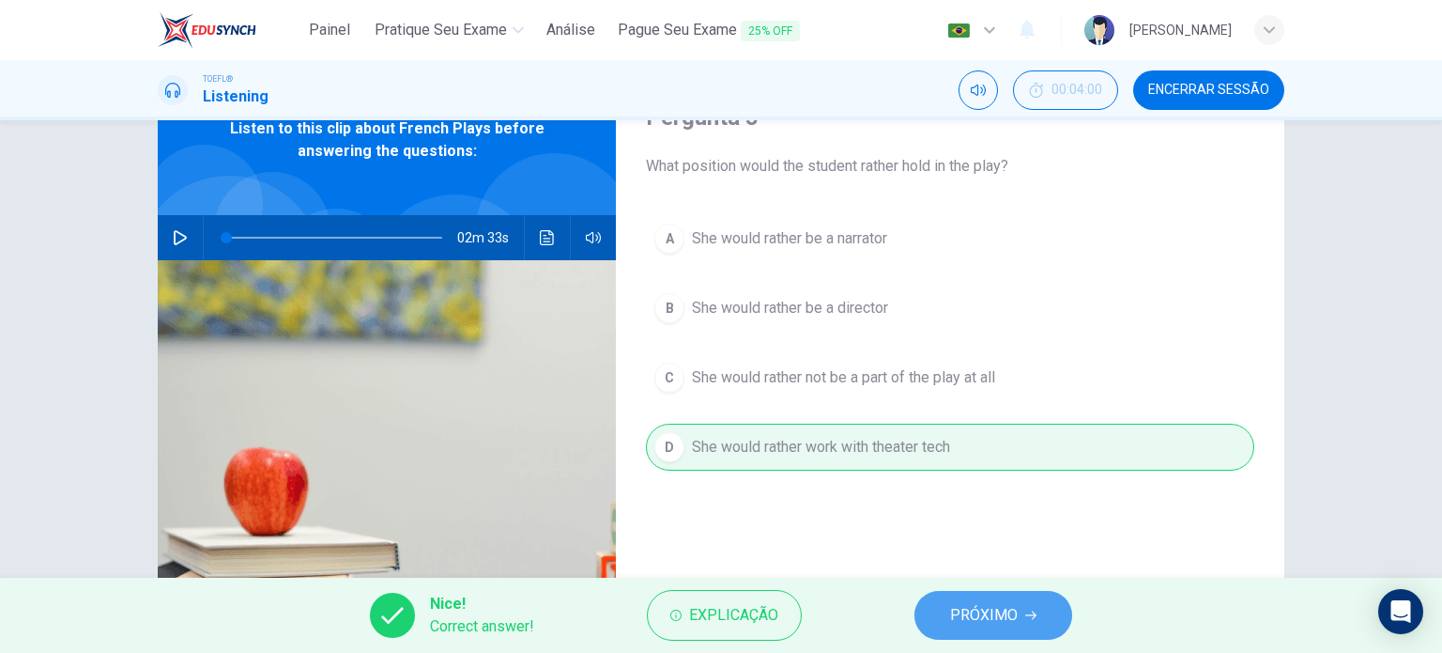
click at [963, 618] on span "PRÓXIMO" at bounding box center [984, 615] width 68 height 26
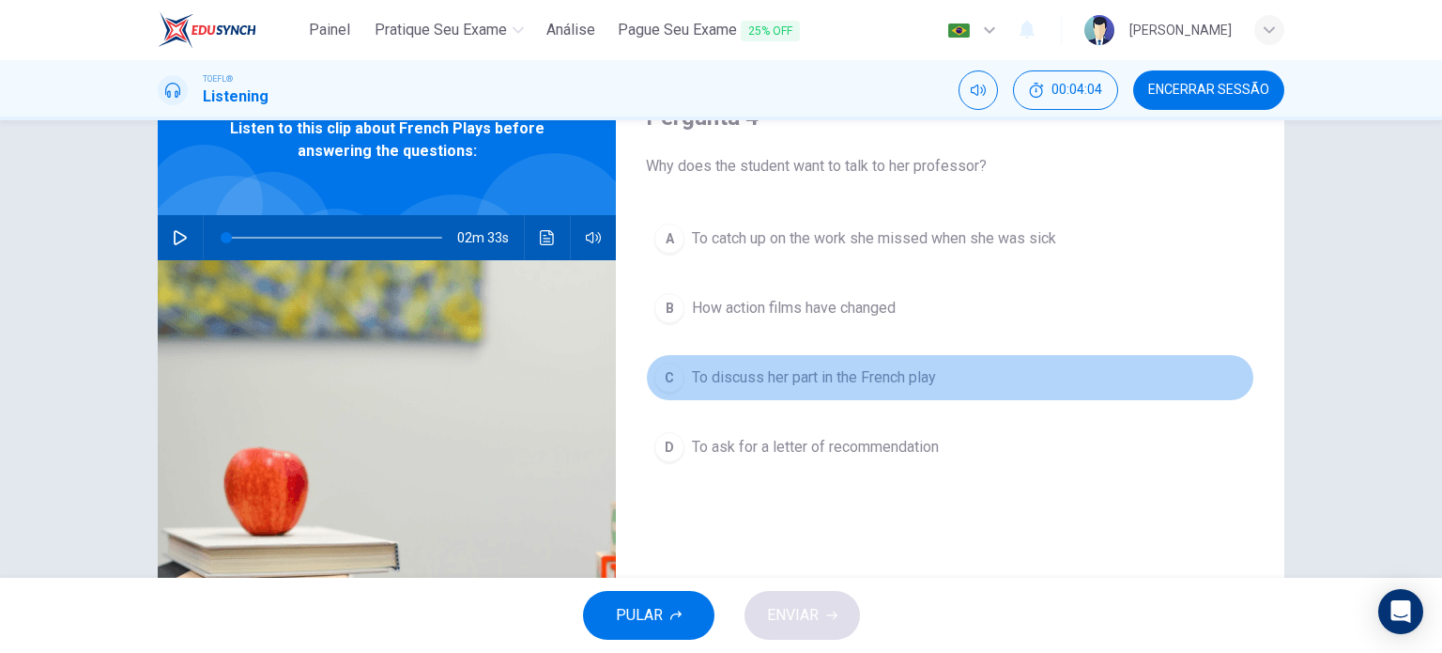
click at [856, 387] on span "To discuss her part in the French play" at bounding box center [814, 377] width 244 height 23
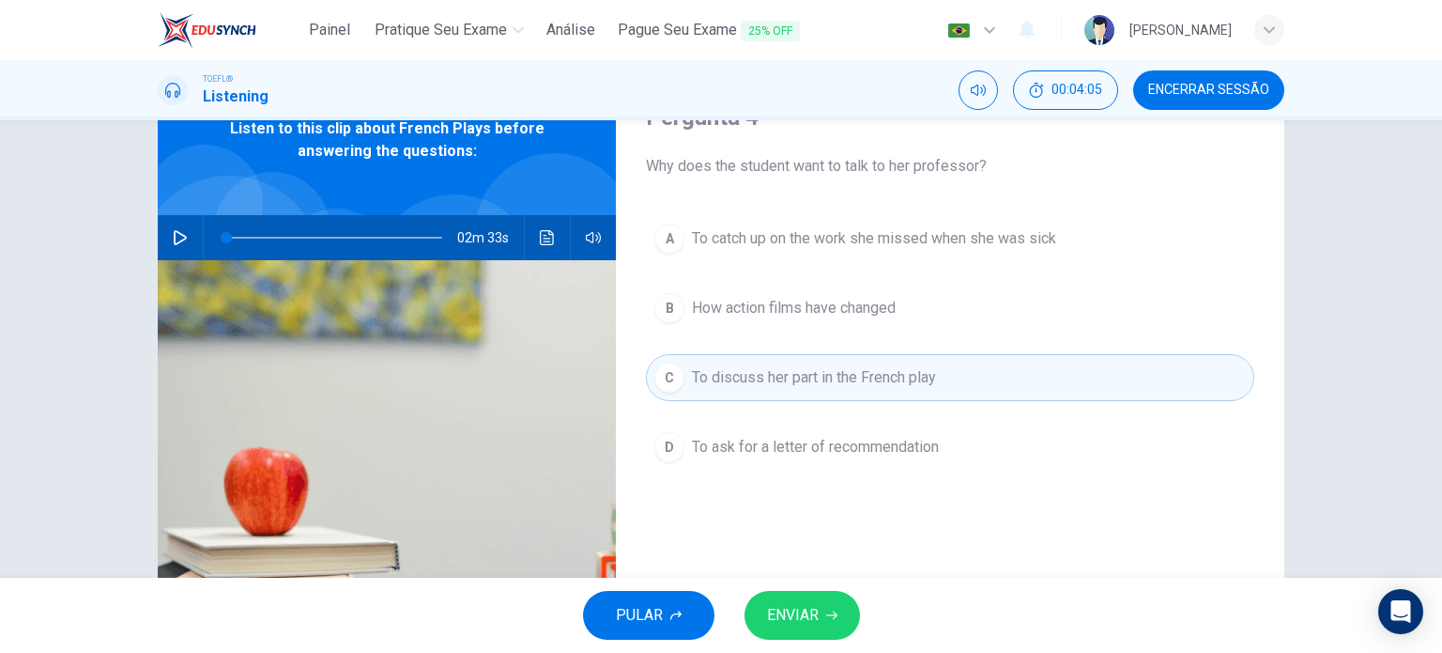
click at [782, 609] on span "ENVIAR" at bounding box center [793, 615] width 52 height 26
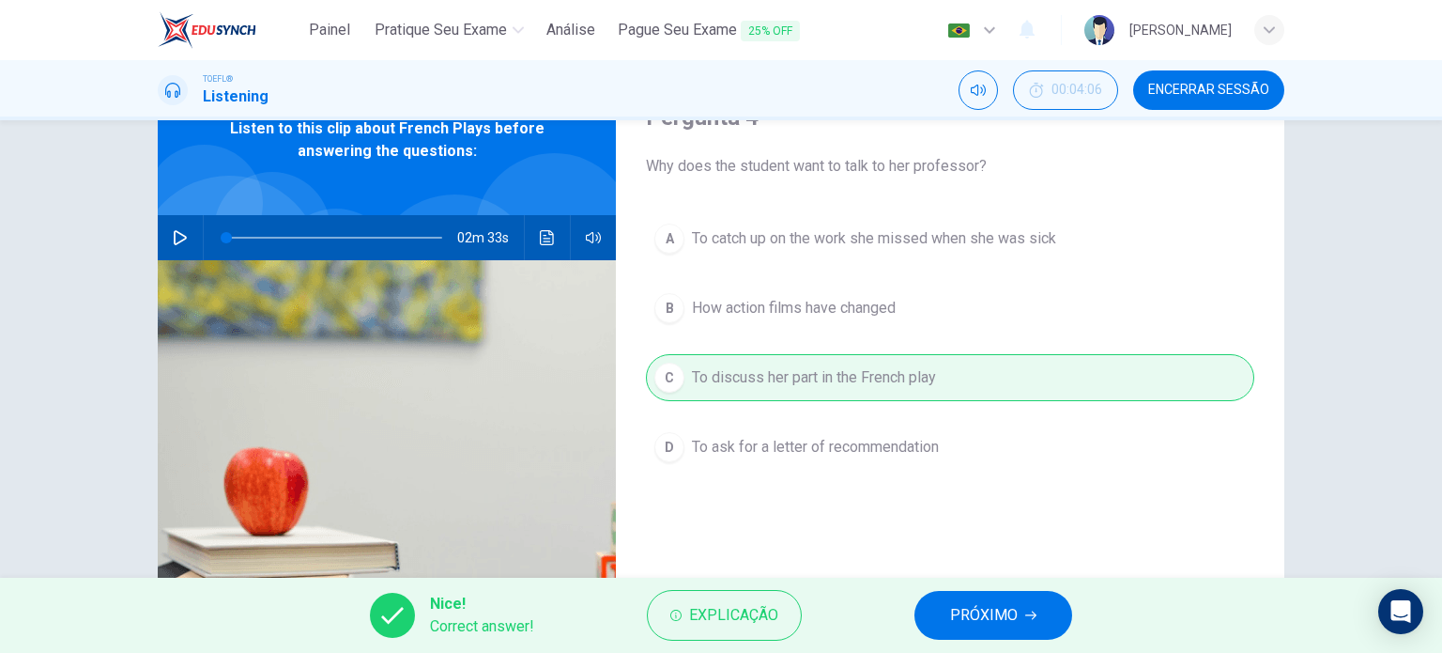
click at [997, 608] on span "PRÓXIMO" at bounding box center [984, 615] width 68 height 26
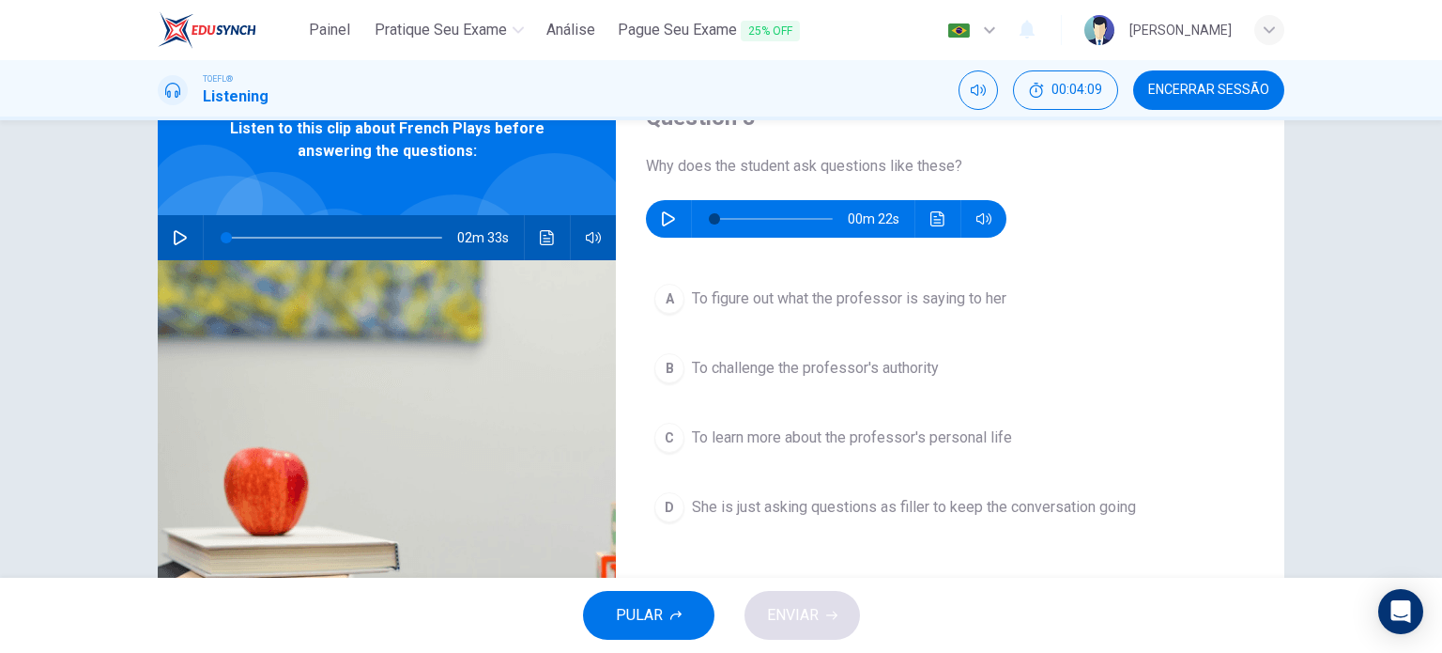
click at [663, 221] on icon "button" at bounding box center [668, 218] width 15 height 15
click at [886, 302] on span "To figure out what the professor is saying to her" at bounding box center [849, 298] width 315 height 23
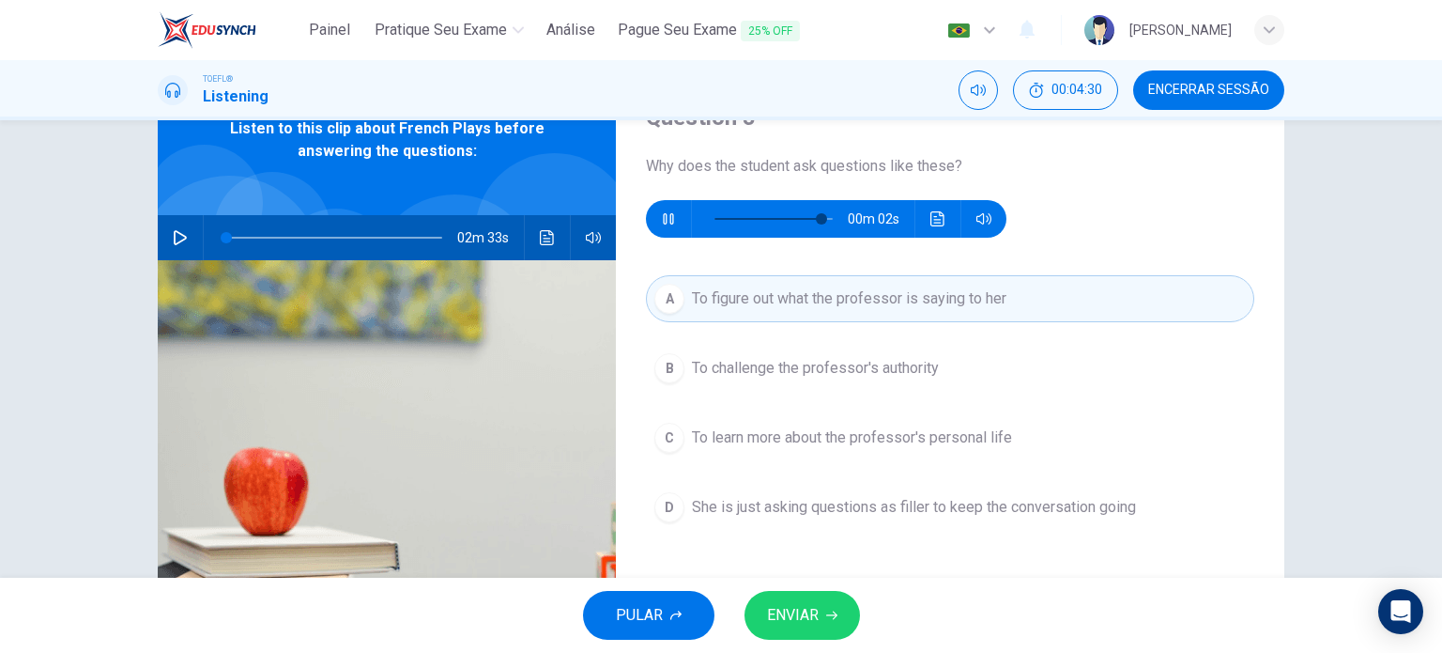
type input "95"
type input "0"
click at [836, 604] on button "ENVIAR" at bounding box center [803, 615] width 116 height 49
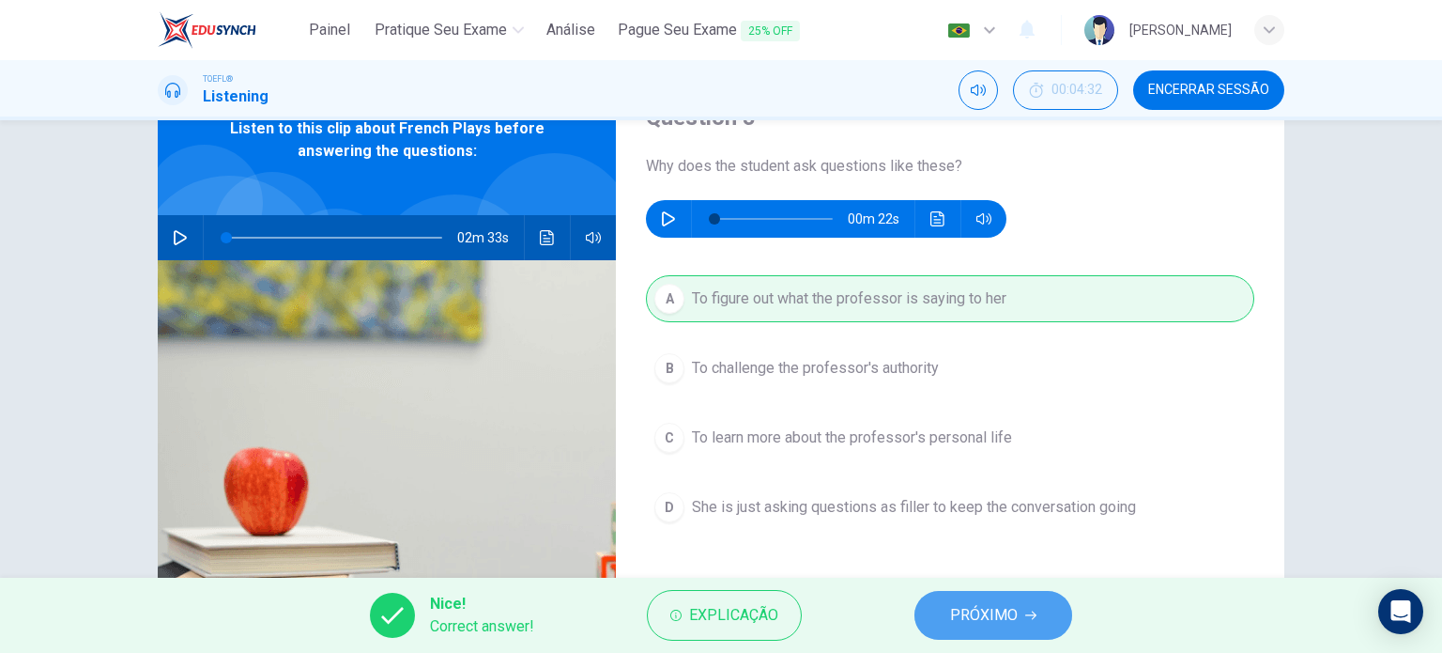
click at [957, 617] on span "PRÓXIMO" at bounding box center [984, 615] width 68 height 26
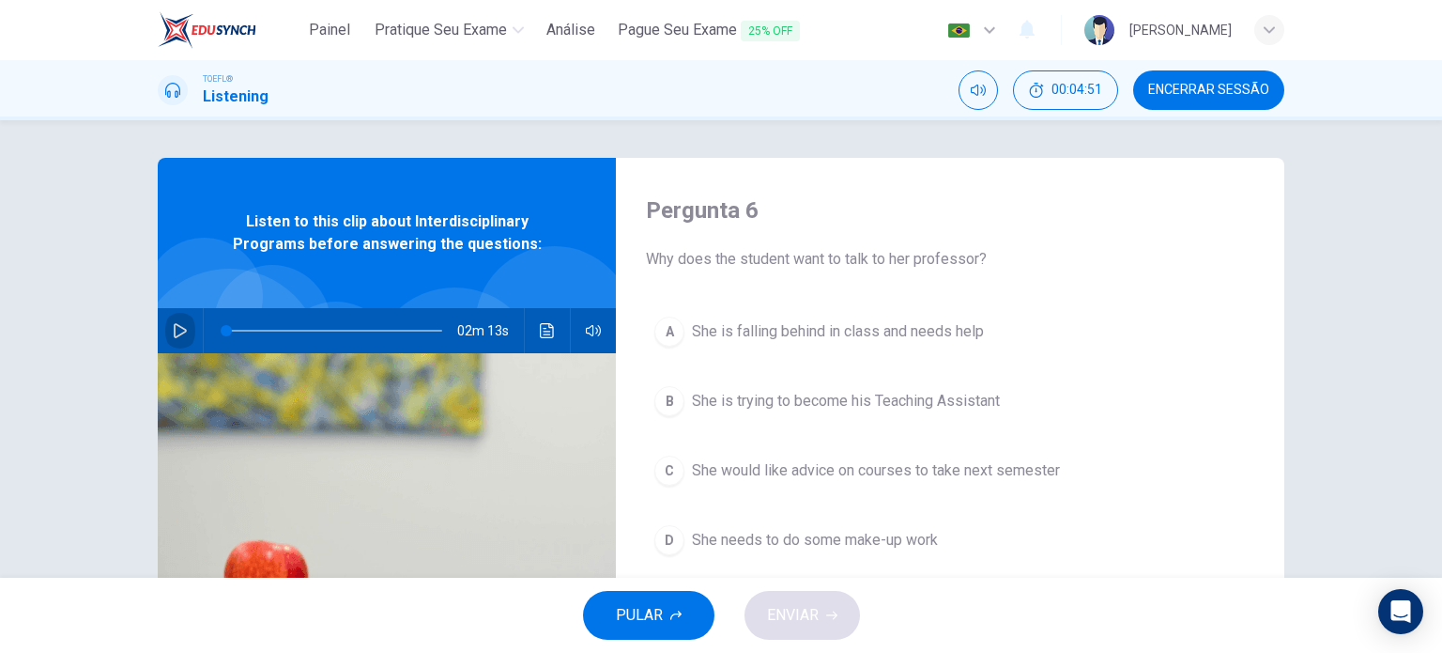
click at [181, 329] on icon "button" at bounding box center [180, 330] width 15 height 15
type input "0"
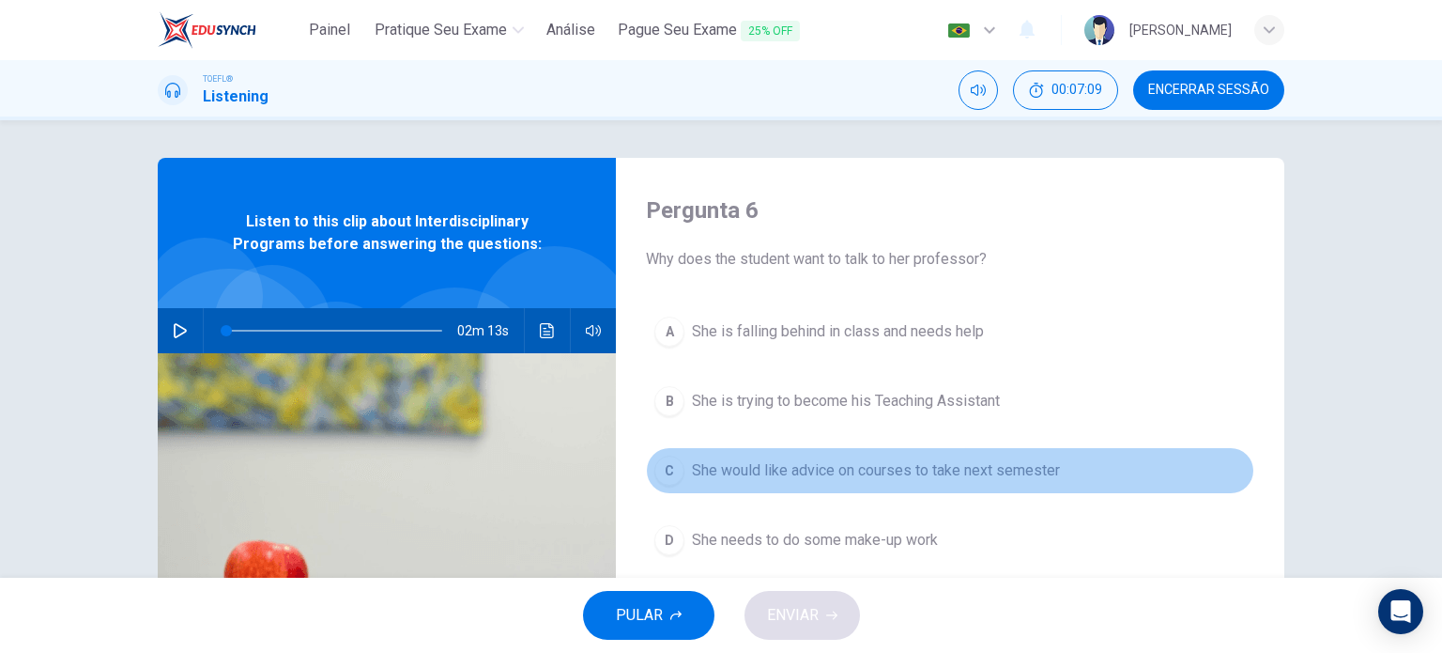
click at [867, 472] on span "She would like advice on courses to take next semester" at bounding box center [876, 470] width 368 height 23
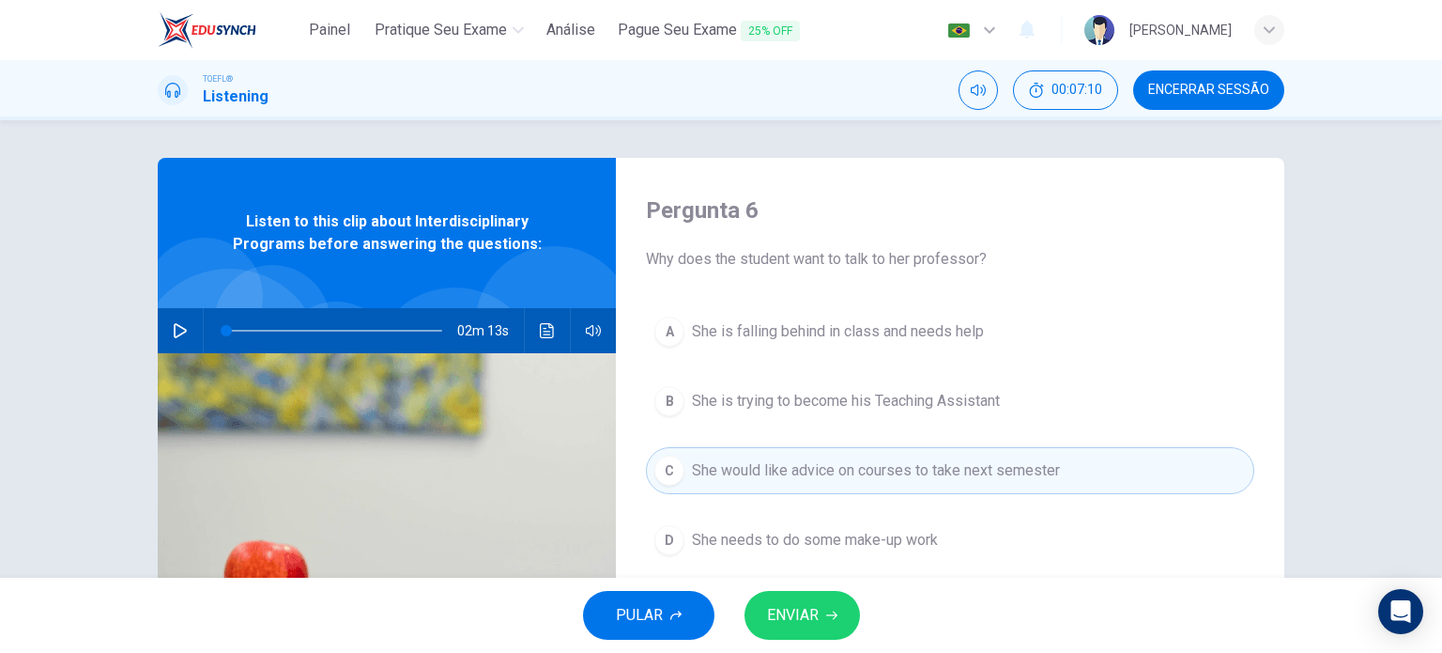
click at [809, 615] on span "ENVIAR" at bounding box center [793, 615] width 52 height 26
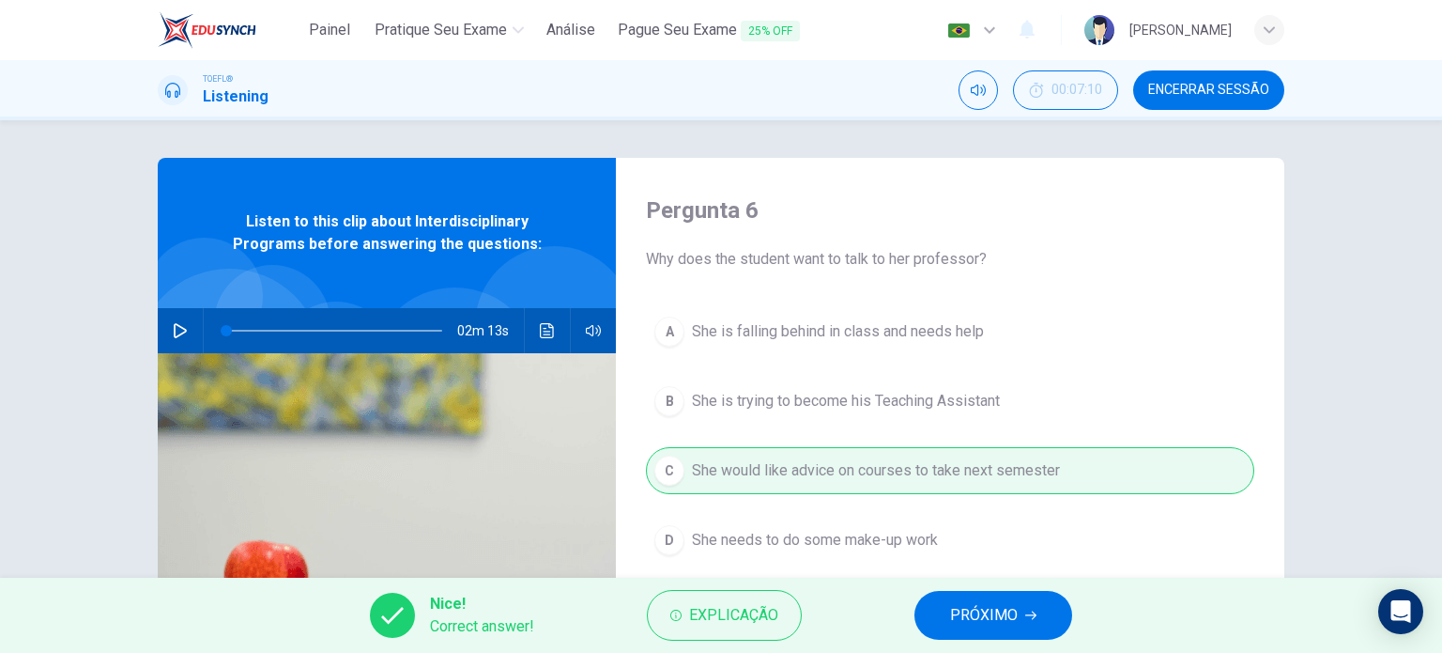
click at [958, 615] on span "PRÓXIMO" at bounding box center [984, 615] width 68 height 26
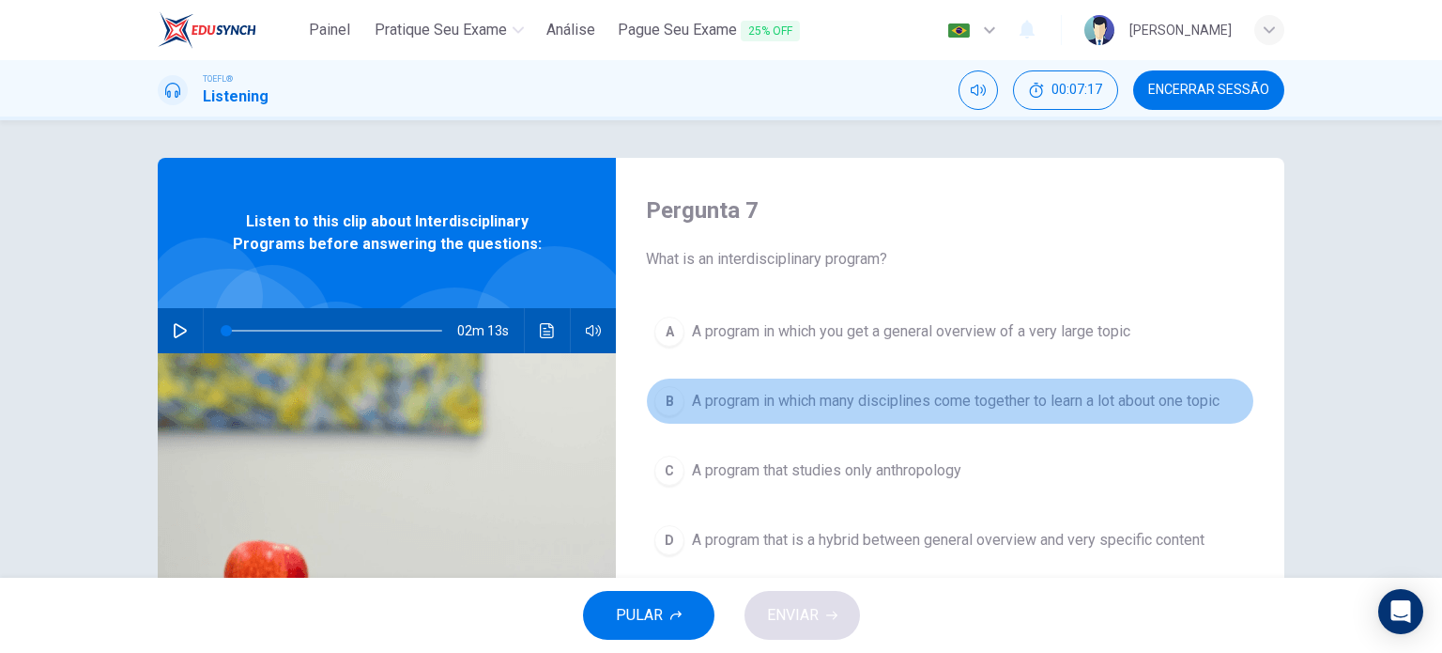
click at [965, 397] on span "A program in which many disciplines come together to learn a lot about one topic" at bounding box center [956, 401] width 528 height 23
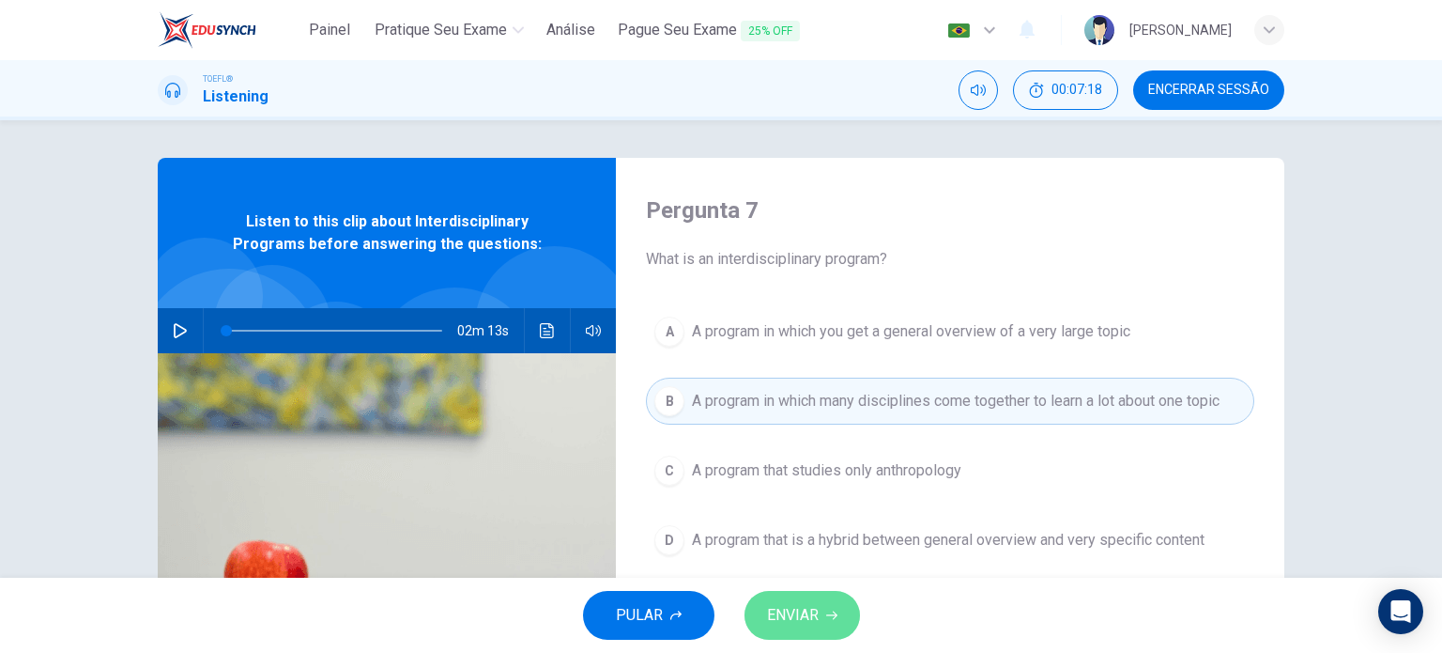
click at [783, 604] on span "ENVIAR" at bounding box center [793, 615] width 52 height 26
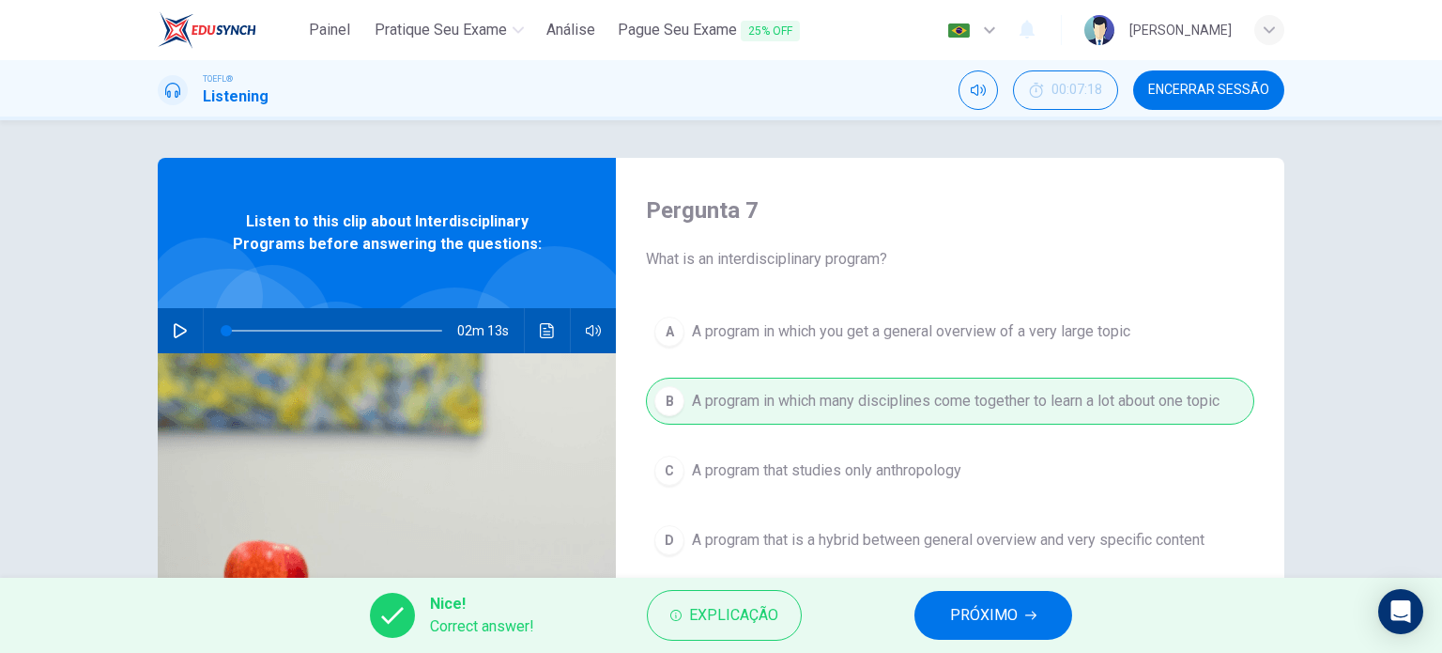
click at [964, 604] on span "PRÓXIMO" at bounding box center [984, 615] width 68 height 26
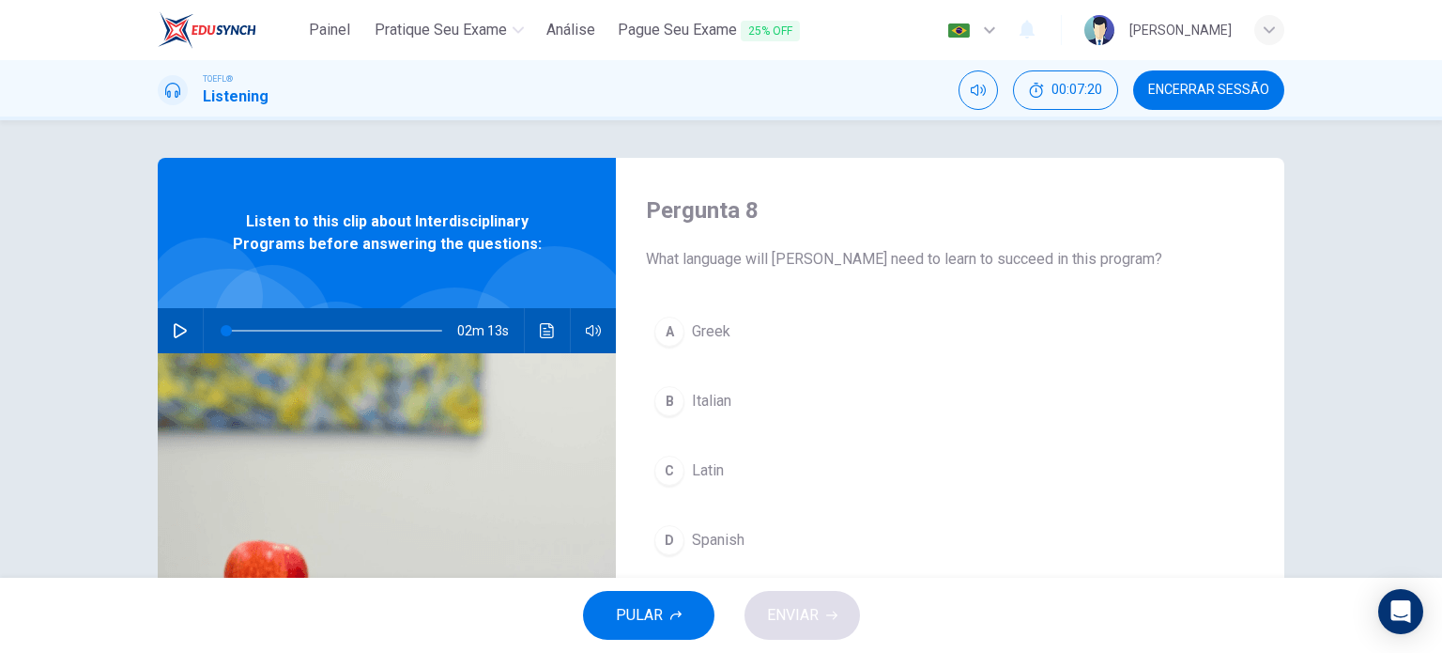
click at [702, 471] on span "Latin" at bounding box center [708, 470] width 32 height 23
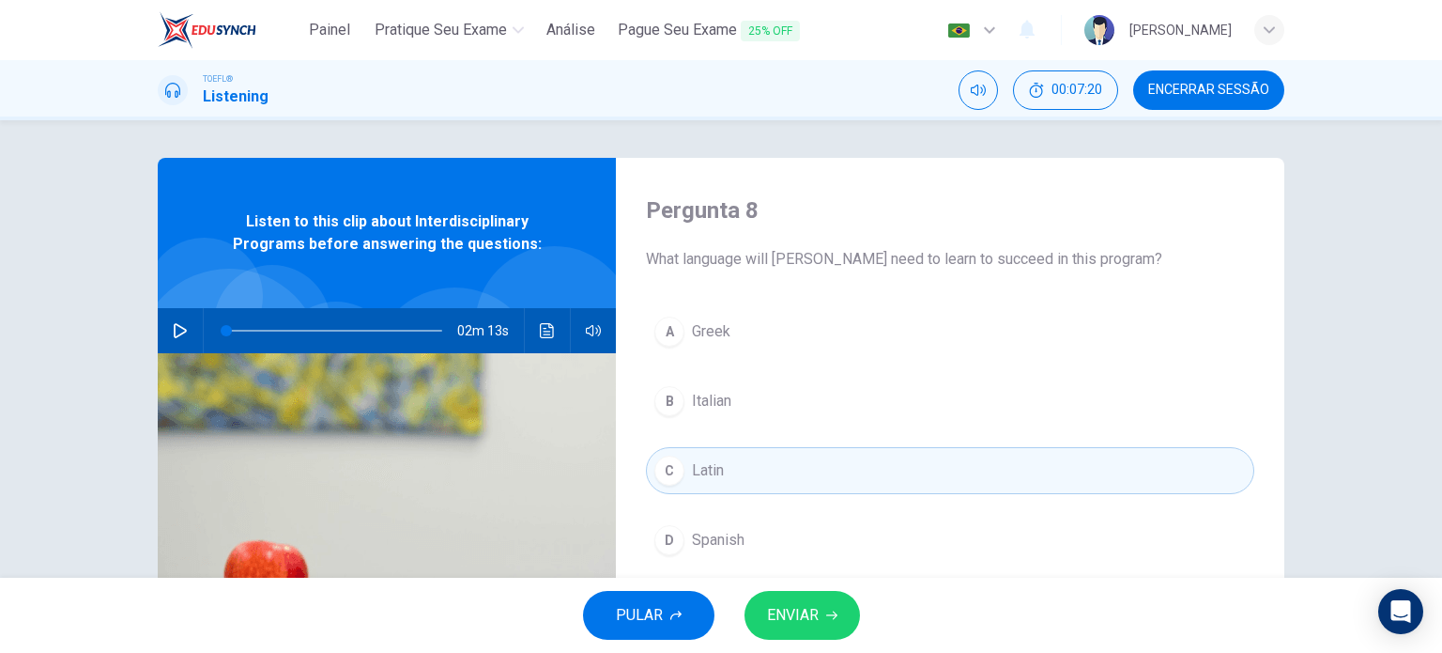
click at [780, 623] on span "ENVIAR" at bounding box center [793, 615] width 52 height 26
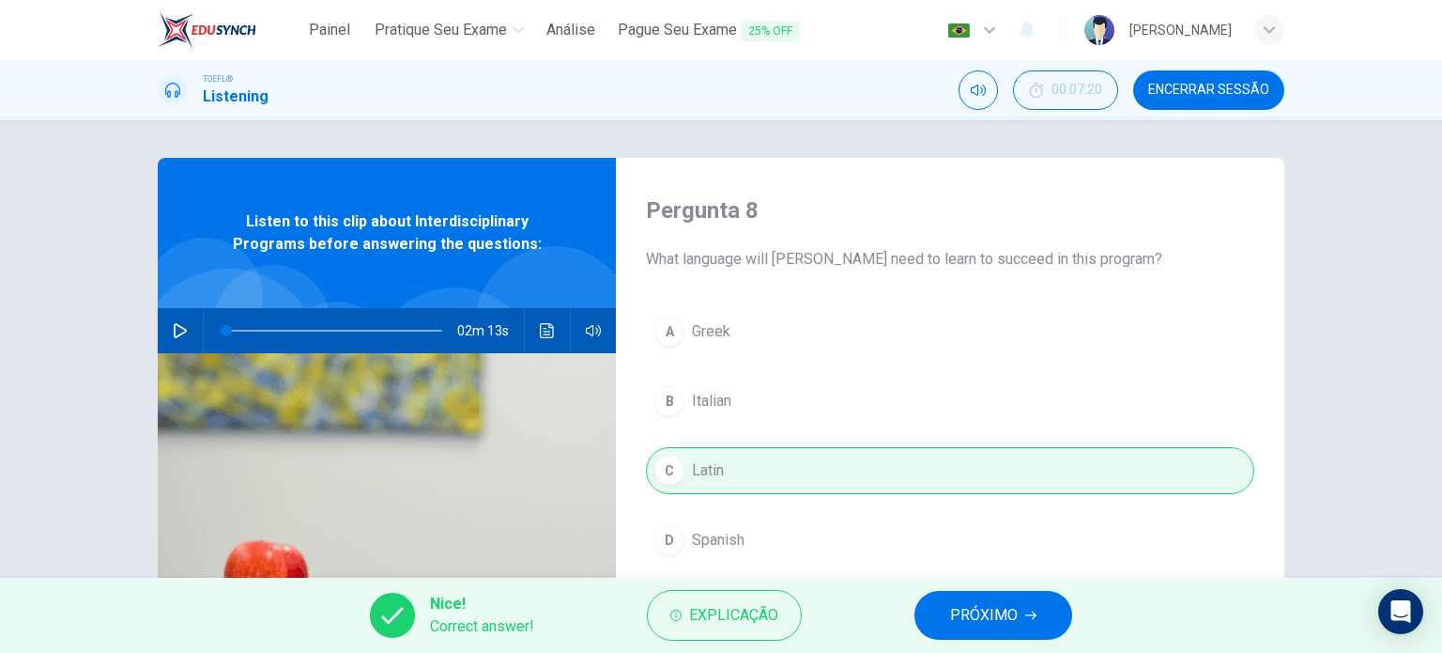
click at [976, 605] on span "PRÓXIMO" at bounding box center [984, 615] width 68 height 26
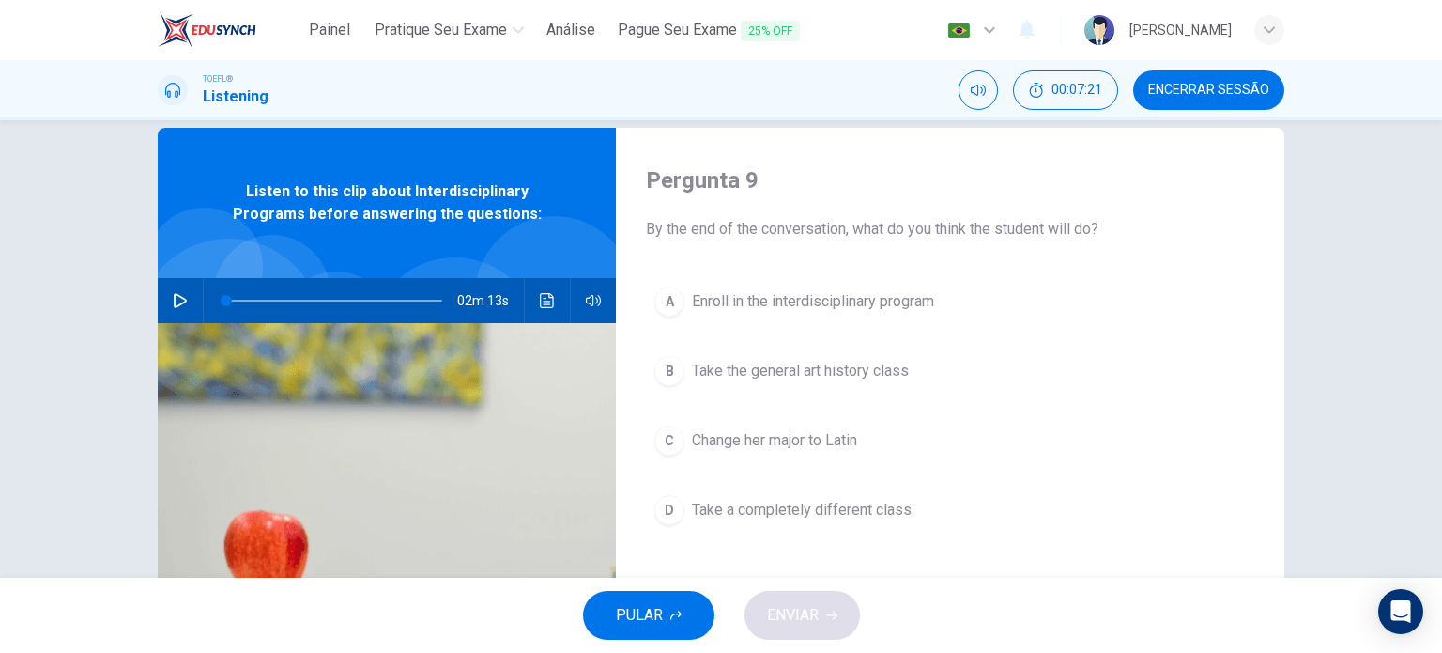
scroll to position [30, 0]
click at [836, 318] on button "A Enroll in the interdisciplinary program" at bounding box center [950, 301] width 609 height 47
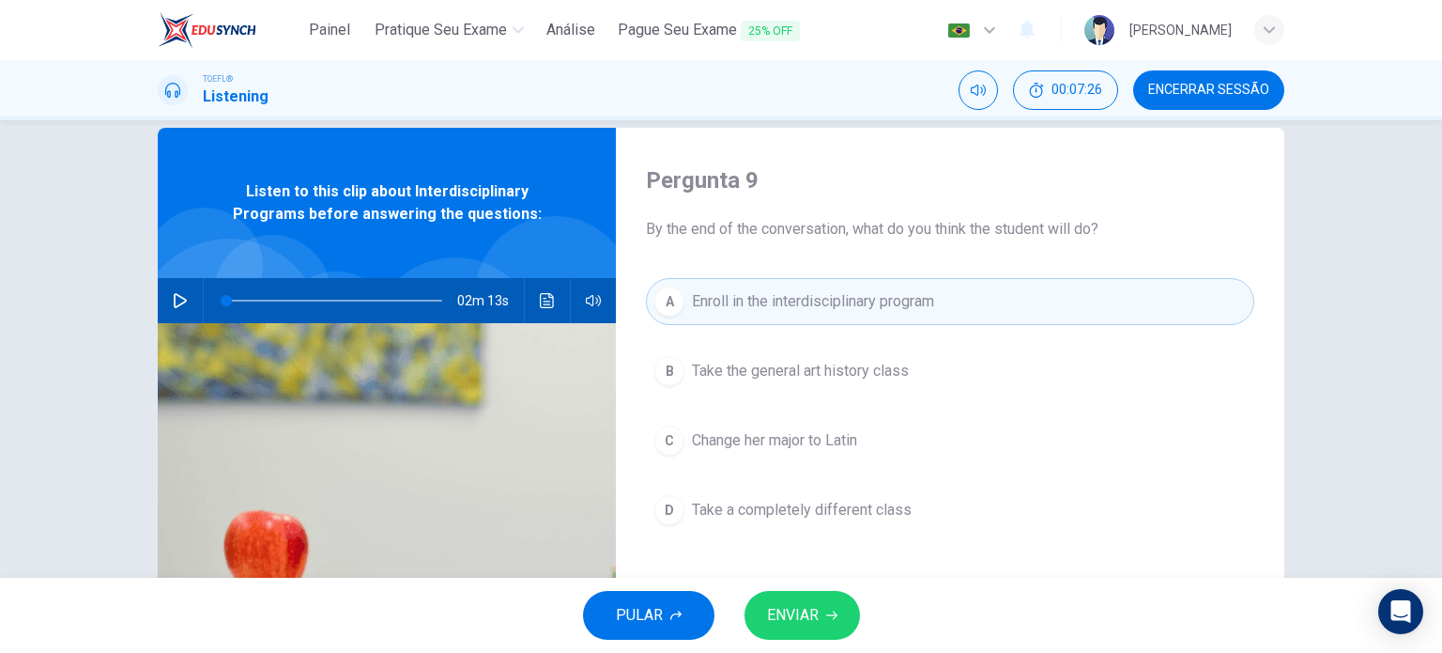
click at [813, 621] on span "ENVIAR" at bounding box center [793, 615] width 52 height 26
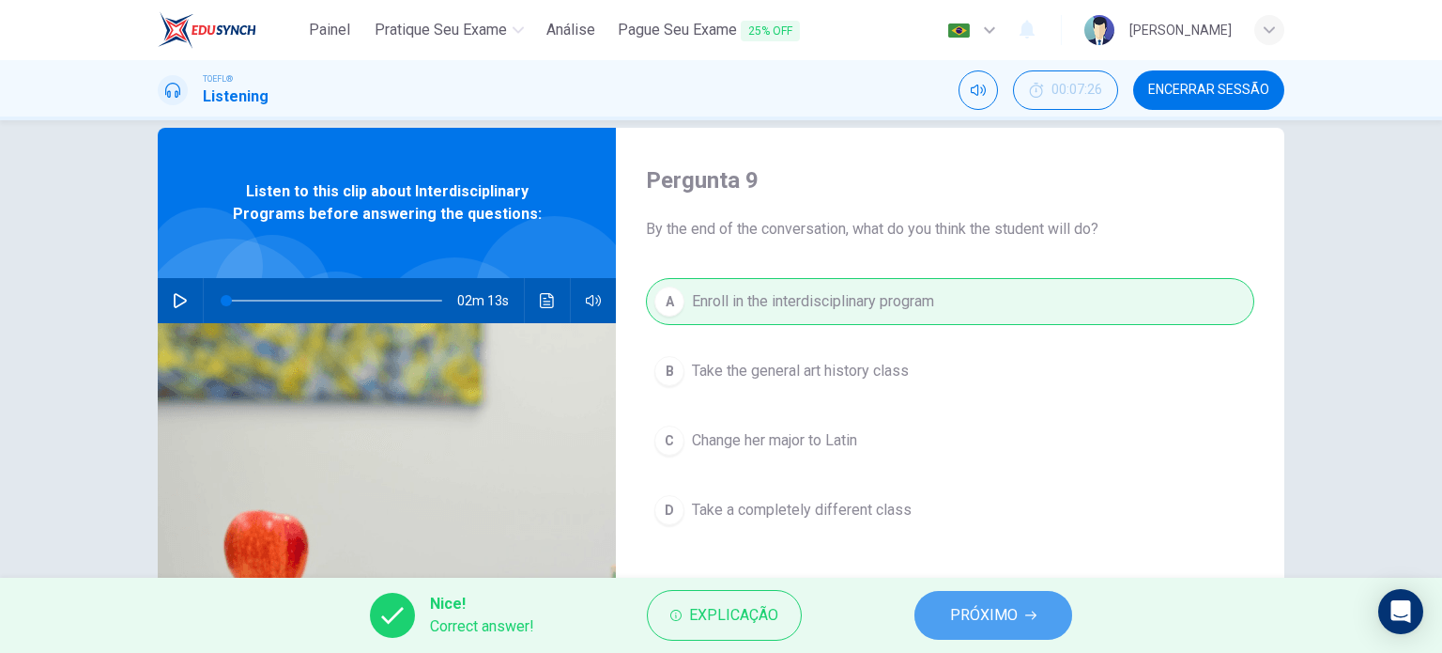
click at [961, 626] on span "PRÓXIMO" at bounding box center [984, 615] width 68 height 26
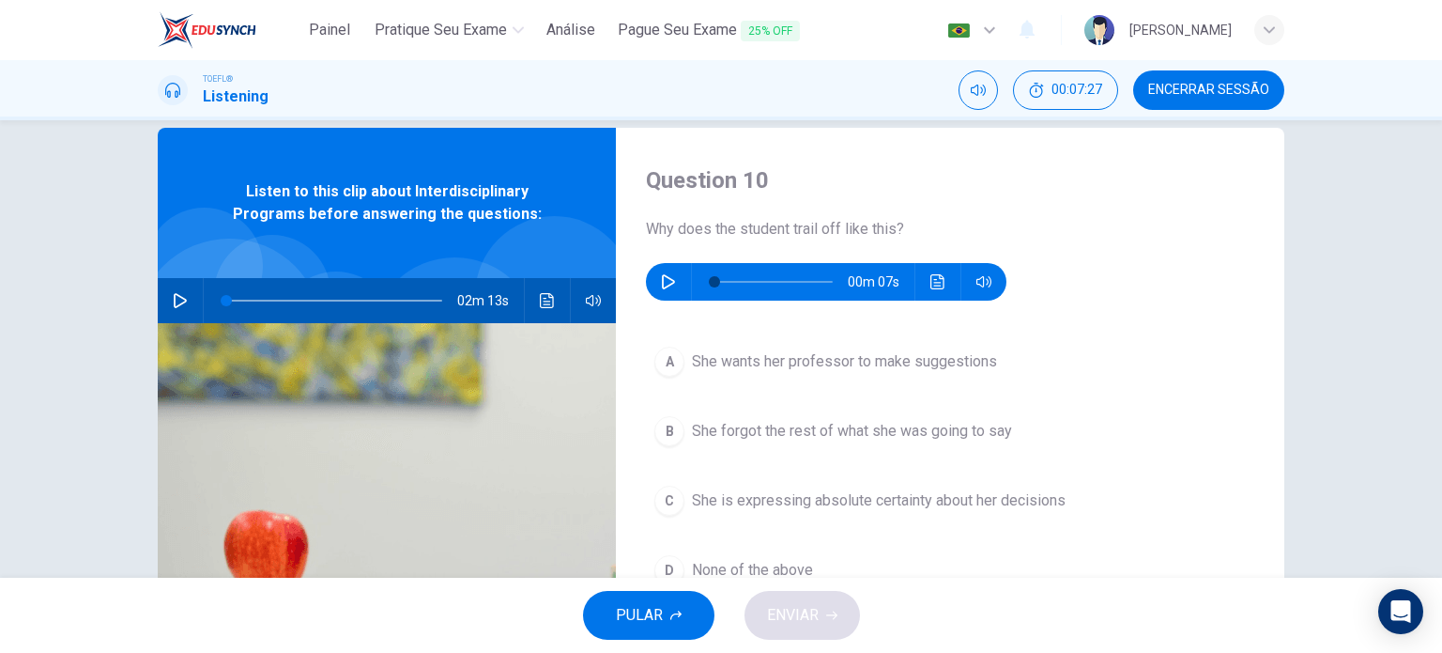
click at [664, 283] on icon "button" at bounding box center [668, 281] width 15 height 15
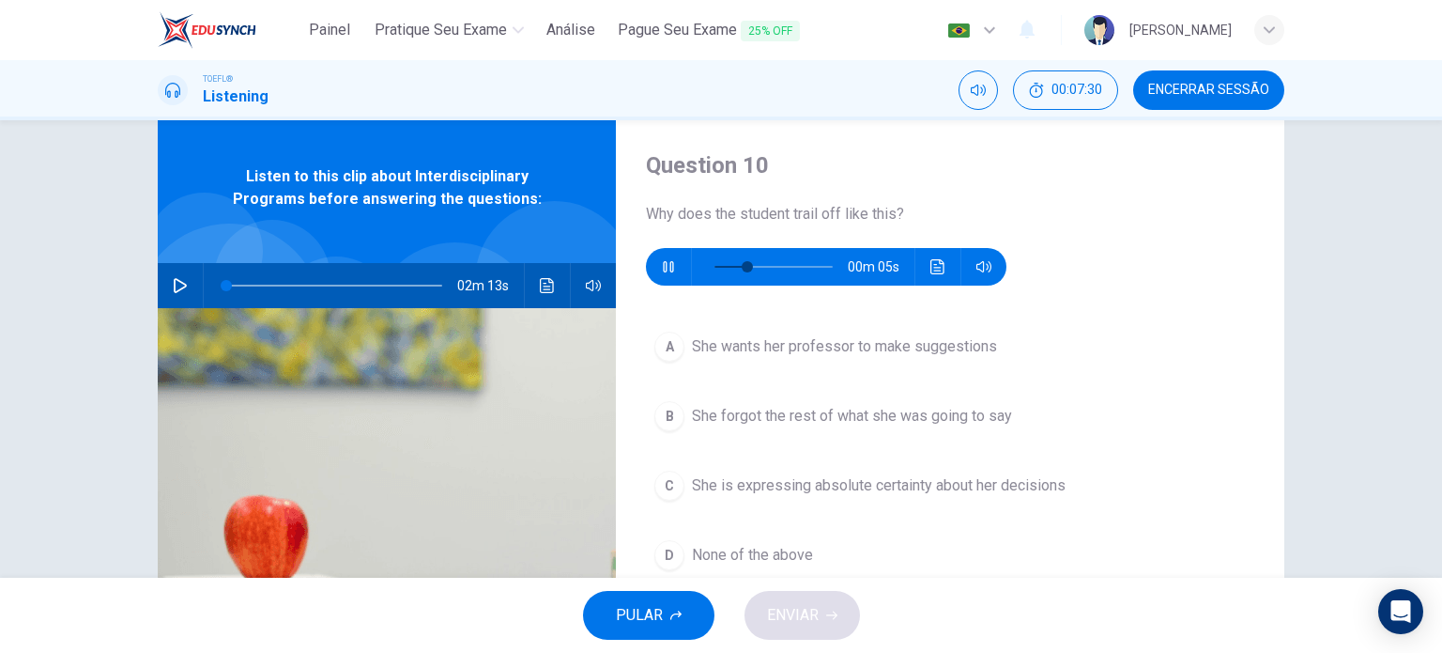
scroll to position [45, 0]
type input "0"
click at [902, 343] on span "She wants her professor to make suggestions" at bounding box center [844, 346] width 305 height 23
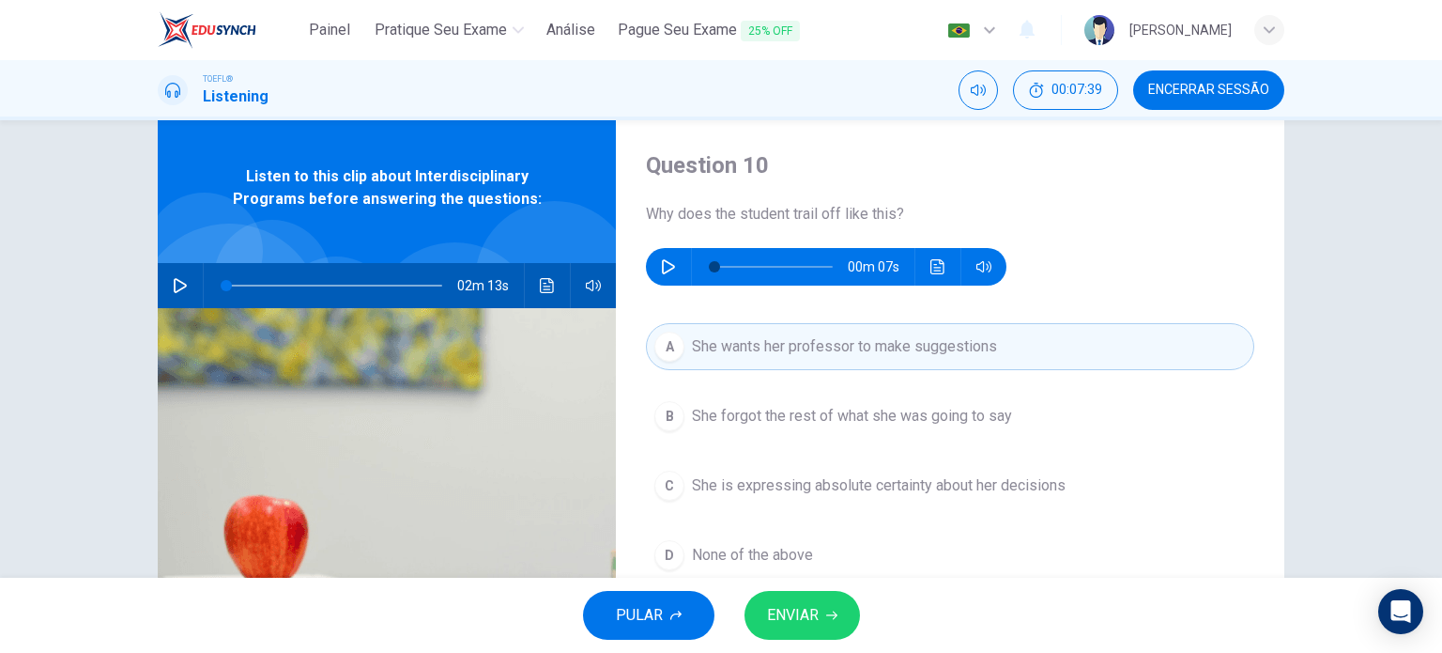
click at [831, 615] on icon "button" at bounding box center [831, 614] width 11 height 11
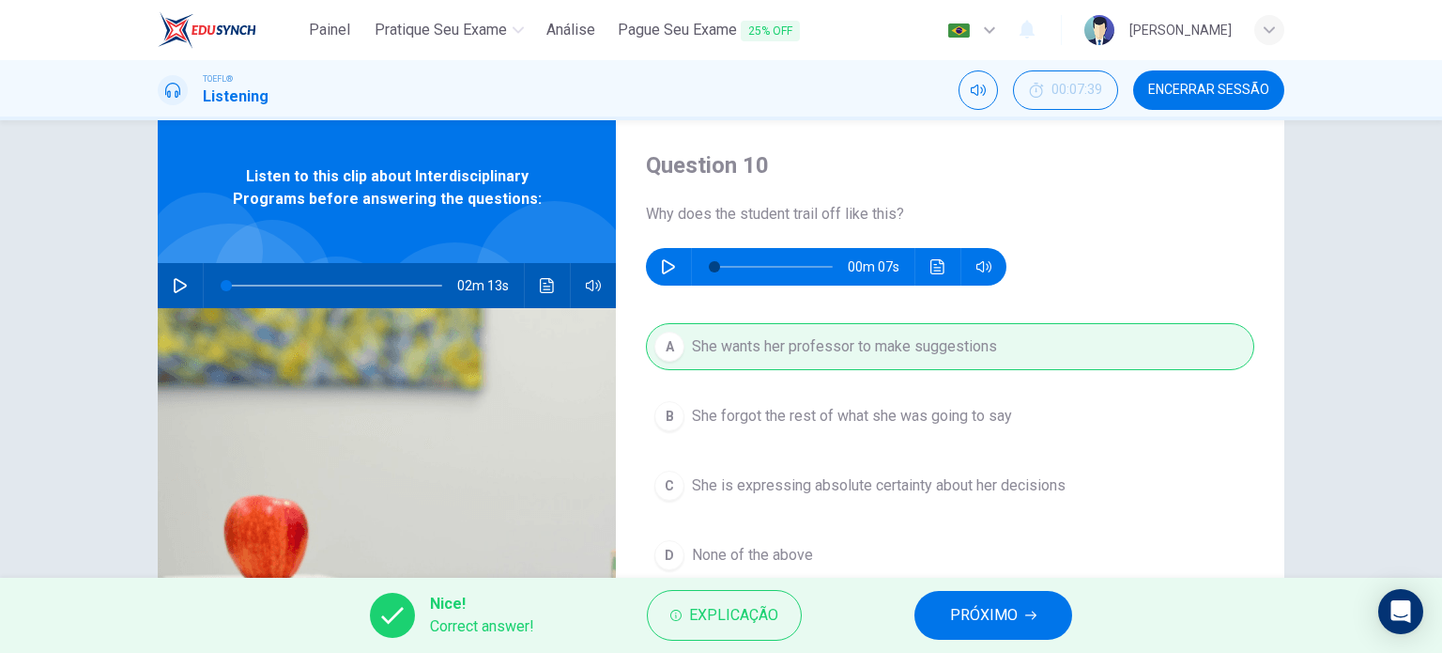
click at [943, 619] on button "PRÓXIMO" at bounding box center [994, 615] width 158 height 49
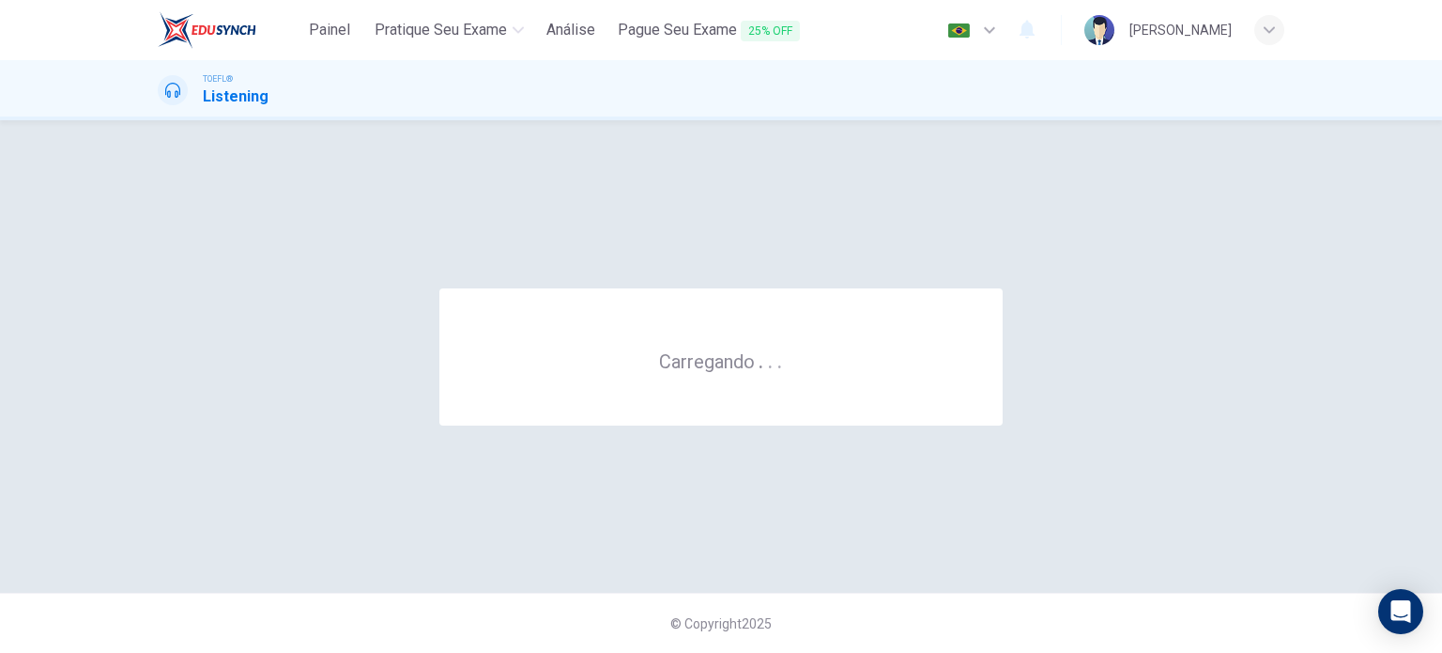
scroll to position [0, 0]
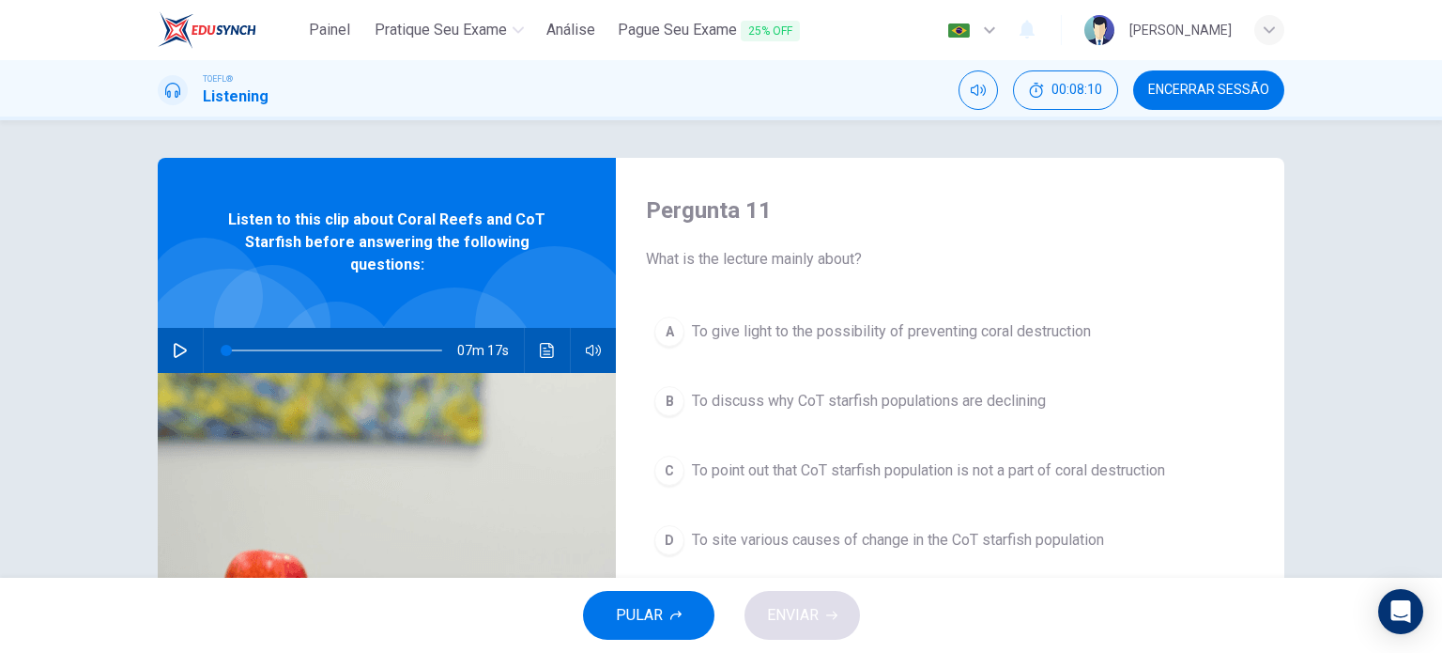
click at [174, 348] on icon "button" at bounding box center [180, 350] width 15 height 15
click at [225, 353] on span at bounding box center [230, 350] width 11 height 11
click at [336, 351] on span at bounding box center [341, 350] width 11 height 11
click at [302, 476] on img at bounding box center [387, 592] width 458 height 438
click at [368, 349] on span at bounding box center [372, 350] width 11 height 11
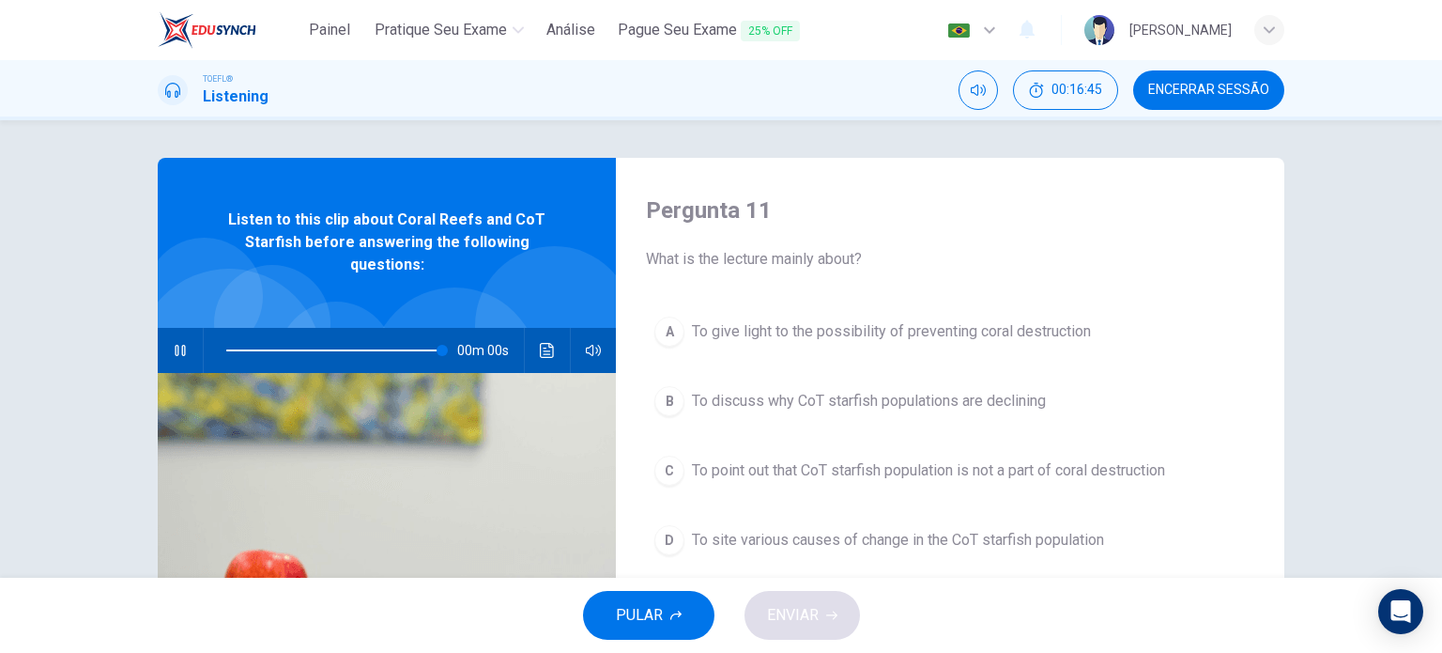
type input "0"
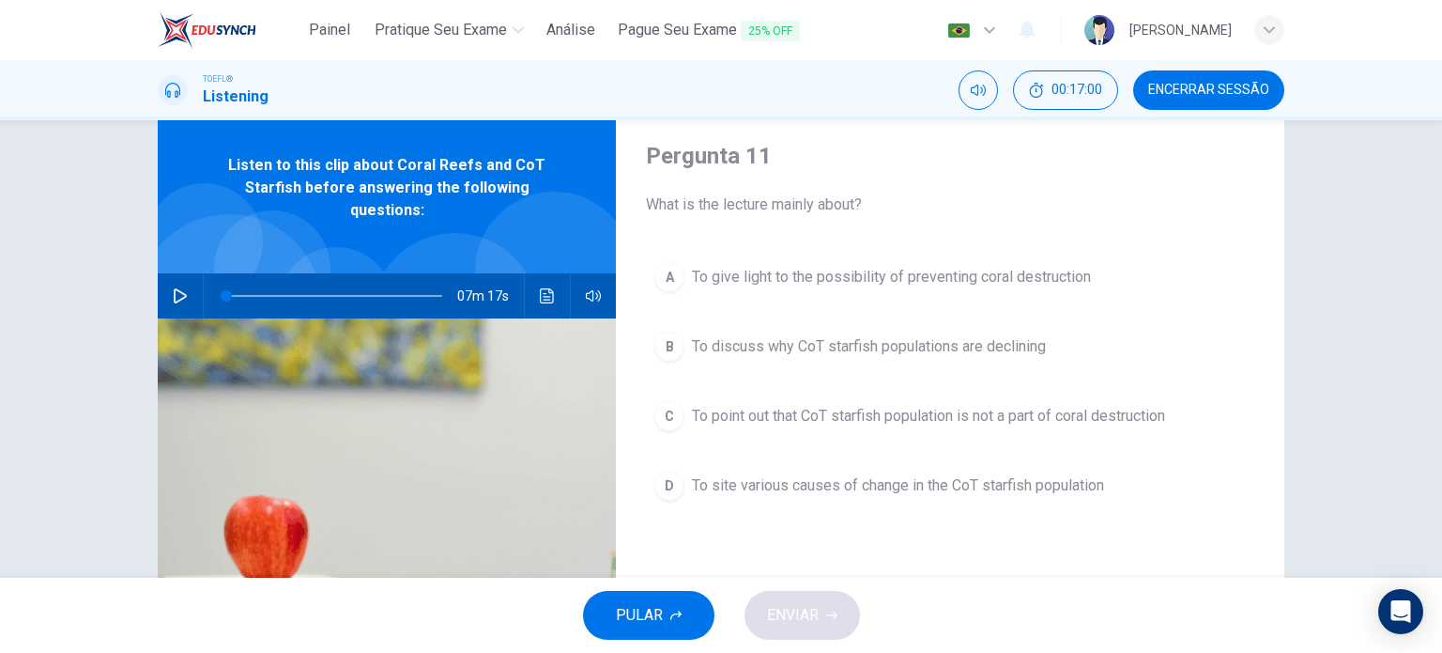
scroll to position [55, 0]
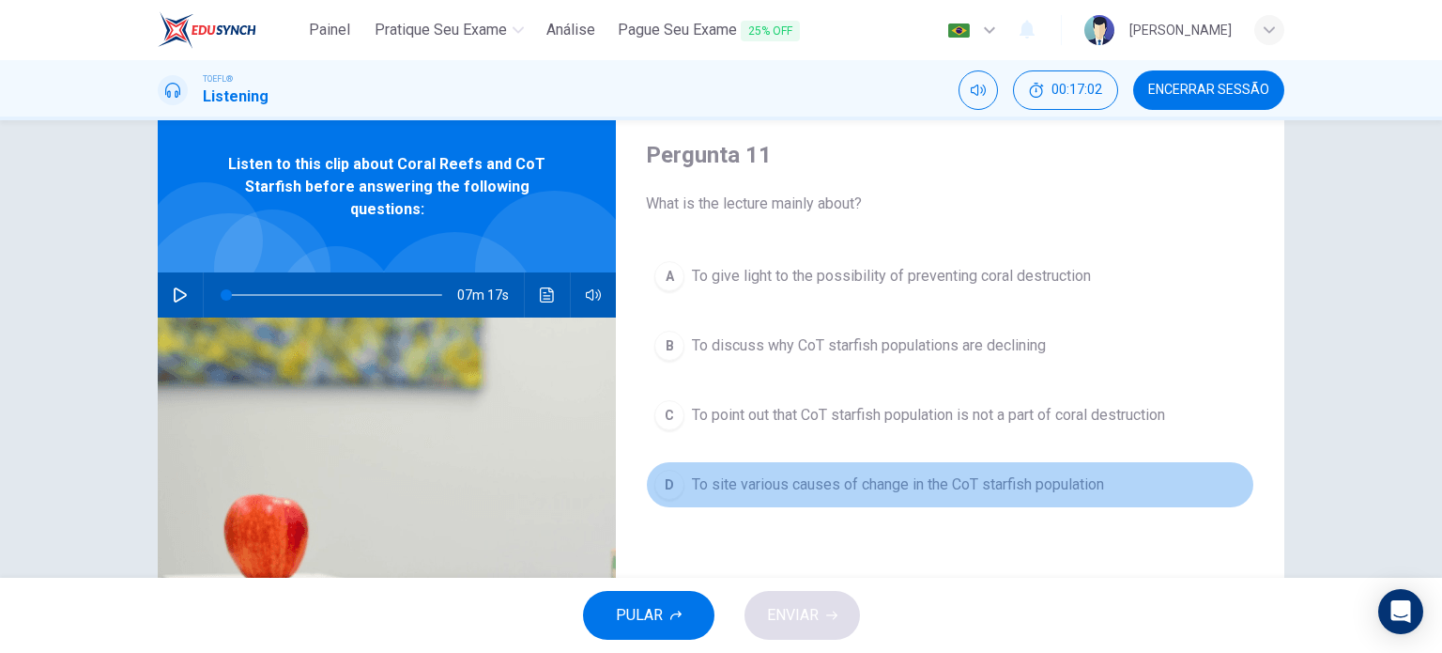
click at [786, 491] on span "To site various causes of change in the CoT starfish population" at bounding box center [898, 484] width 412 height 23
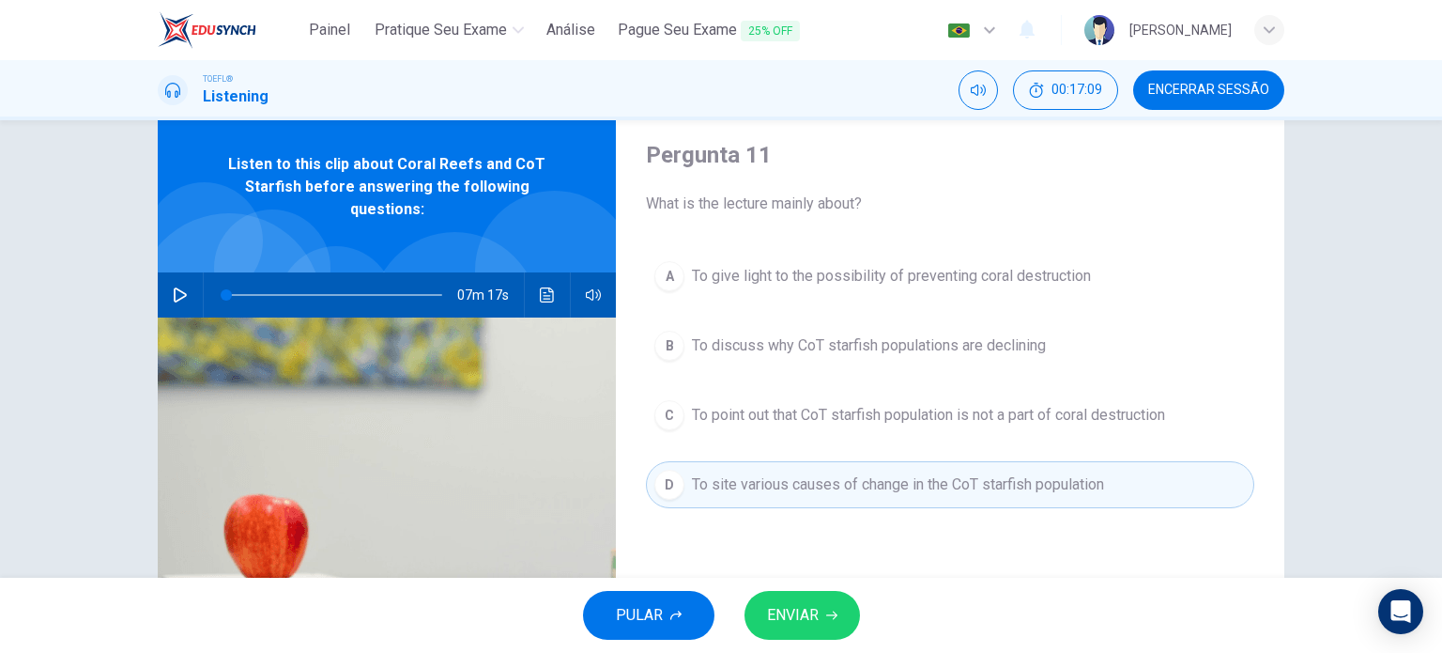
click at [819, 619] on button "ENVIAR" at bounding box center [803, 615] width 116 height 49
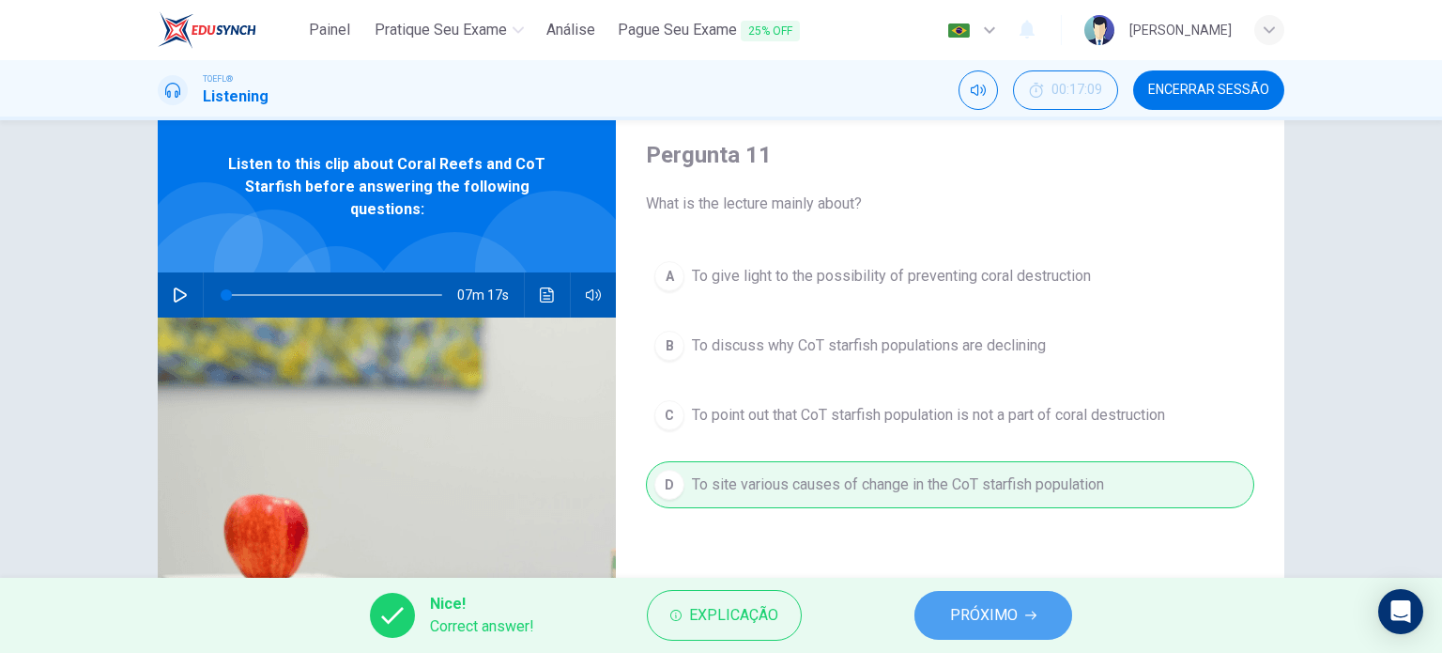
click at [992, 623] on span "PRÓXIMO" at bounding box center [984, 615] width 68 height 26
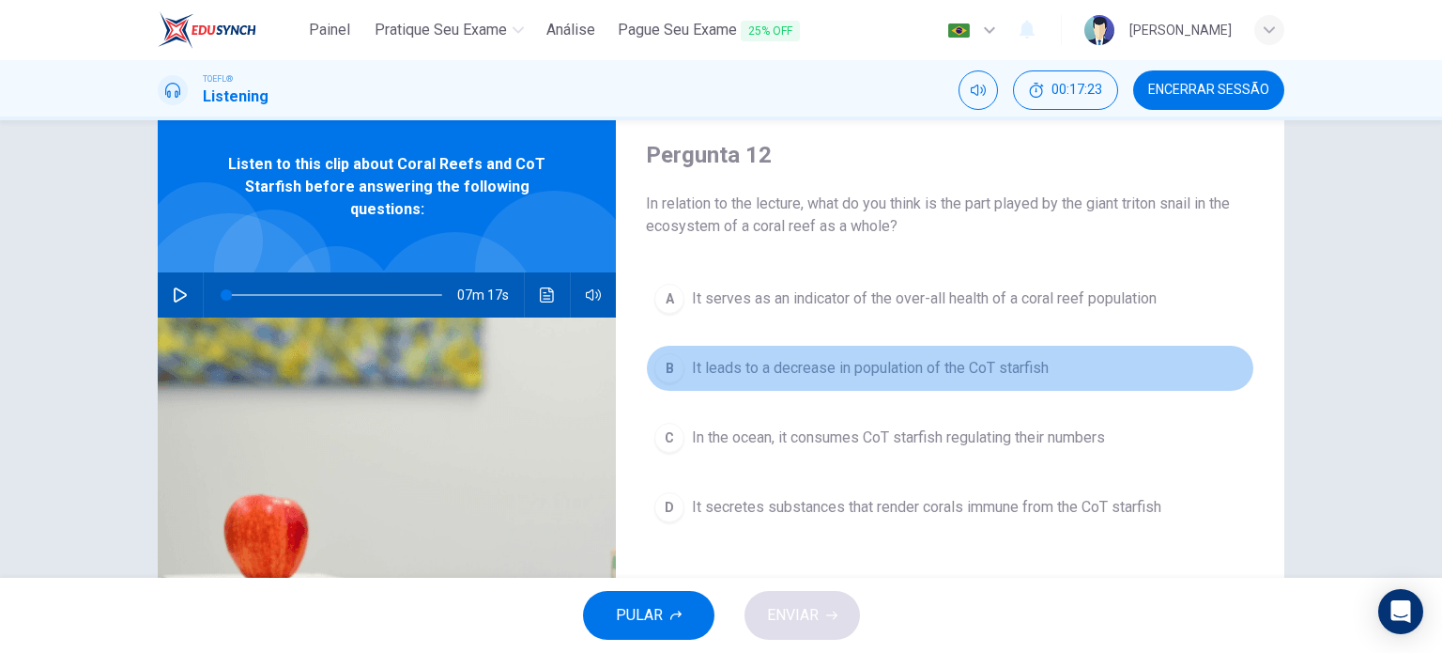
click at [935, 371] on span "It leads to a decrease in population of the CoT starfish" at bounding box center [870, 368] width 357 height 23
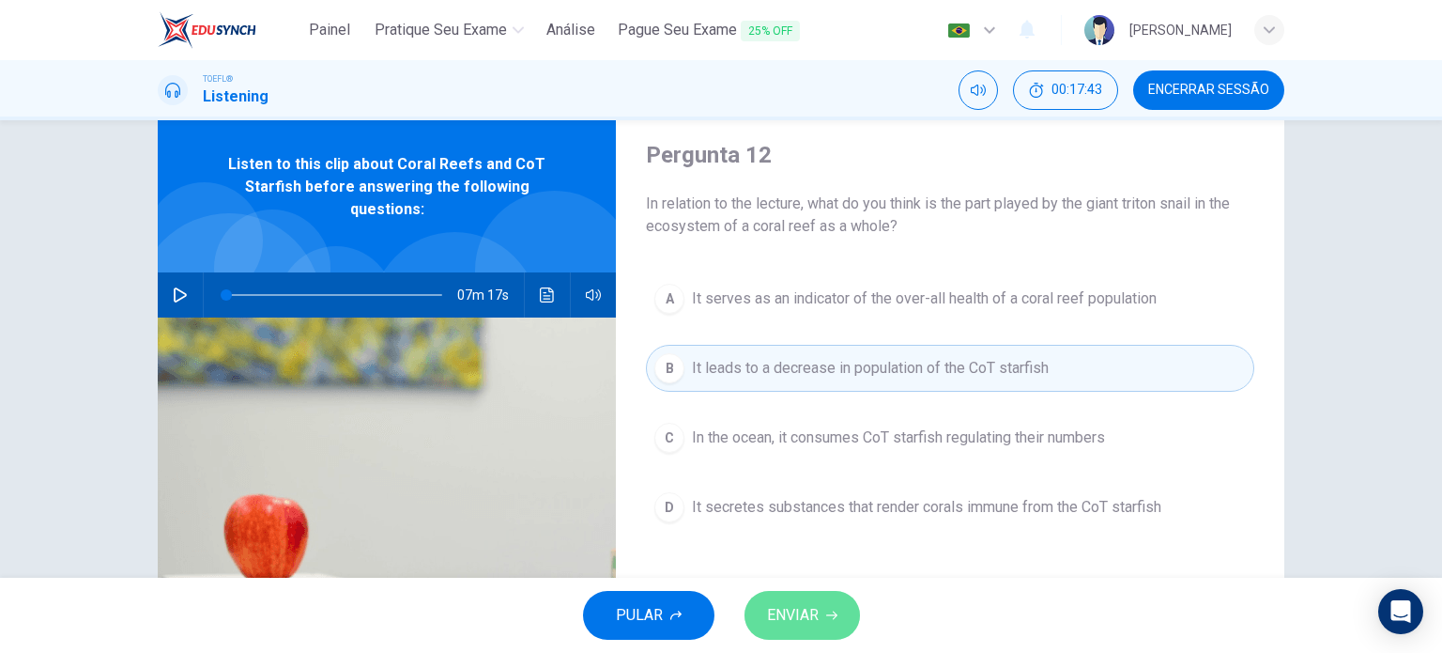
click at [818, 625] on span "ENVIAR" at bounding box center [793, 615] width 52 height 26
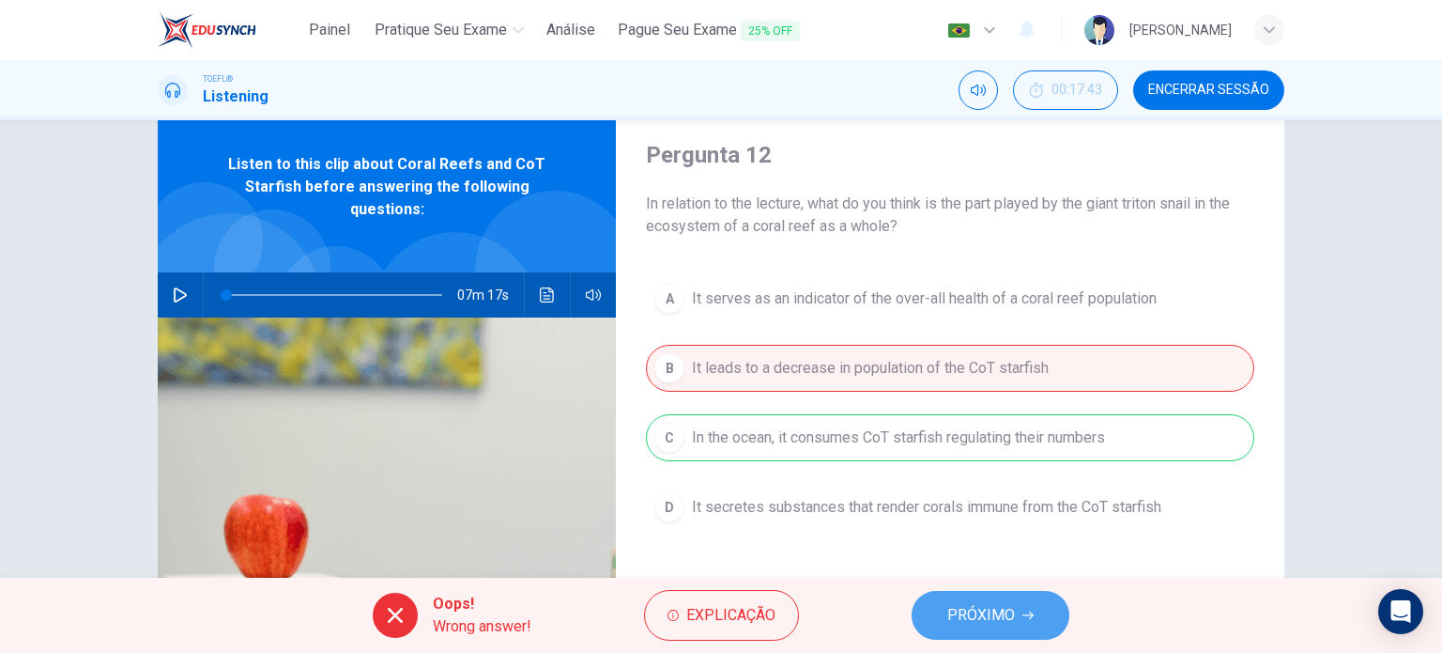
click at [936, 611] on button "PRÓXIMO" at bounding box center [991, 615] width 158 height 49
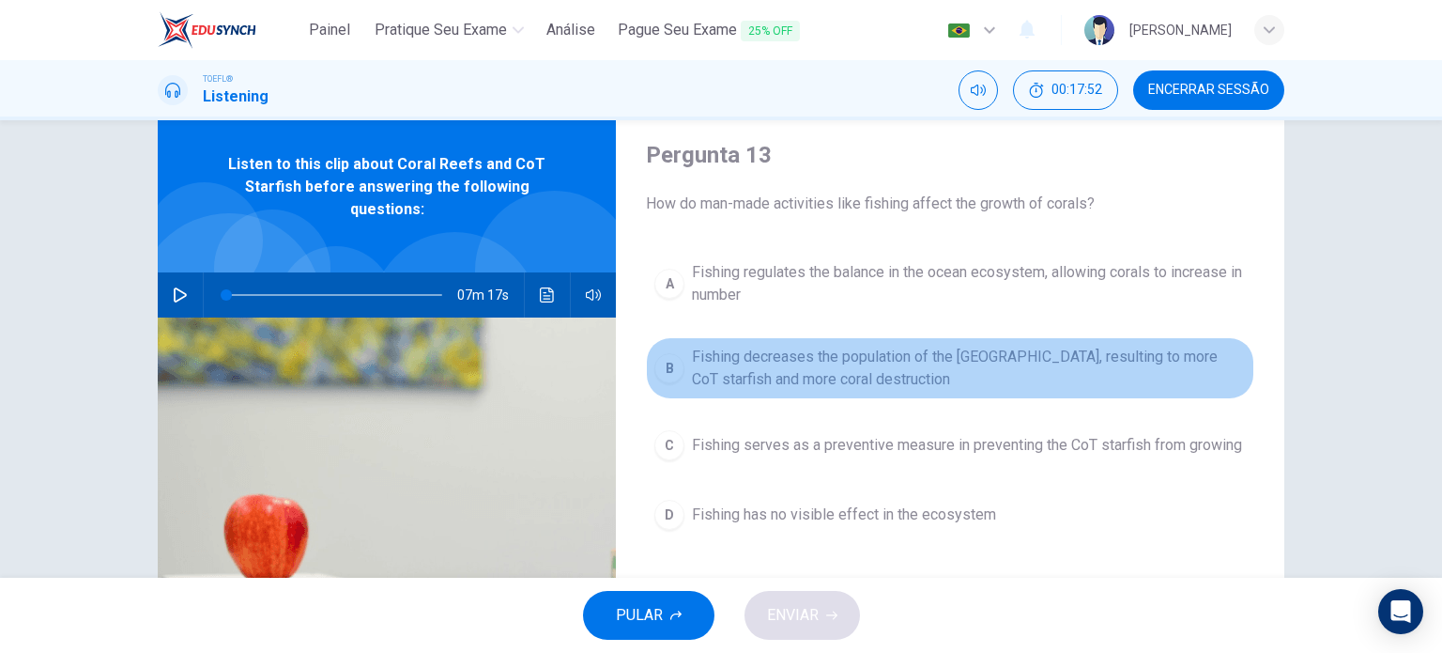
click at [950, 367] on span "Fishing decreases the population of the [GEOGRAPHIC_DATA], resulting to more Co…" at bounding box center [969, 368] width 554 height 45
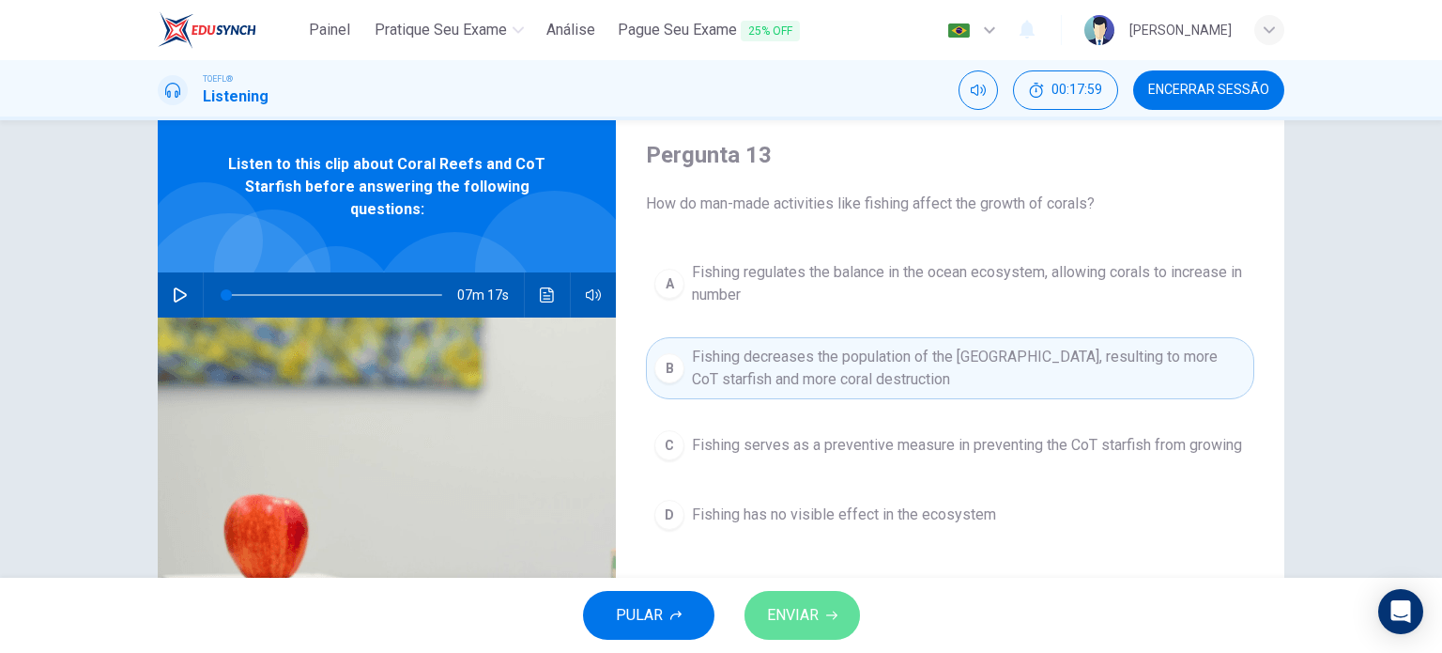
click at [823, 594] on button "ENVIAR" at bounding box center [803, 615] width 116 height 49
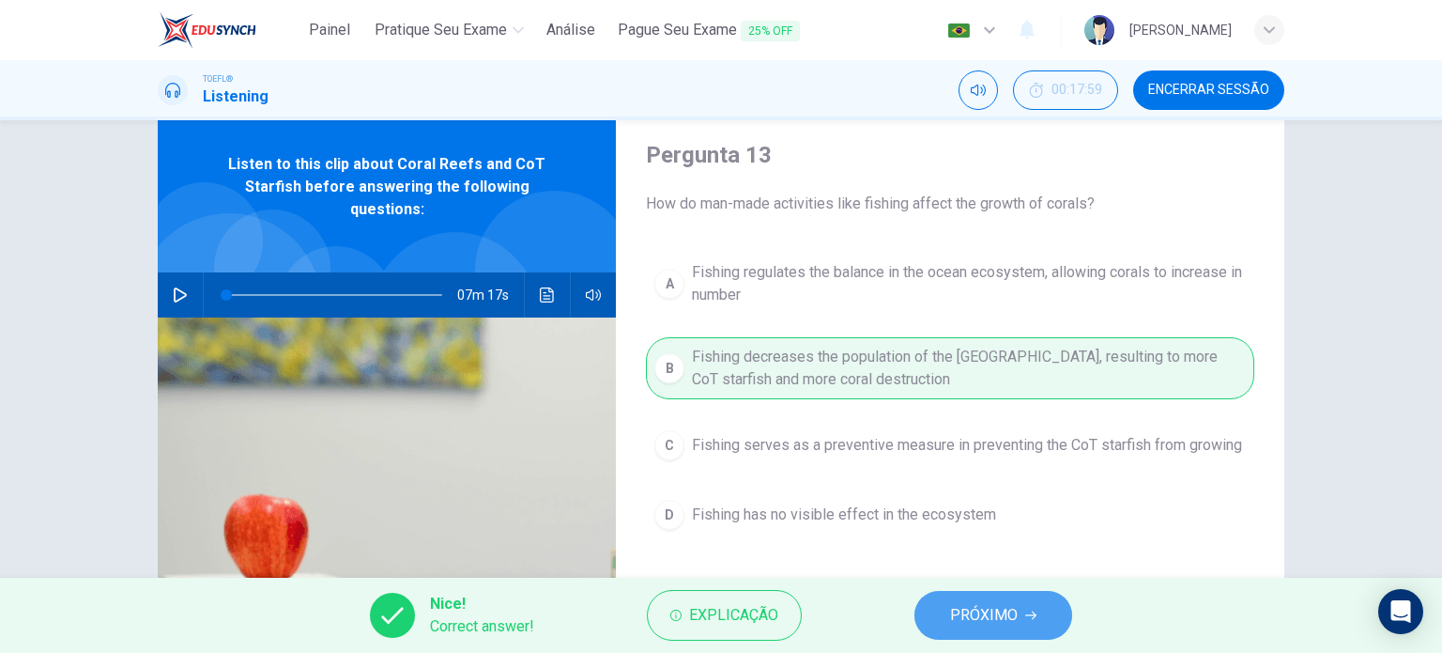
click at [958, 615] on span "PRÓXIMO" at bounding box center [984, 615] width 68 height 26
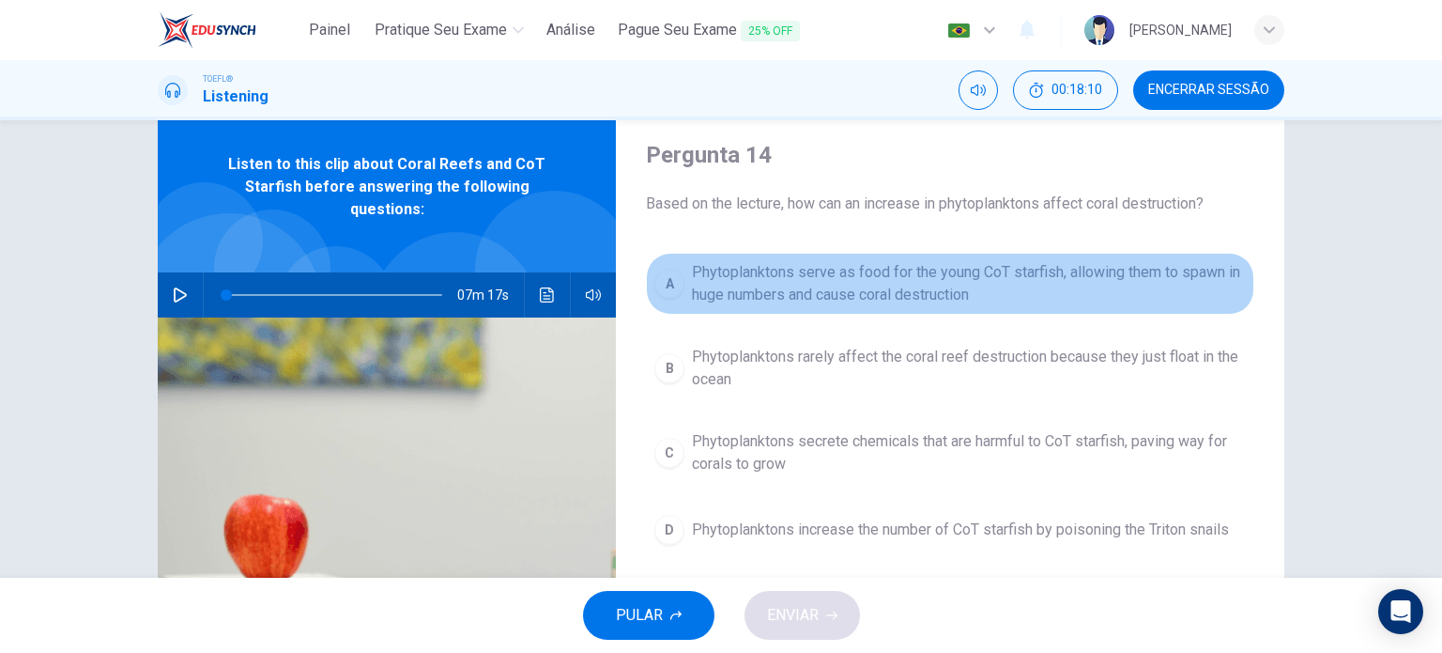
click at [946, 278] on span "Phytoplanktons serve as food for the young CoT starfish, allowing them to spawn…" at bounding box center [969, 283] width 554 height 45
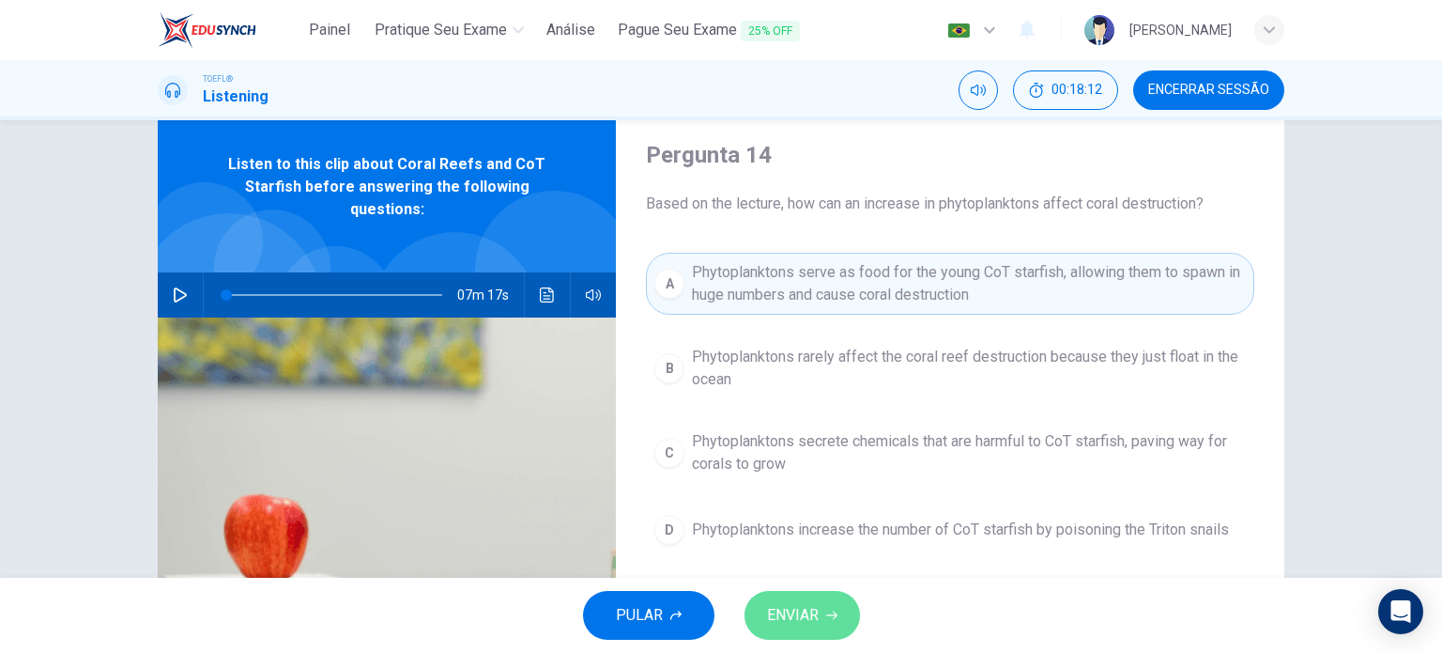
click at [820, 610] on button "ENVIAR" at bounding box center [803, 615] width 116 height 49
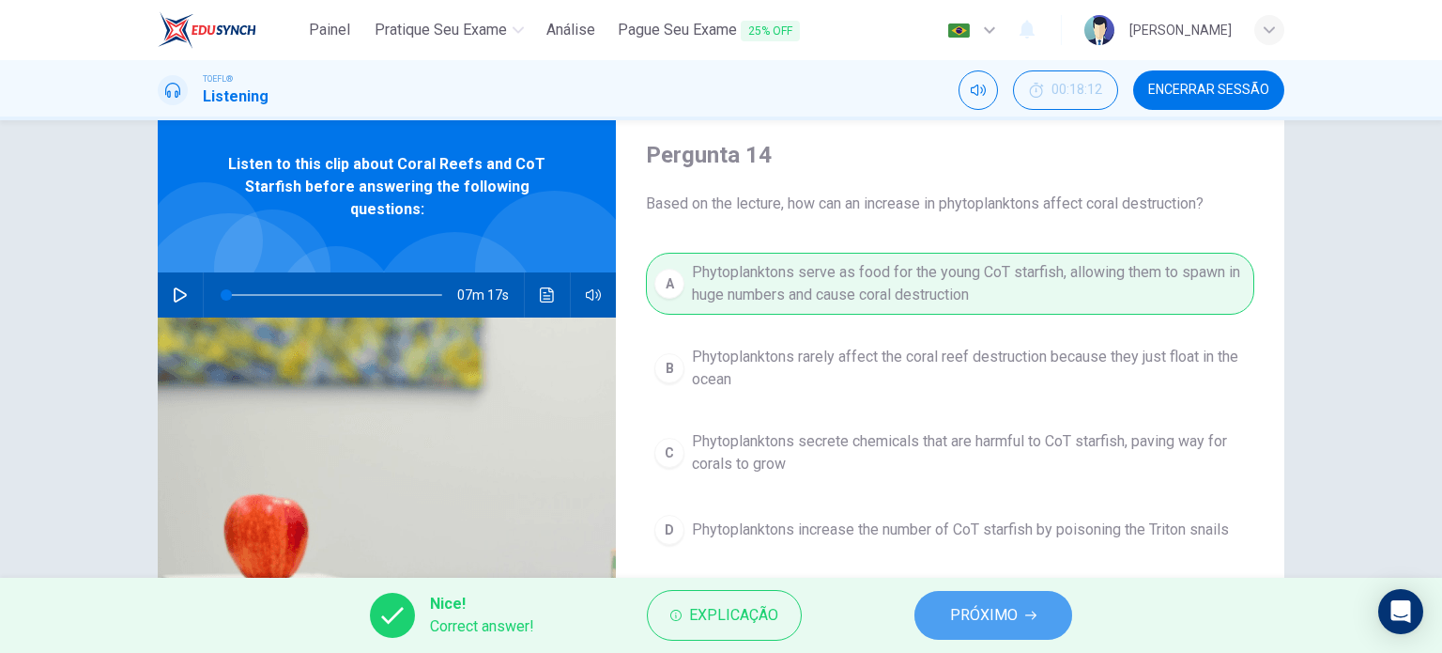
click at [951, 611] on span "PRÓXIMO" at bounding box center [984, 615] width 68 height 26
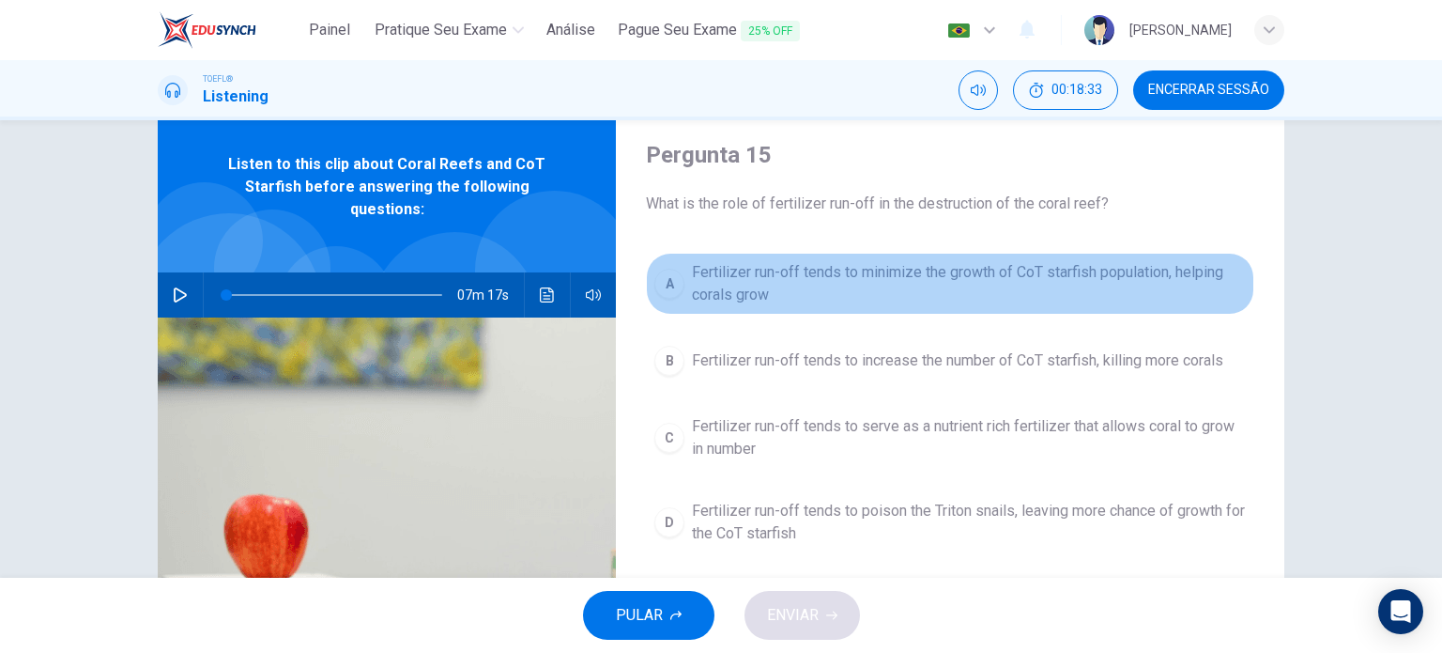
click at [920, 276] on span "Fertilizer run-off tends to minimize the growth of CoT starfish population, hel…" at bounding box center [969, 283] width 554 height 45
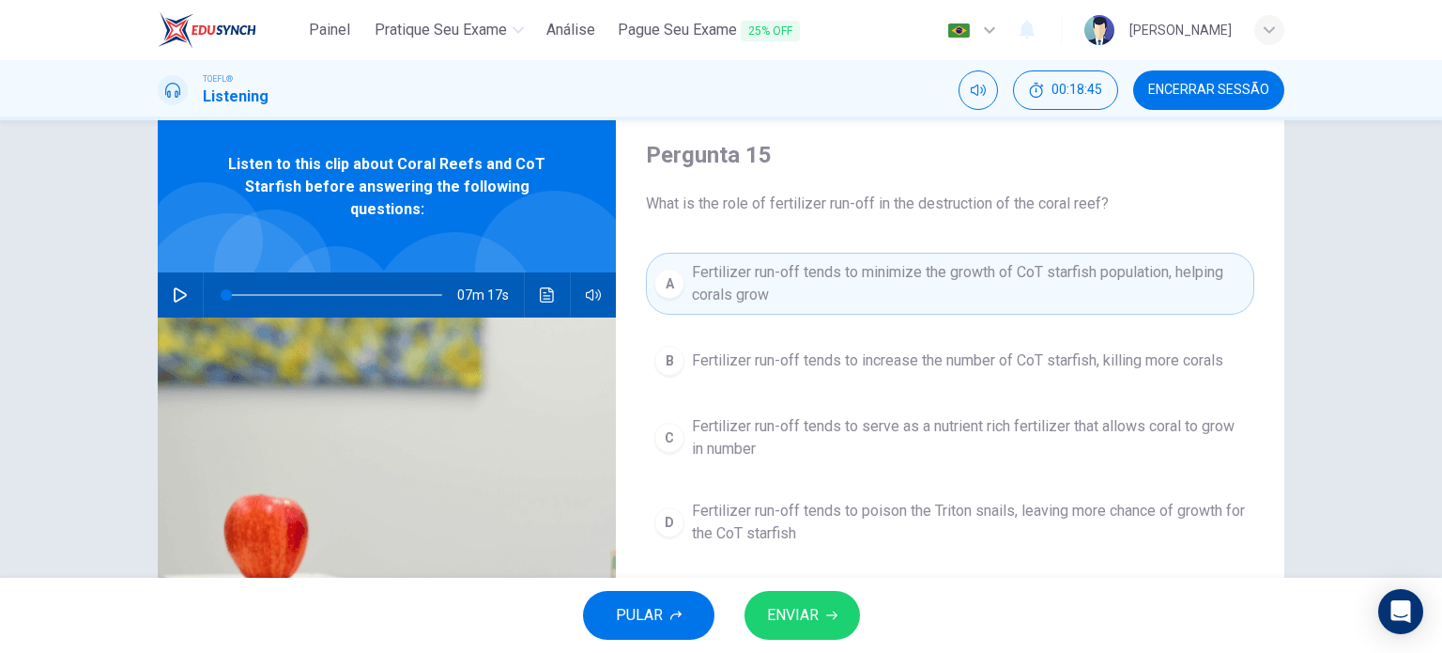
click at [973, 386] on div "A Fertilizer run-off tends to minimize the growth of CoT starfish population, h…" at bounding box center [950, 422] width 609 height 338
click at [969, 372] on button "B Fertilizer run-off tends to increase the number of CoT starfish, killing more…" at bounding box center [950, 360] width 609 height 47
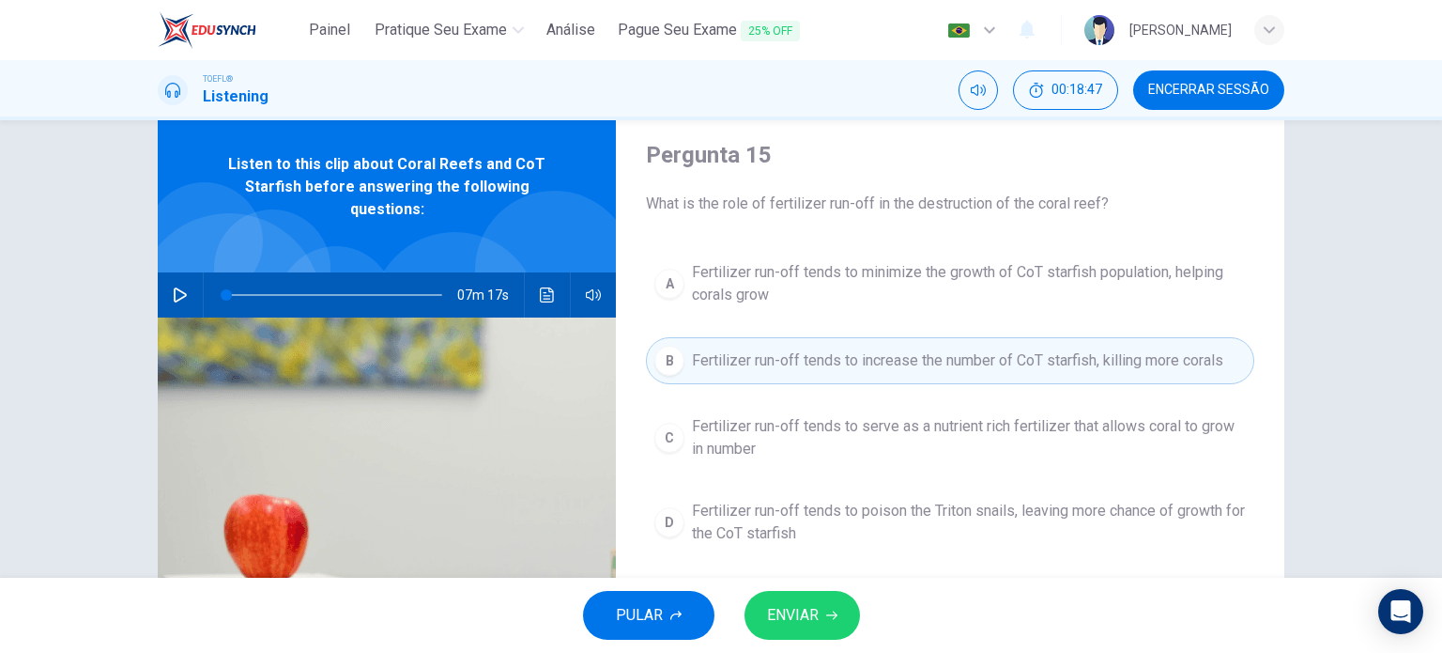
click at [812, 613] on span "ENVIAR" at bounding box center [793, 615] width 52 height 26
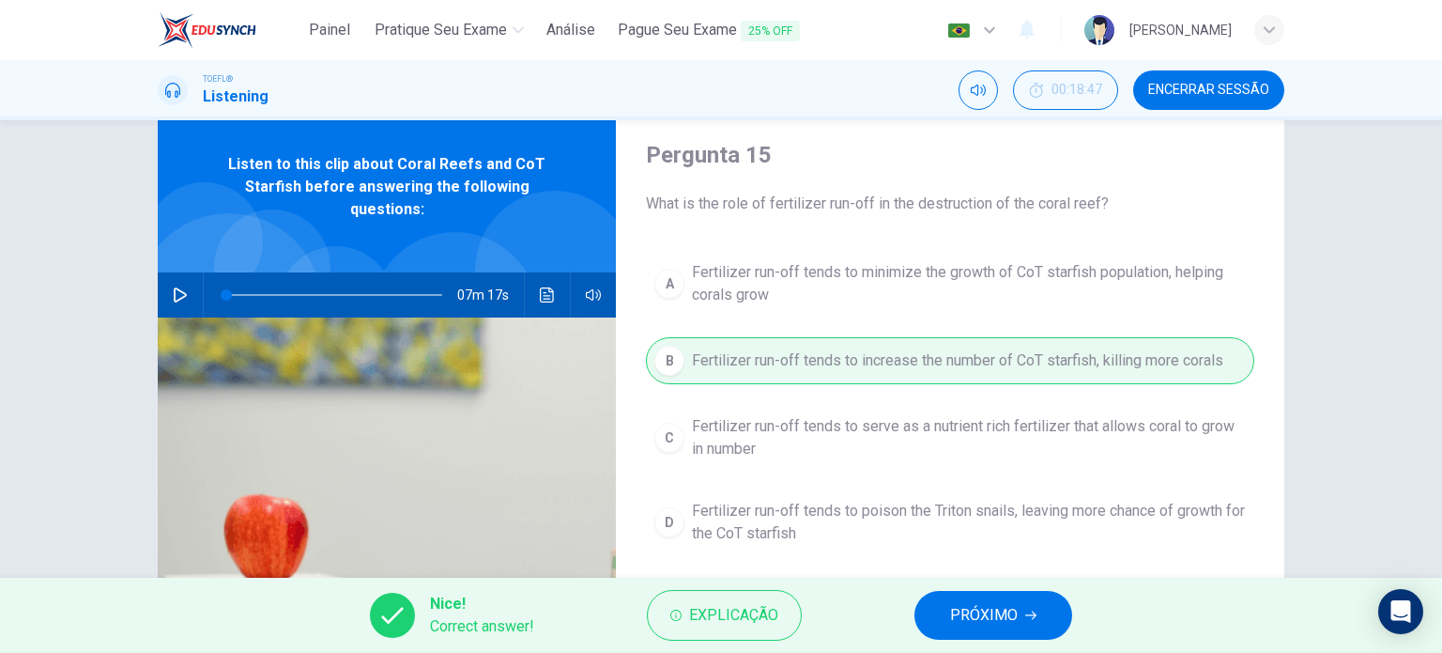
click at [998, 602] on span "PRÓXIMO" at bounding box center [984, 615] width 68 height 26
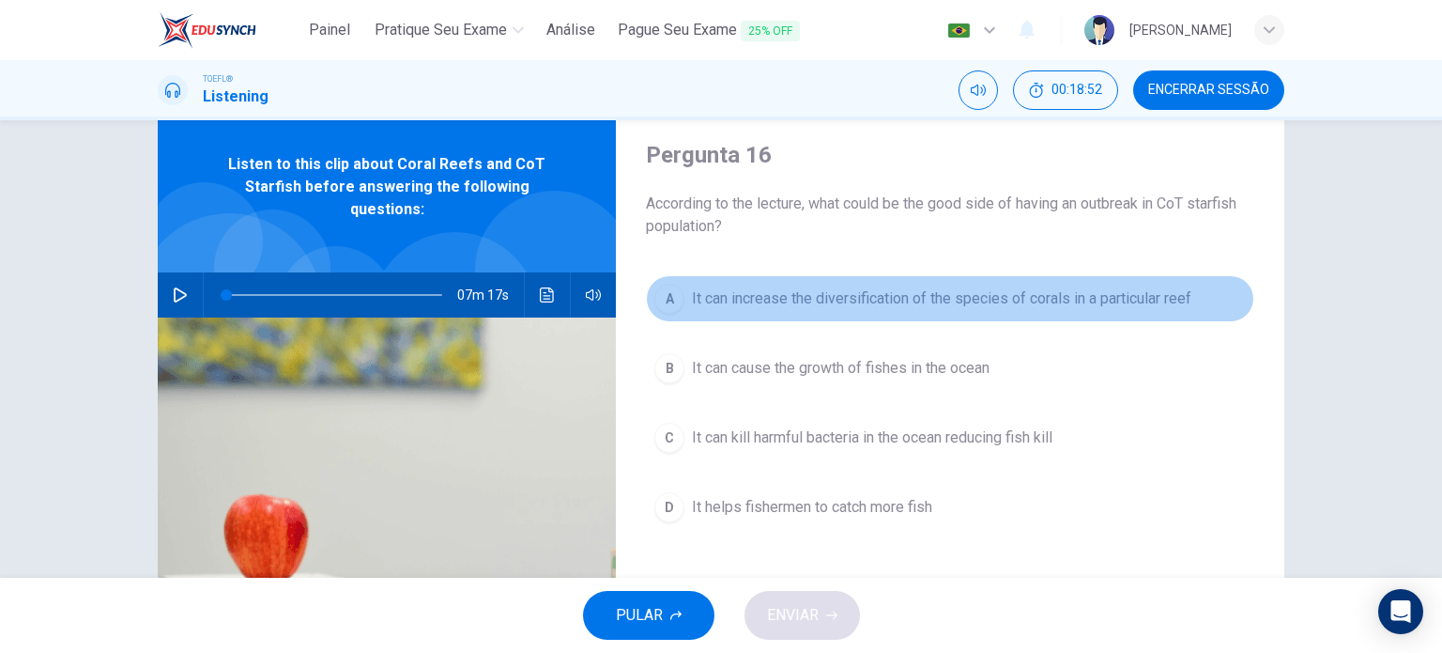
click at [888, 291] on span "It can increase the diversification of the species of corals in a particular re…" at bounding box center [942, 298] width 500 height 23
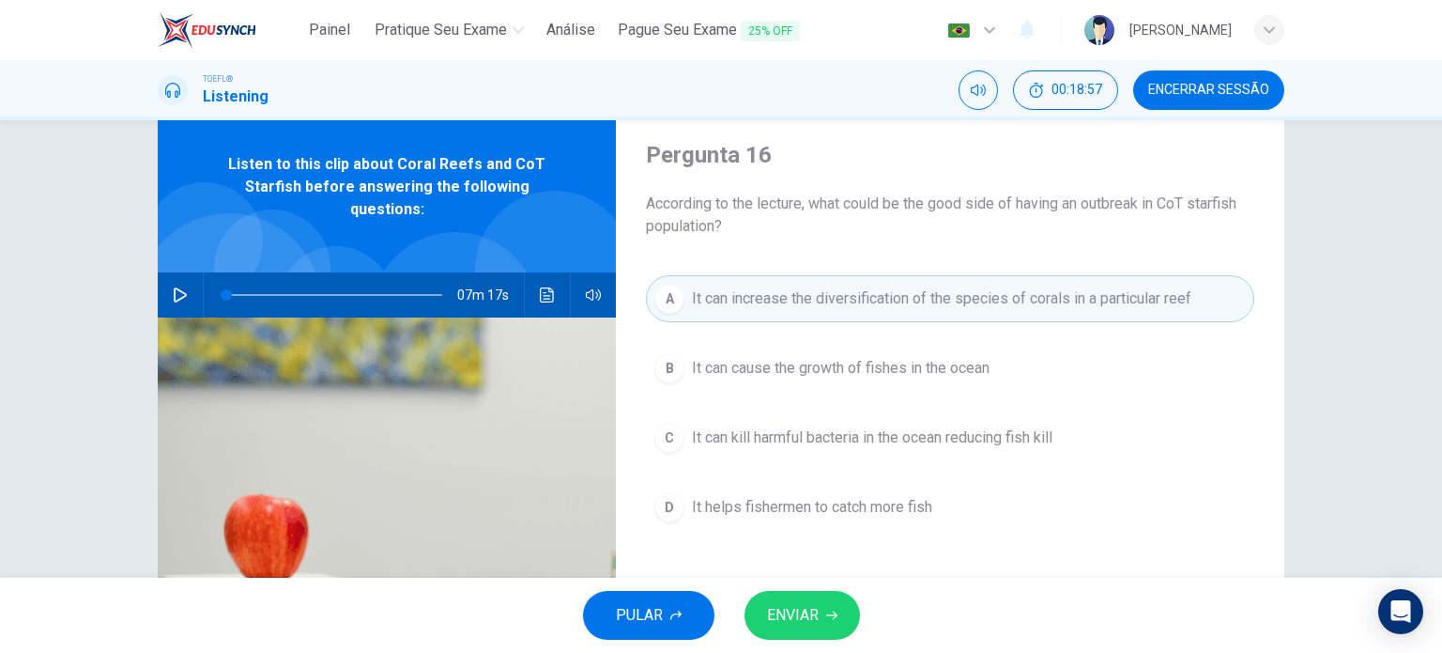
click at [812, 609] on span "ENVIAR" at bounding box center [793, 615] width 52 height 26
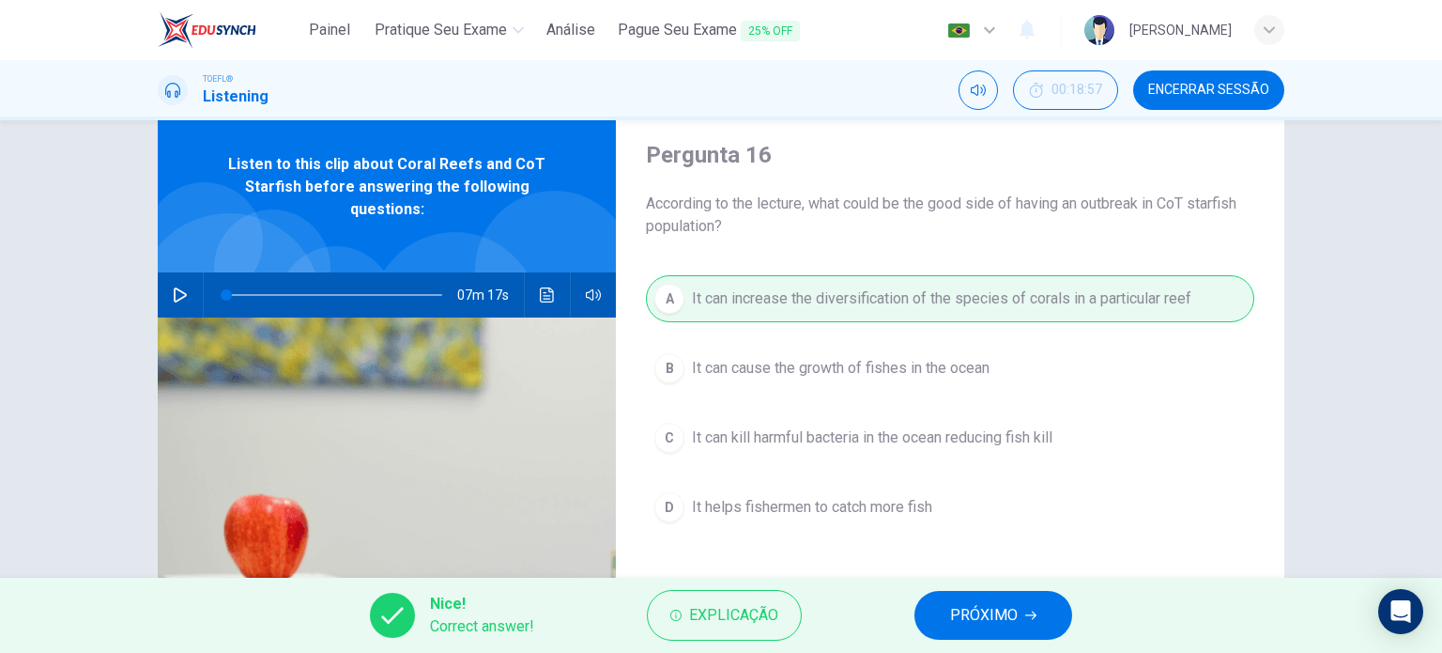
click at [969, 615] on span "PRÓXIMO" at bounding box center [984, 615] width 68 height 26
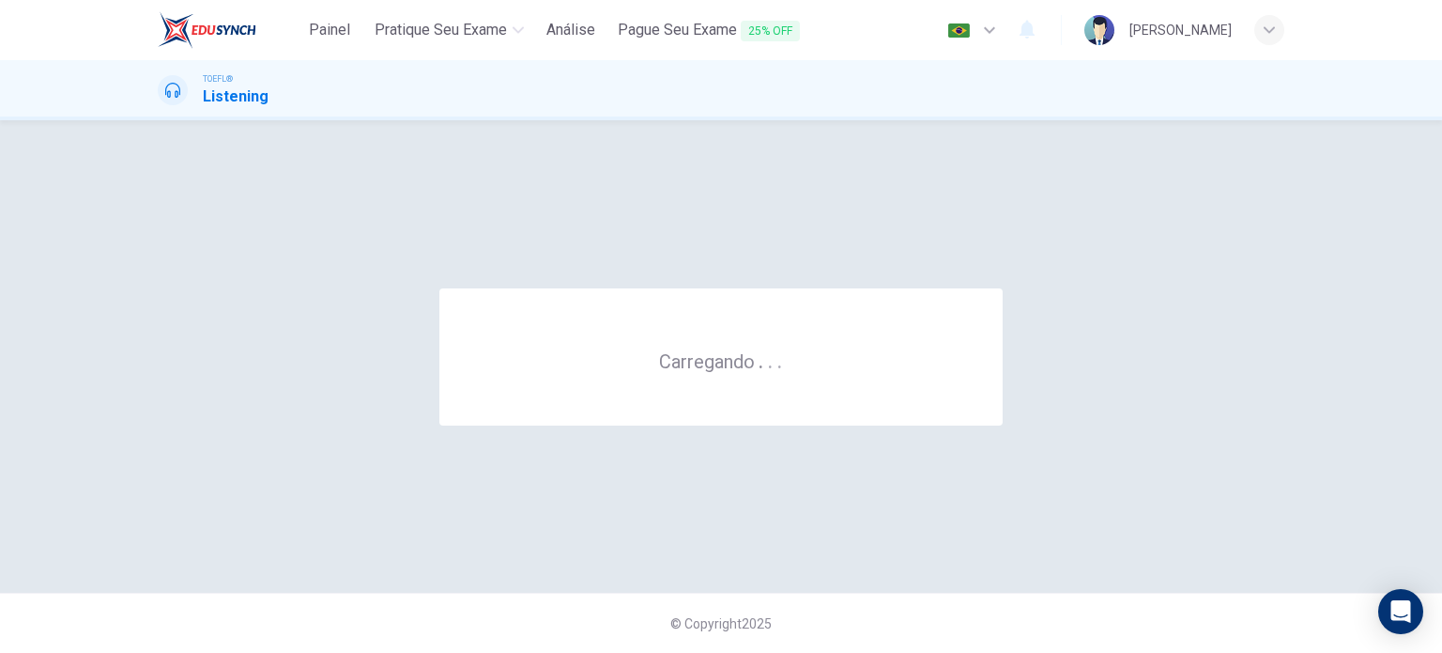
scroll to position [0, 0]
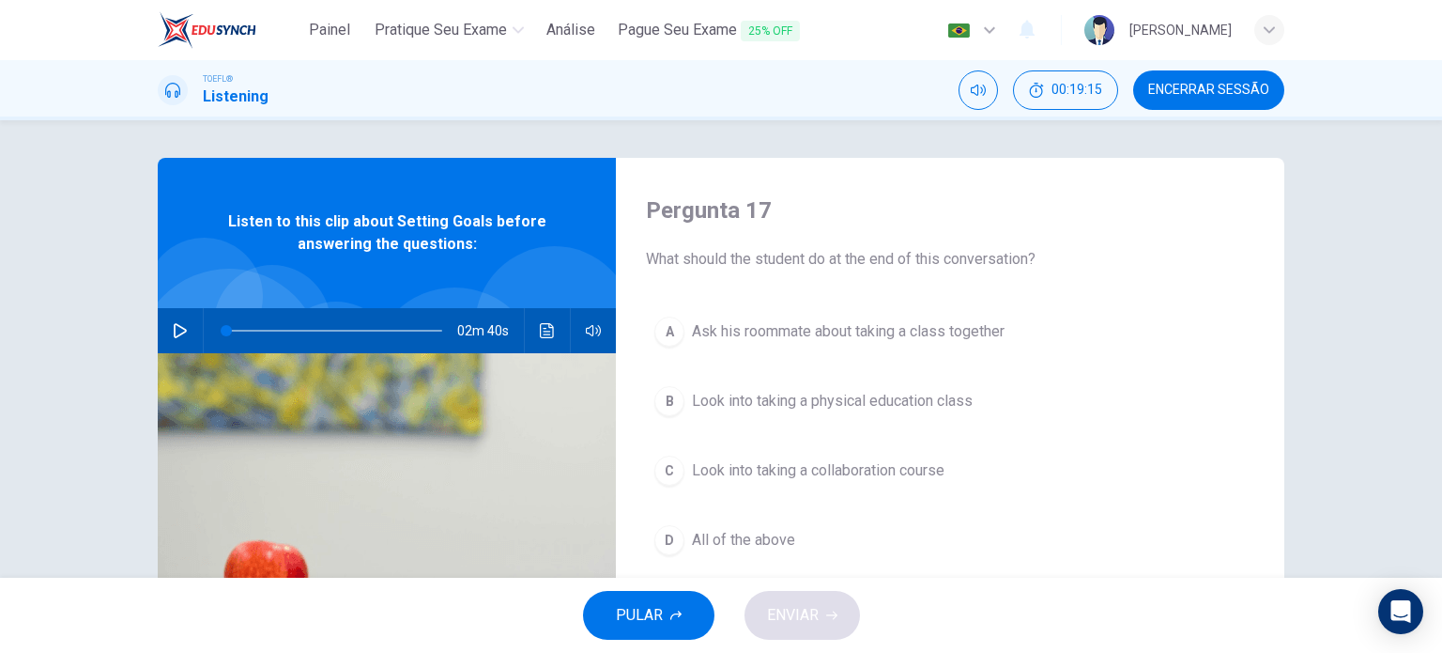
click at [174, 331] on icon "button" at bounding box center [180, 330] width 15 height 15
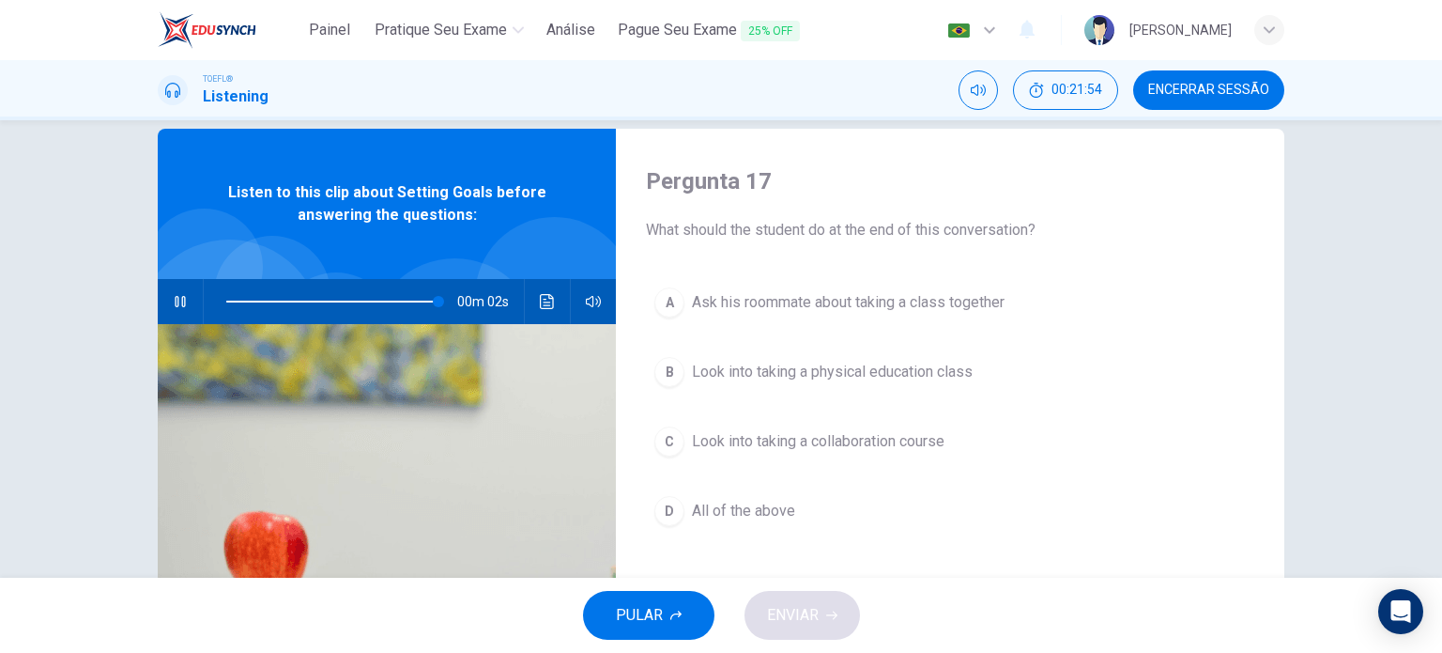
scroll to position [30, 0]
type input "0"
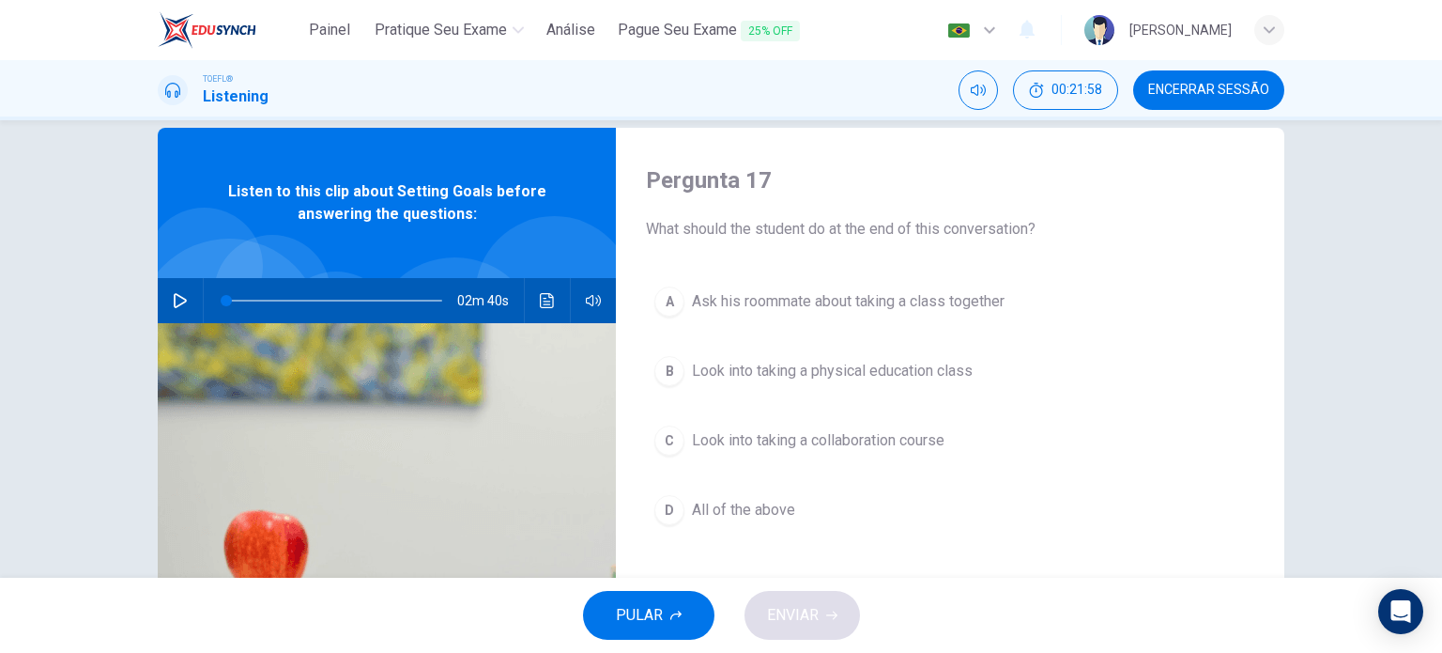
click at [766, 507] on span "All of the above" at bounding box center [743, 510] width 103 height 23
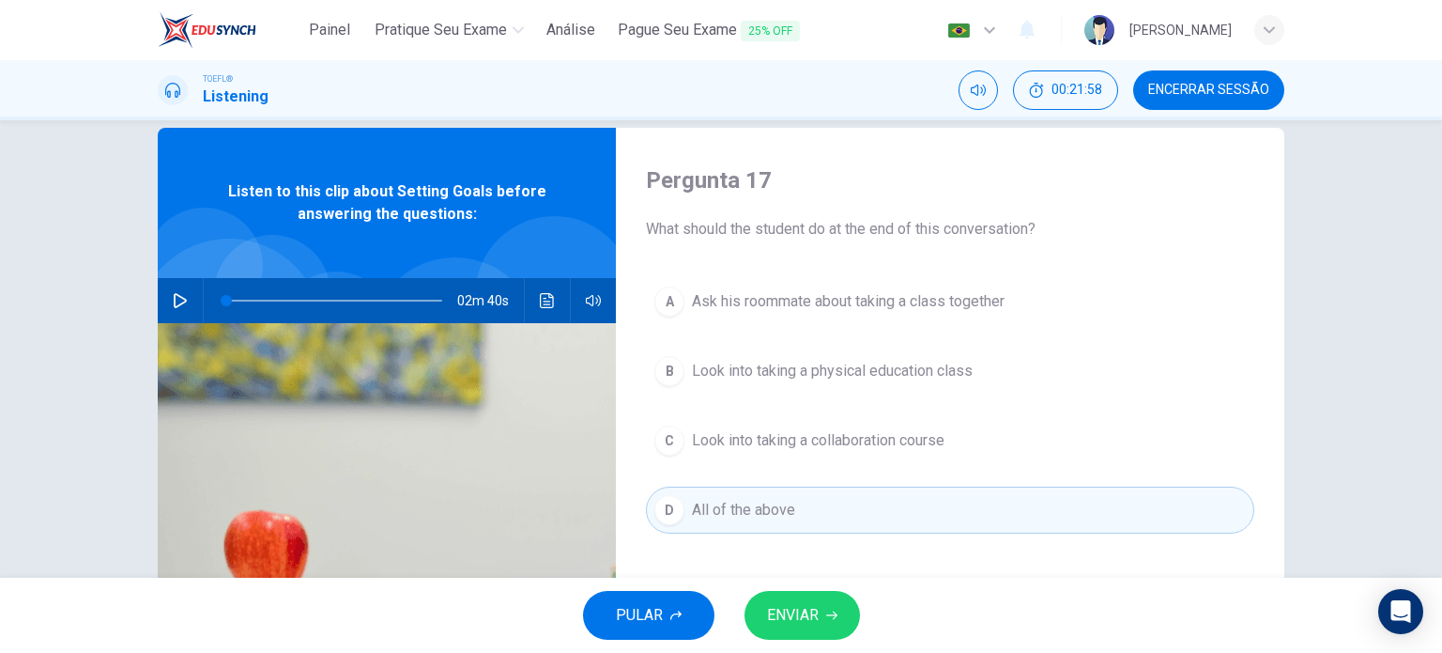
click at [827, 609] on icon "button" at bounding box center [831, 614] width 11 height 11
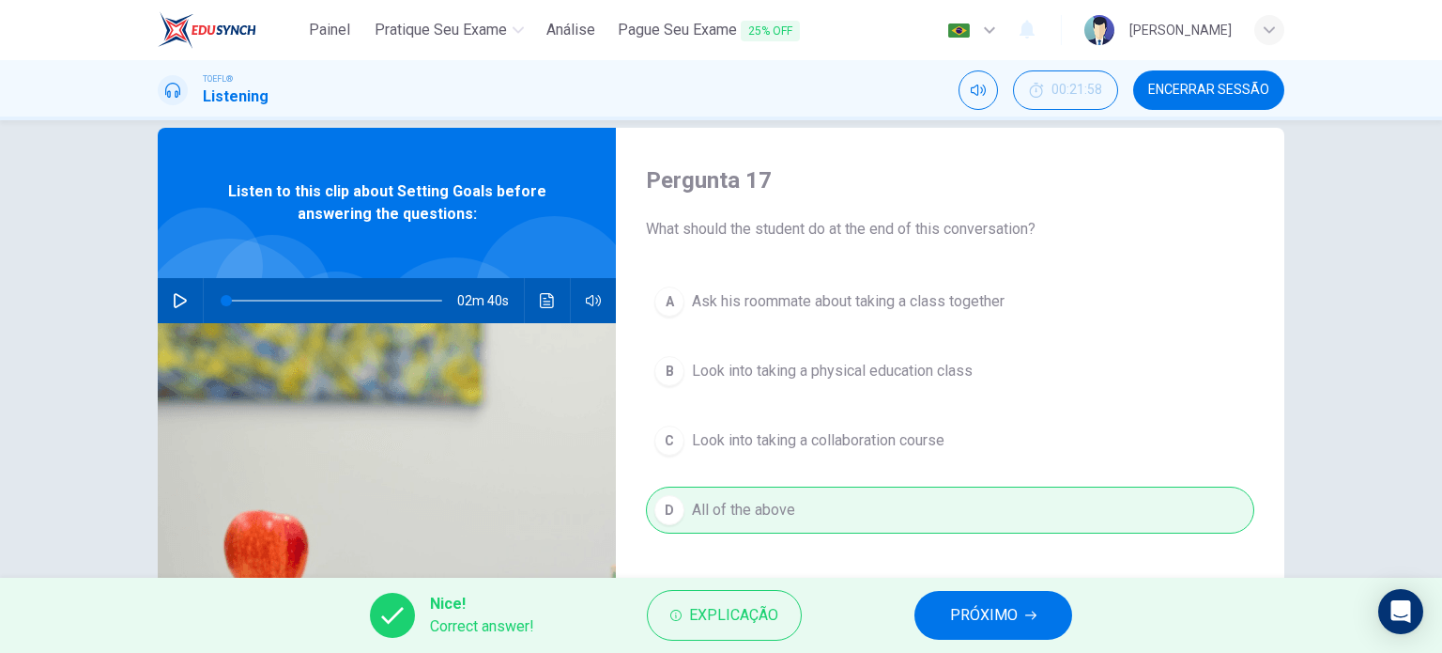
click at [949, 607] on button "PRÓXIMO" at bounding box center [994, 615] width 158 height 49
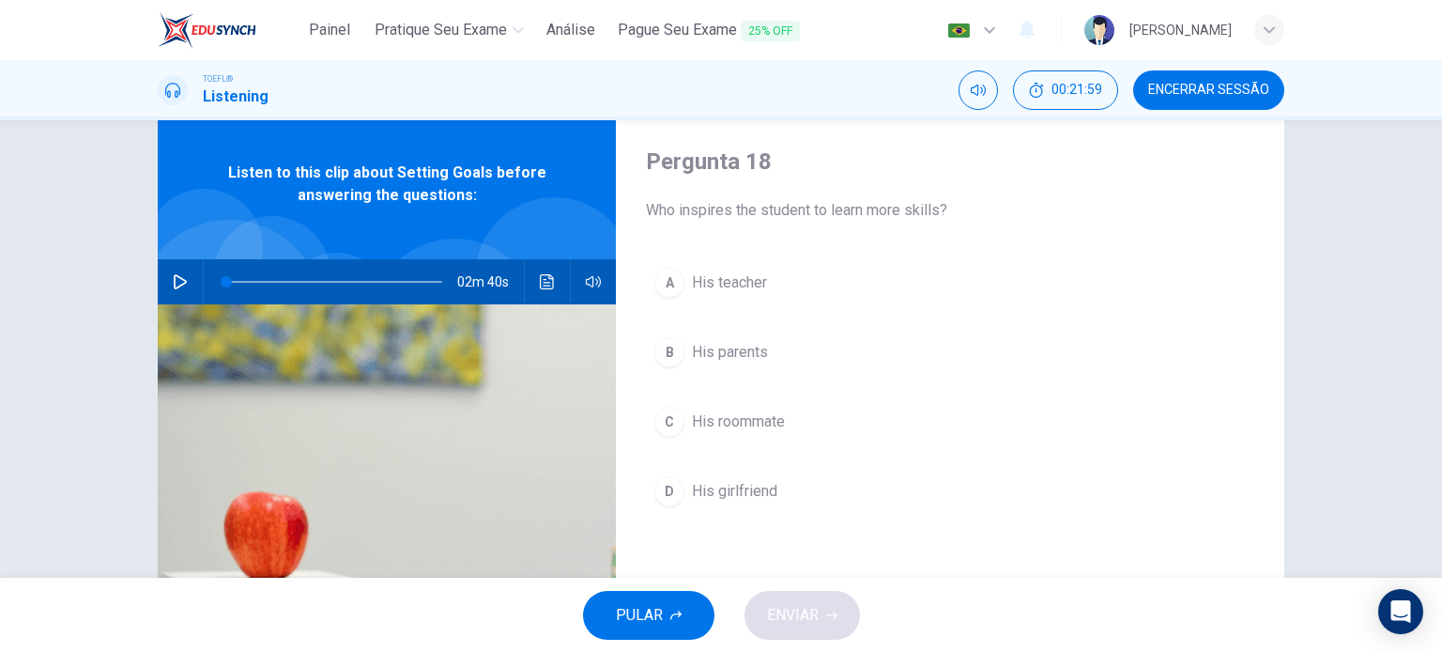
scroll to position [51, 0]
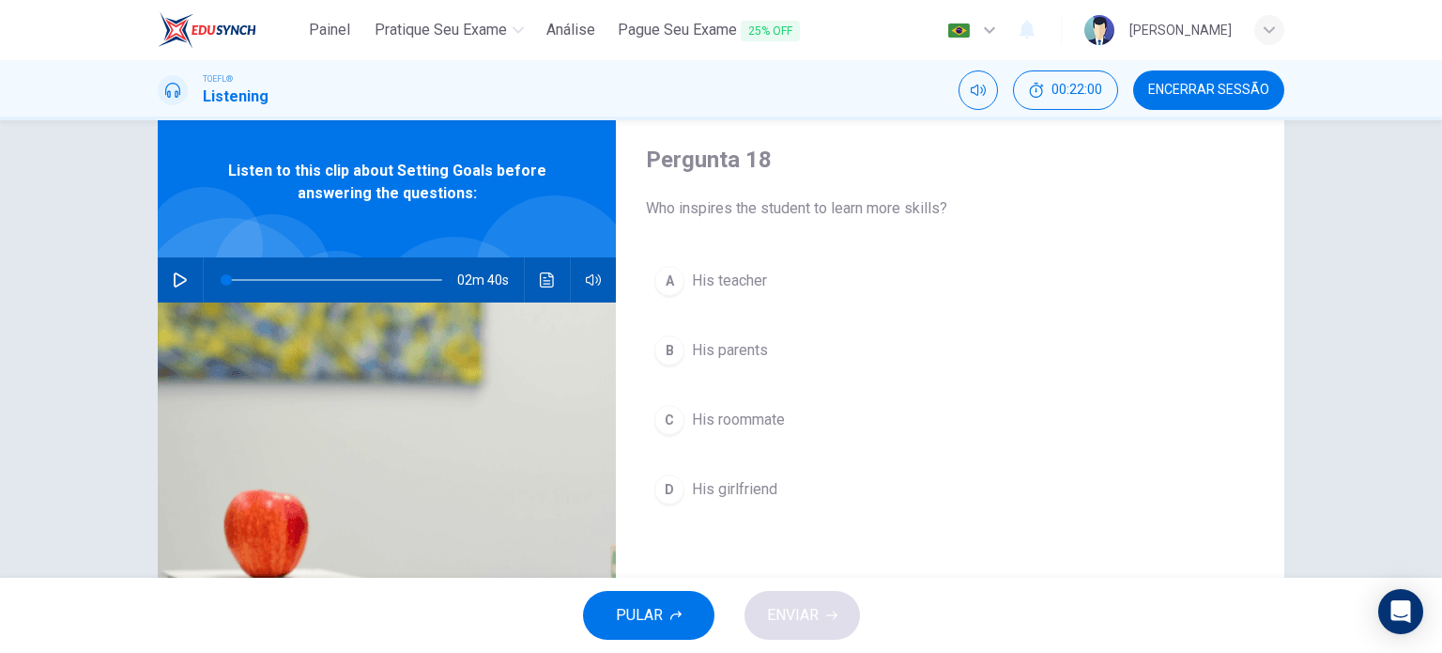
click at [759, 432] on button "C His roommate" at bounding box center [950, 419] width 609 height 47
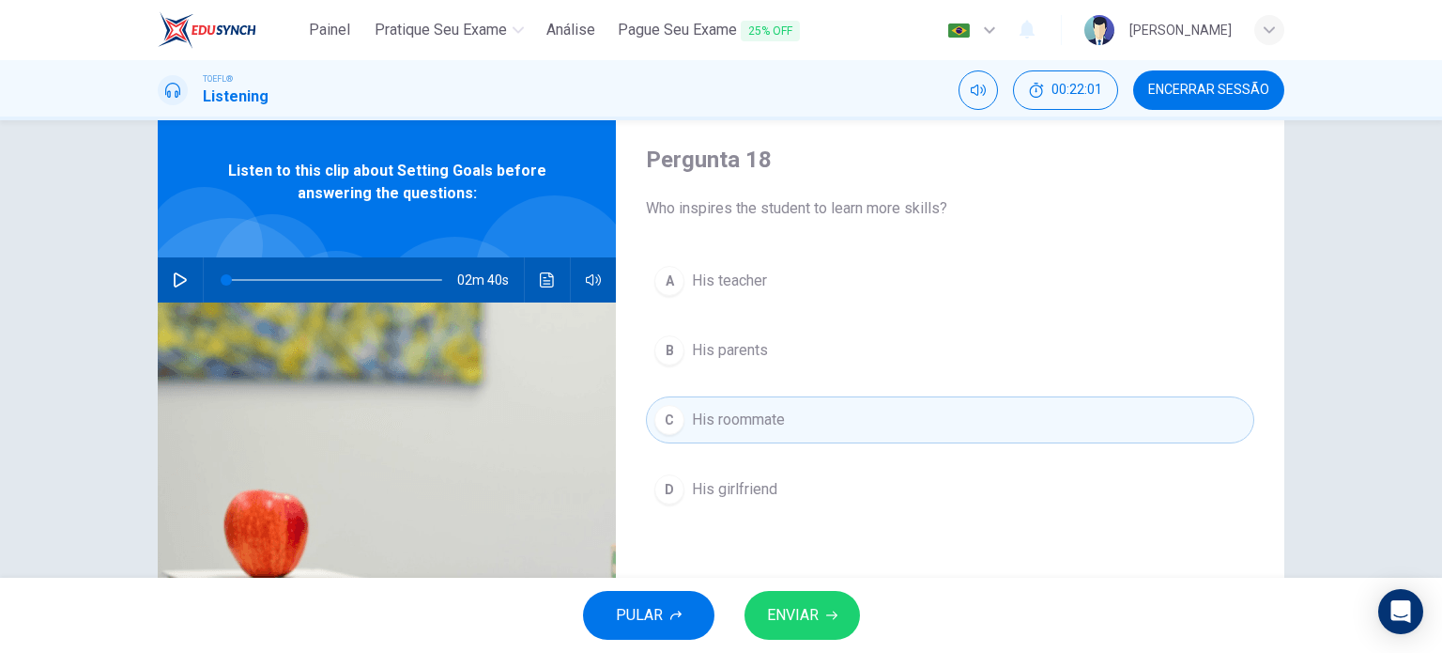
click at [826, 612] on icon "button" at bounding box center [831, 614] width 11 height 11
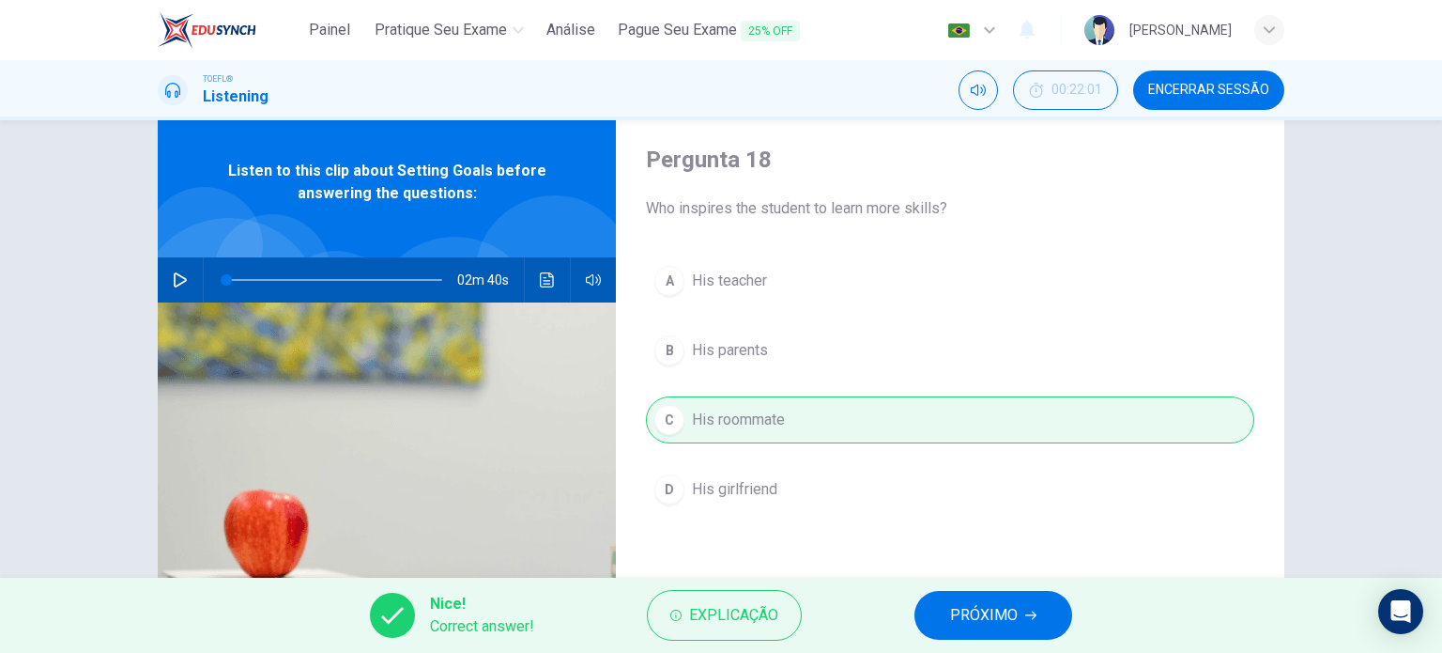
click at [950, 619] on button "PRÓXIMO" at bounding box center [994, 615] width 158 height 49
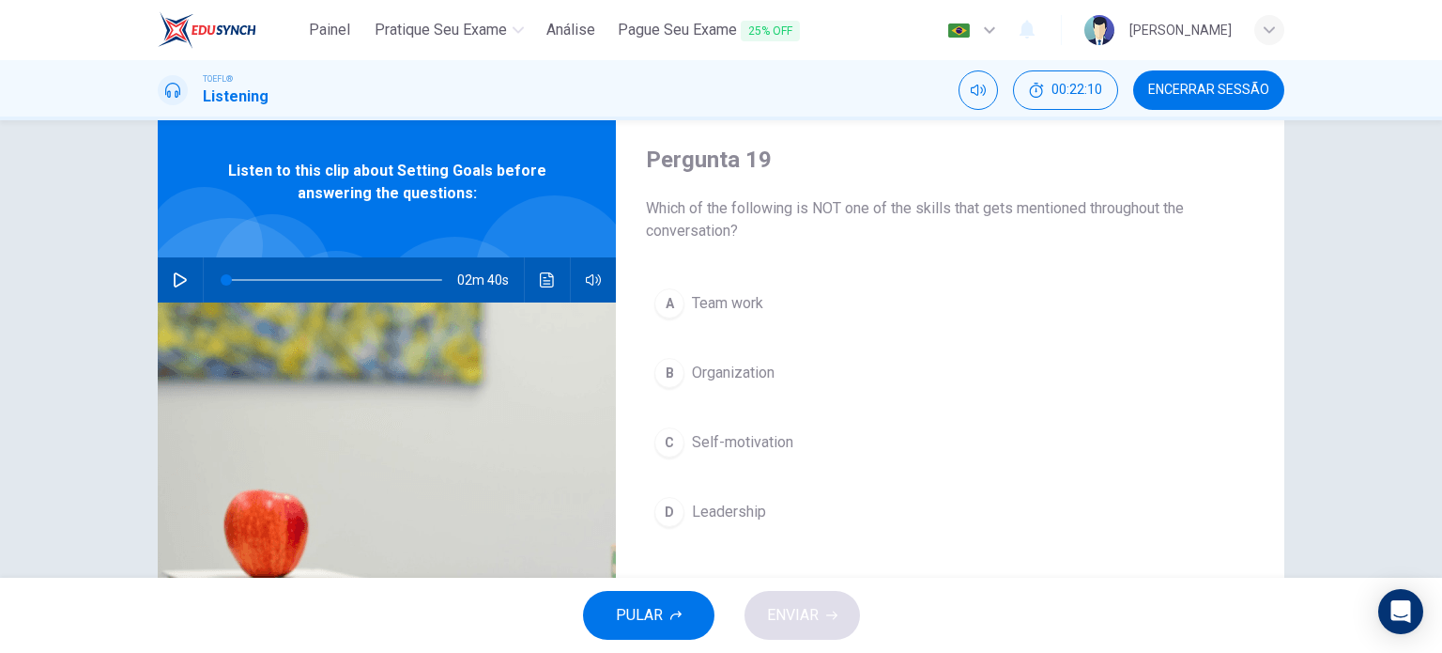
click at [725, 360] on button "B Organization" at bounding box center [950, 372] width 609 height 47
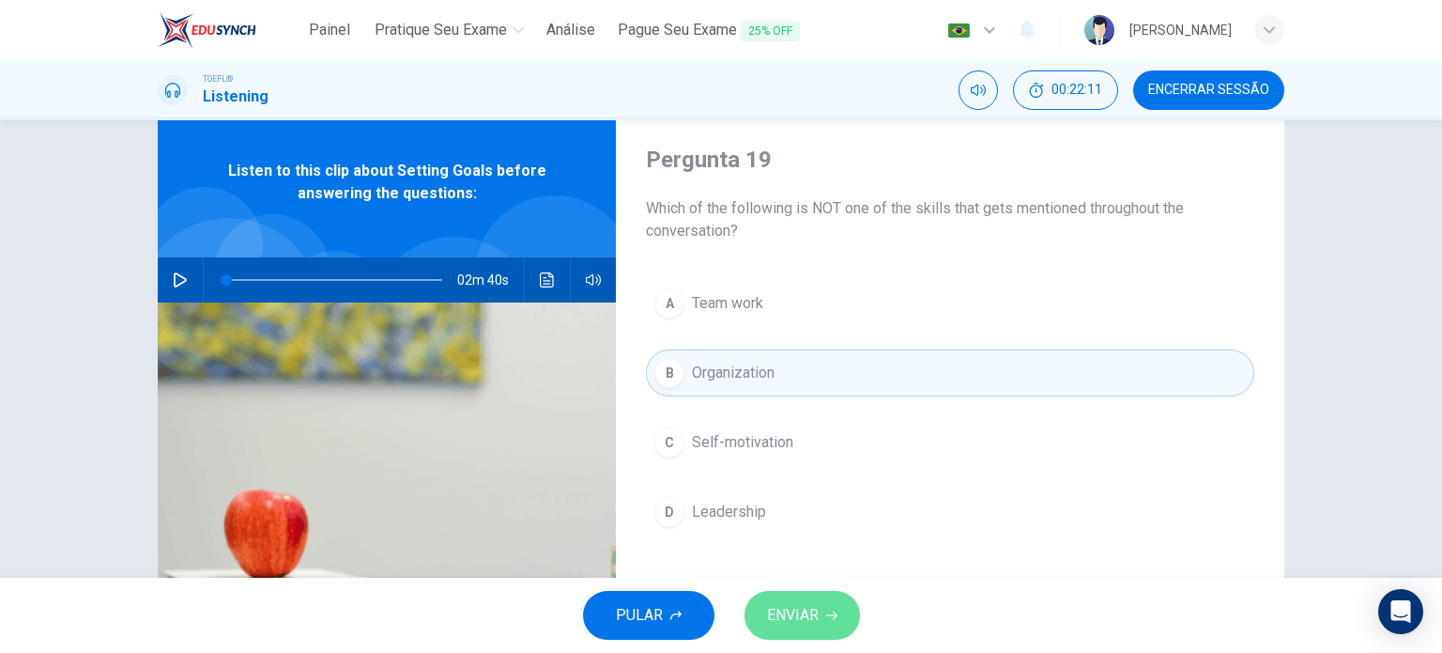
click at [790, 600] on button "ENVIAR" at bounding box center [803, 615] width 116 height 49
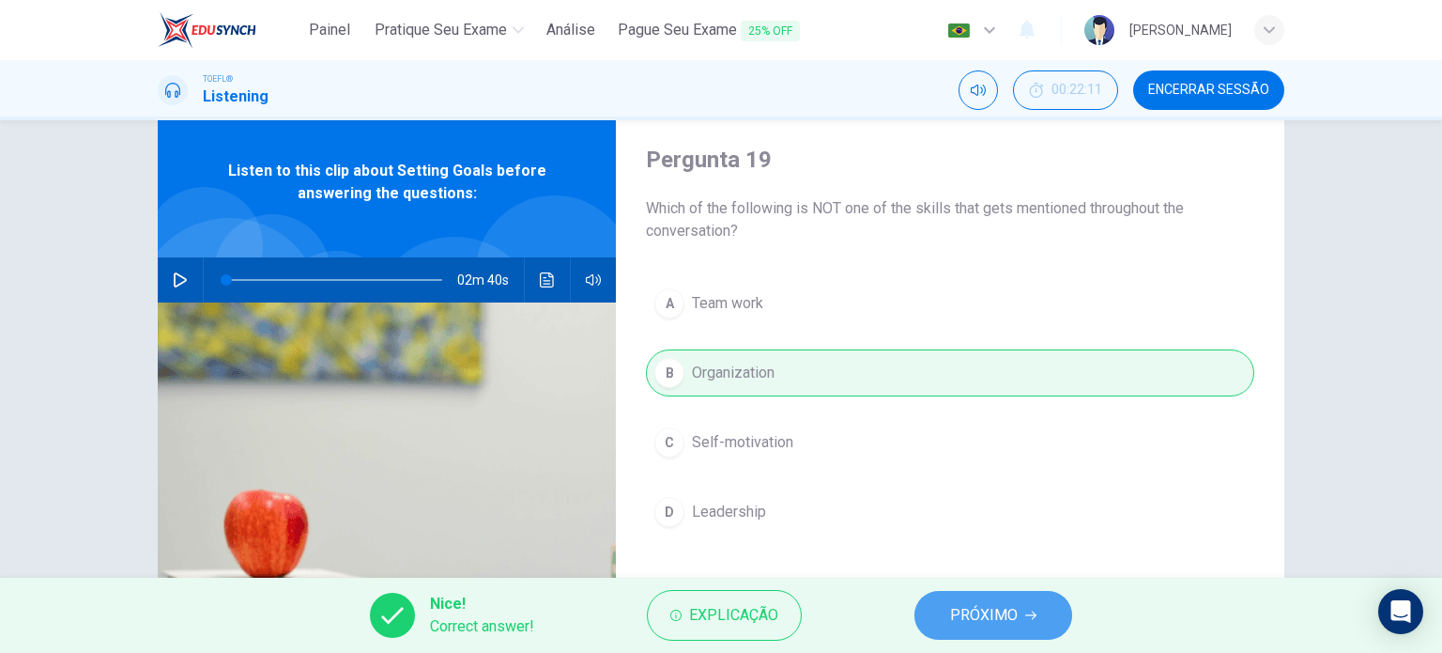
click at [969, 626] on span "PRÓXIMO" at bounding box center [984, 615] width 68 height 26
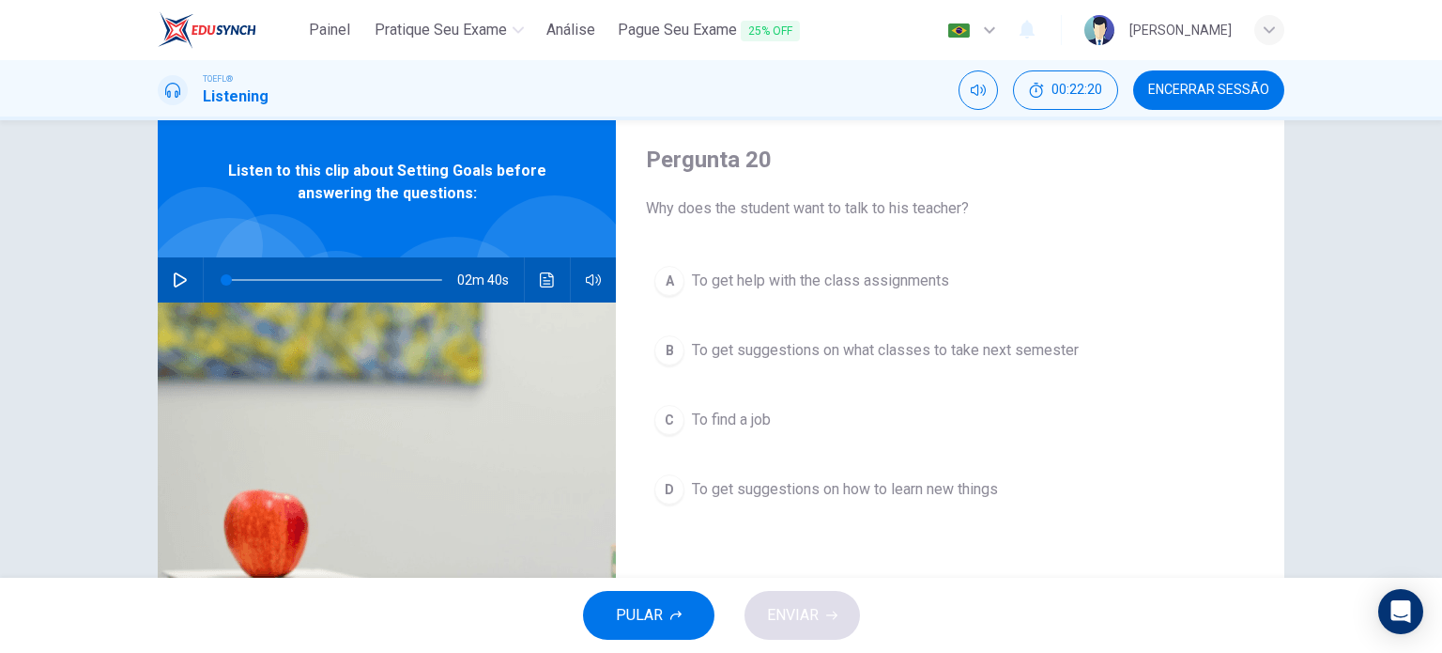
click at [809, 478] on span "To get suggestions on how to learn new things" at bounding box center [845, 489] width 306 height 23
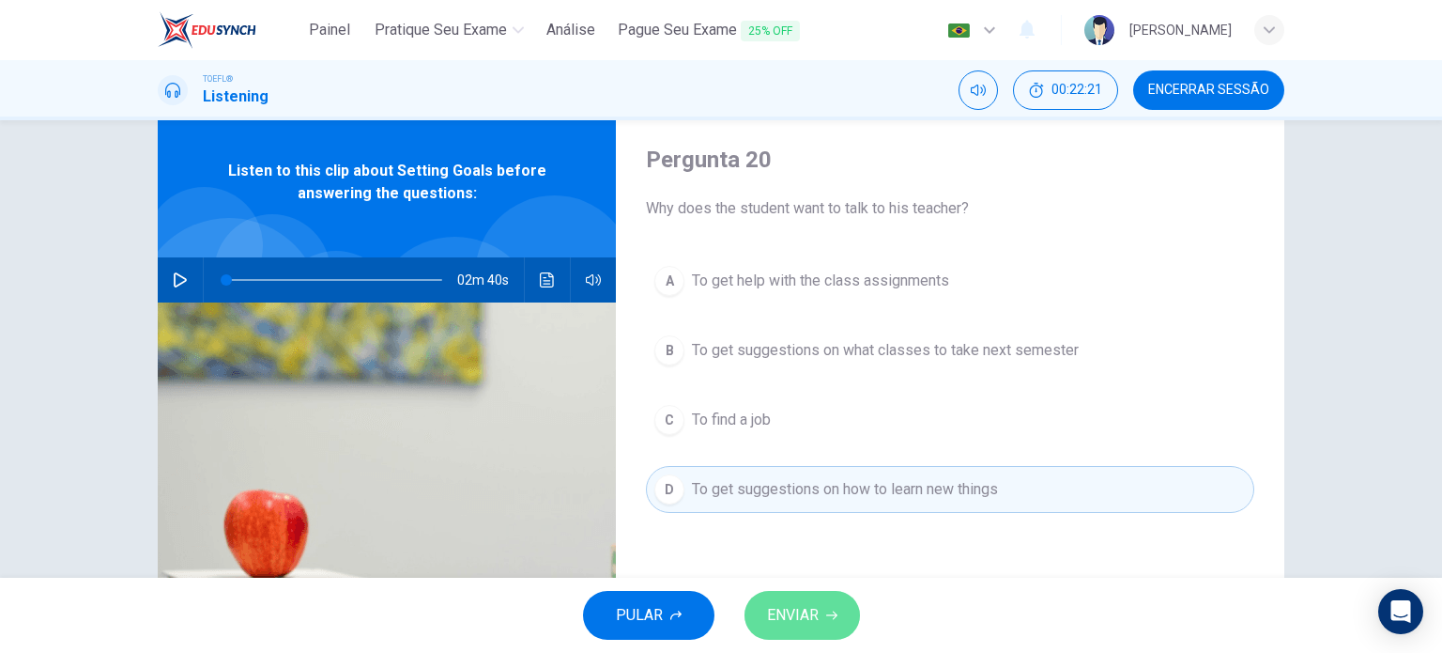
click at [826, 627] on button "ENVIAR" at bounding box center [803, 615] width 116 height 49
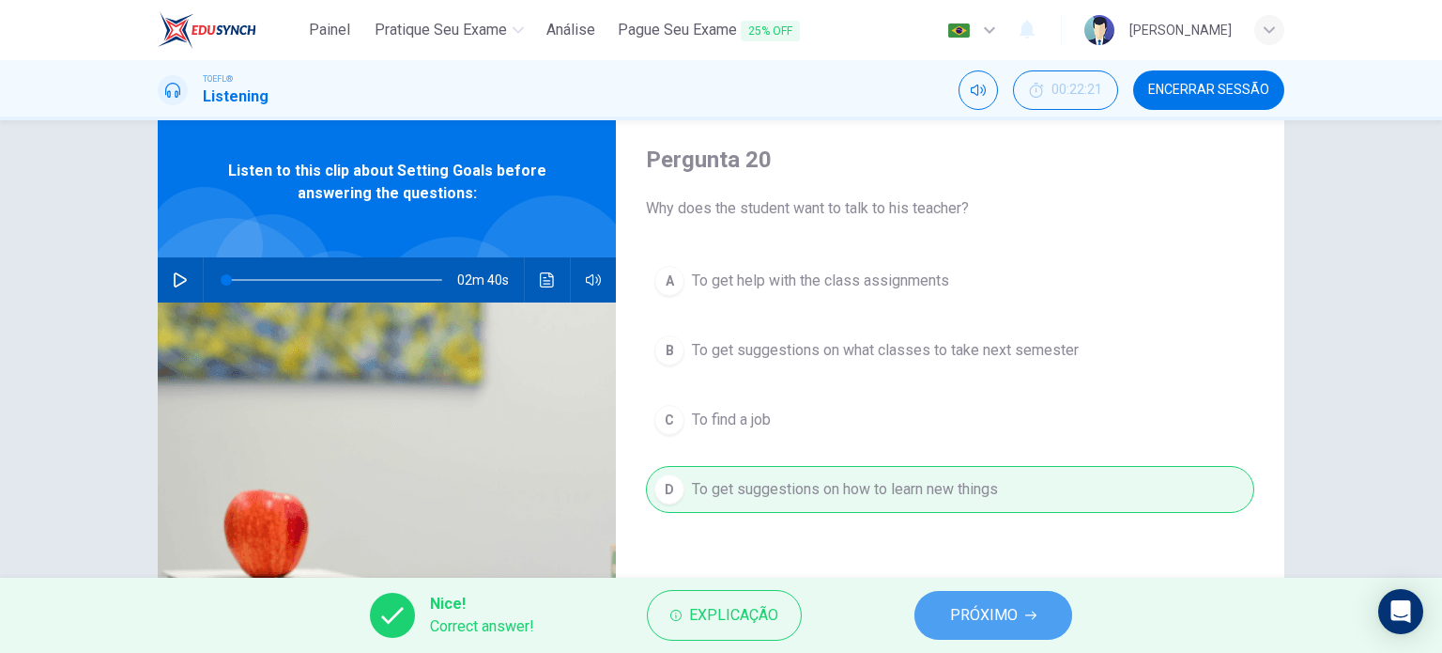
click at [974, 594] on button "PRÓXIMO" at bounding box center [994, 615] width 158 height 49
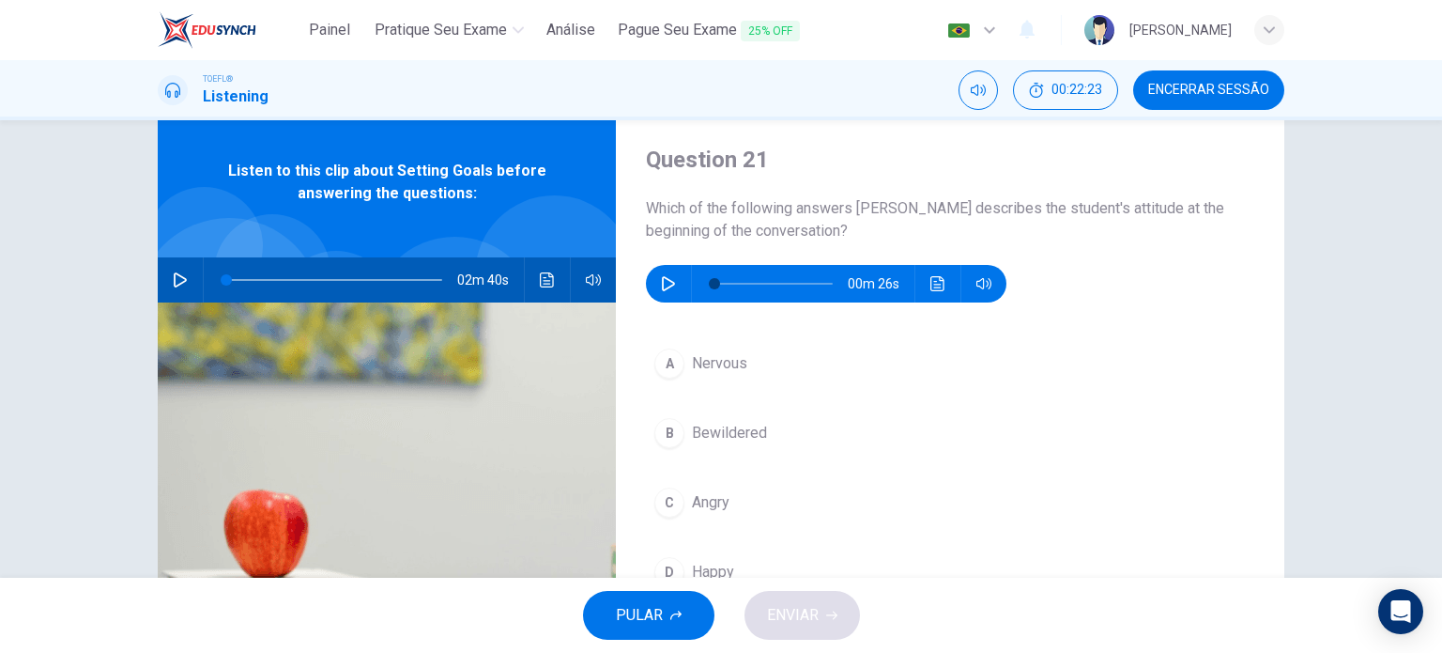
click at [661, 293] on button "button" at bounding box center [669, 284] width 30 height 38
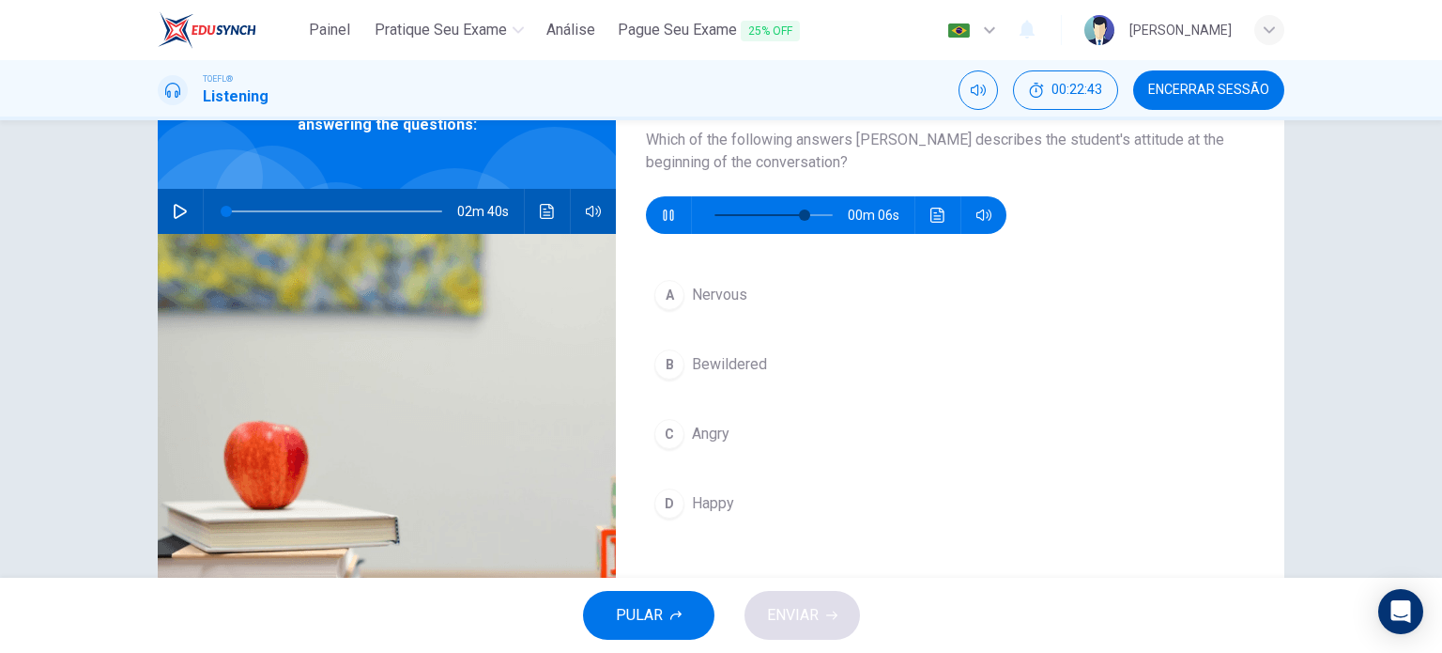
scroll to position [120, 0]
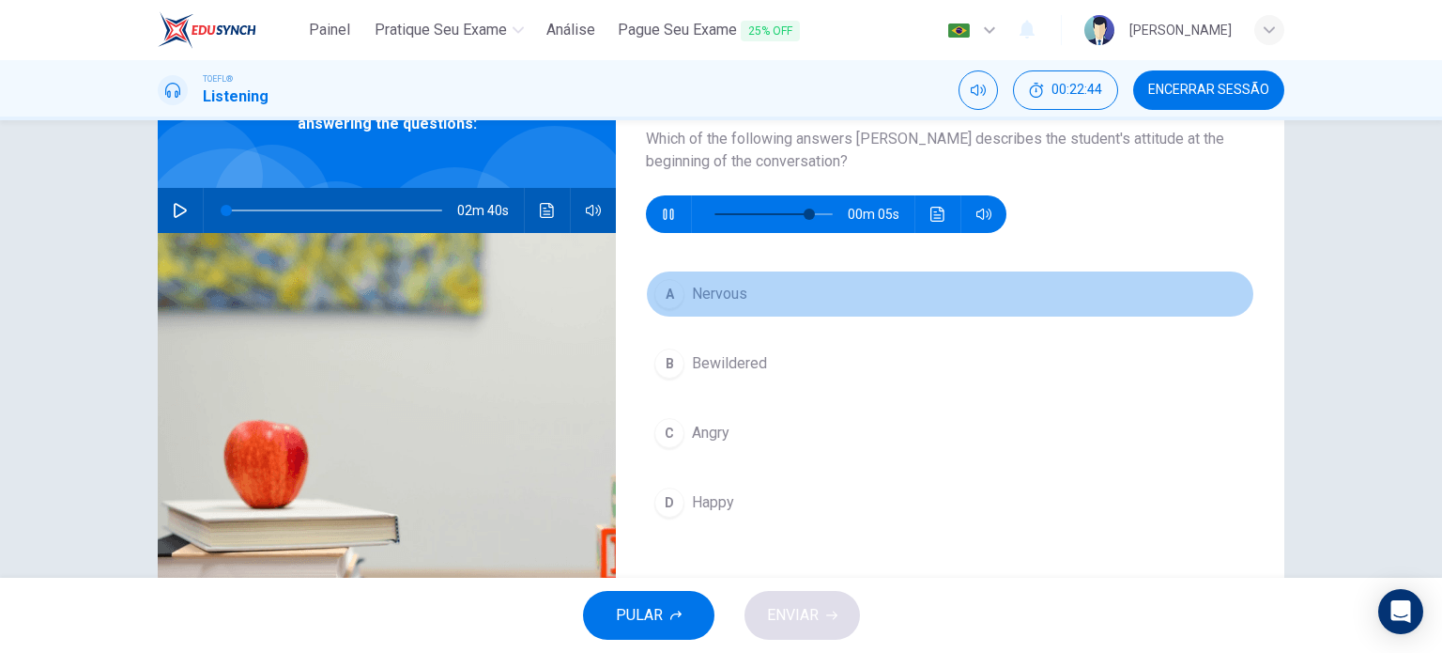
click at [725, 304] on span "Nervous" at bounding box center [719, 294] width 55 height 23
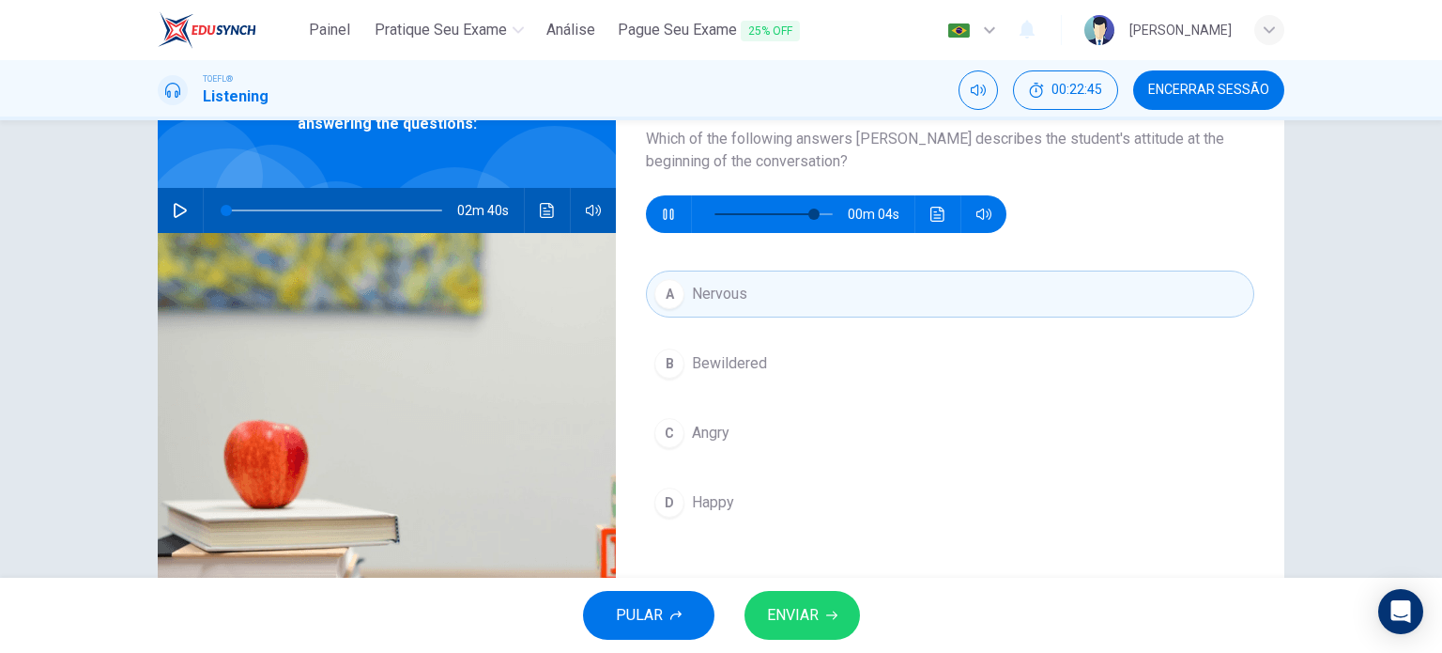
click at [789, 615] on span "ENVIAR" at bounding box center [793, 615] width 52 height 26
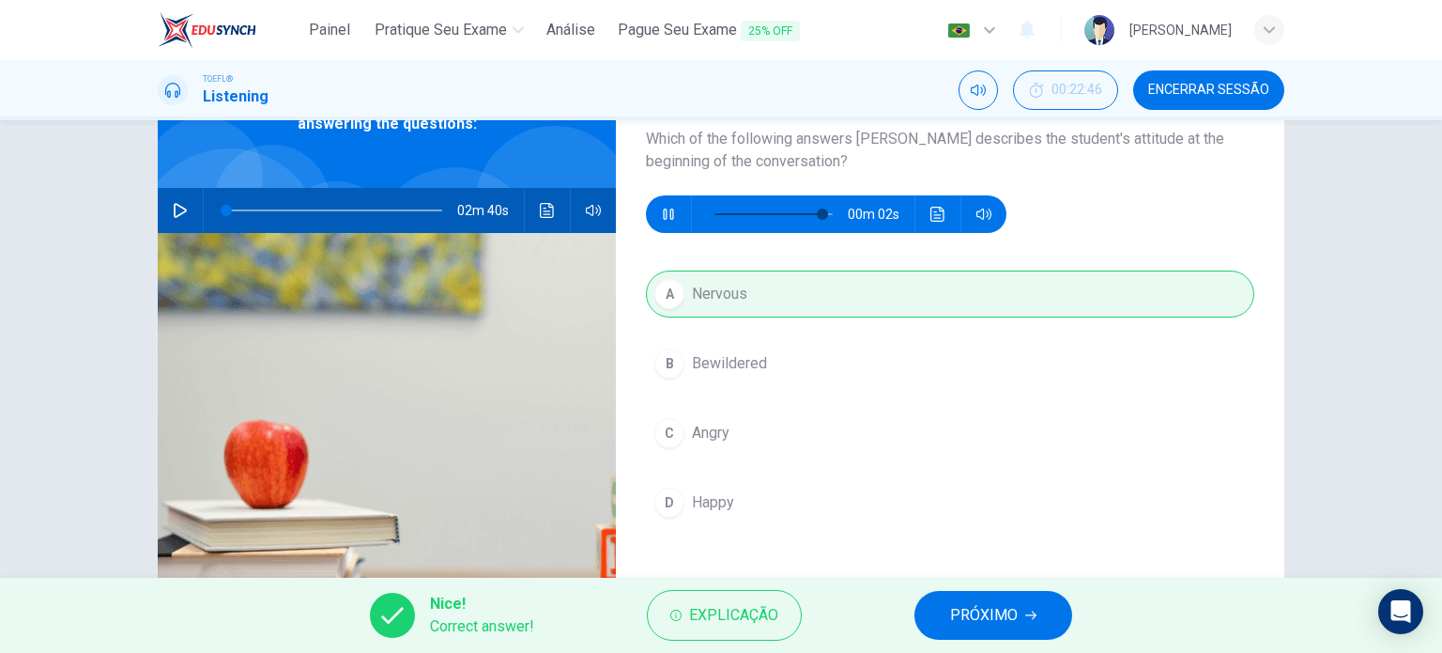
type input "95"
click at [942, 596] on button "PRÓXIMO" at bounding box center [994, 615] width 158 height 49
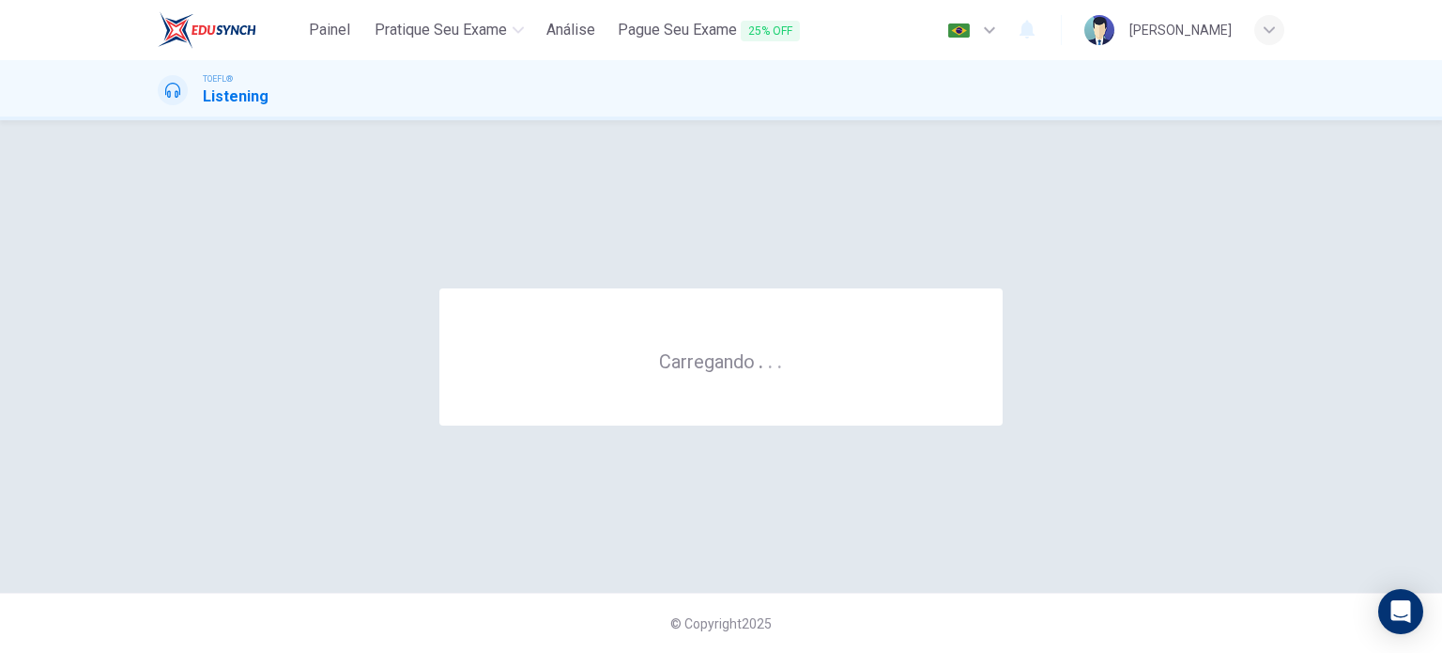
scroll to position [0, 0]
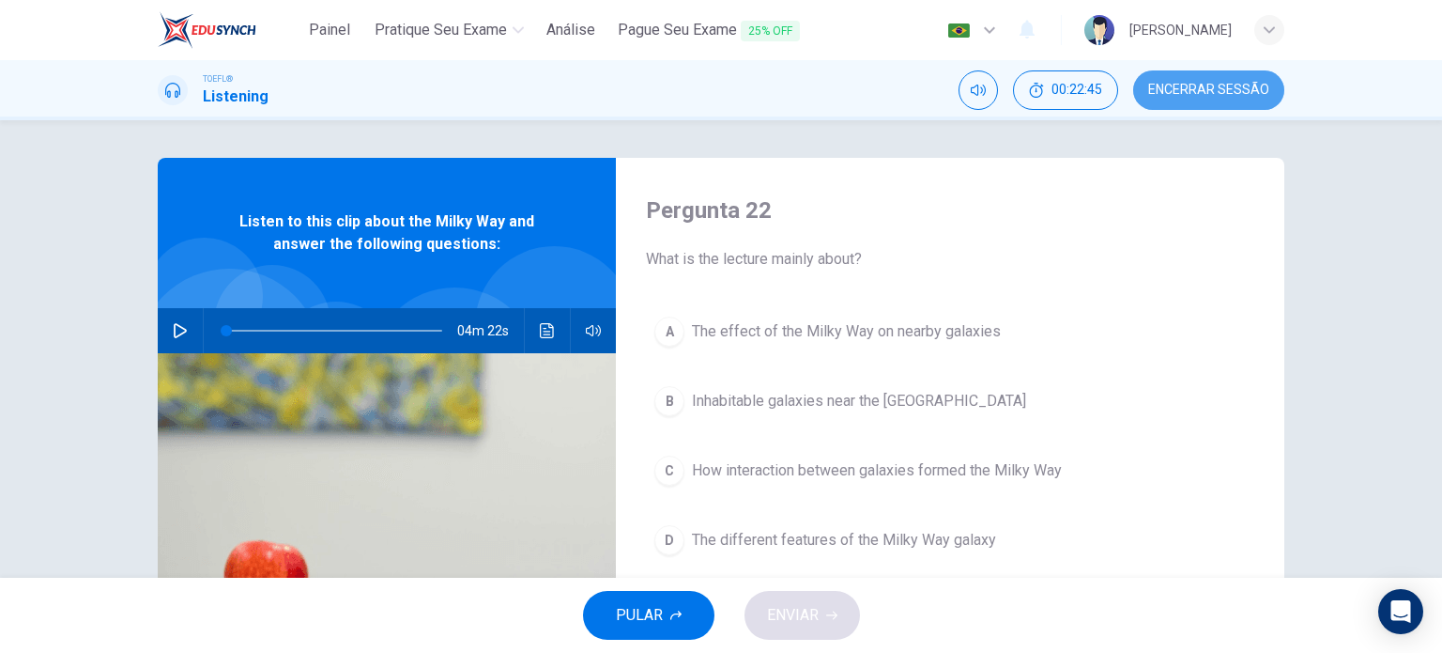
click at [1198, 97] on span "Encerrar Sessão" at bounding box center [1209, 90] width 121 height 15
